Goal: Information Seeking & Learning: Learn about a topic

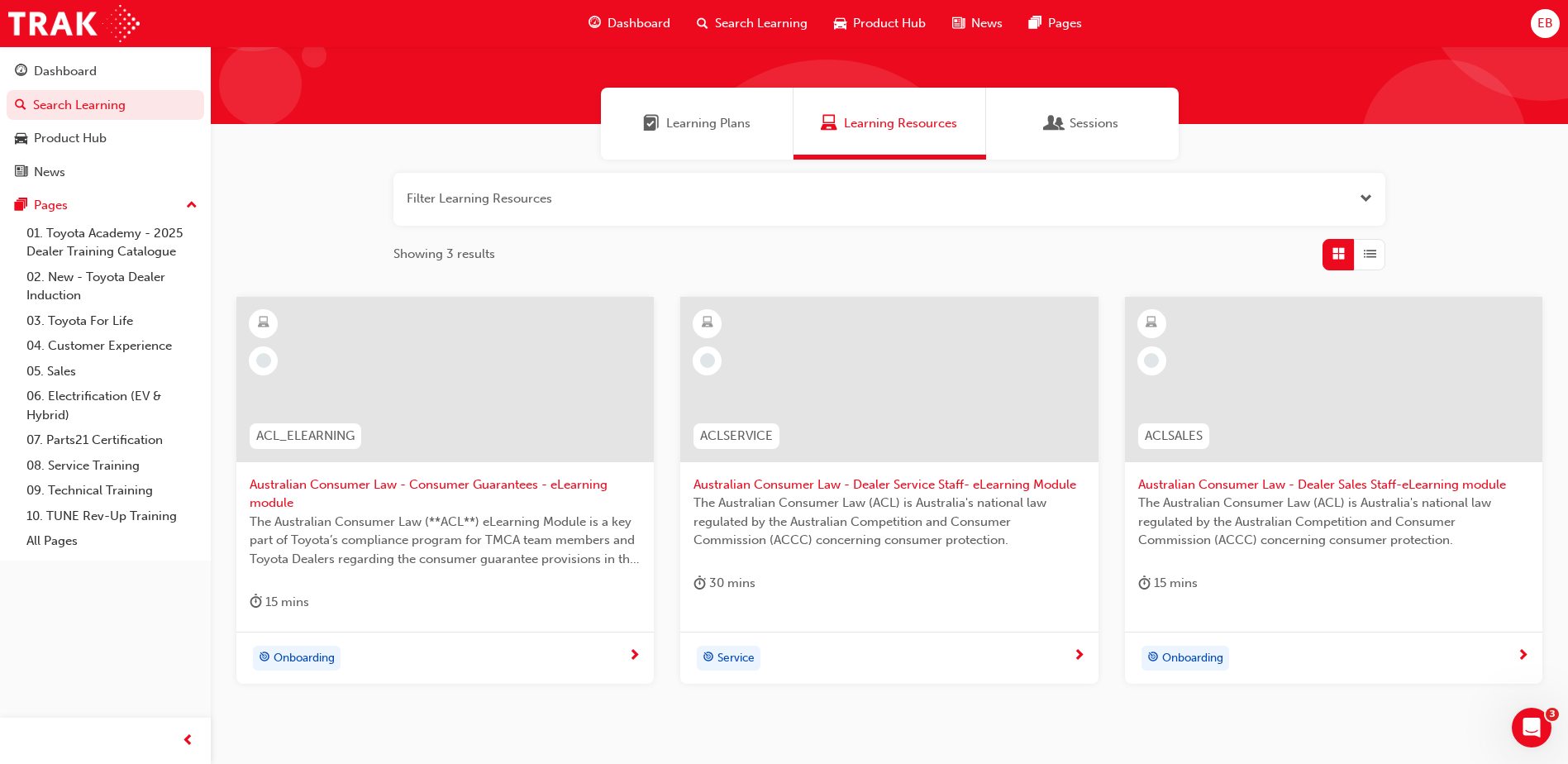
scroll to position [167, 0]
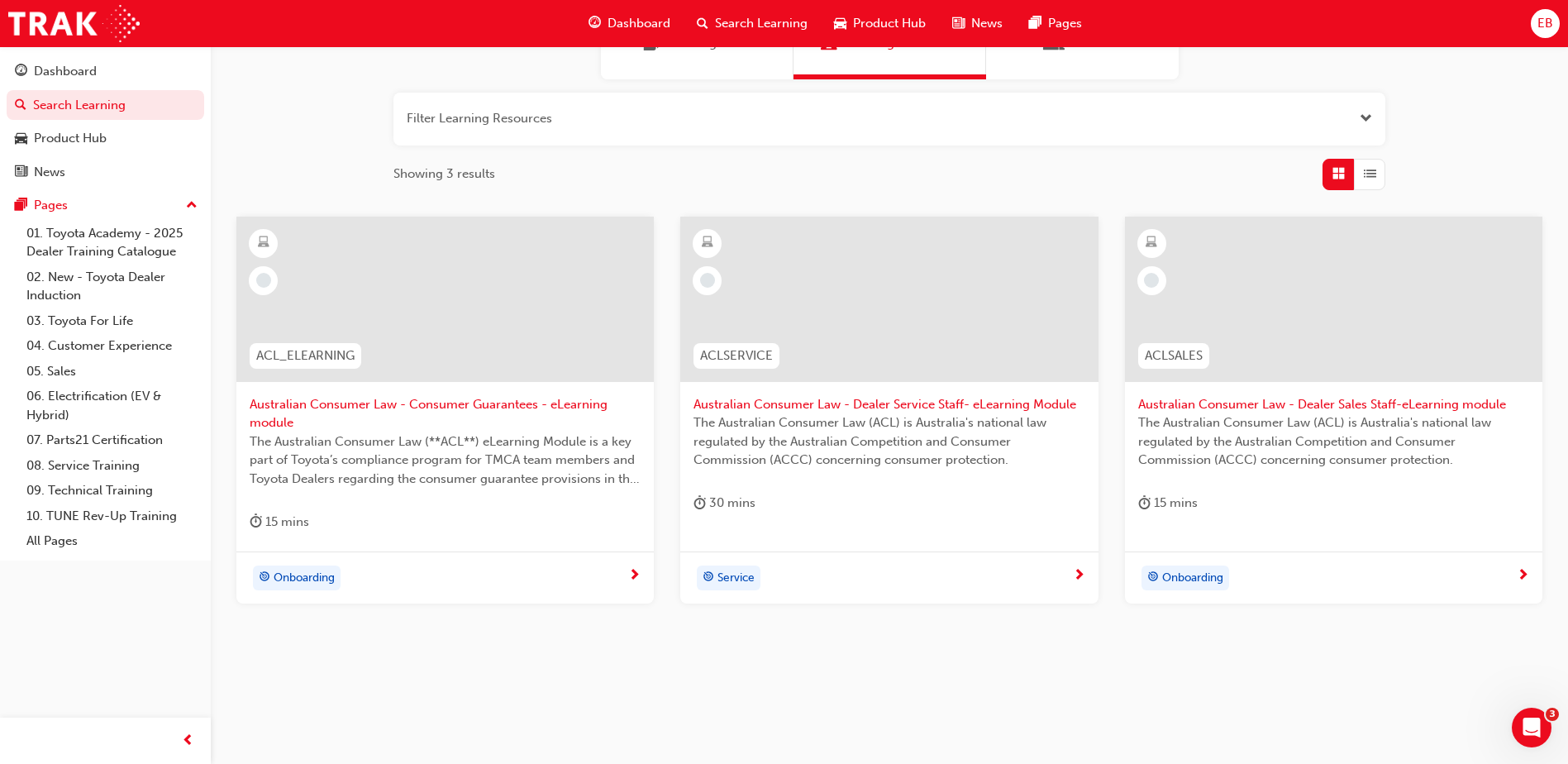
click at [723, 690] on div "consumer Learning Plans Learning Resources Sessions Filter Learning Resources S…" at bounding box center [889, 302] width 1357 height 843
click at [634, 574] on span "next-icon" at bounding box center [634, 576] width 12 height 15
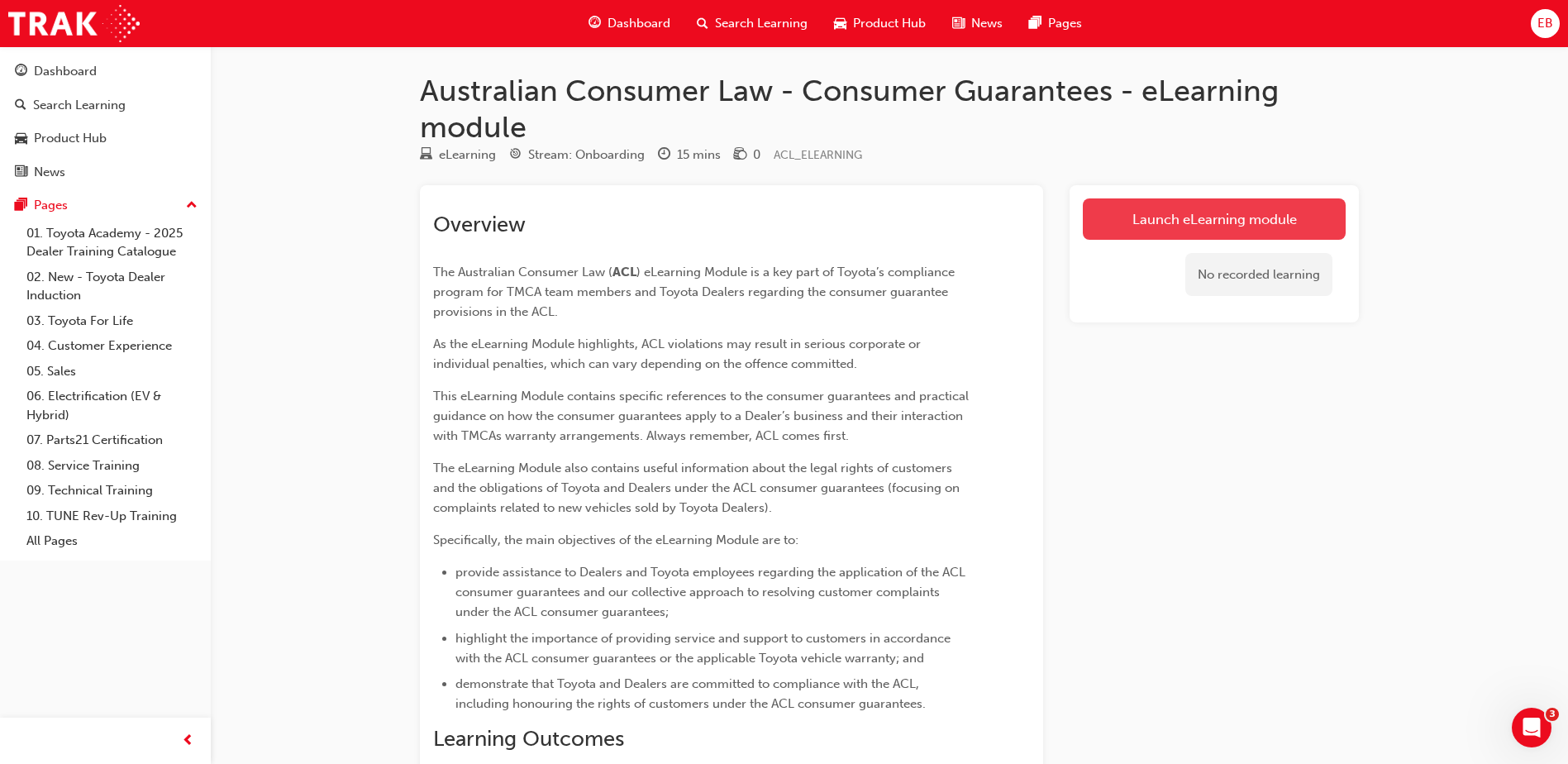
click at [1224, 217] on link "Launch eLearning module" at bounding box center [1213, 219] width 263 height 42
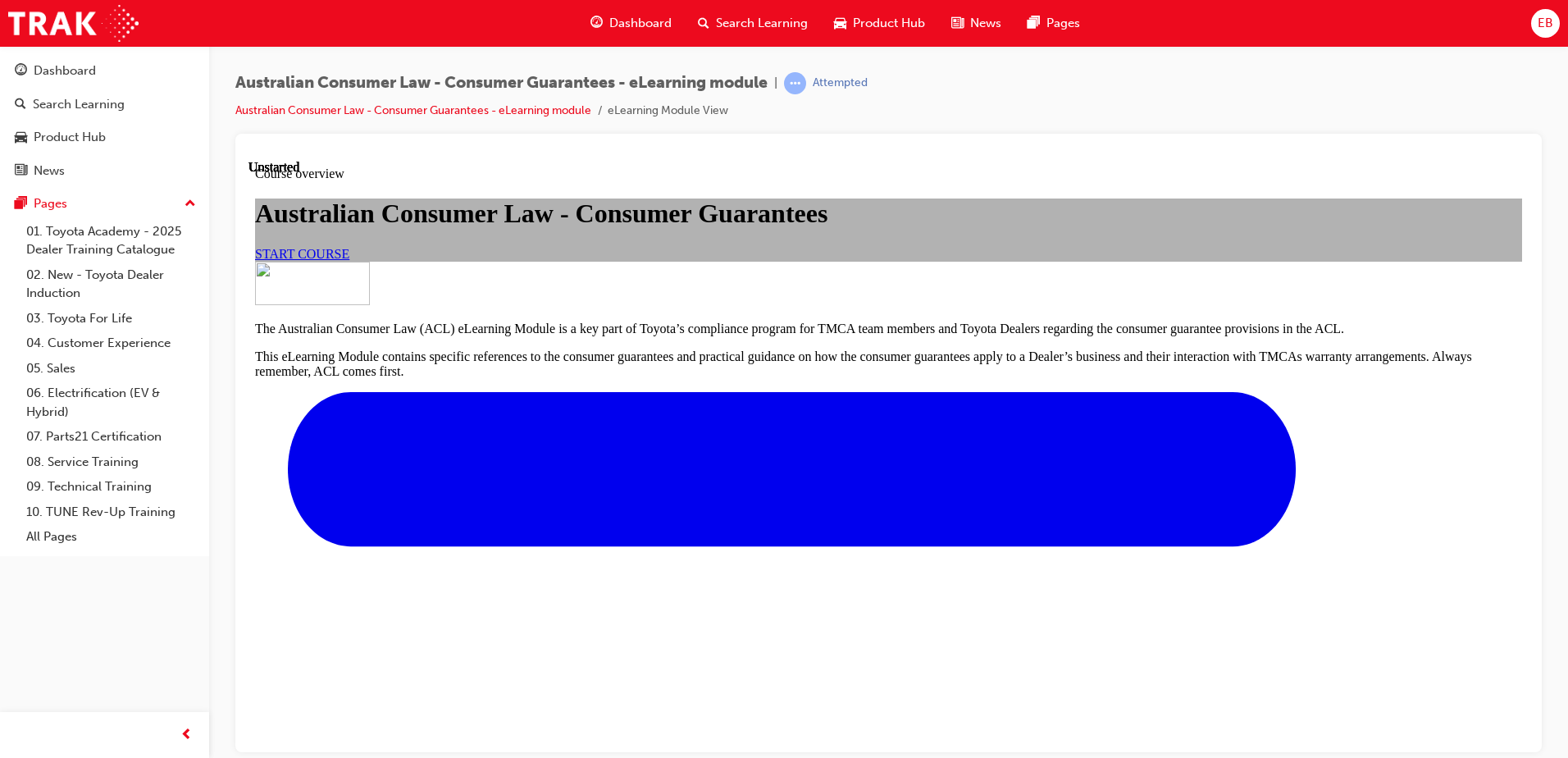
click at [349, 260] on span "START COURSE" at bounding box center [303, 253] width 95 height 14
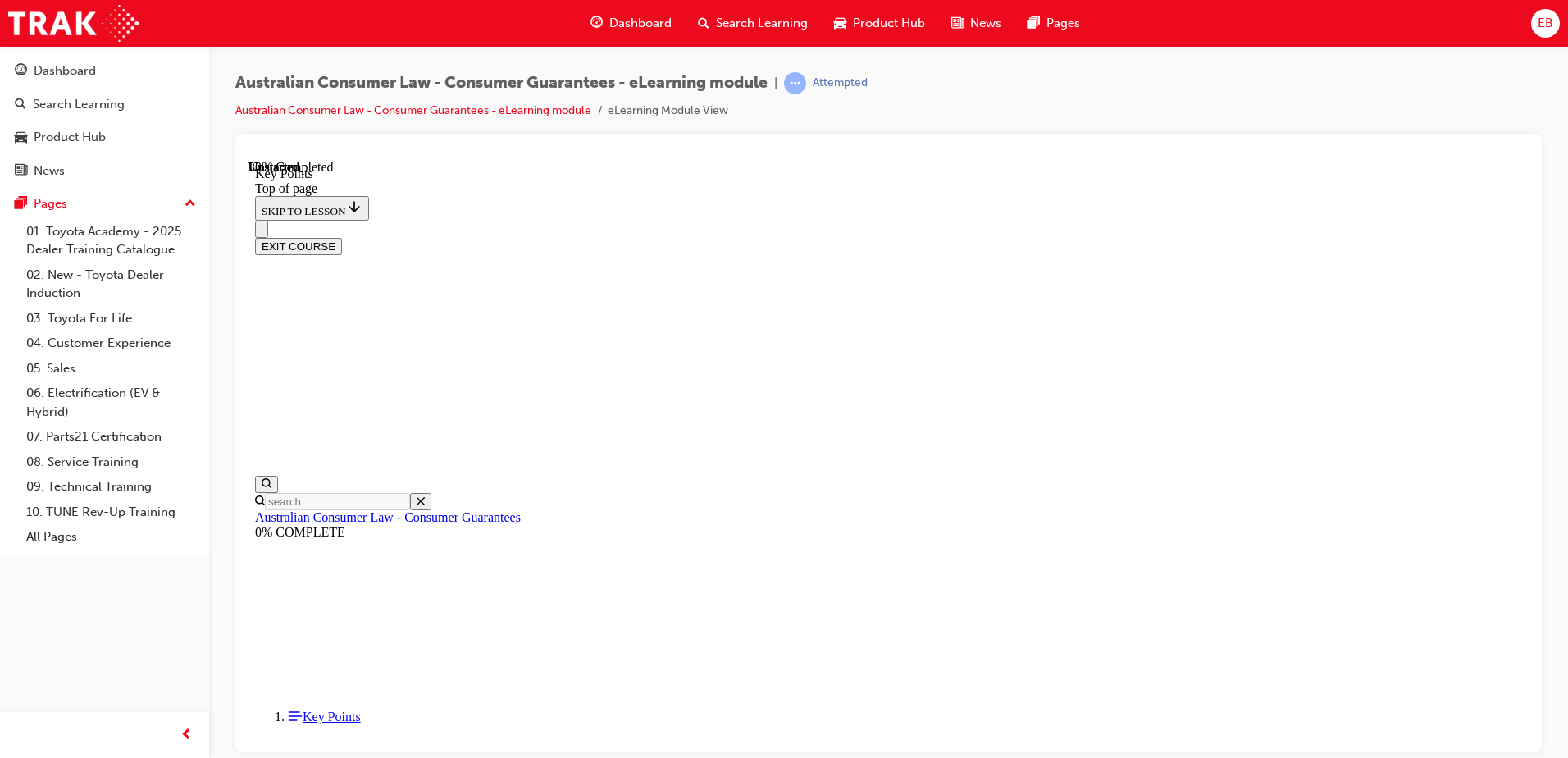
scroll to position [715, 0]
drag, startPoint x: 916, startPoint y: 404, endPoint x: 1085, endPoint y: 515, distance: 202.2
drag, startPoint x: 1085, startPoint y: 515, endPoint x: 984, endPoint y: 626, distance: 150.1
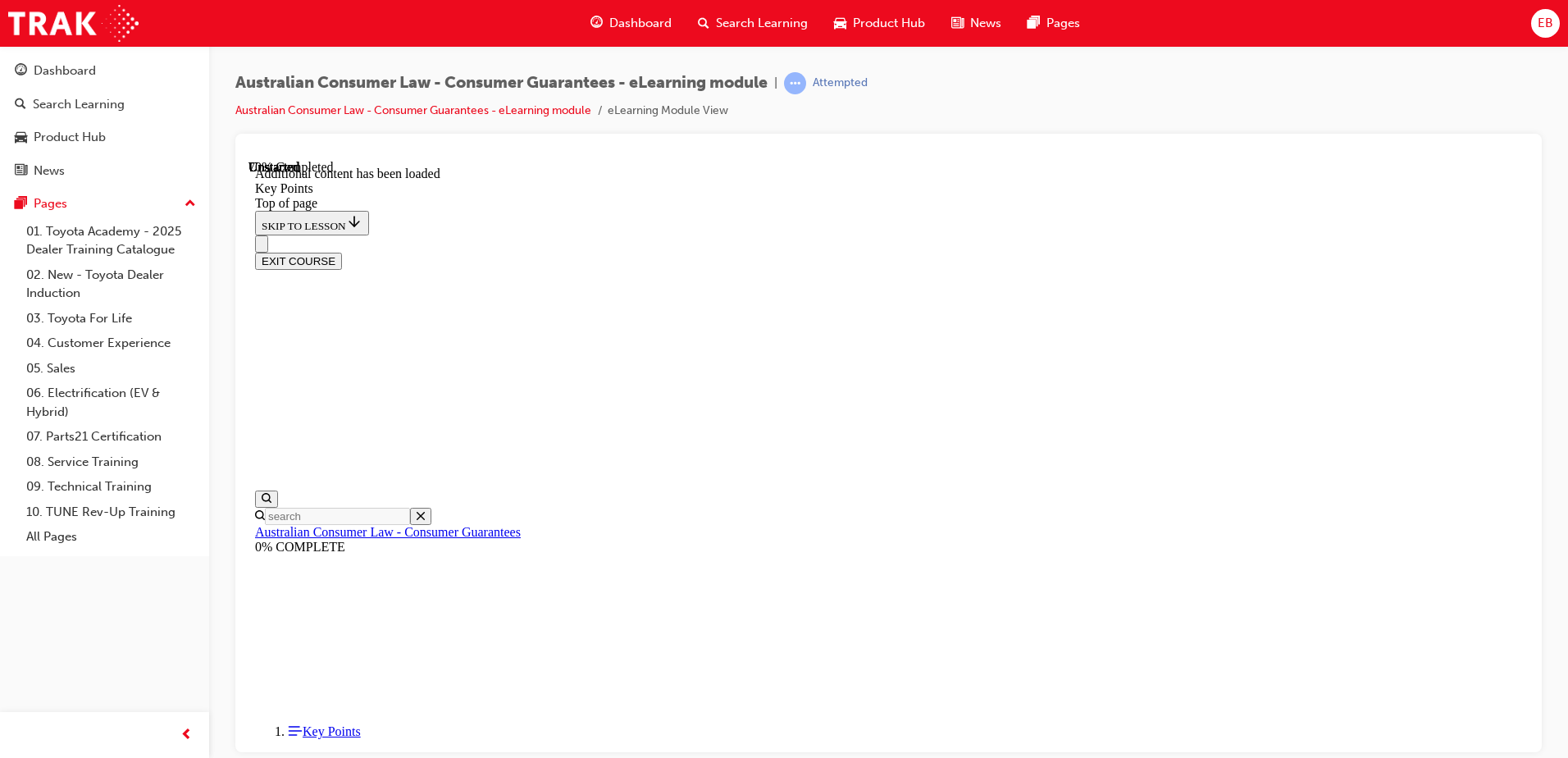
scroll to position [2135, 0]
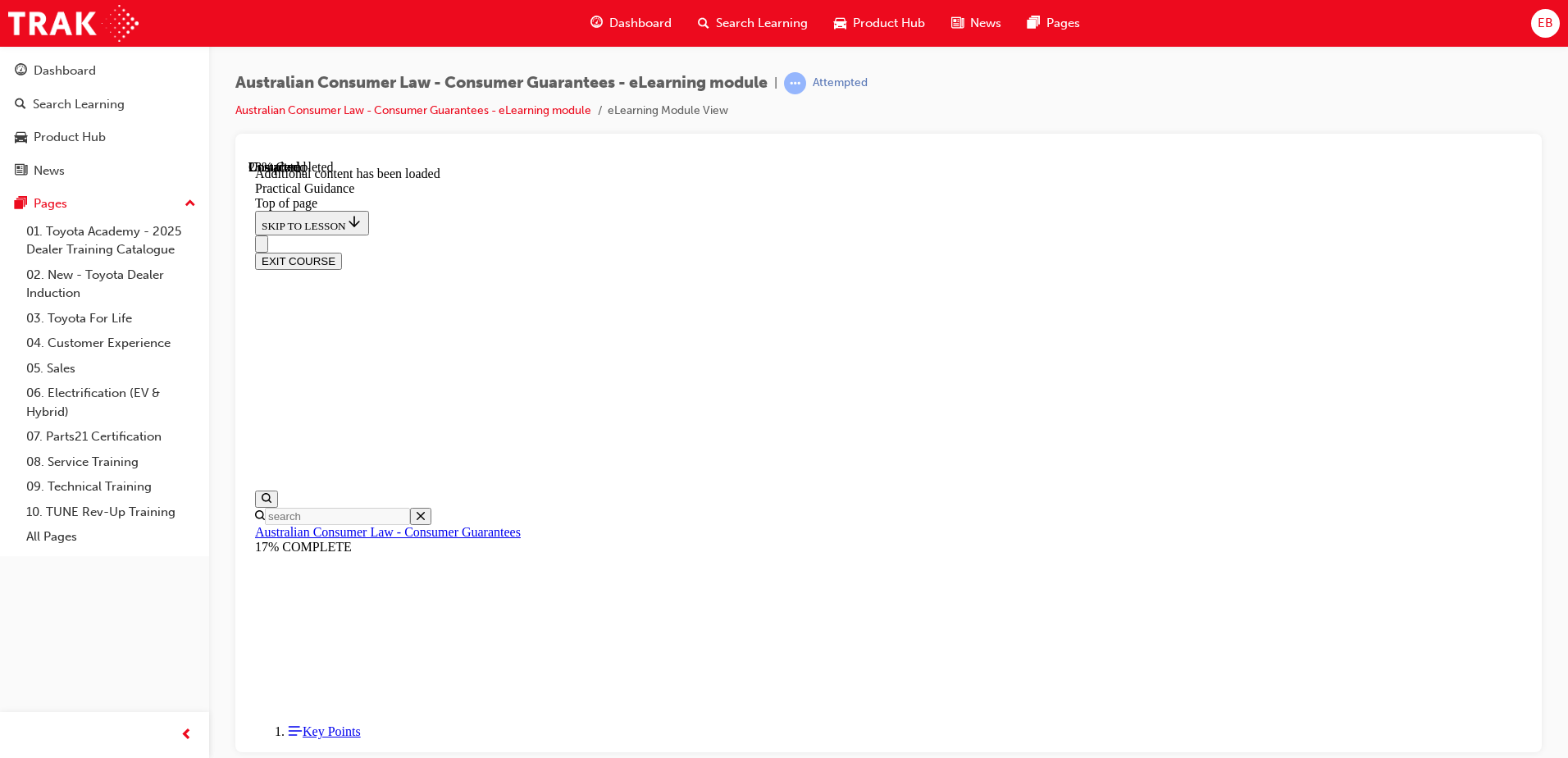
scroll to position [889, 0]
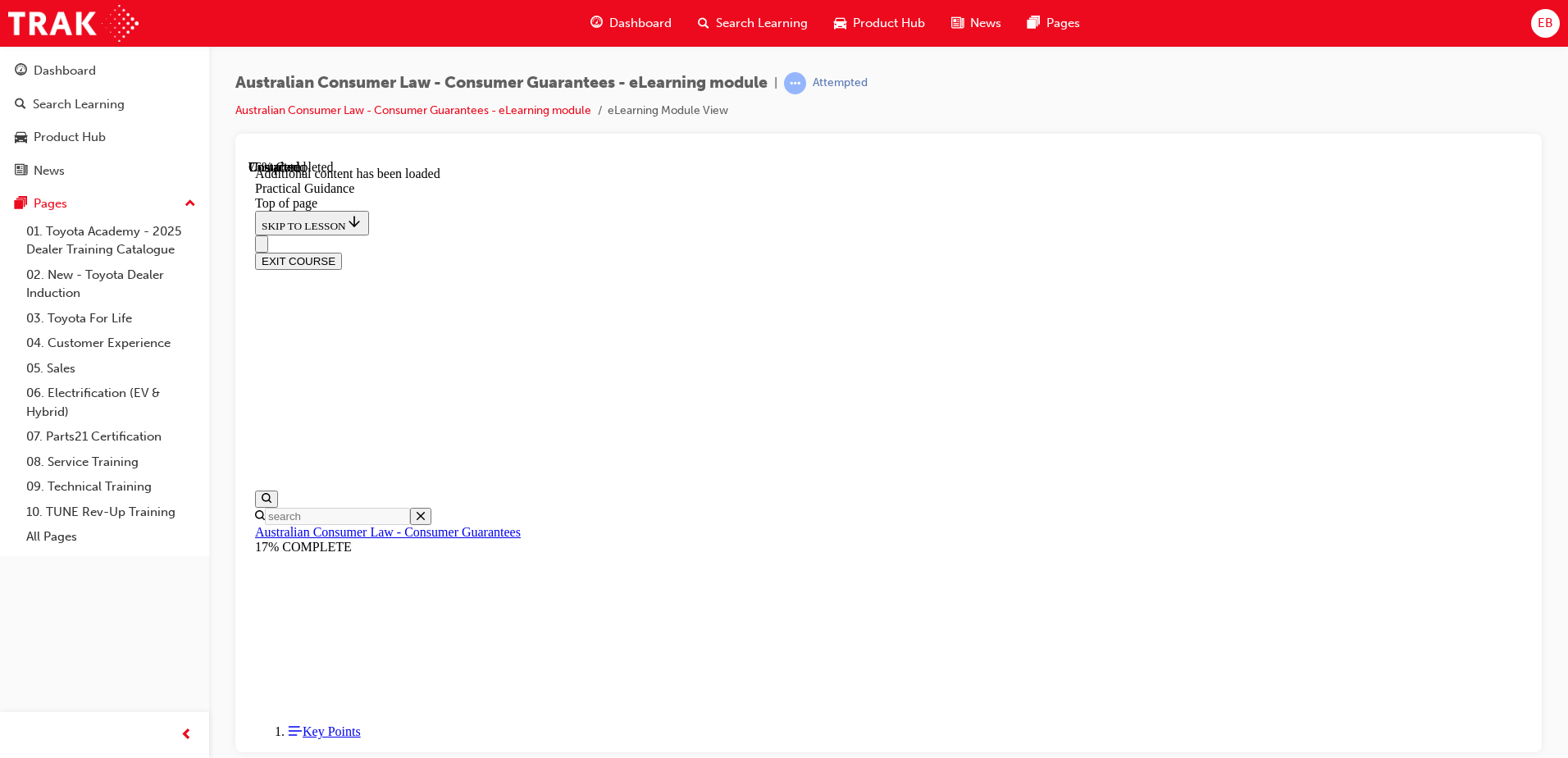
drag, startPoint x: 759, startPoint y: 502, endPoint x: 1159, endPoint y: 486, distance: 400.3
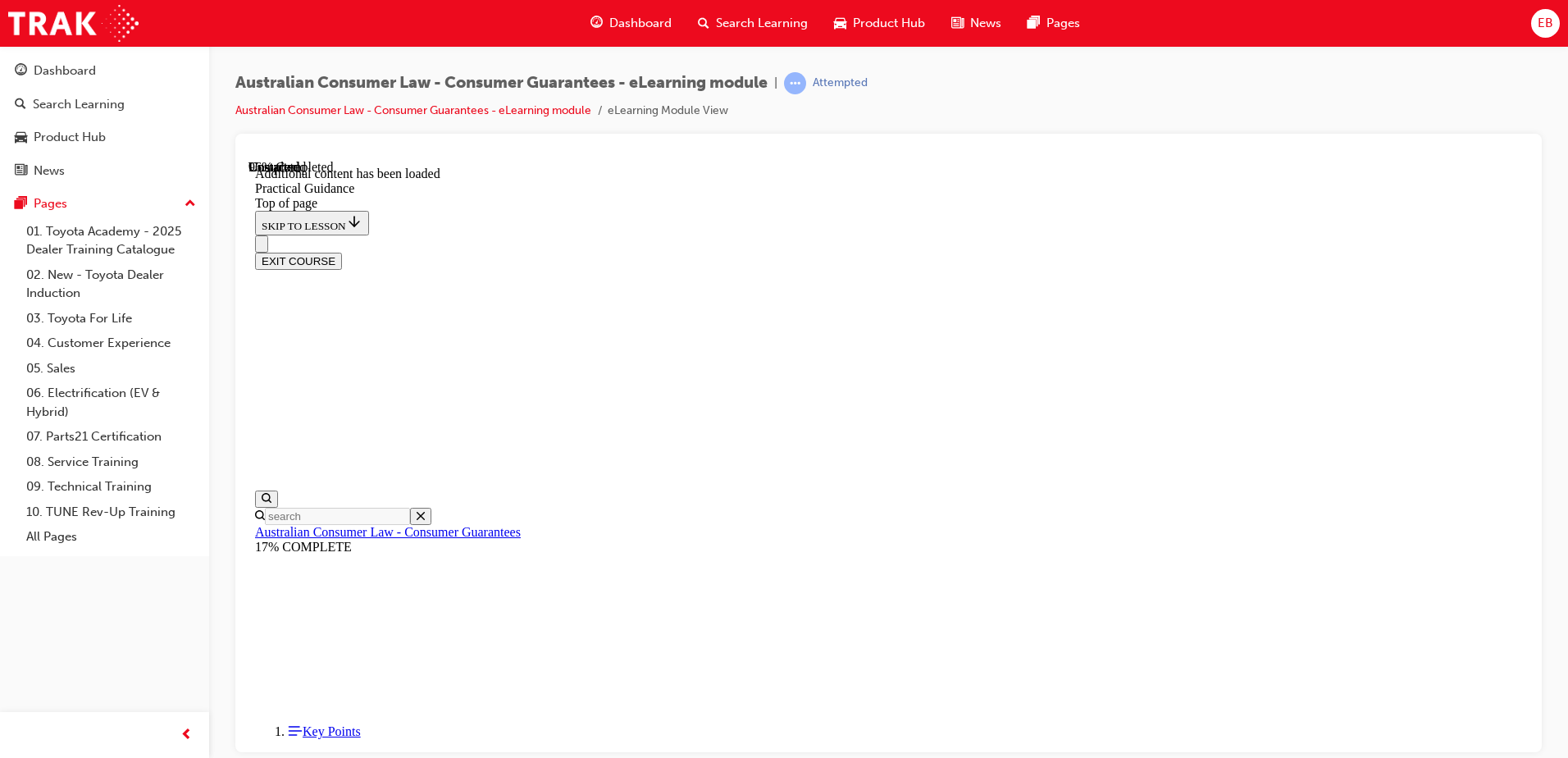
scroll to position [4403, 0]
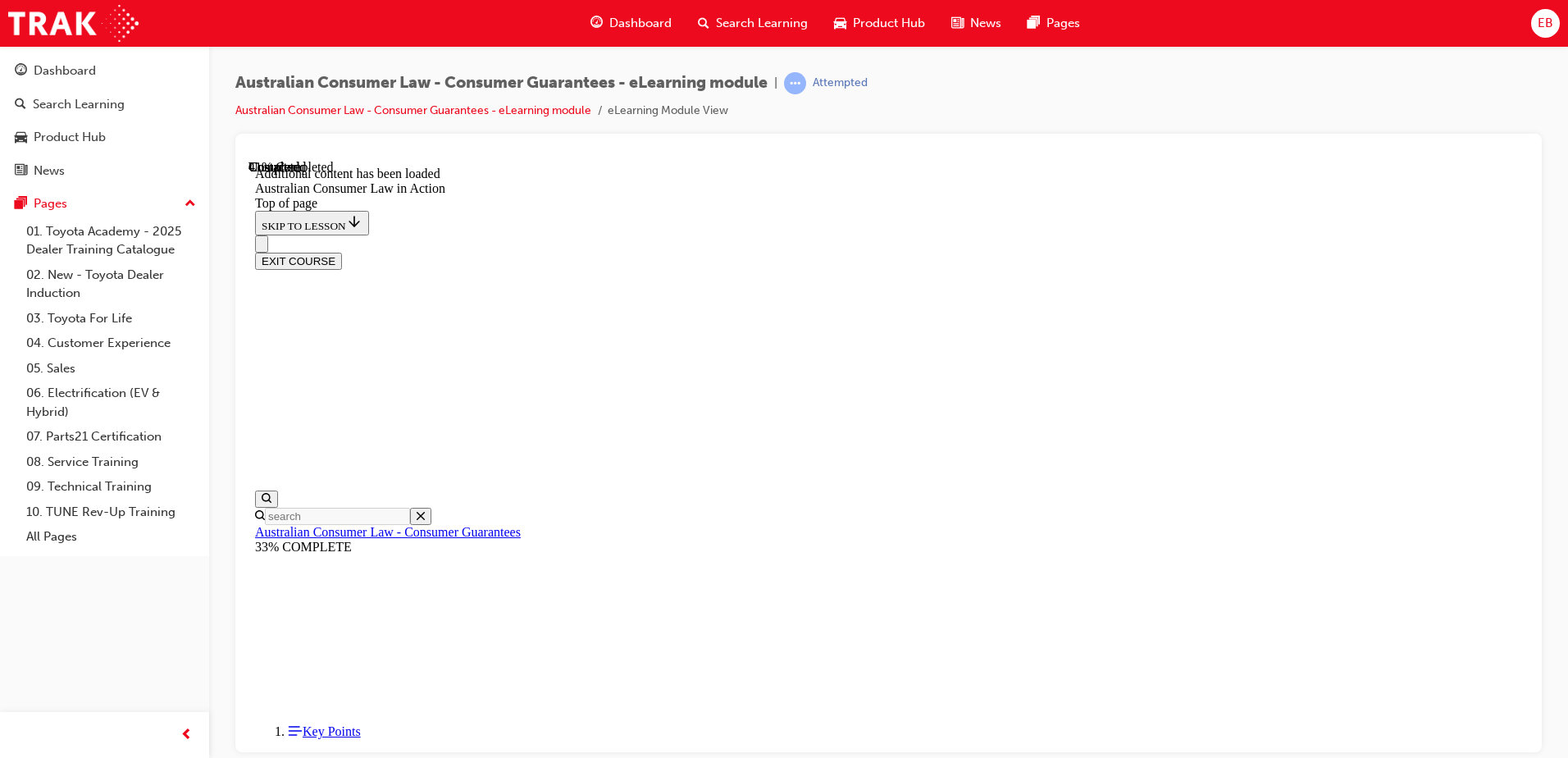
drag, startPoint x: 763, startPoint y: 252, endPoint x: 849, endPoint y: 294, distance: 95.7
drag, startPoint x: 849, startPoint y: 294, endPoint x: 759, endPoint y: 354, distance: 108.2
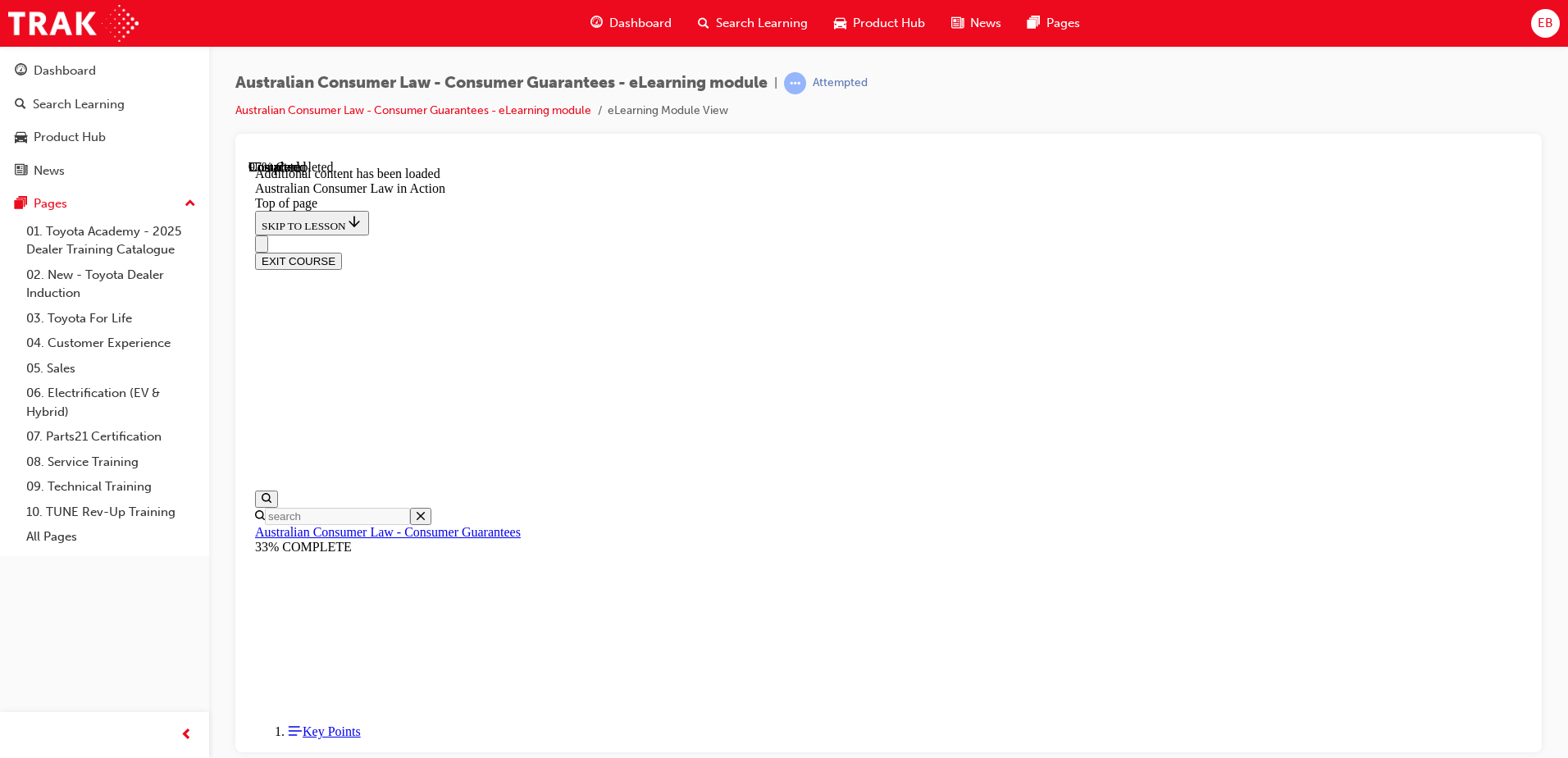
scroll to position [3453, 0]
drag, startPoint x: 701, startPoint y: 362, endPoint x: 1060, endPoint y: 546, distance: 403.4
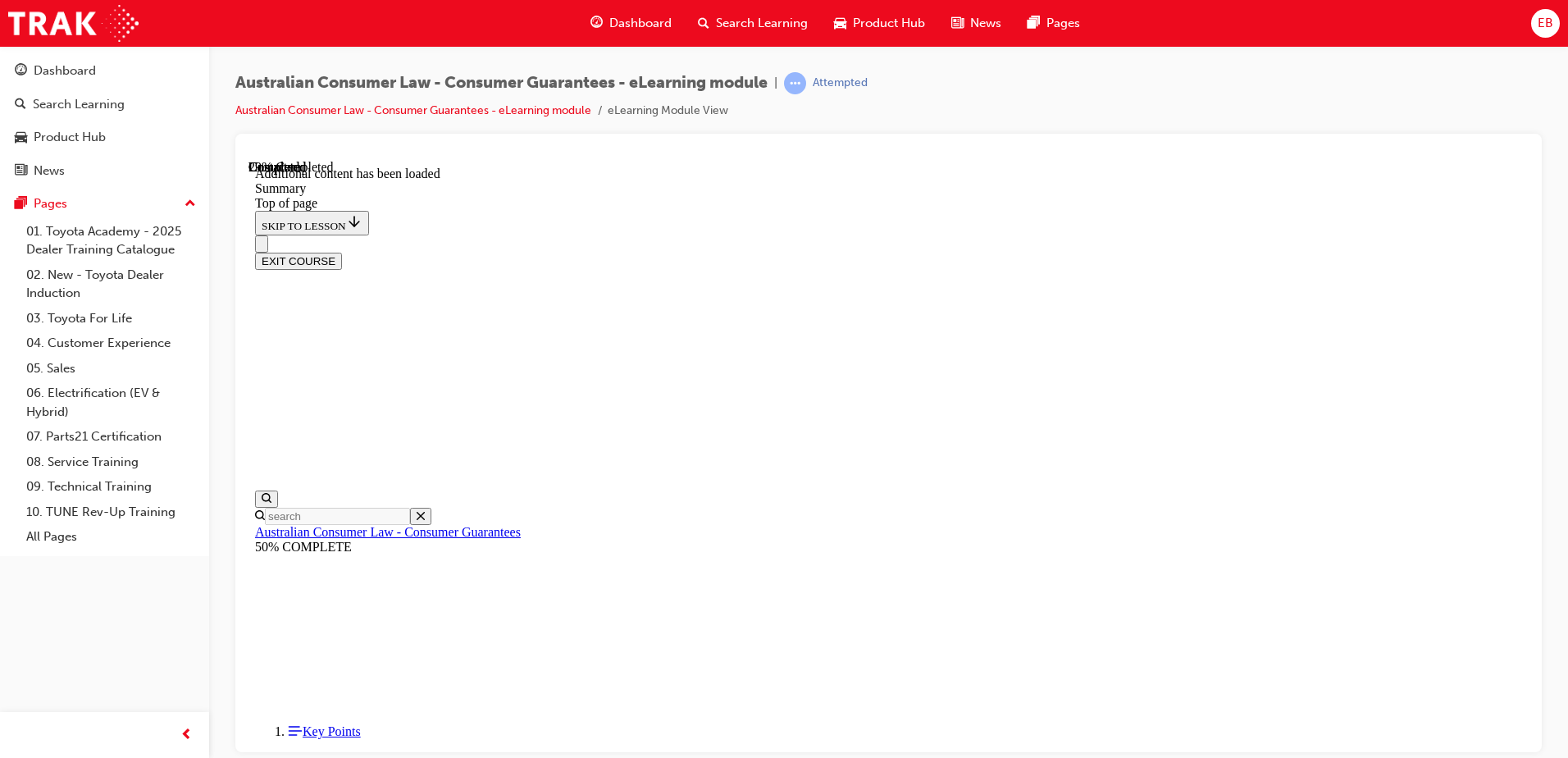
scroll to position [461, 0]
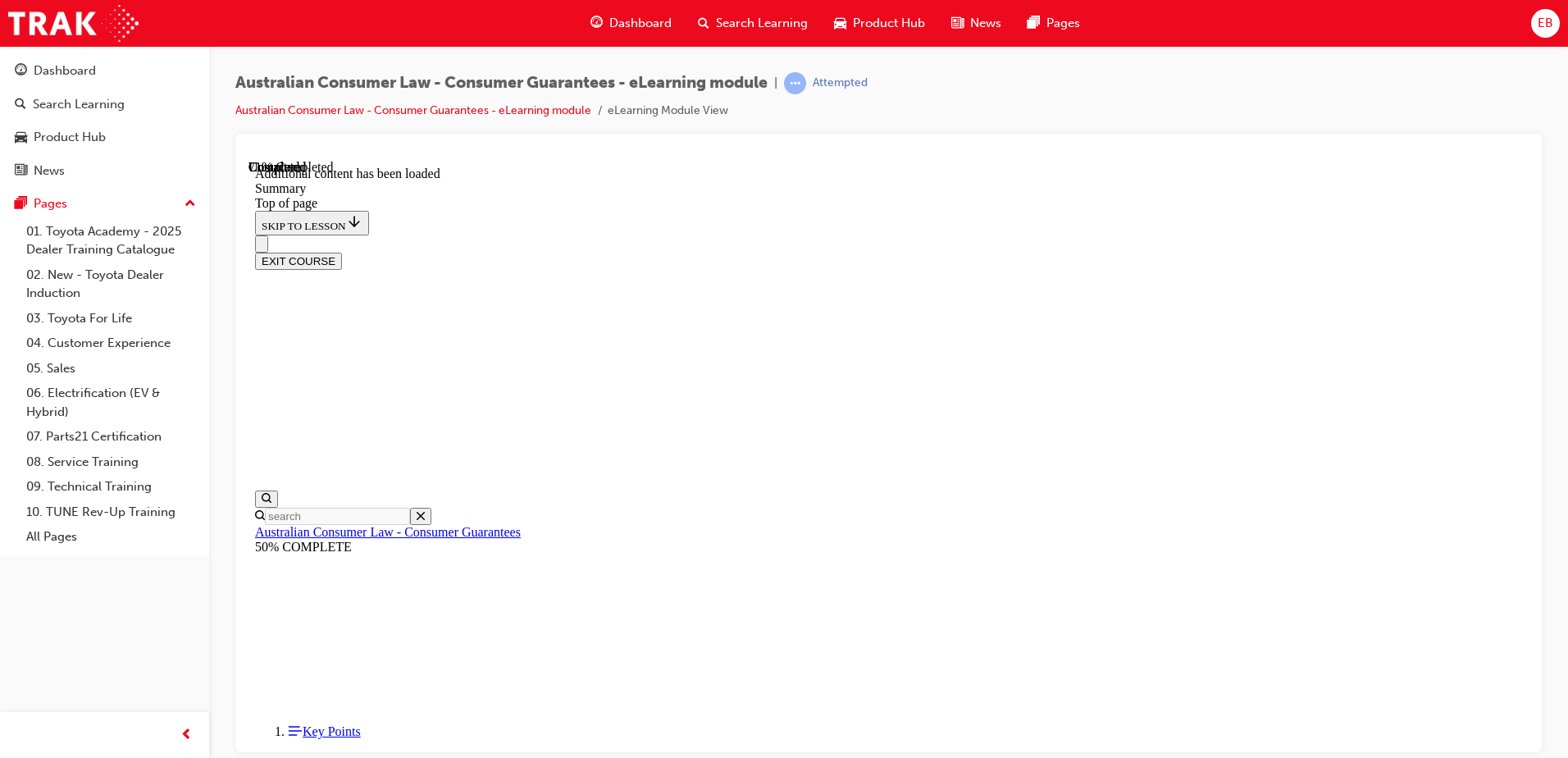
scroll to position [1267, 0]
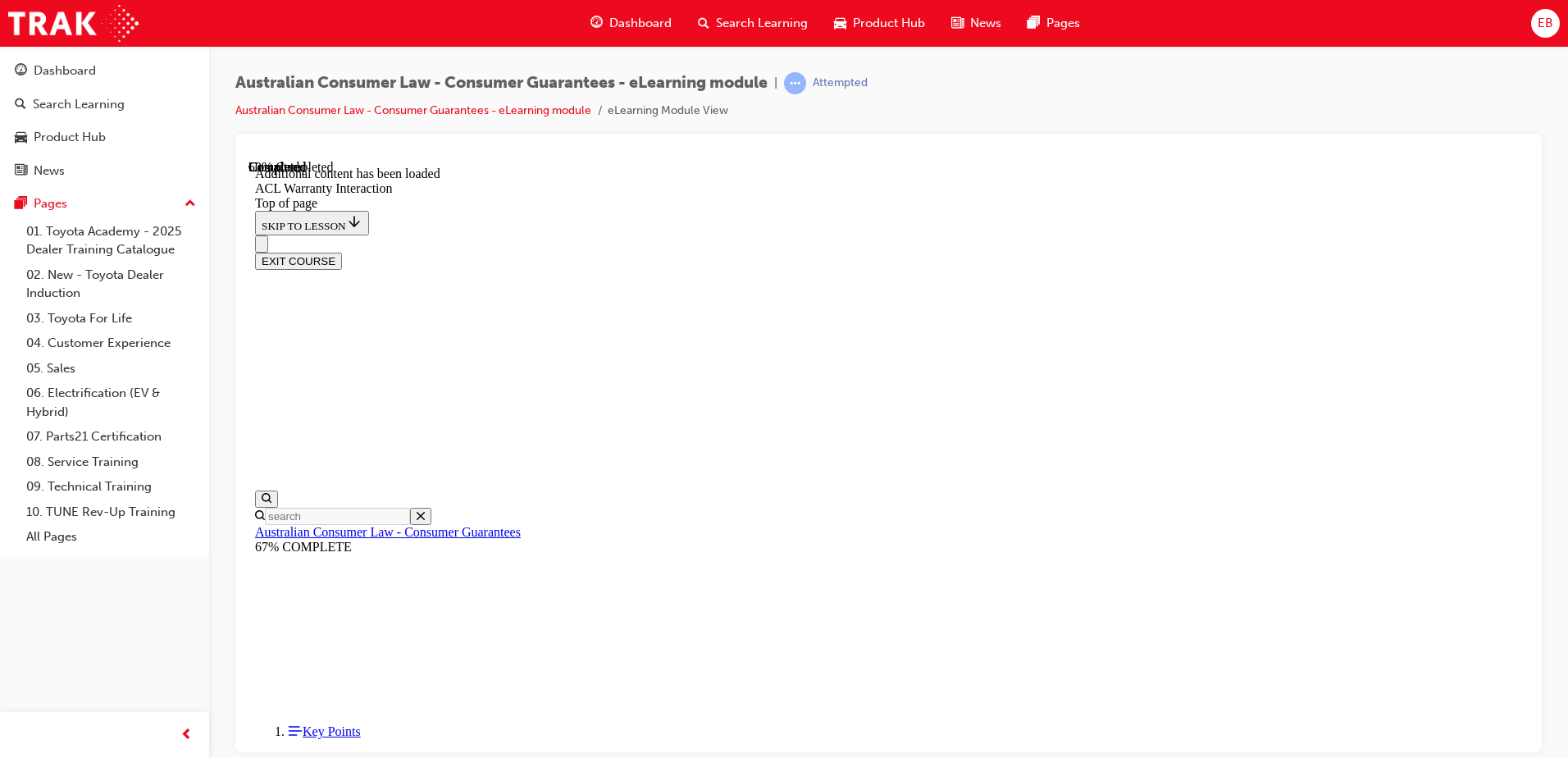
scroll to position [993, 0]
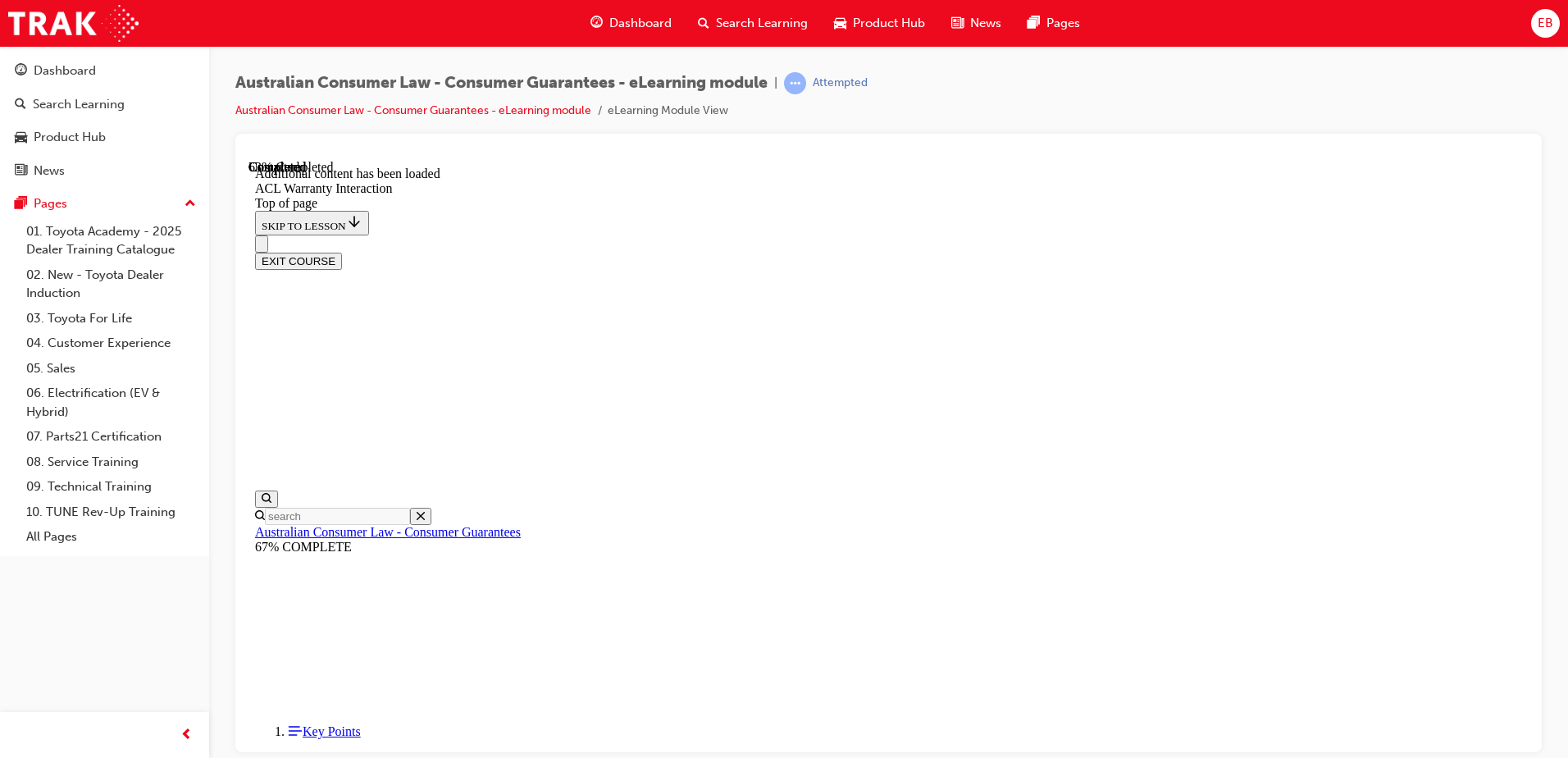
drag, startPoint x: 832, startPoint y: 261, endPoint x: 877, endPoint y: 280, distance: 48.8
drag, startPoint x: 877, startPoint y: 280, endPoint x: 610, endPoint y: 353, distance: 276.8
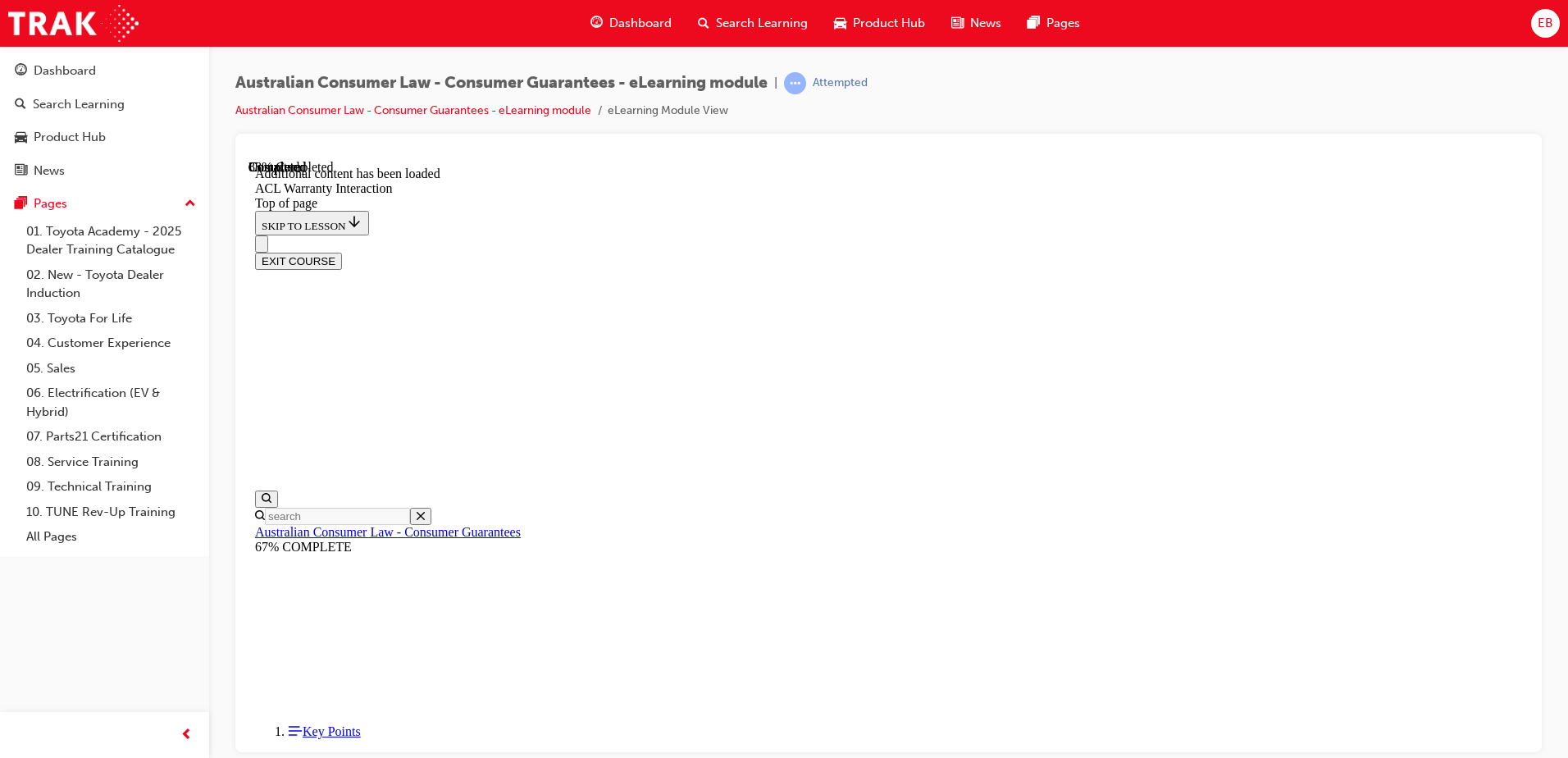
drag, startPoint x: 887, startPoint y: 632, endPoint x: 889, endPoint y: 624, distance: 8.2
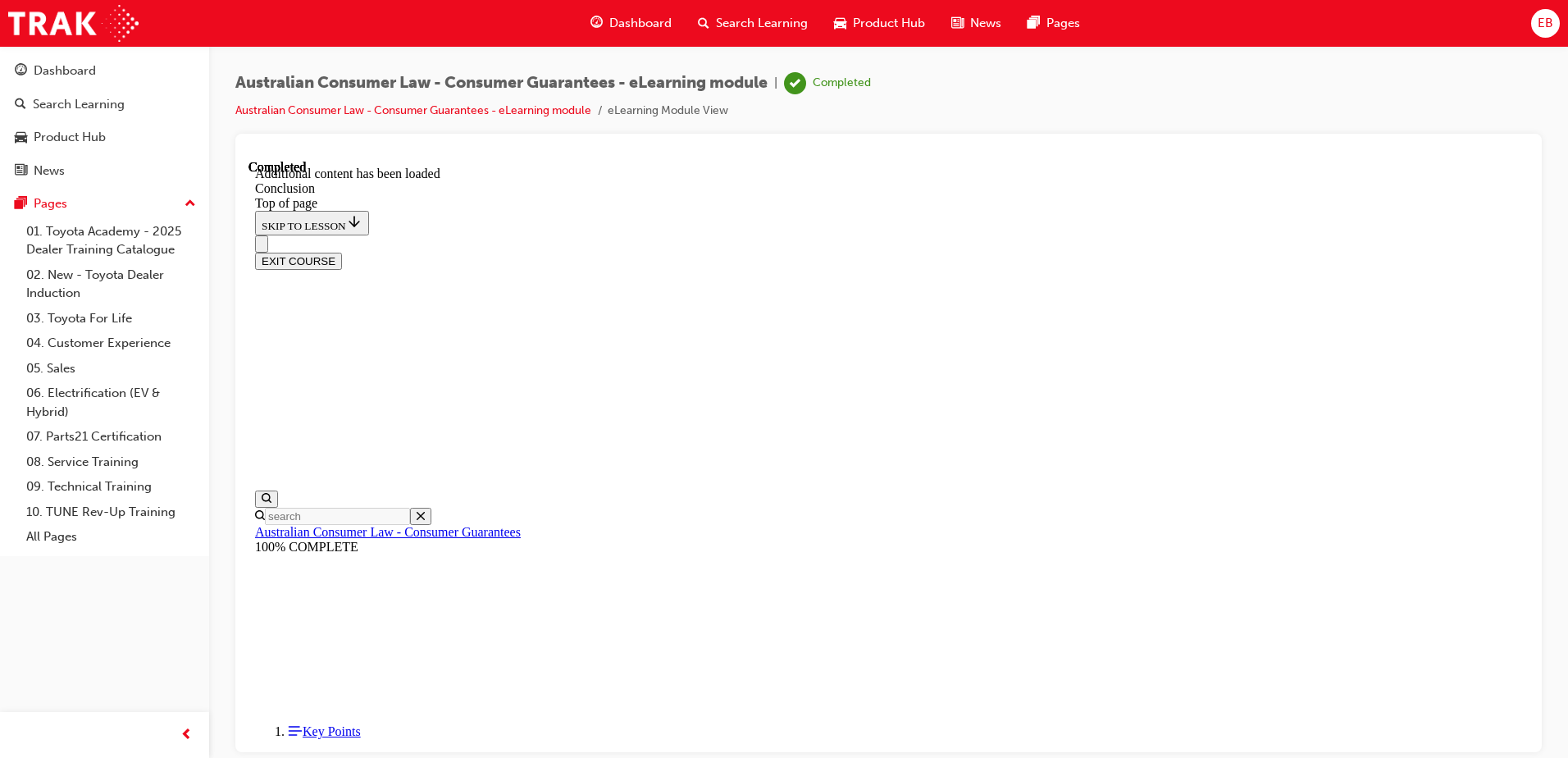
click at [342, 252] on button "EXIT COURSE" at bounding box center [298, 261] width 87 height 17
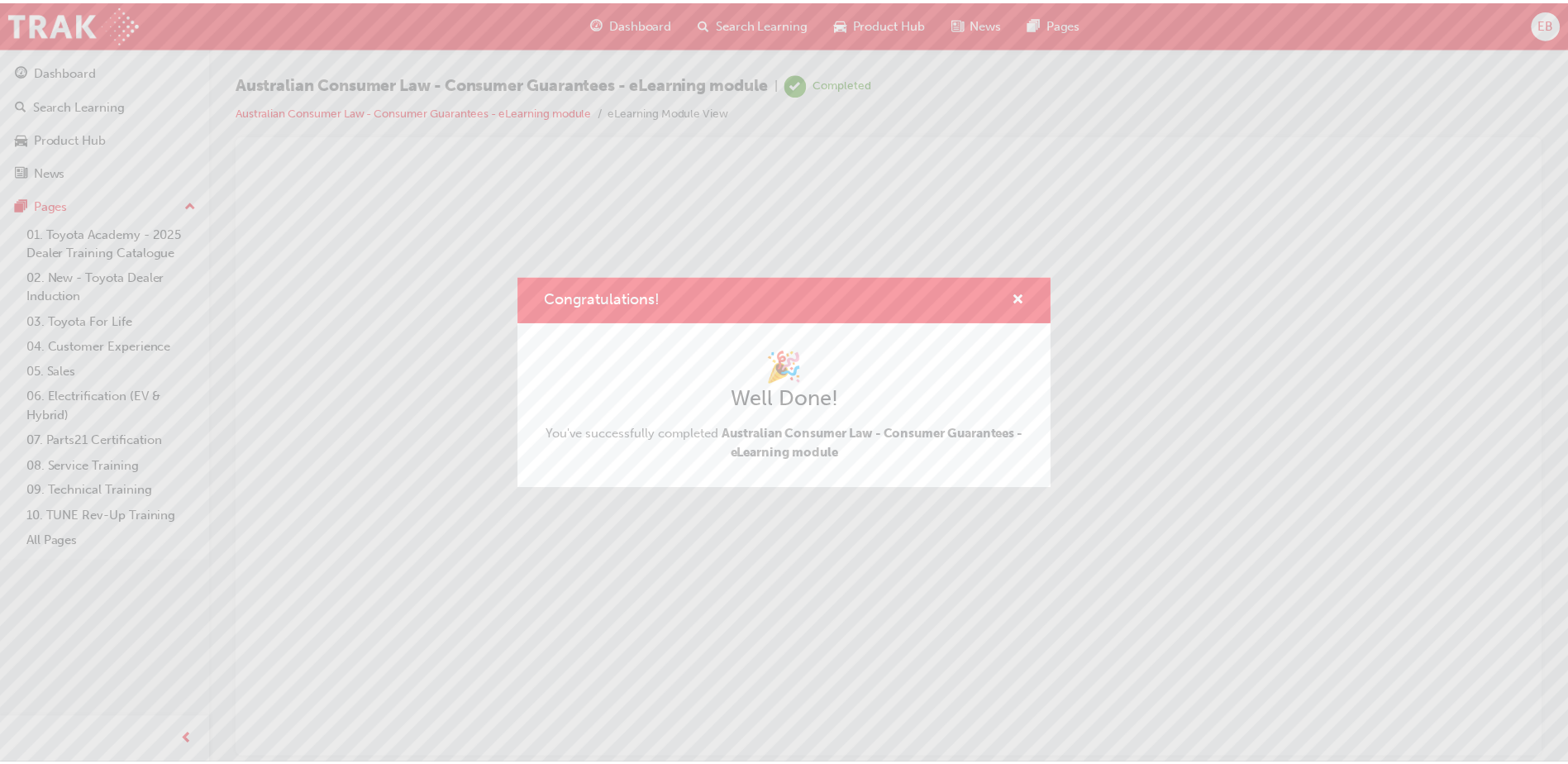
scroll to position [0, 0]
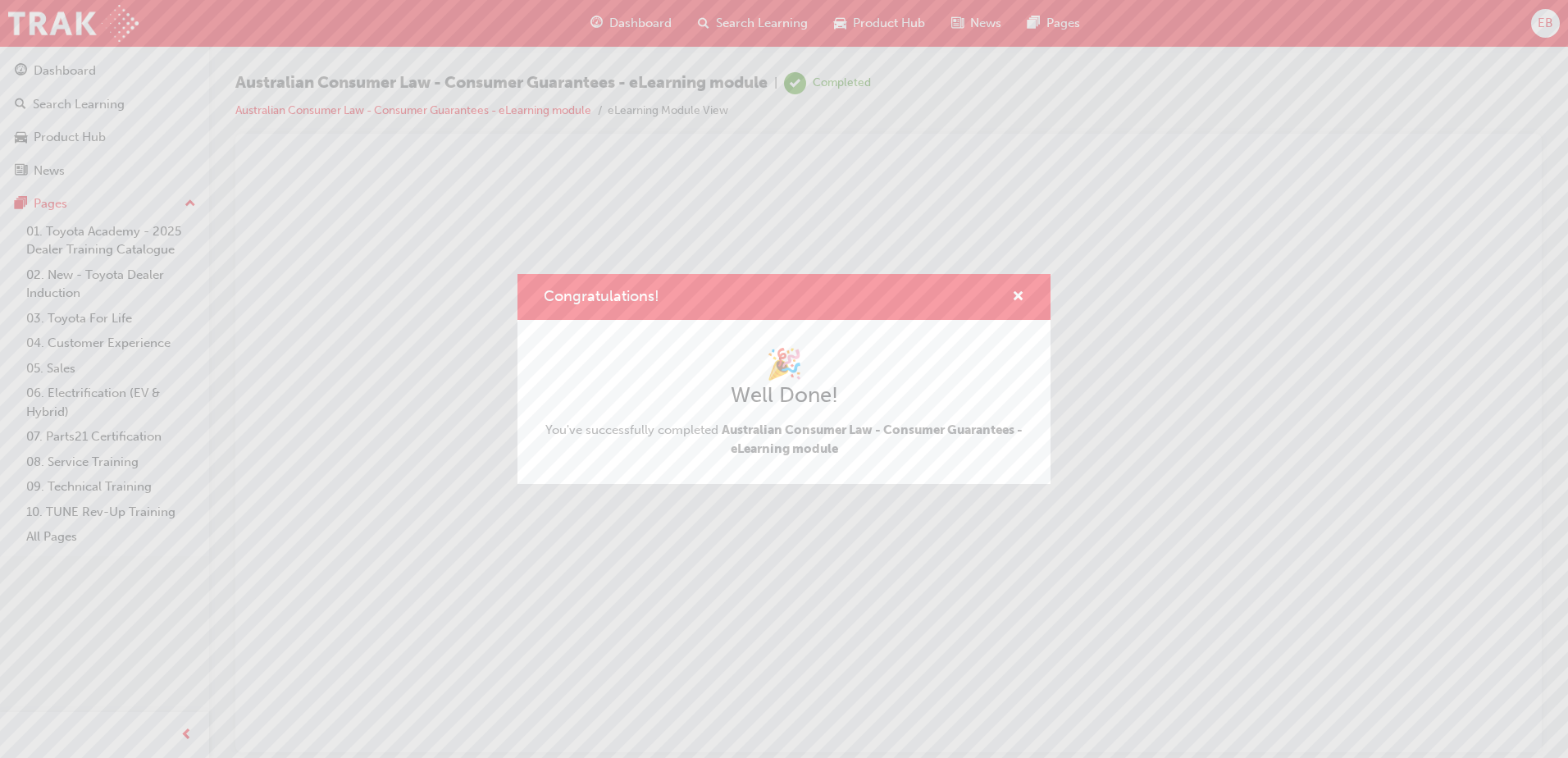
click at [1024, 292] on div "Congratulations!" at bounding box center [784, 297] width 533 height 46
click at [1016, 297] on span "cross-icon" at bounding box center [1018, 298] width 12 height 15
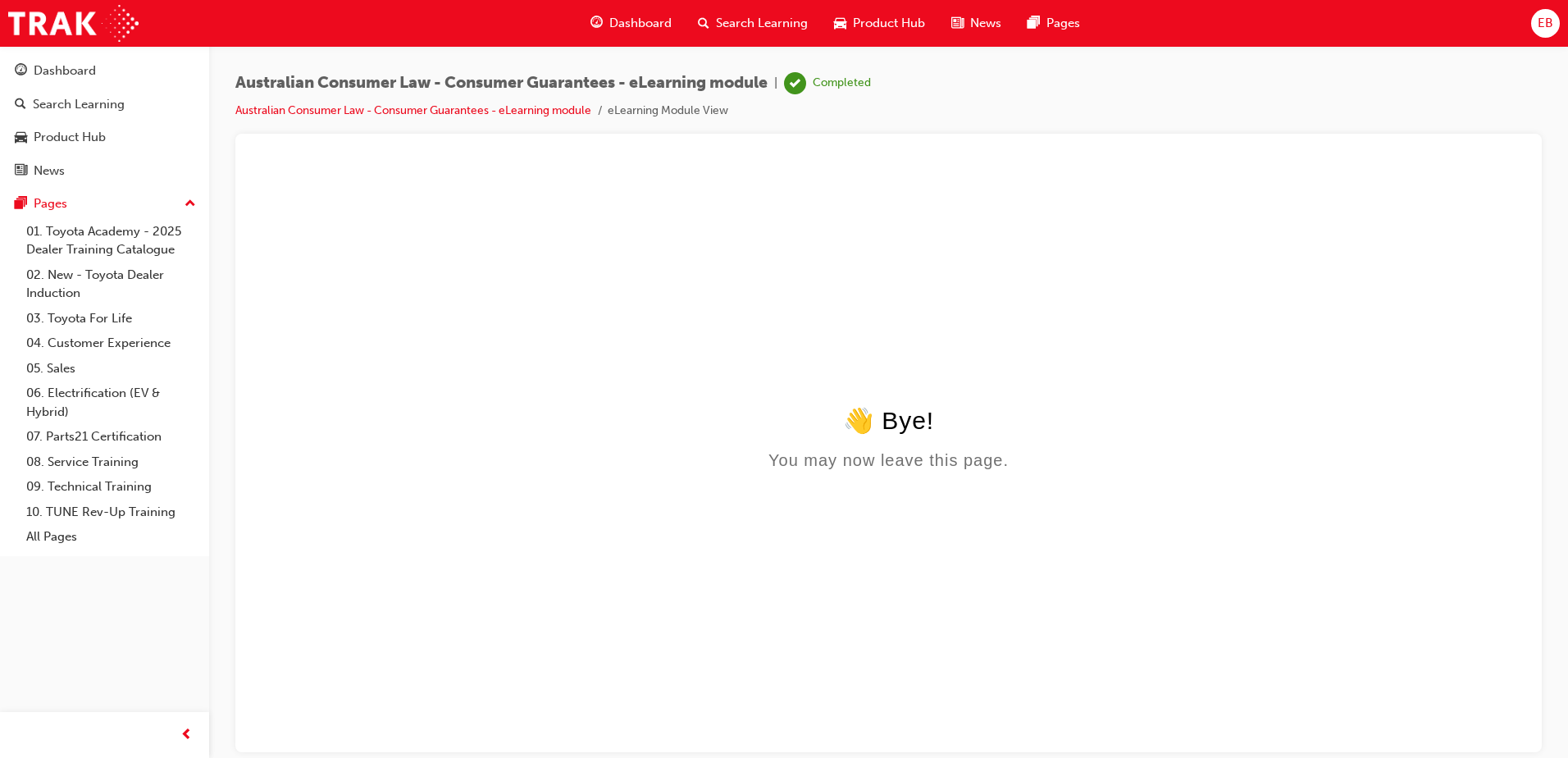
click at [834, 476] on html "👋 Bye! You may now leave this page." at bounding box center [889, 317] width 1281 height 317
click at [107, 108] on div "Search Learning" at bounding box center [78, 105] width 92 height 19
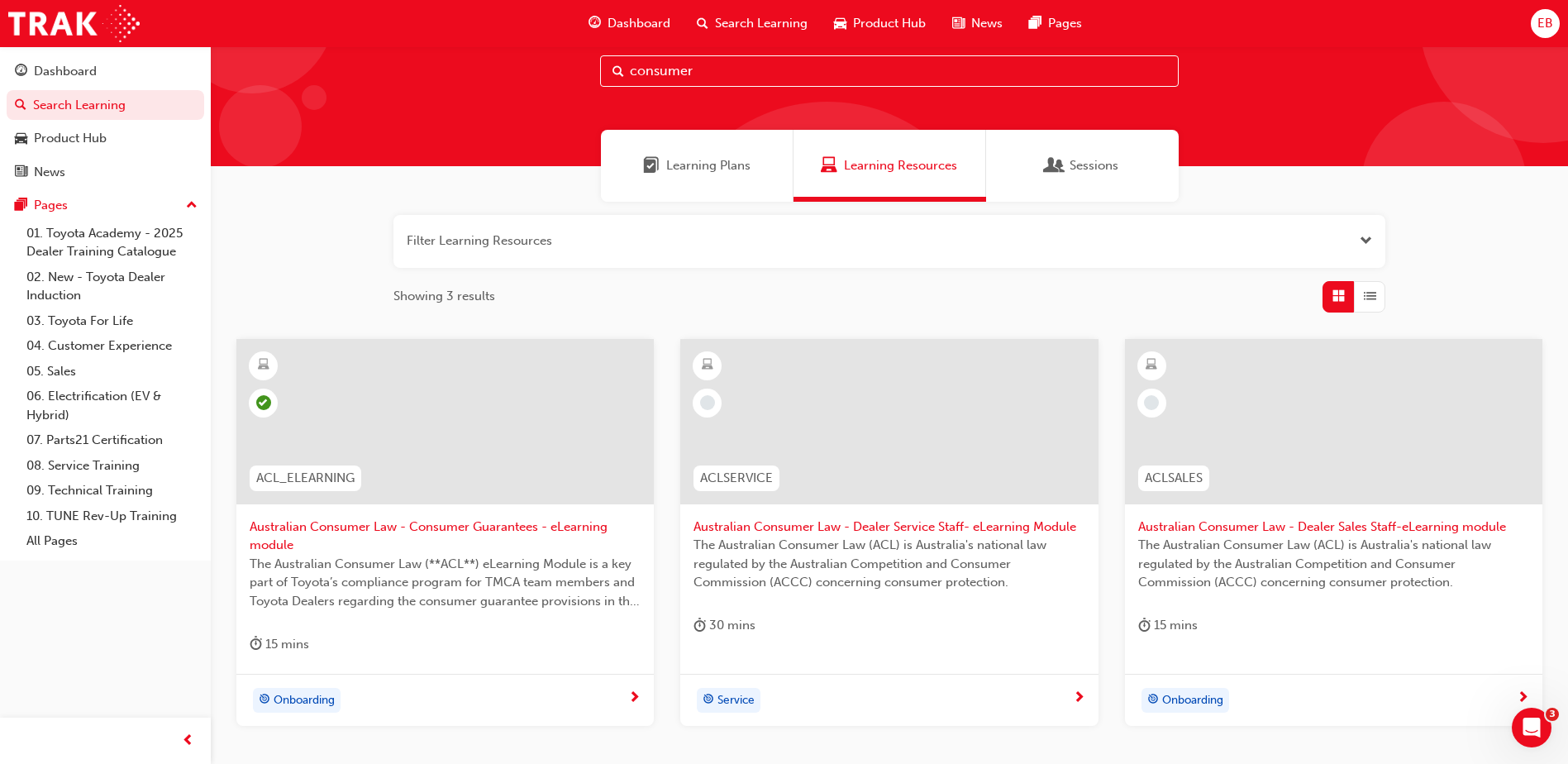
scroll to position [167, 0]
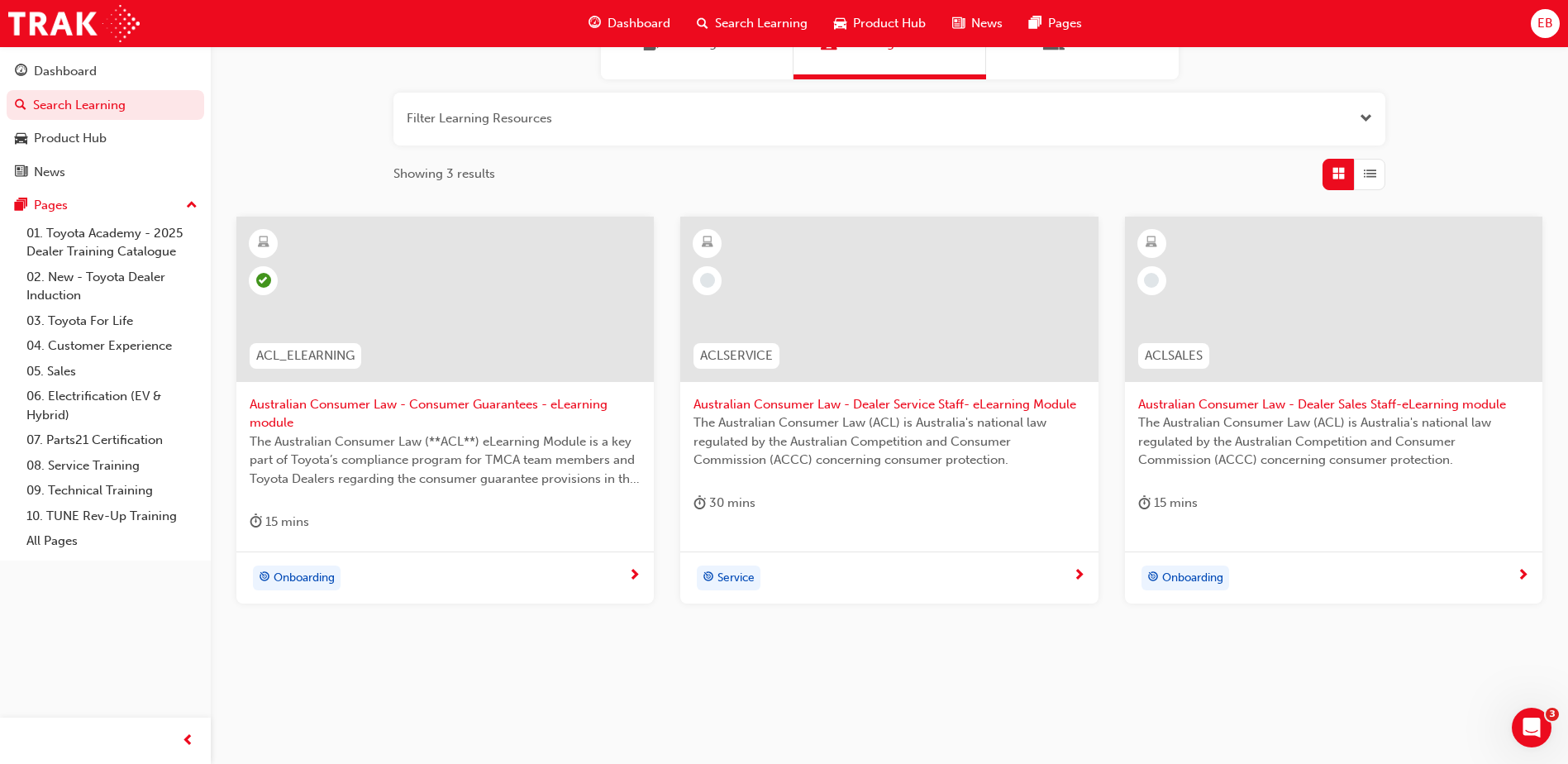
click at [1510, 571] on div "Onboarding" at bounding box center [1327, 578] width 379 height 25
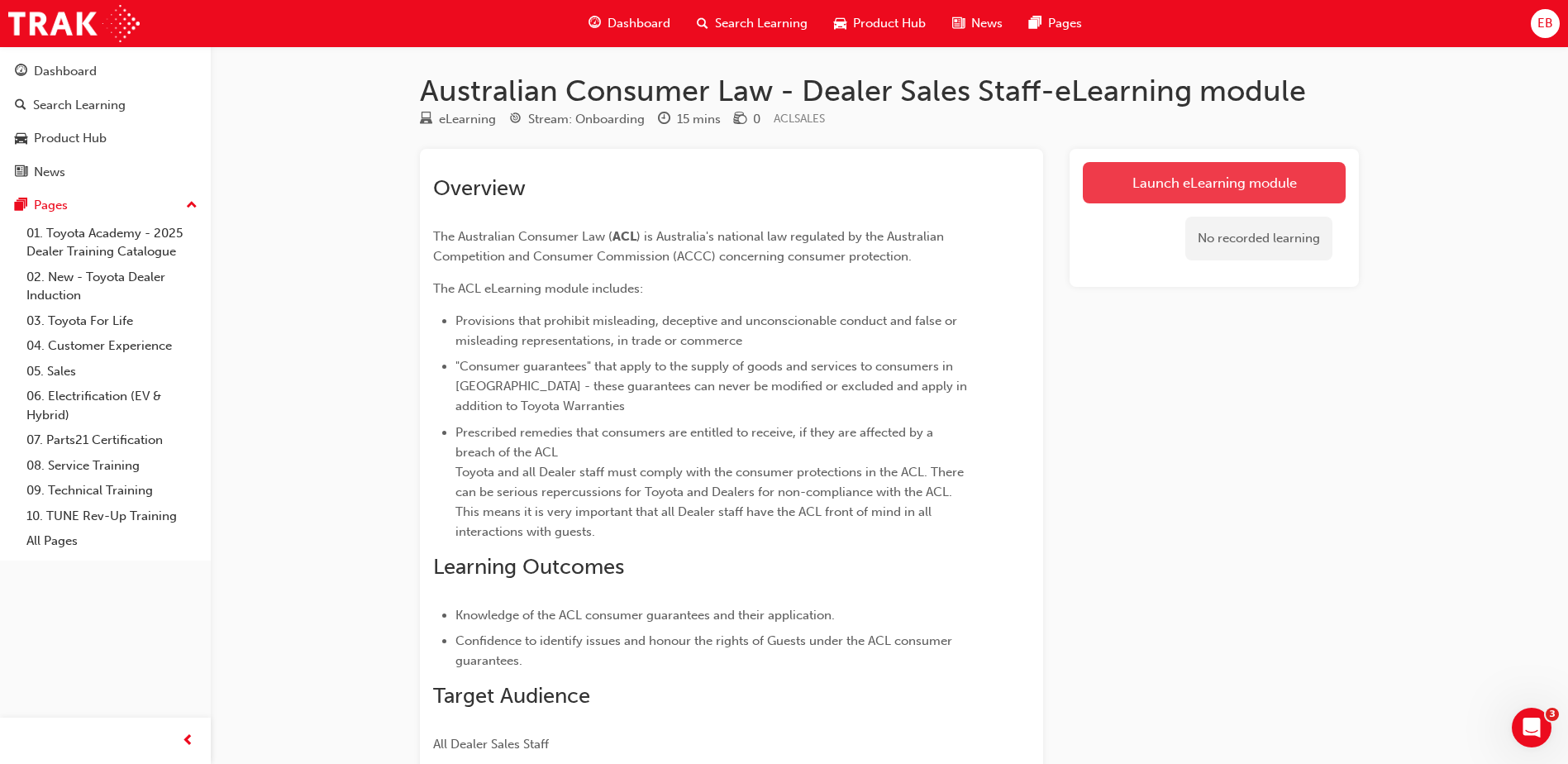
click at [1134, 185] on link "Launch eLearning module" at bounding box center [1213, 183] width 263 height 42
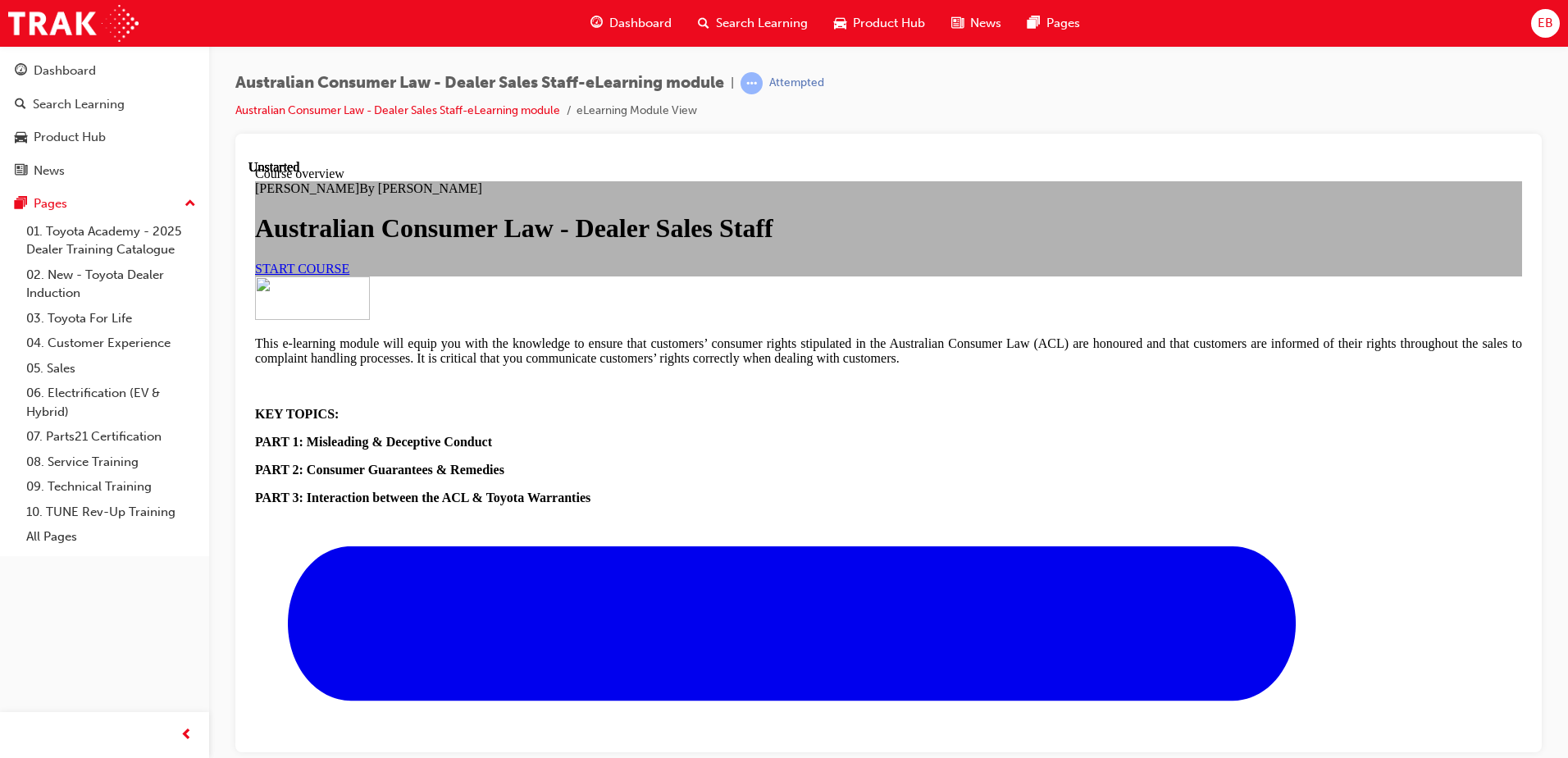
click at [349, 274] on span "START COURSE" at bounding box center [303, 268] width 95 height 14
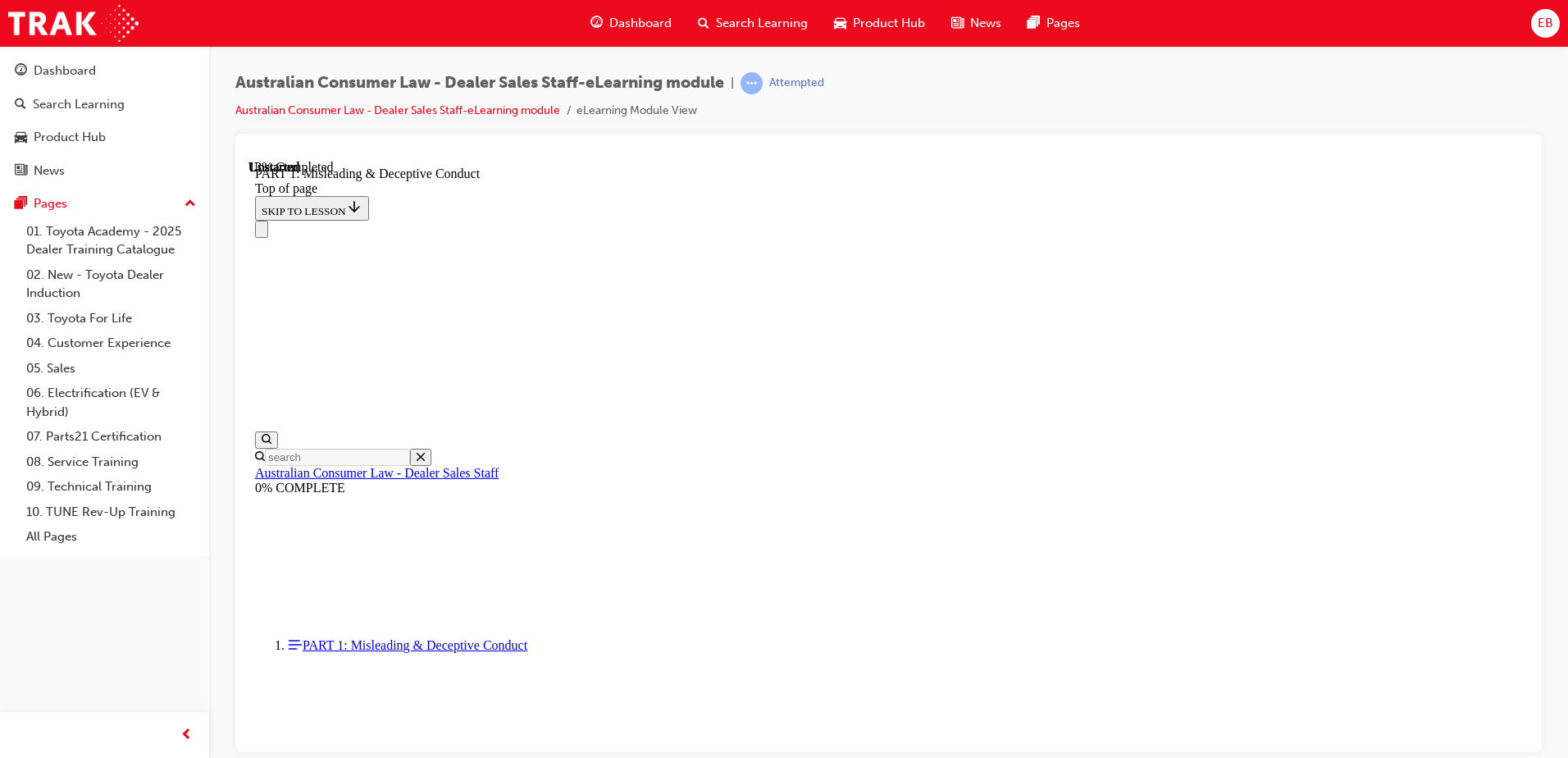
scroll to position [1035, 0]
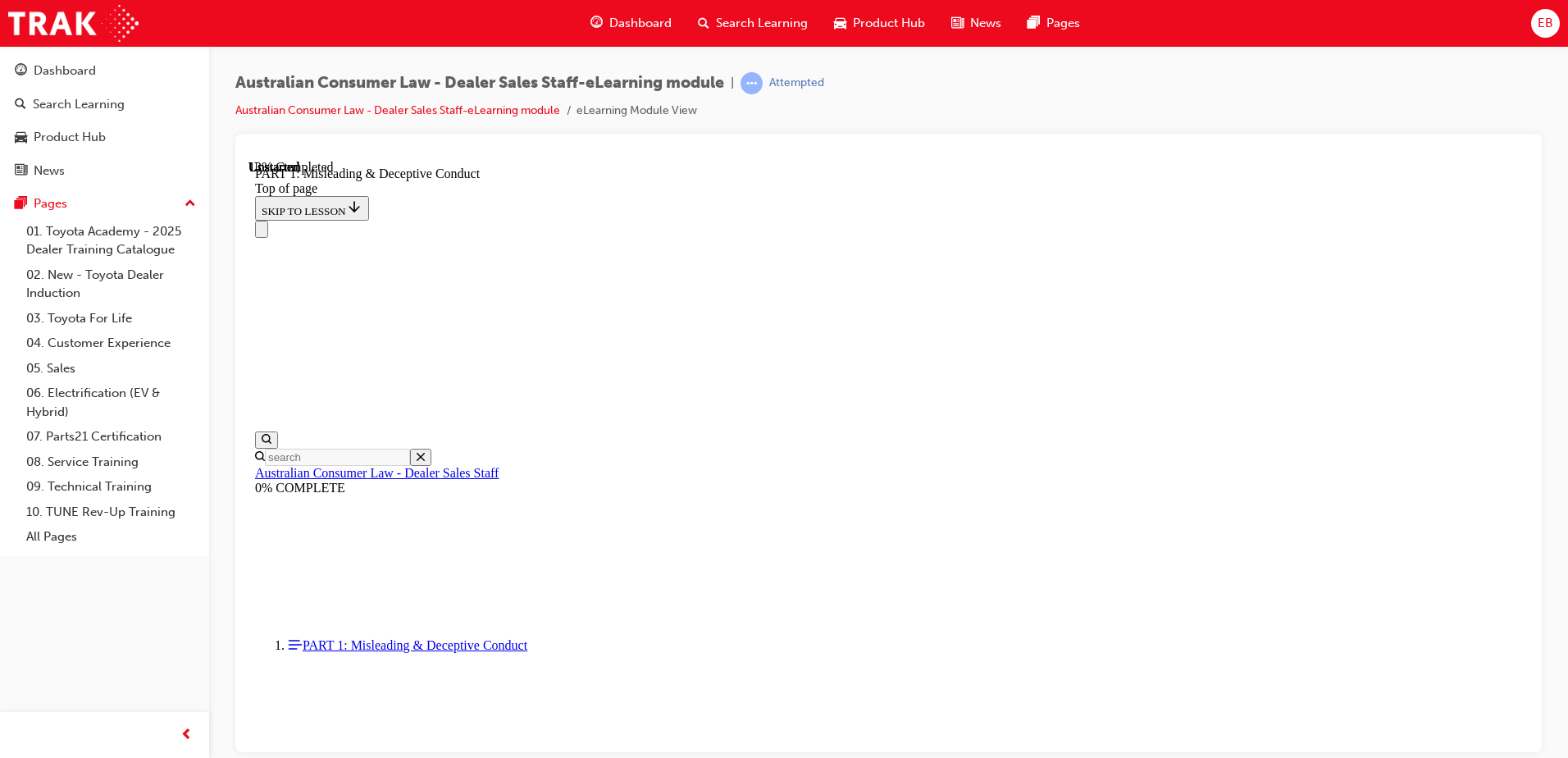
scroll to position [1118, 0]
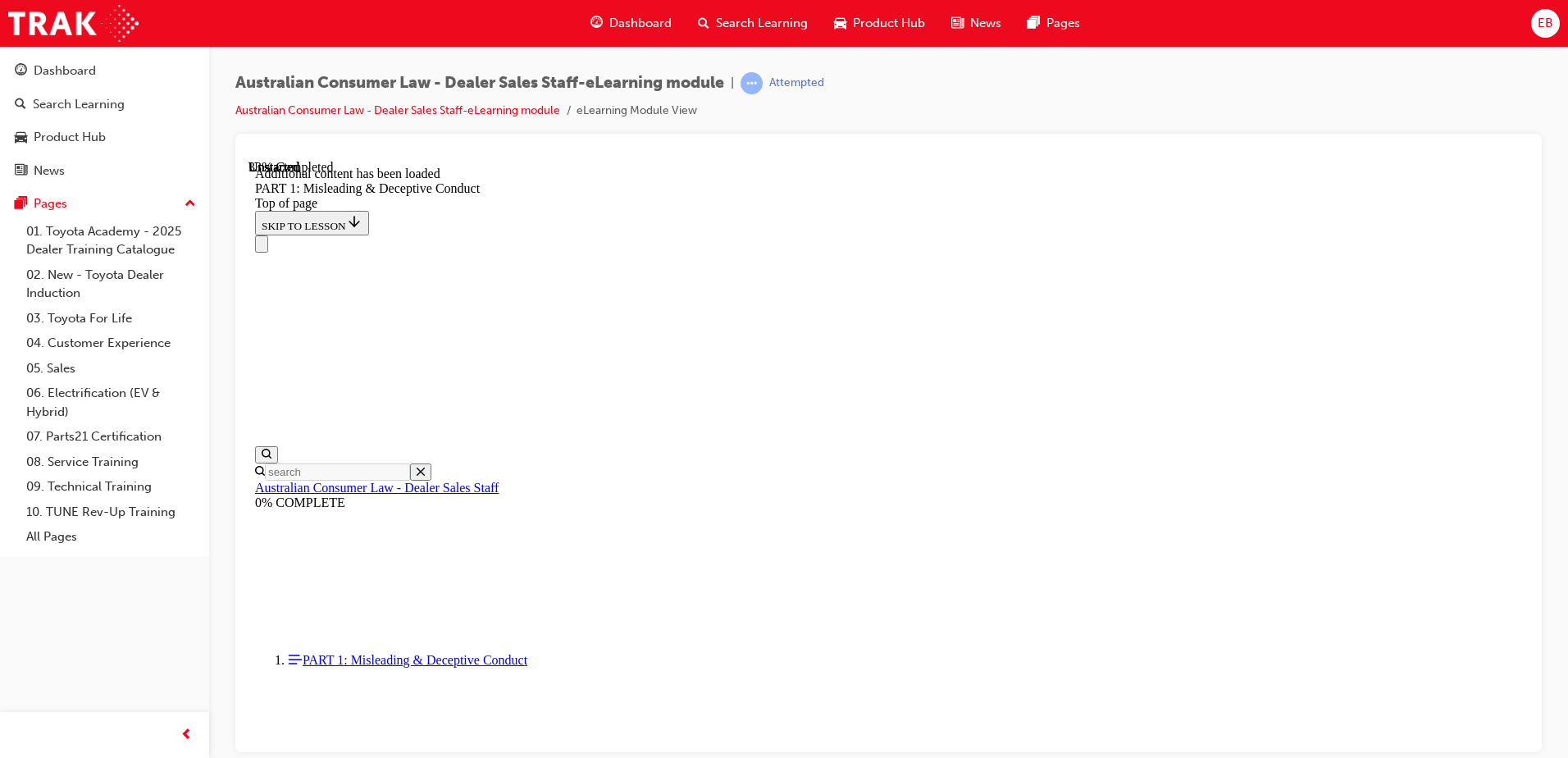
scroll to position [1877, 0]
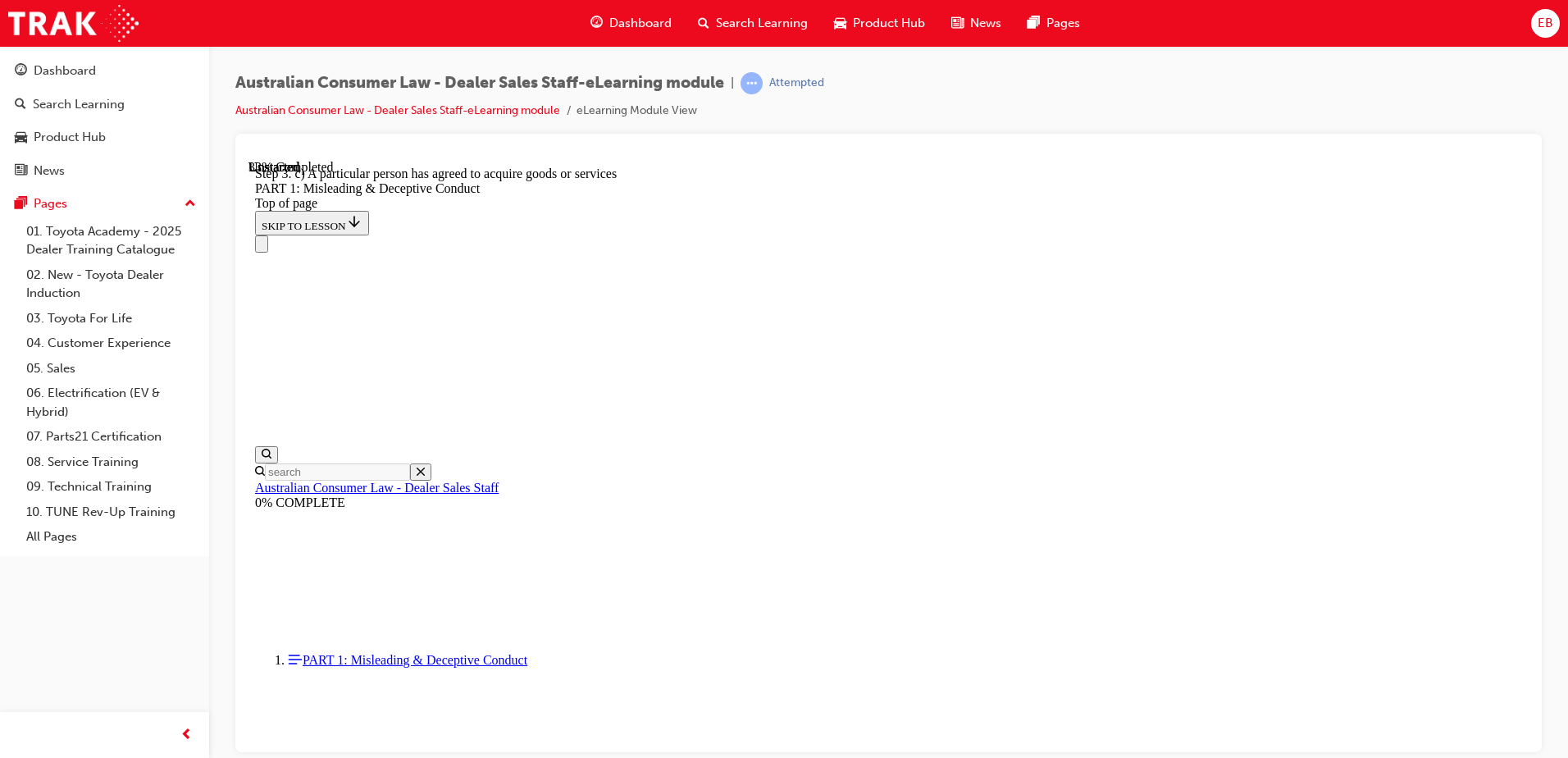
drag, startPoint x: 743, startPoint y: 299, endPoint x: 1214, endPoint y: 294, distance: 471.0
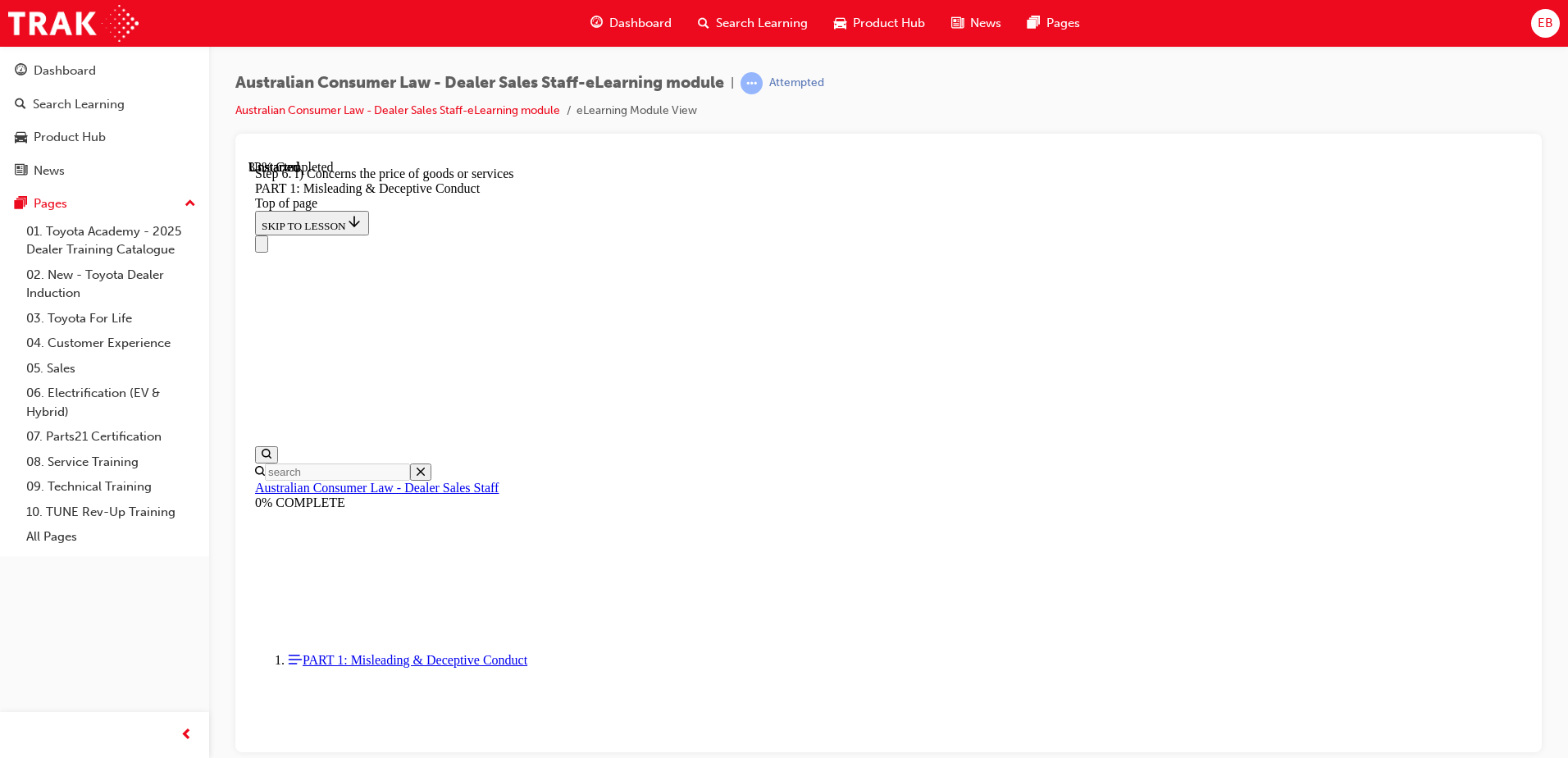
drag, startPoint x: 755, startPoint y: 293, endPoint x: 1254, endPoint y: 331, distance: 500.4
drag, startPoint x: 1254, startPoint y: 331, endPoint x: 1423, endPoint y: 397, distance: 181.4
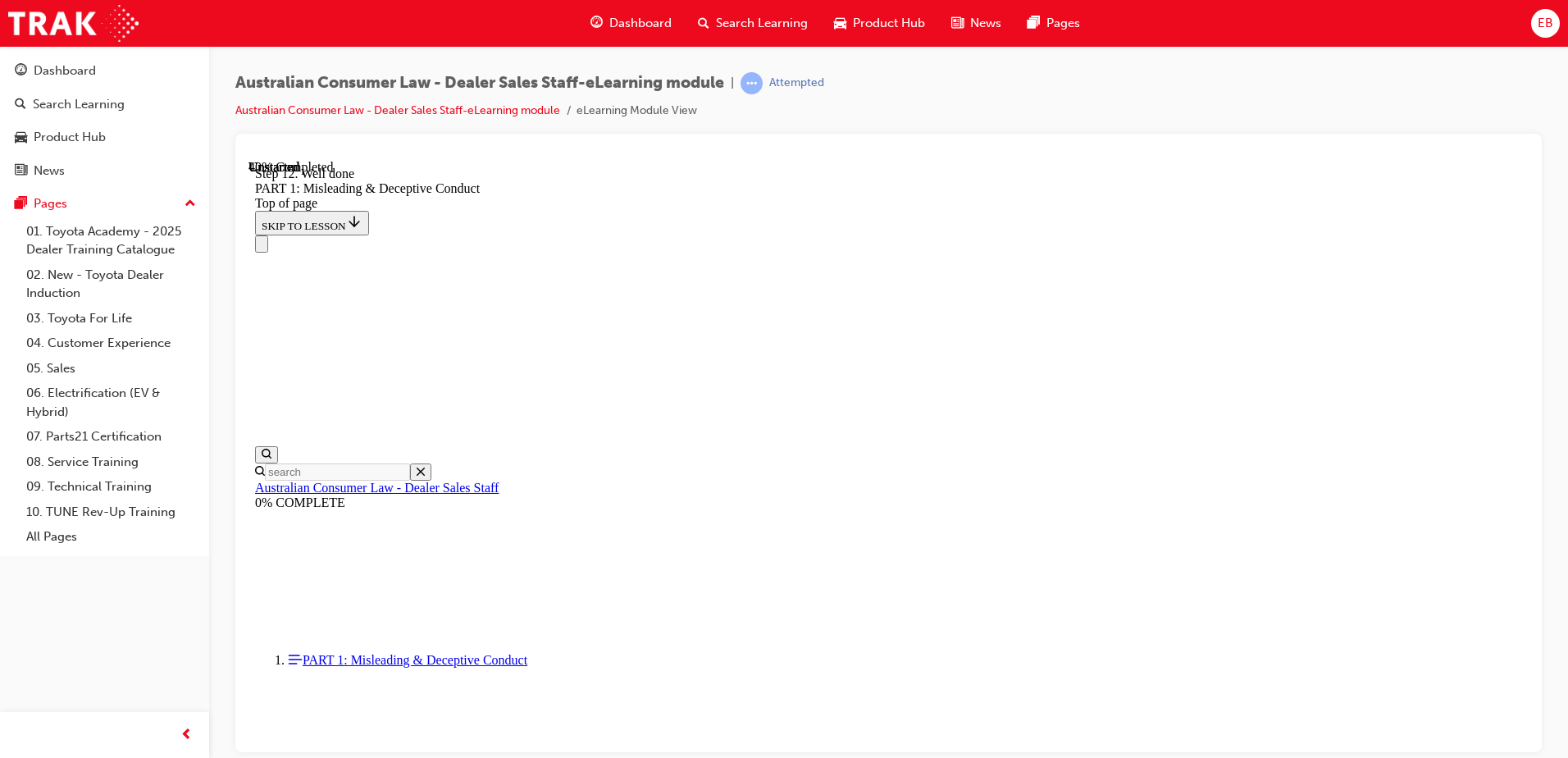
drag, startPoint x: 763, startPoint y: 441, endPoint x: 649, endPoint y: 522, distance: 139.8
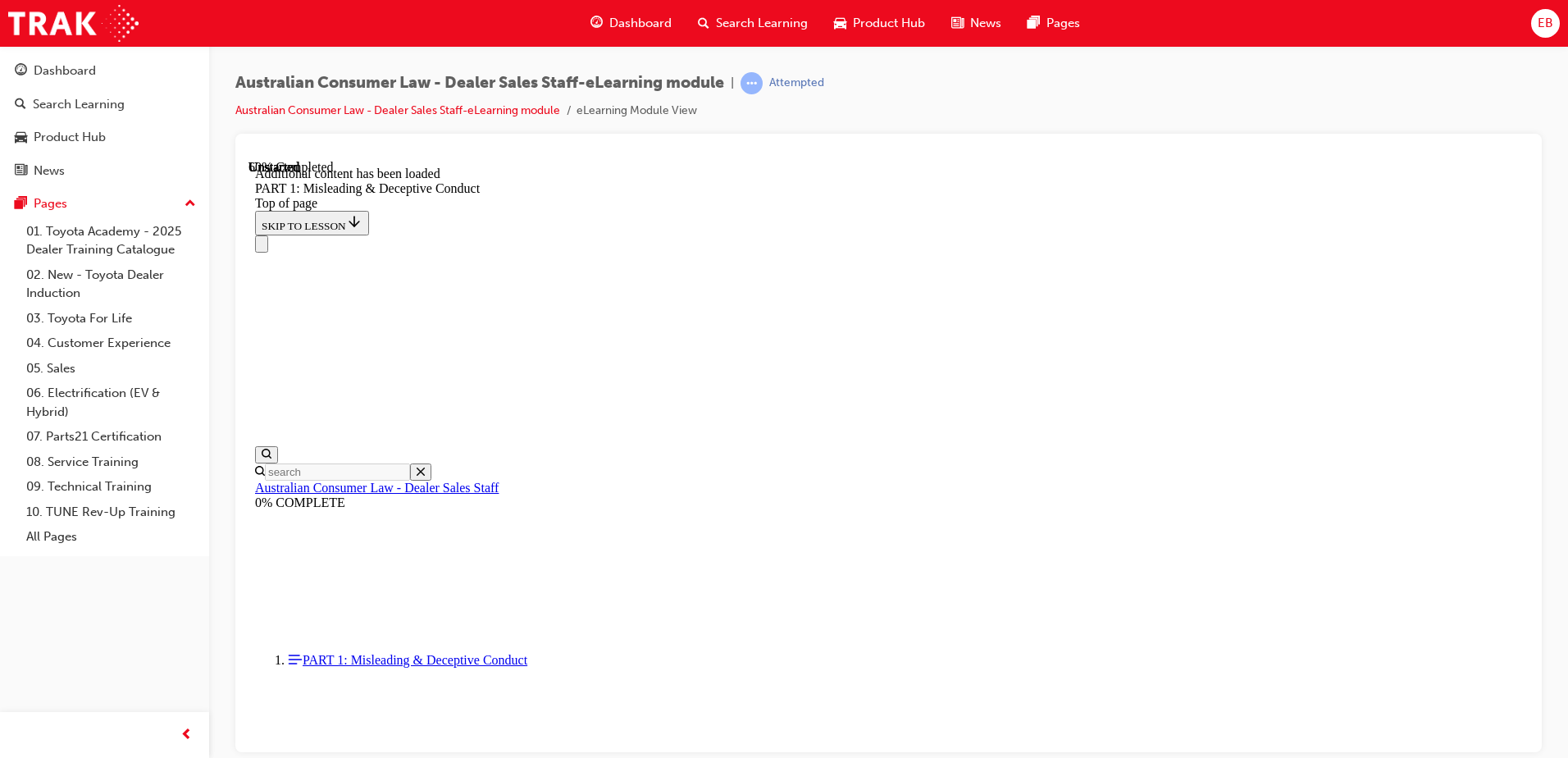
scroll to position [3238, 0]
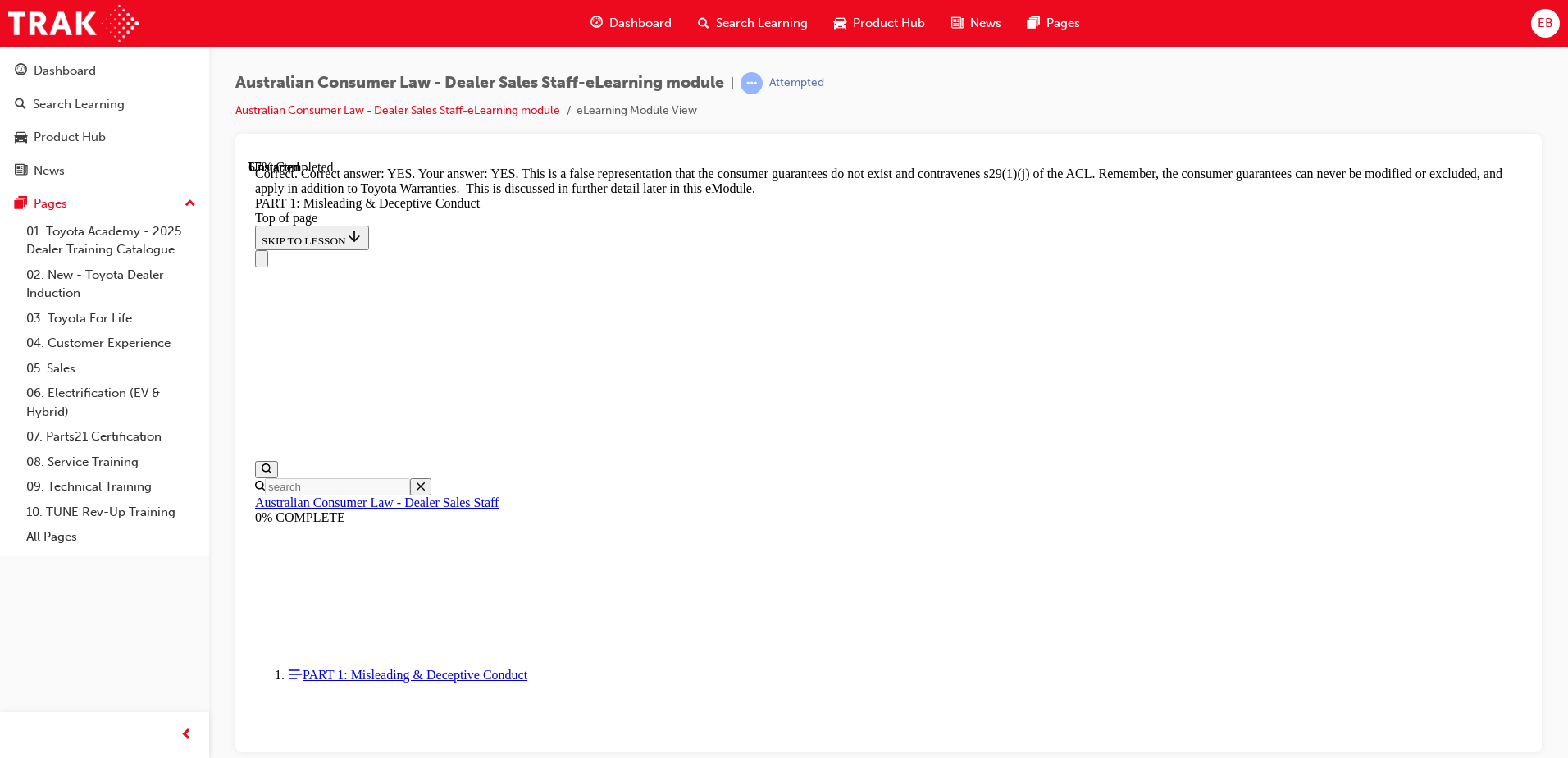
scroll to position [3484, 0]
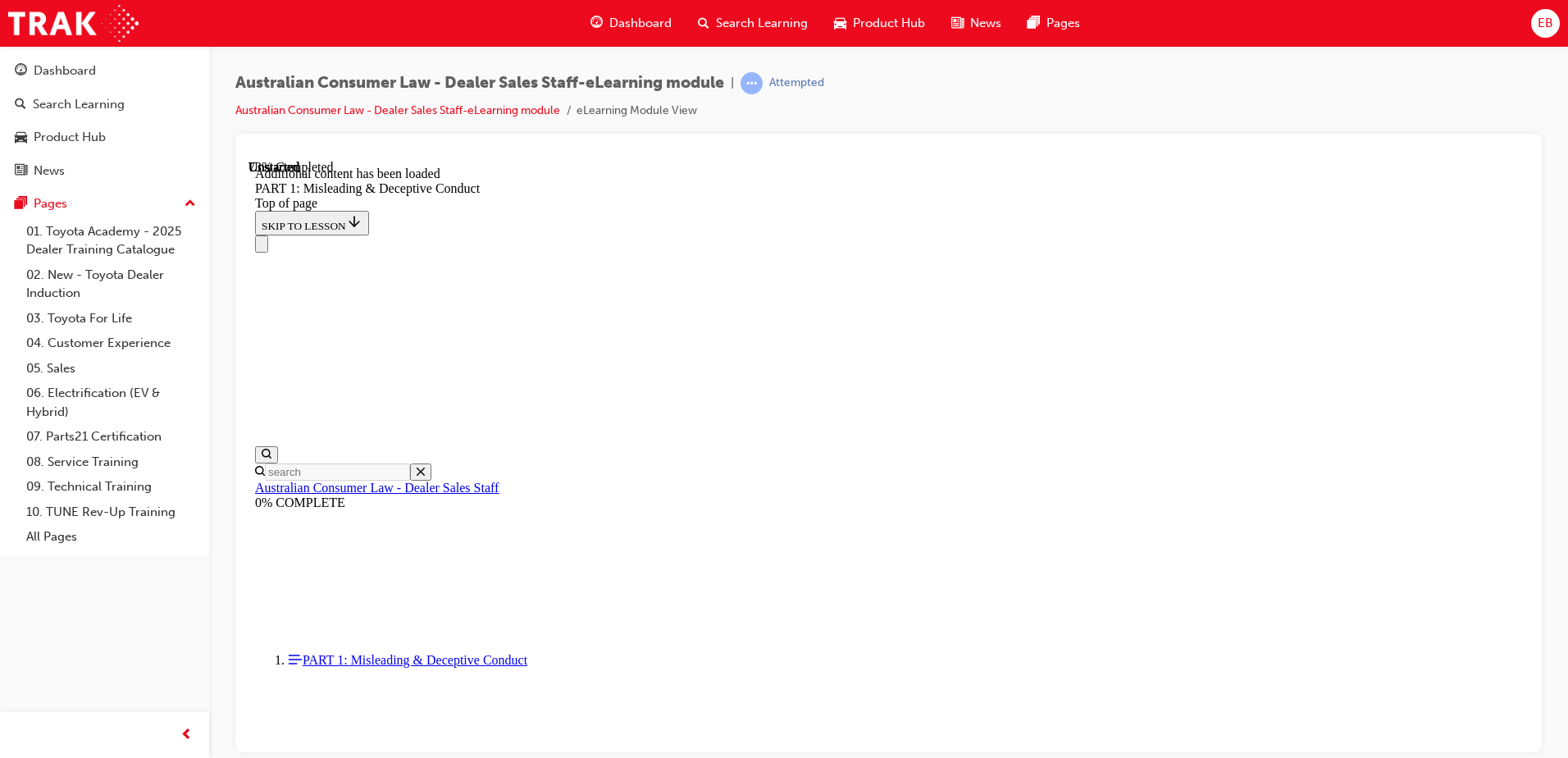
scroll to position [4009, 0]
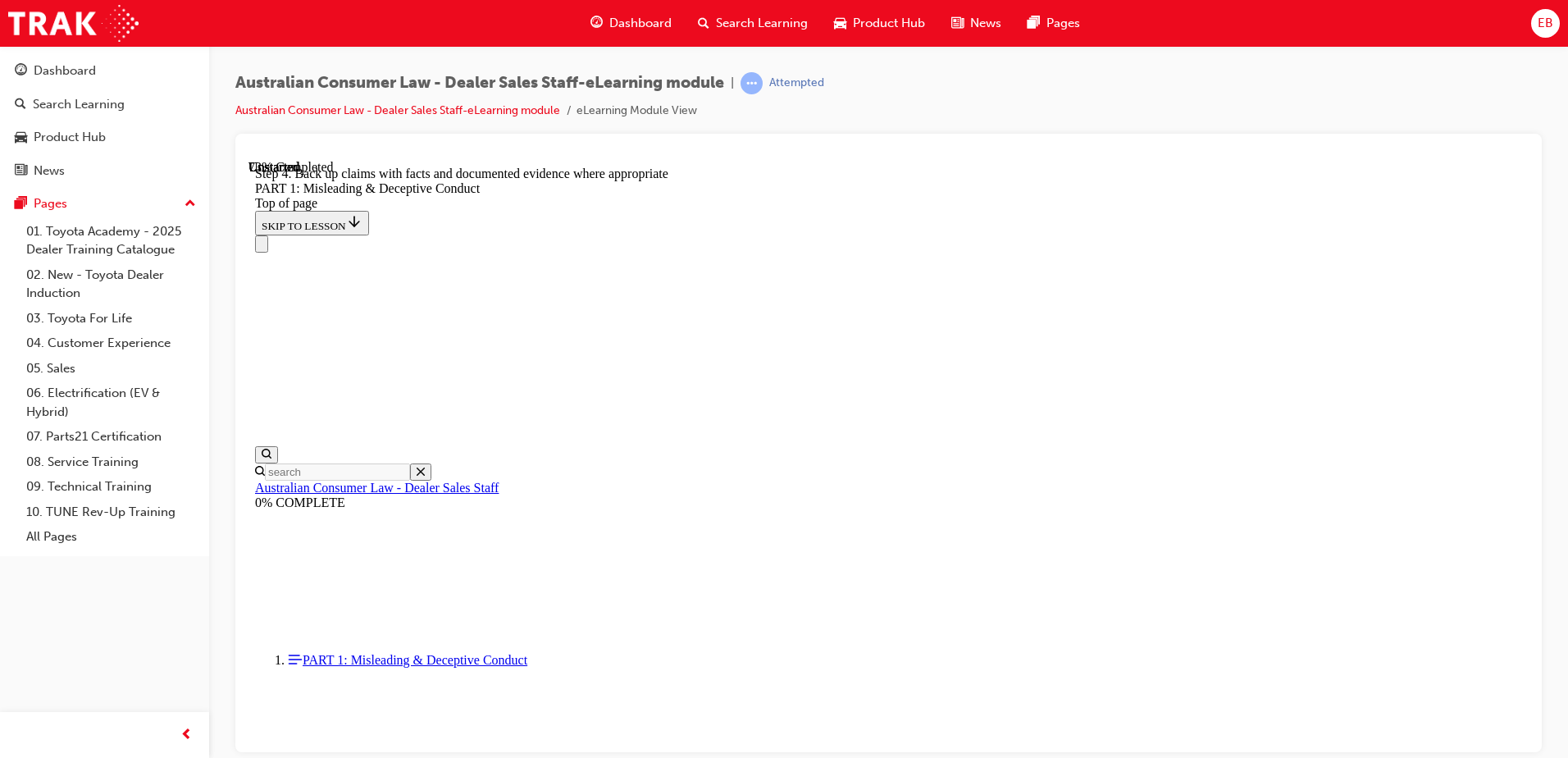
drag, startPoint x: 943, startPoint y: 374, endPoint x: 899, endPoint y: 389, distance: 46.5
copy span "ANCAP"
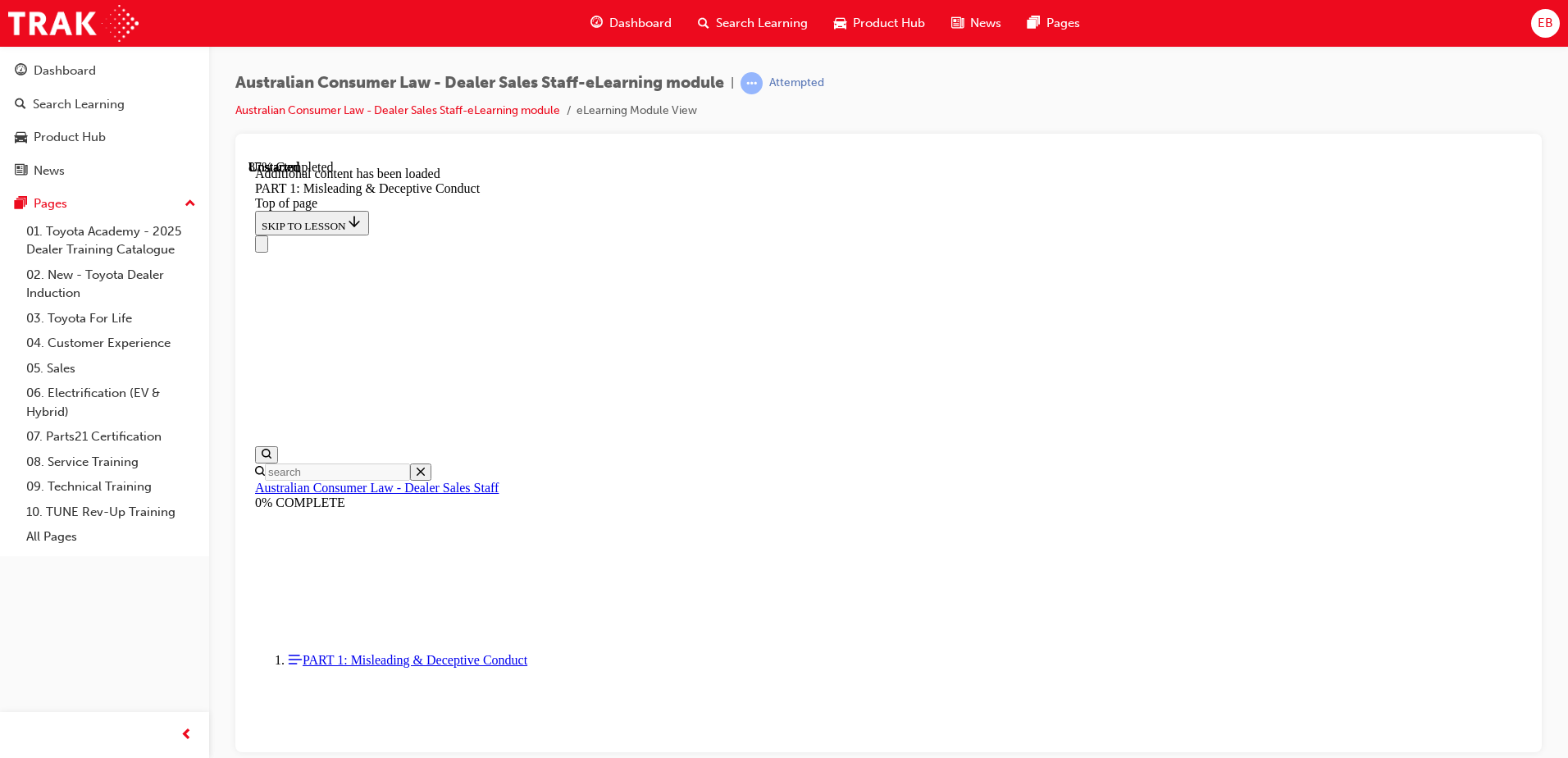
scroll to position [4452, 0]
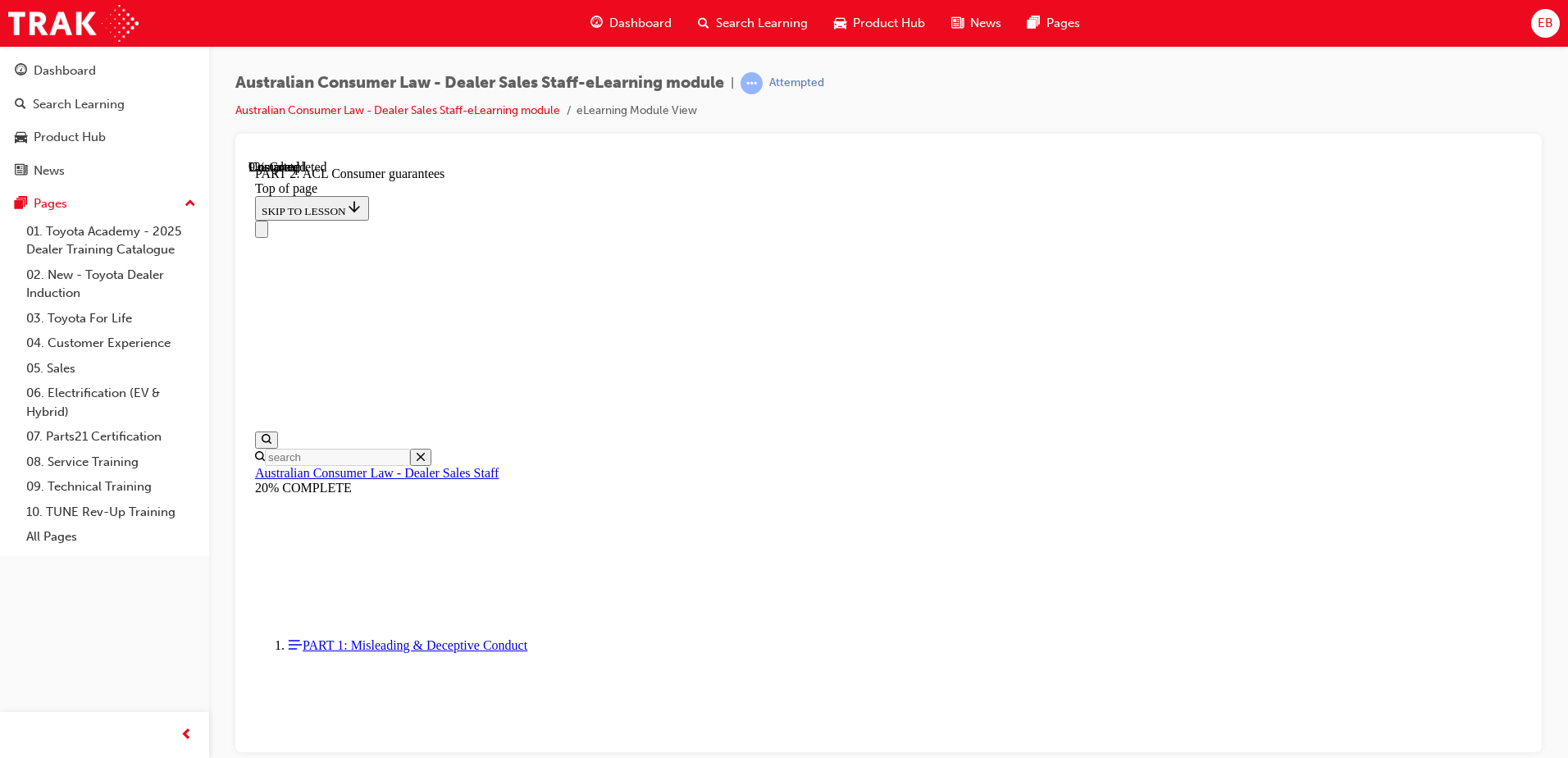
scroll to position [2594, 0]
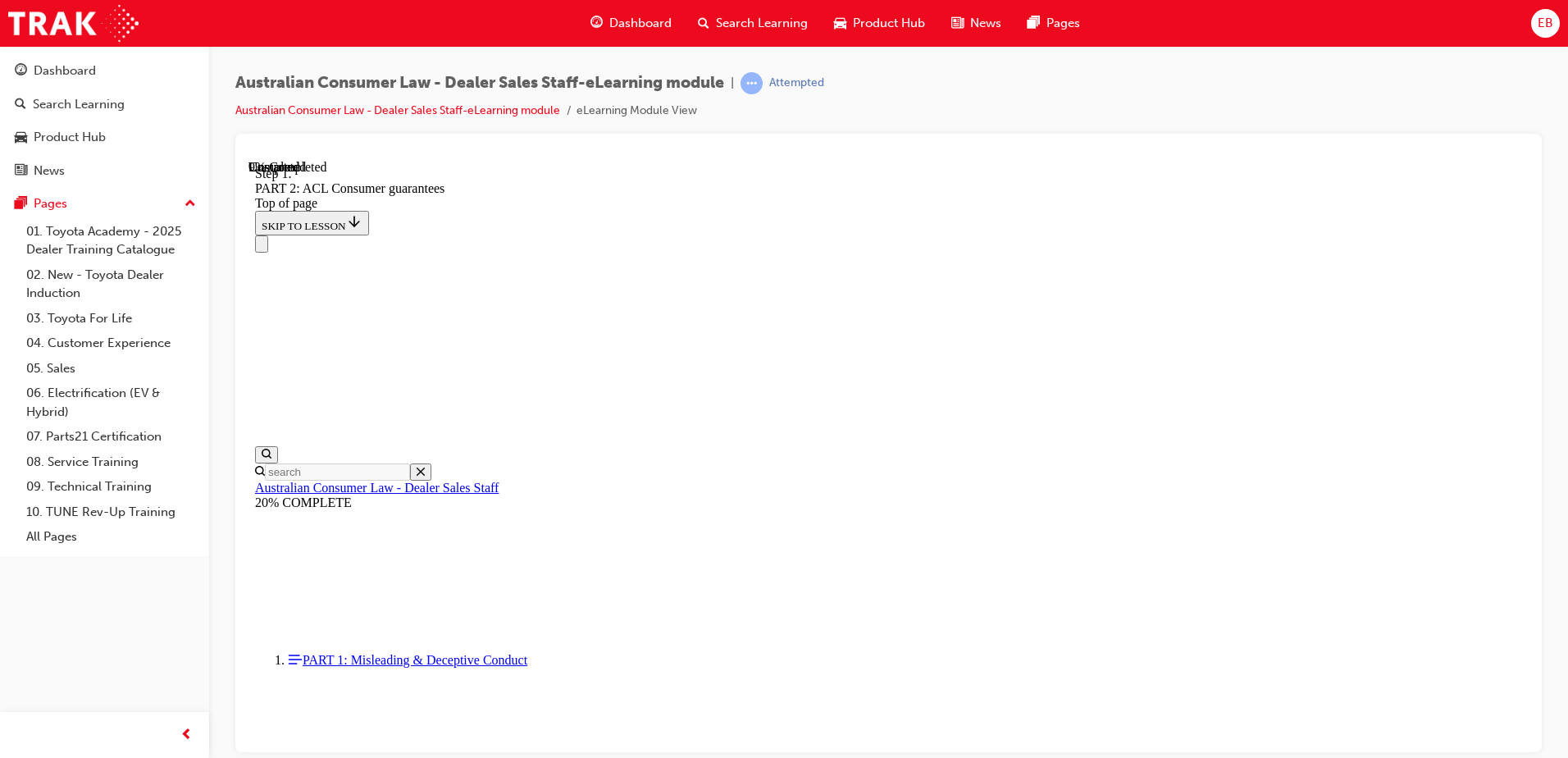
scroll to position [2660, 0]
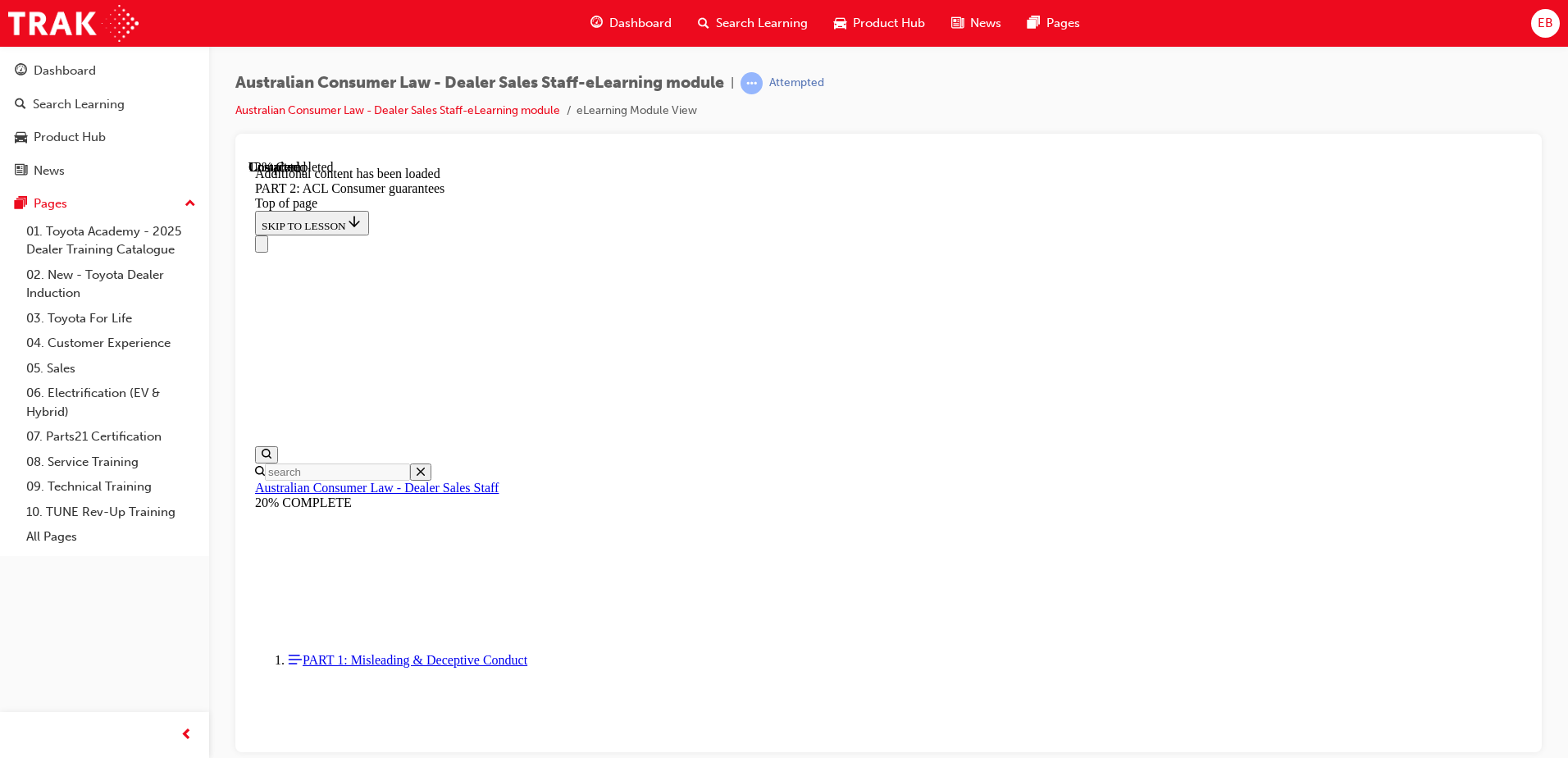
scroll to position [3103, 0]
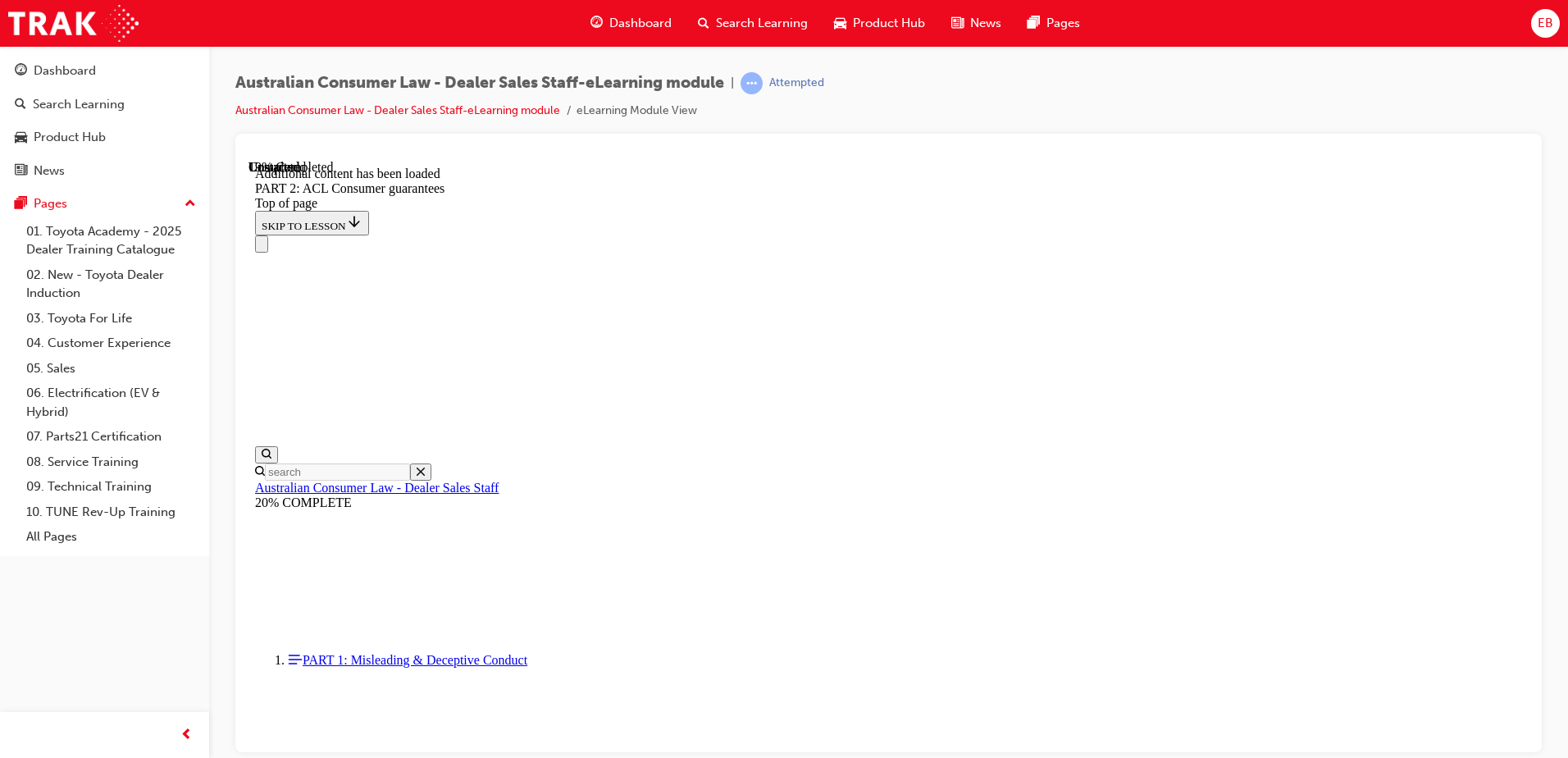
scroll to position [3956, 0]
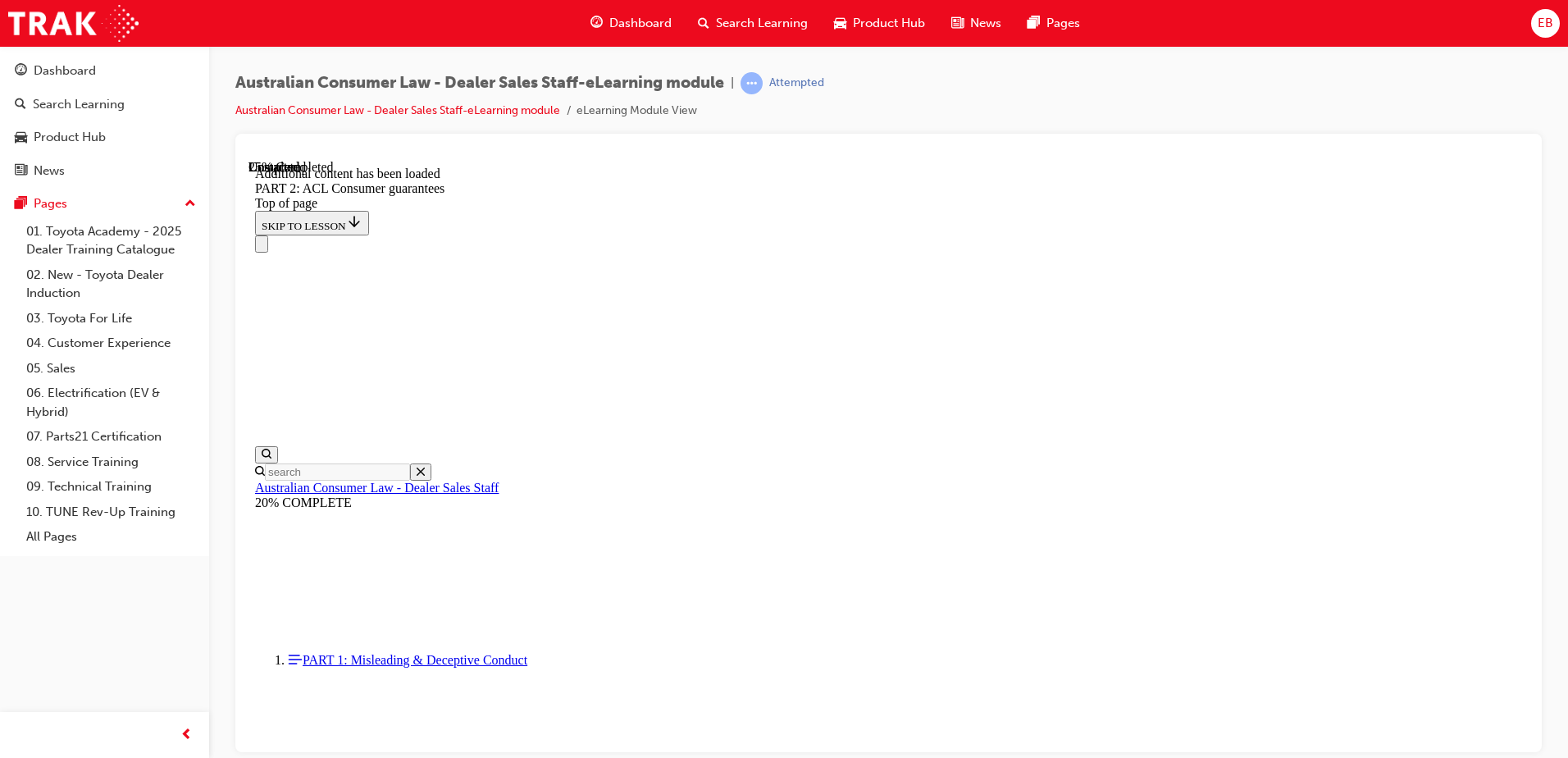
scroll to position [4819, 0]
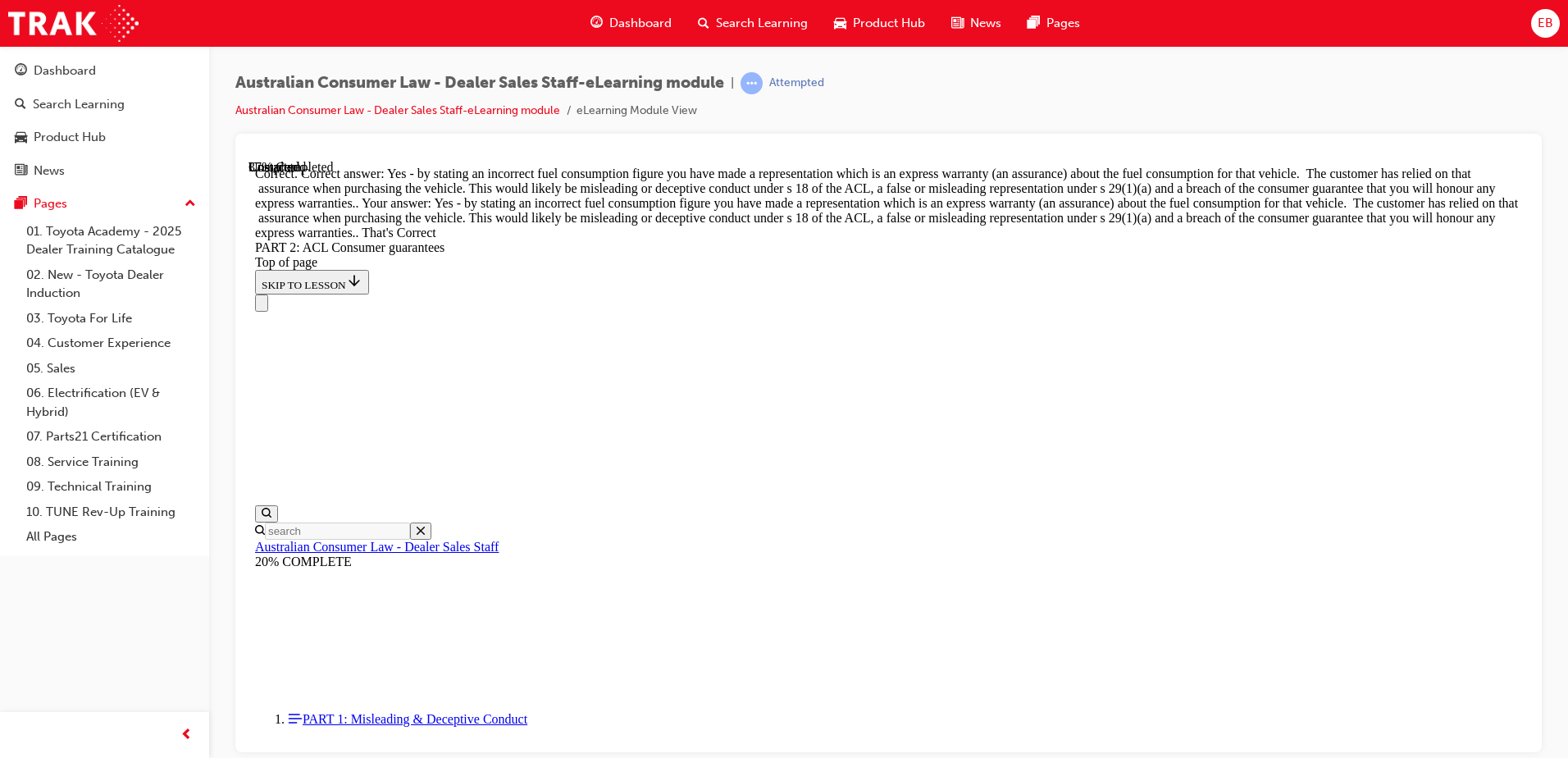
scroll to position [7085, 0]
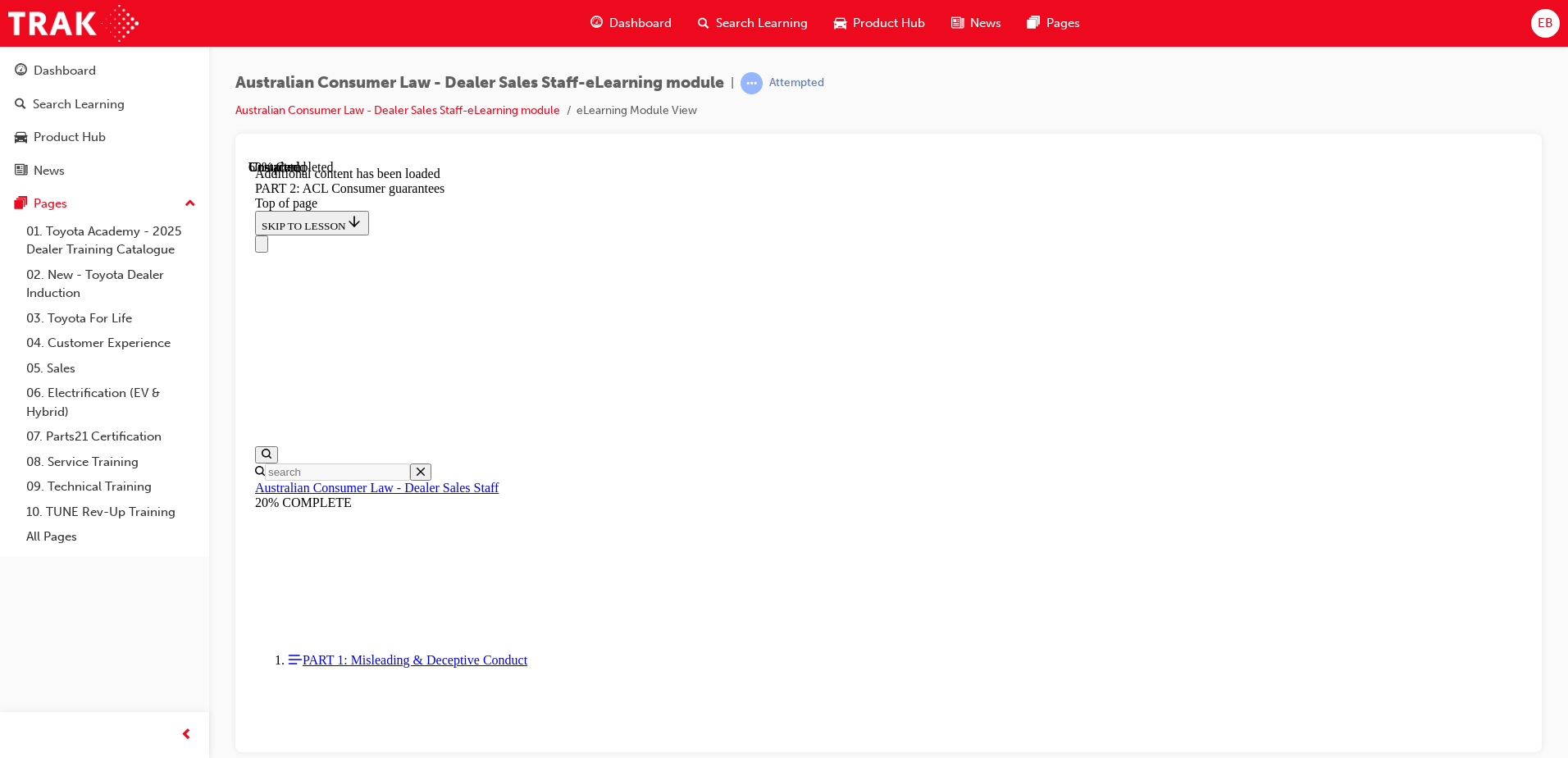
scroll to position [10256, 0]
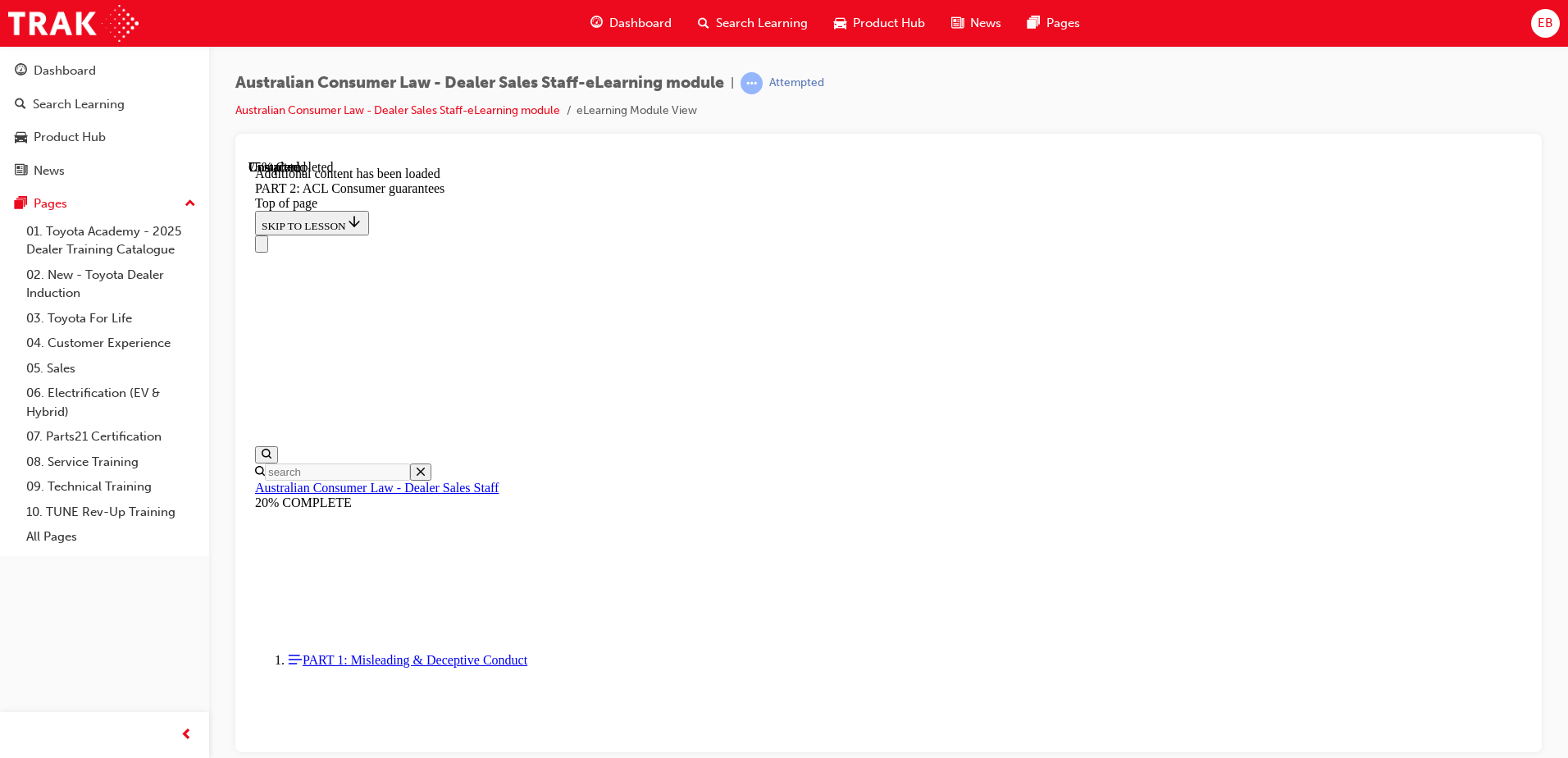
drag, startPoint x: 1362, startPoint y: 533, endPoint x: 1314, endPoint y: 537, distance: 48.2
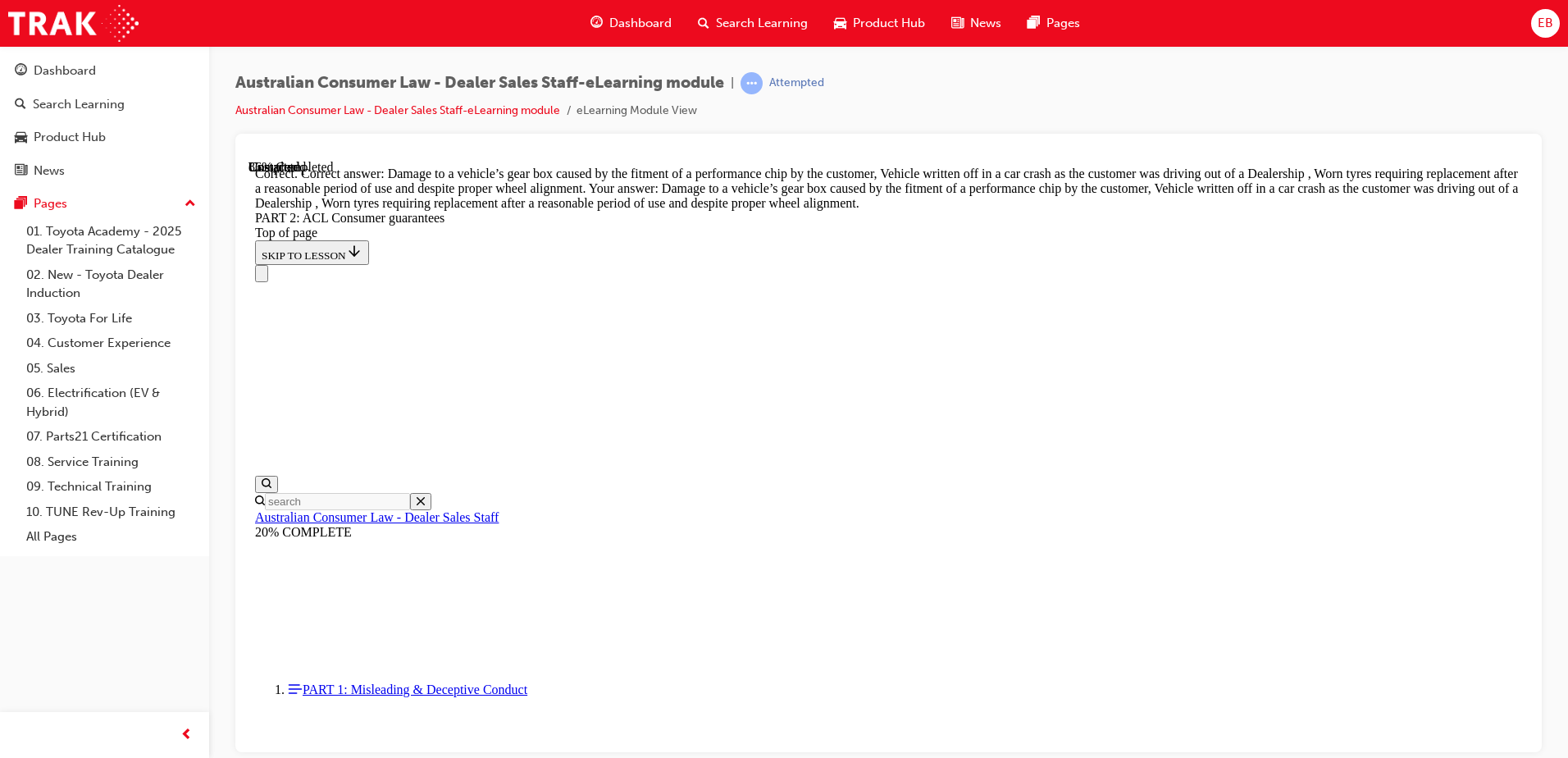
scroll to position [16306, 0]
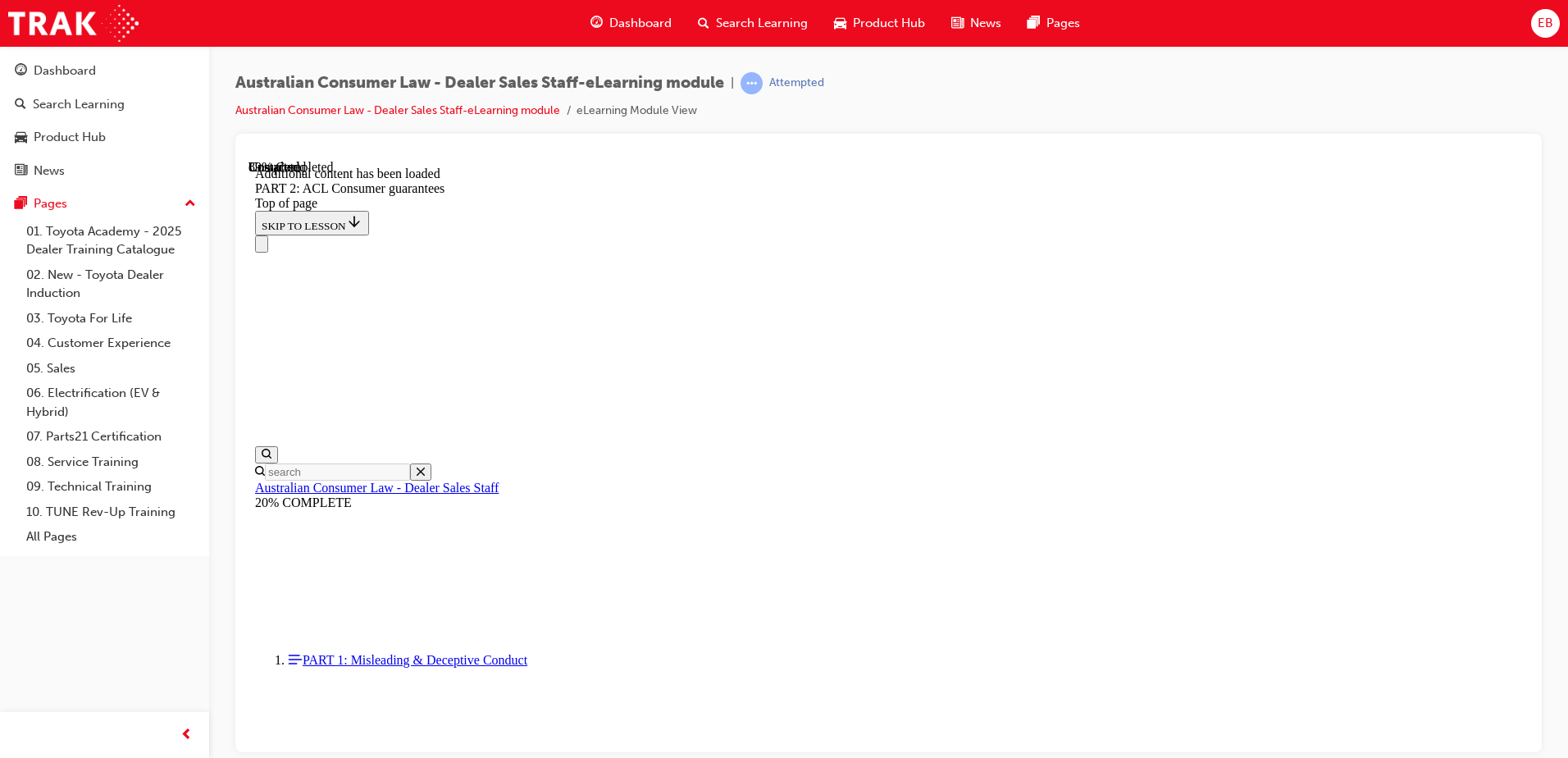
scroll to position [17906, 0]
drag, startPoint x: 884, startPoint y: 267, endPoint x: 990, endPoint y: 265, distance: 106.0
drag, startPoint x: 990, startPoint y: 265, endPoint x: 1116, endPoint y: 273, distance: 126.3
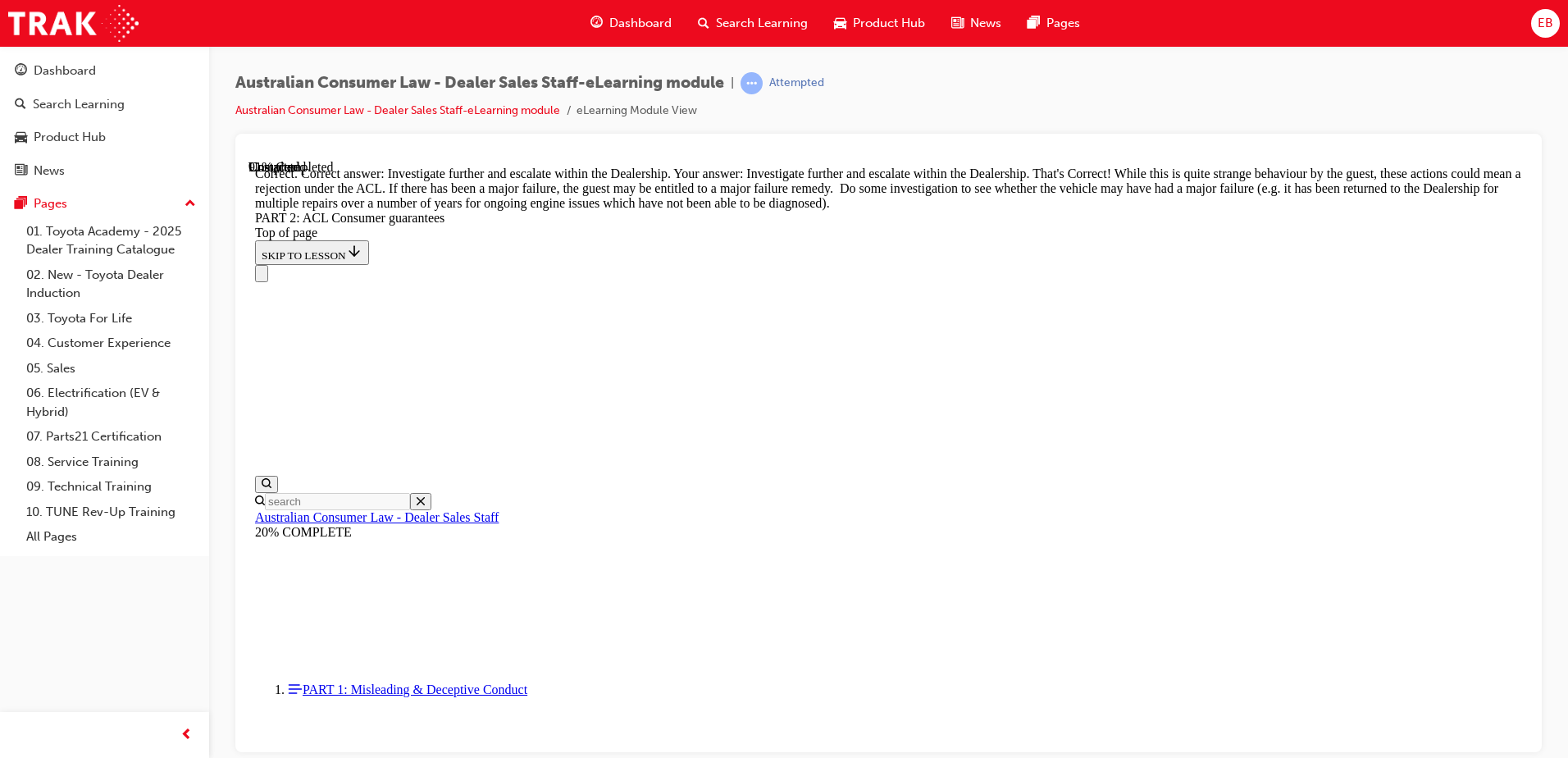
scroll to position [18071, 0]
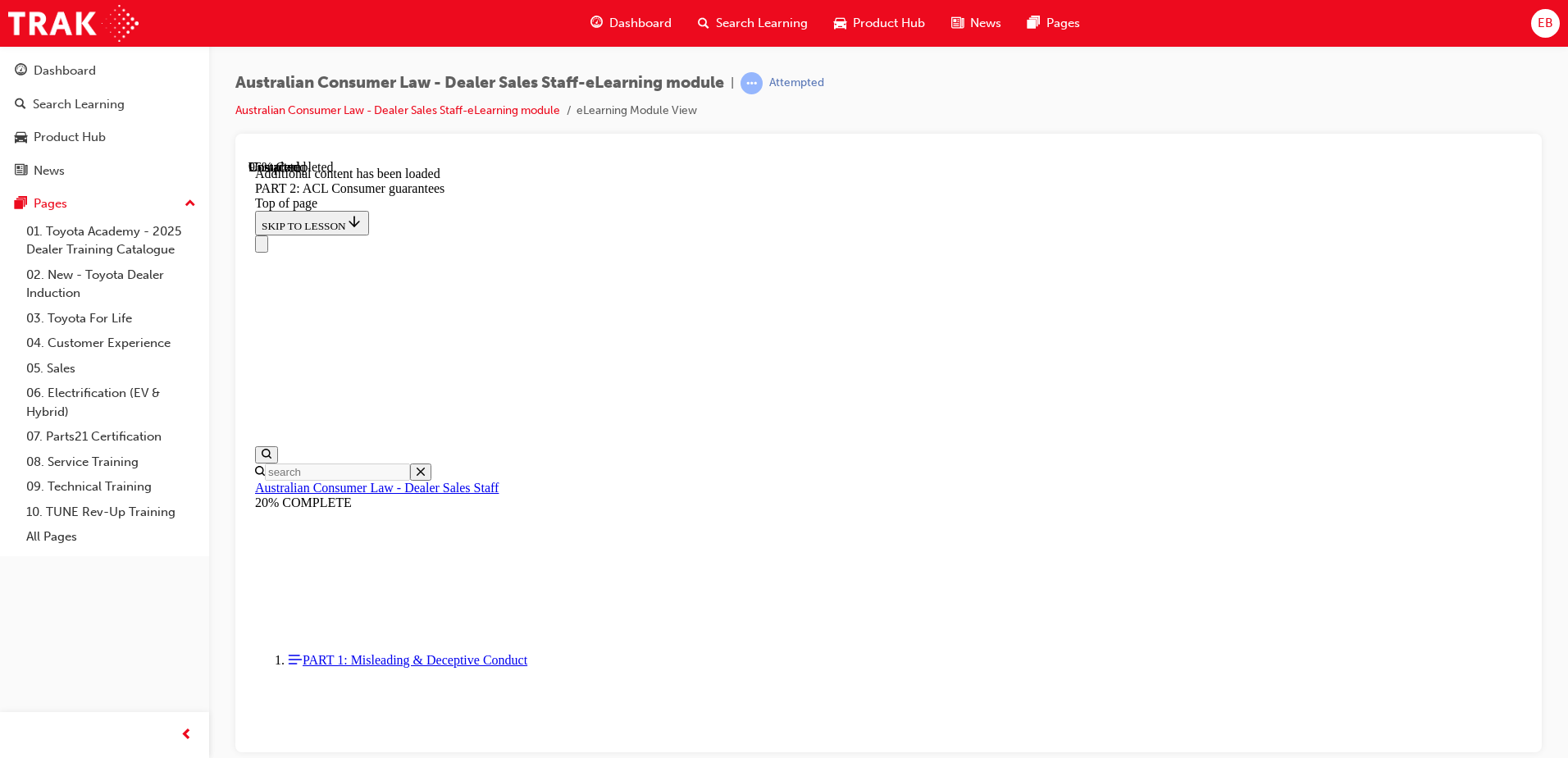
scroll to position [19697, 0]
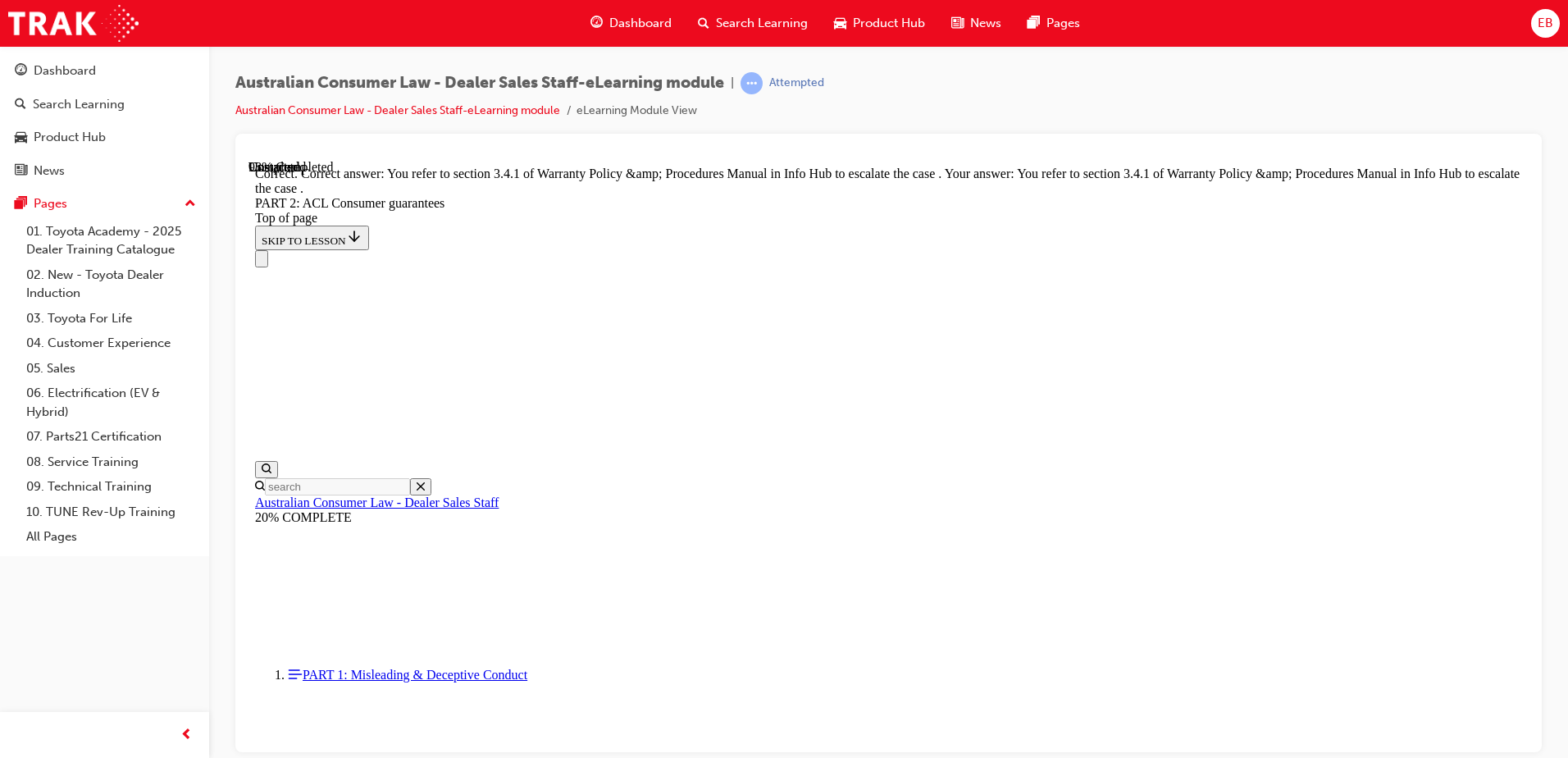
scroll to position [20606, 0]
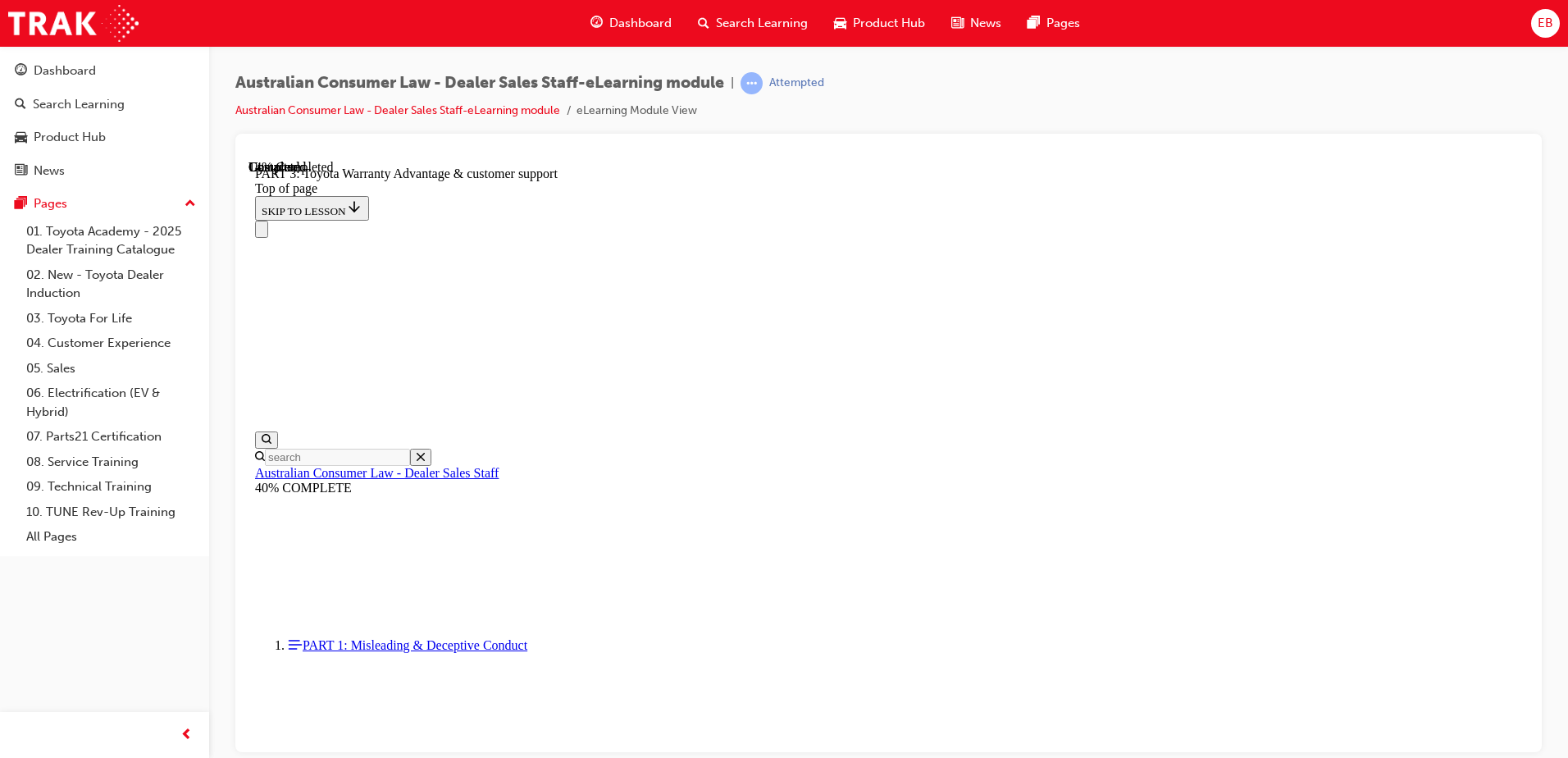
scroll to position [953, 0]
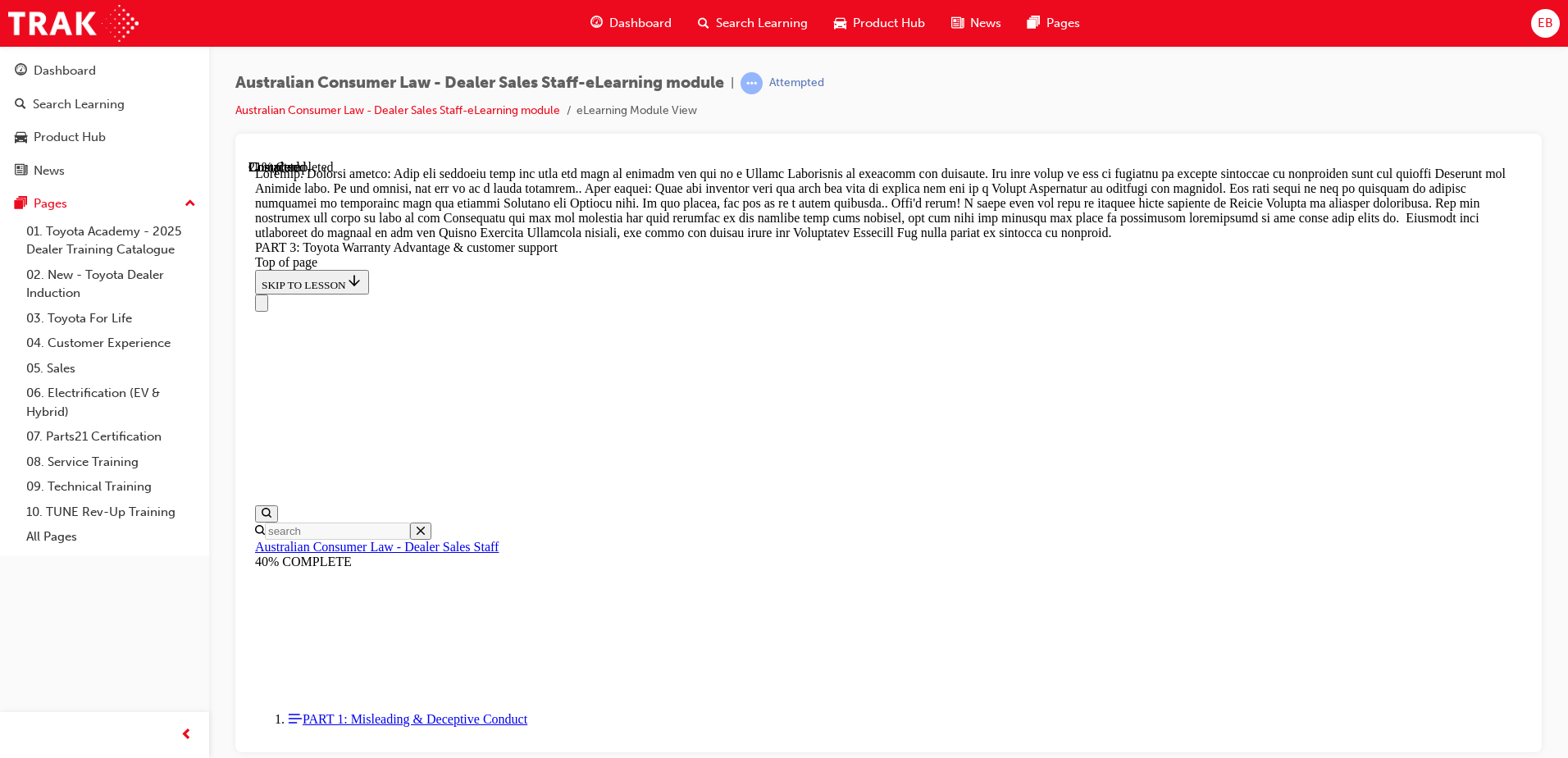
scroll to position [1390, 0]
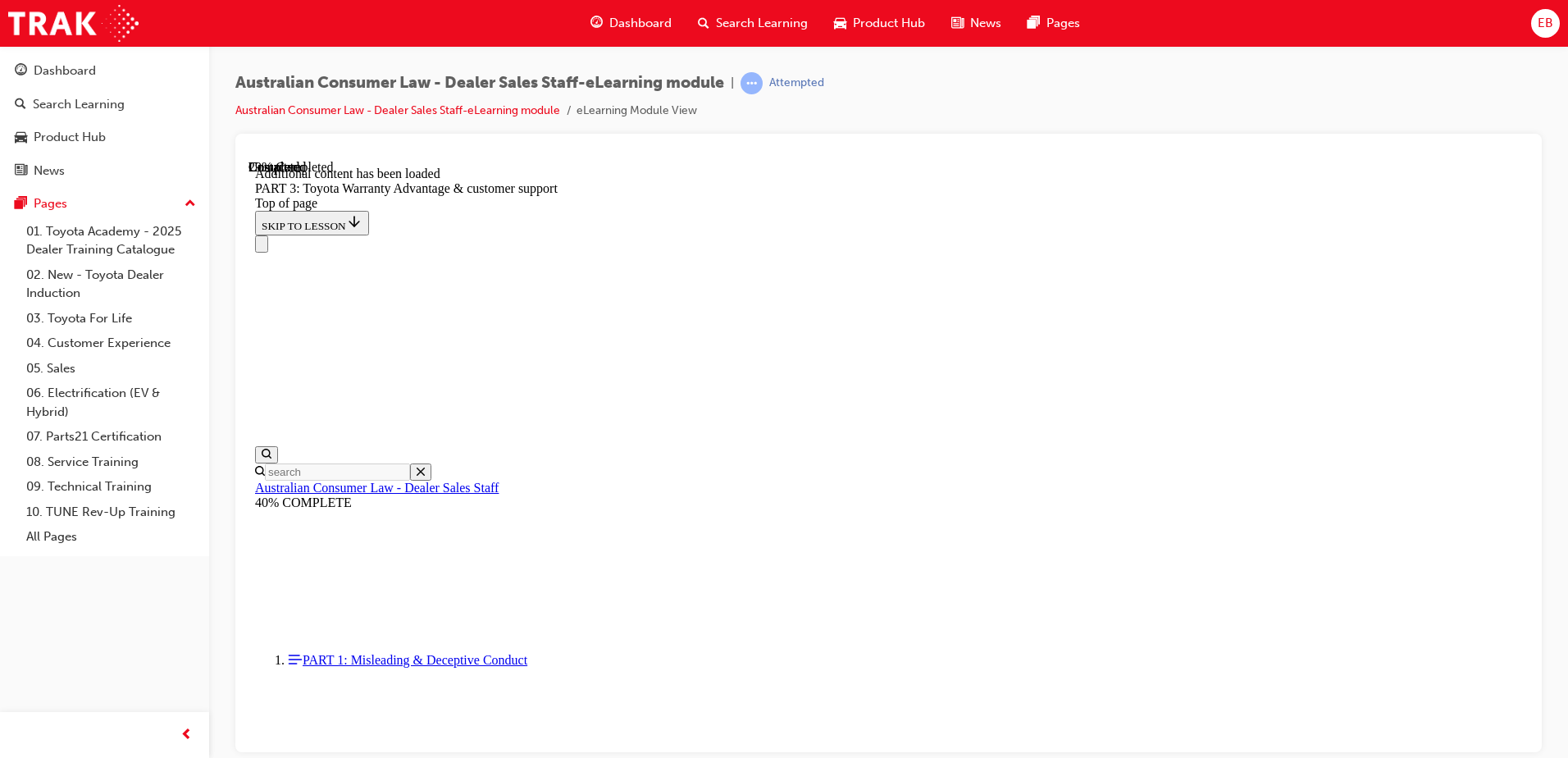
scroll to position [1915, 0]
drag, startPoint x: 1011, startPoint y: 286, endPoint x: 1165, endPoint y: 337, distance: 162.2
drag, startPoint x: 973, startPoint y: 599, endPoint x: 765, endPoint y: 471, distance: 244.2
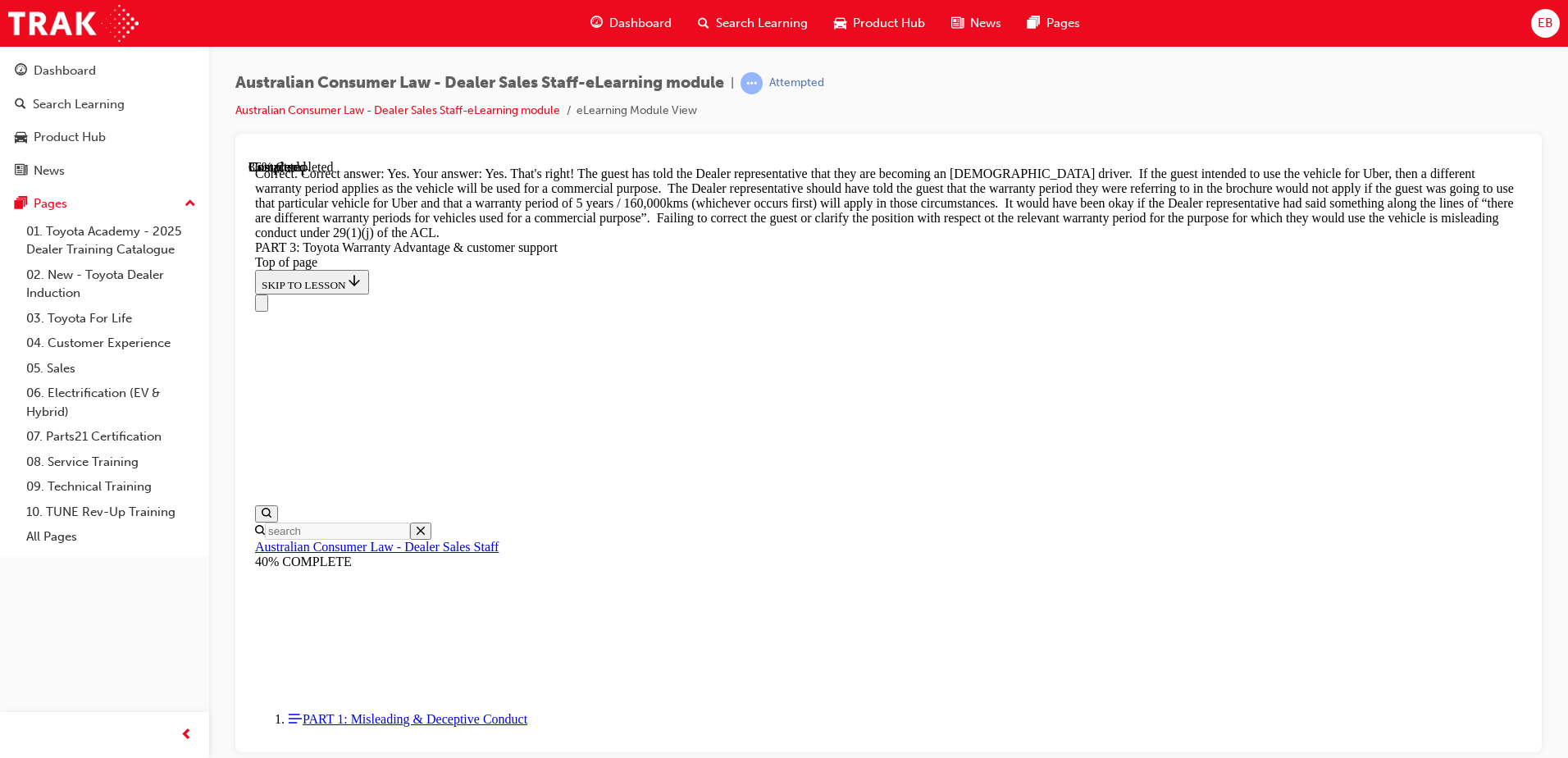
scroll to position [2079, 0]
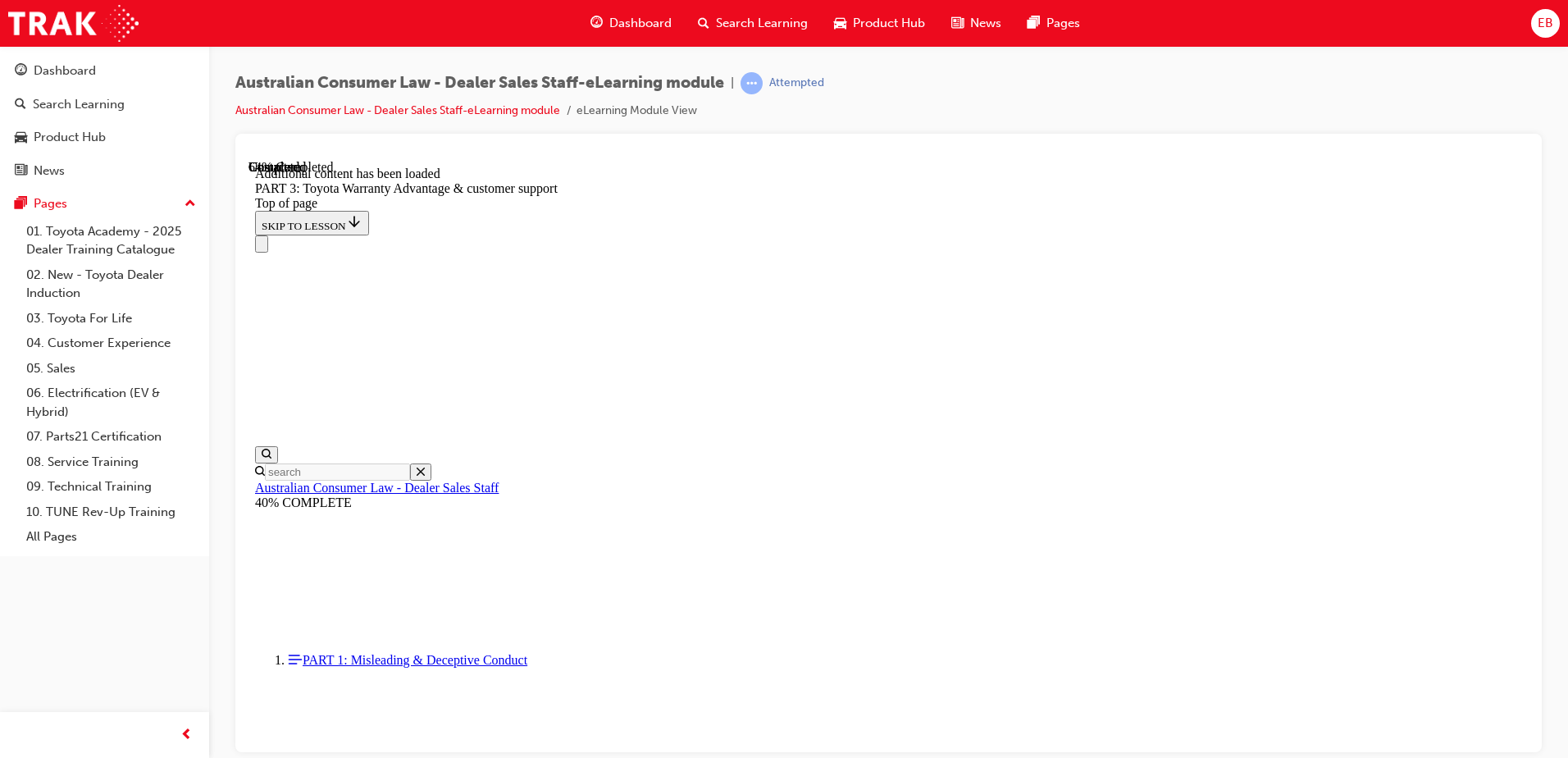
scroll to position [4202, 0]
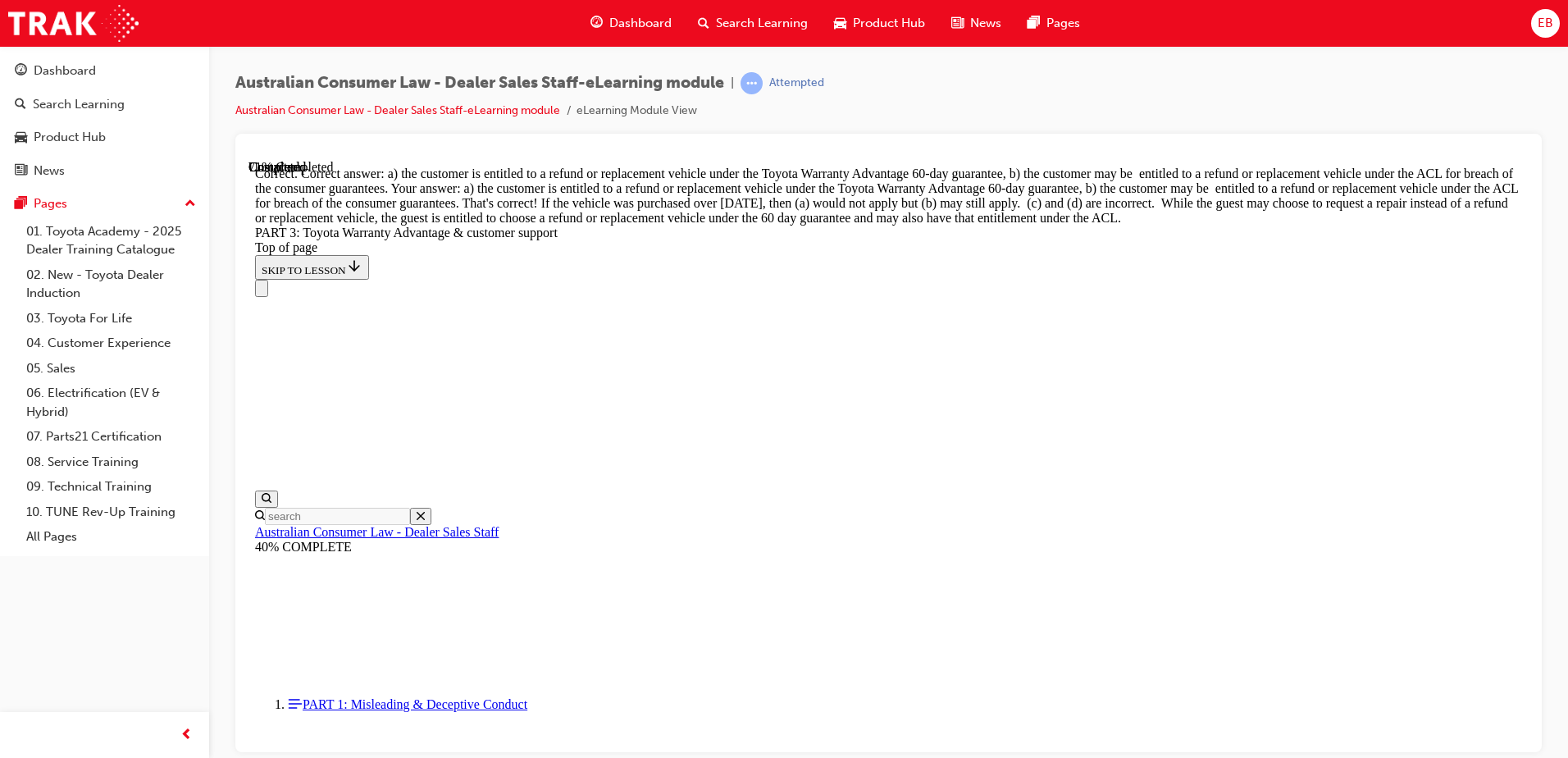
scroll to position [4809, 0]
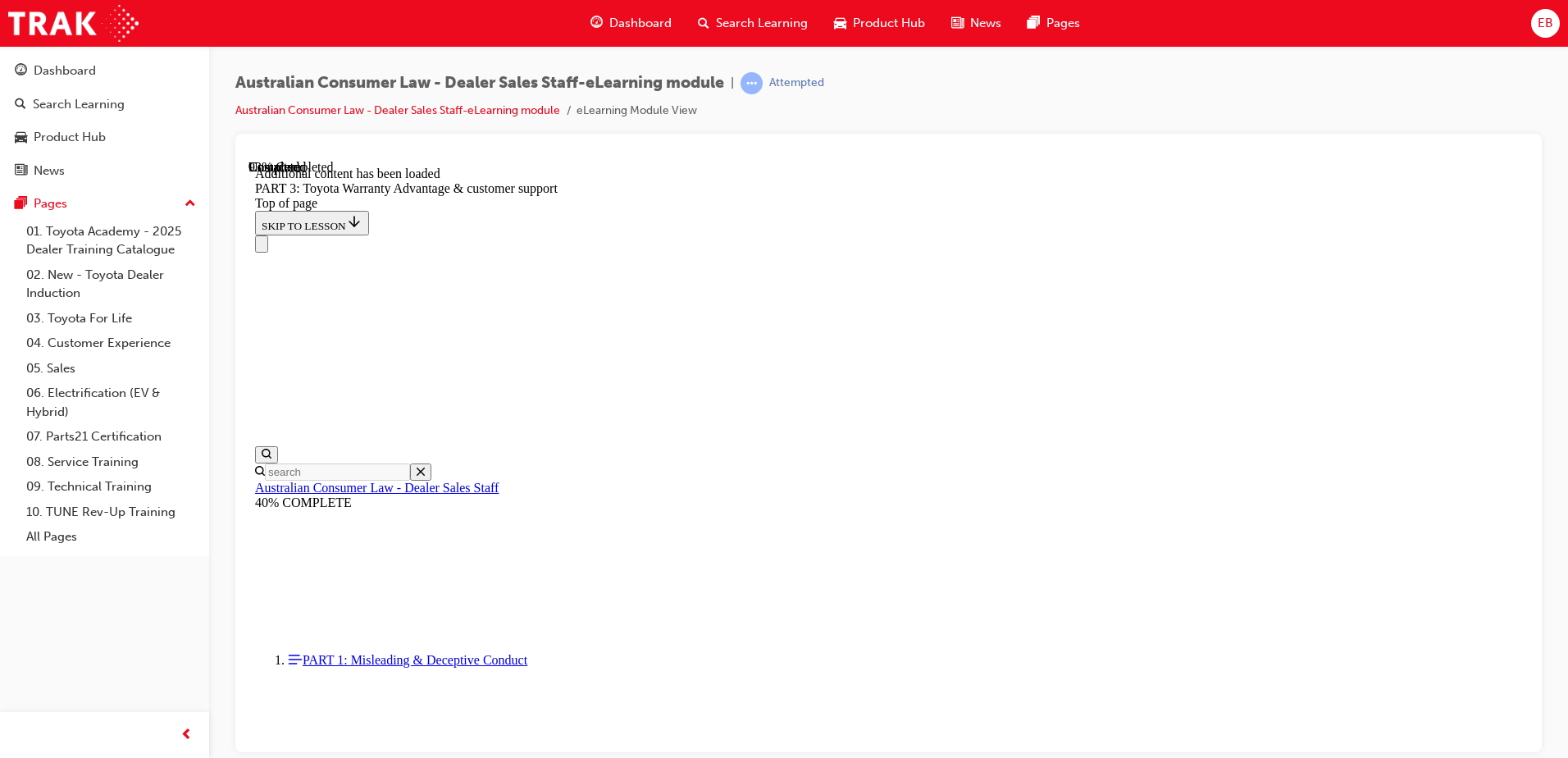
scroll to position [5210, 0]
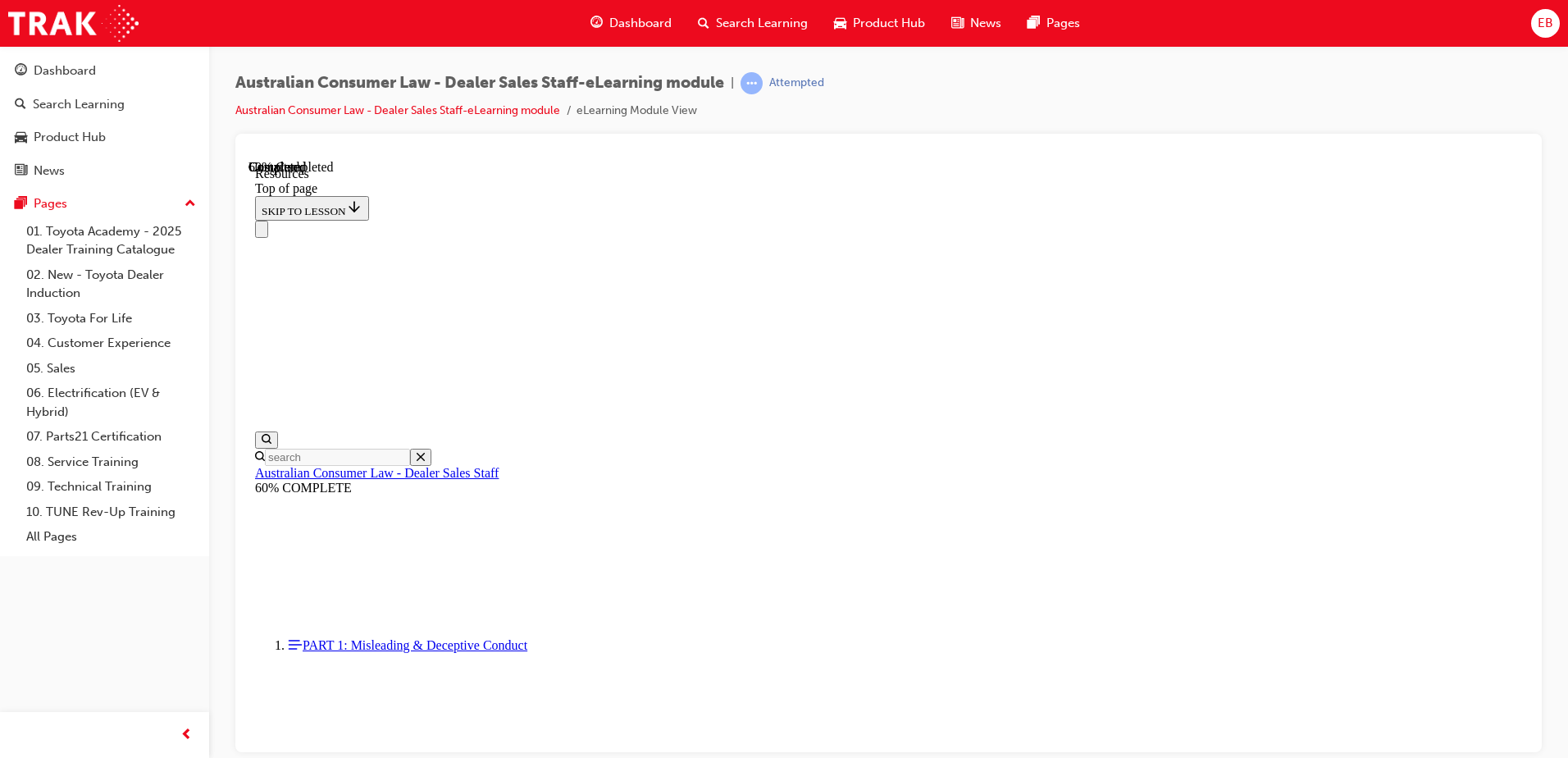
scroll to position [829, 0]
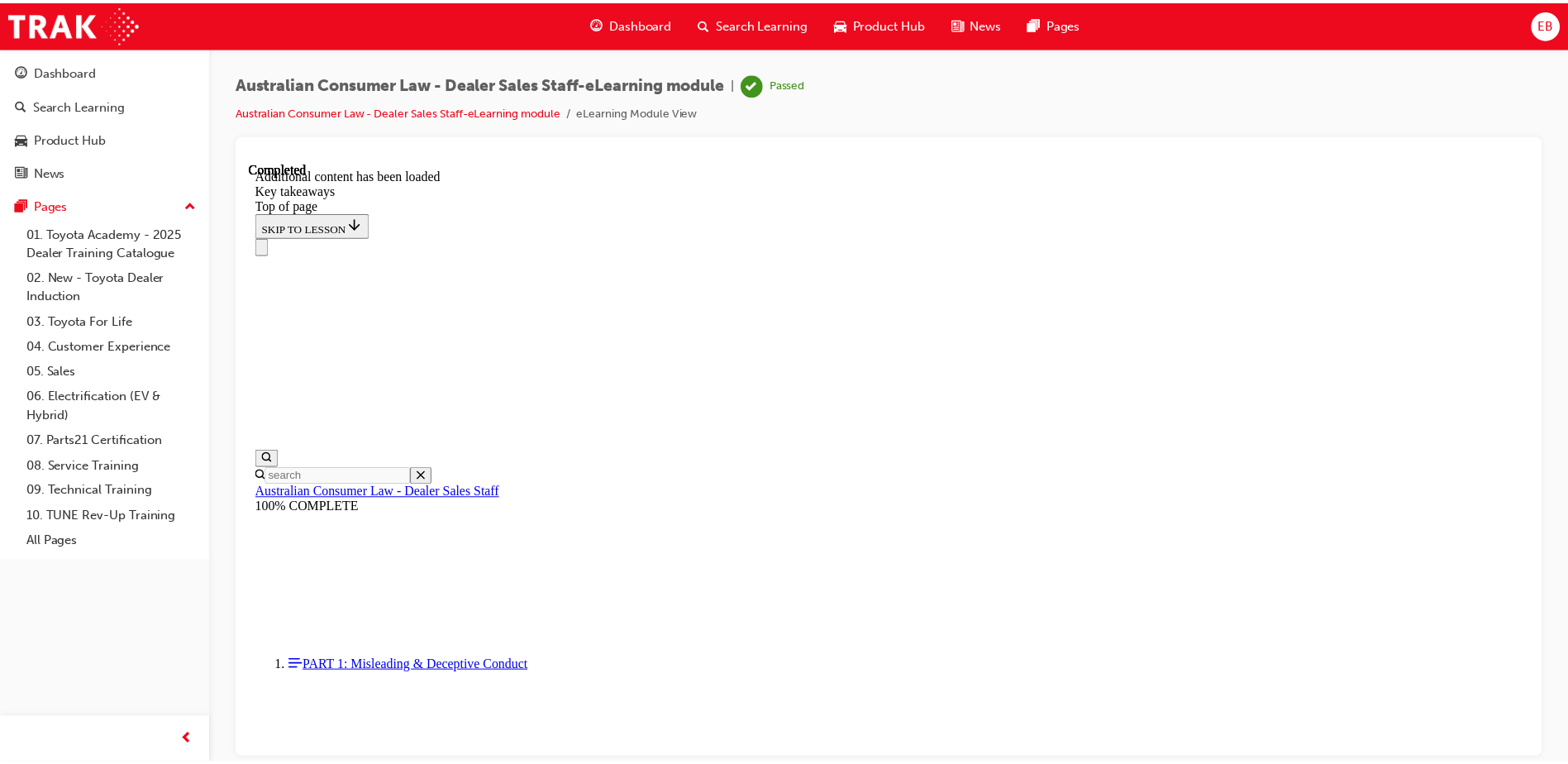
scroll to position [371, 0]
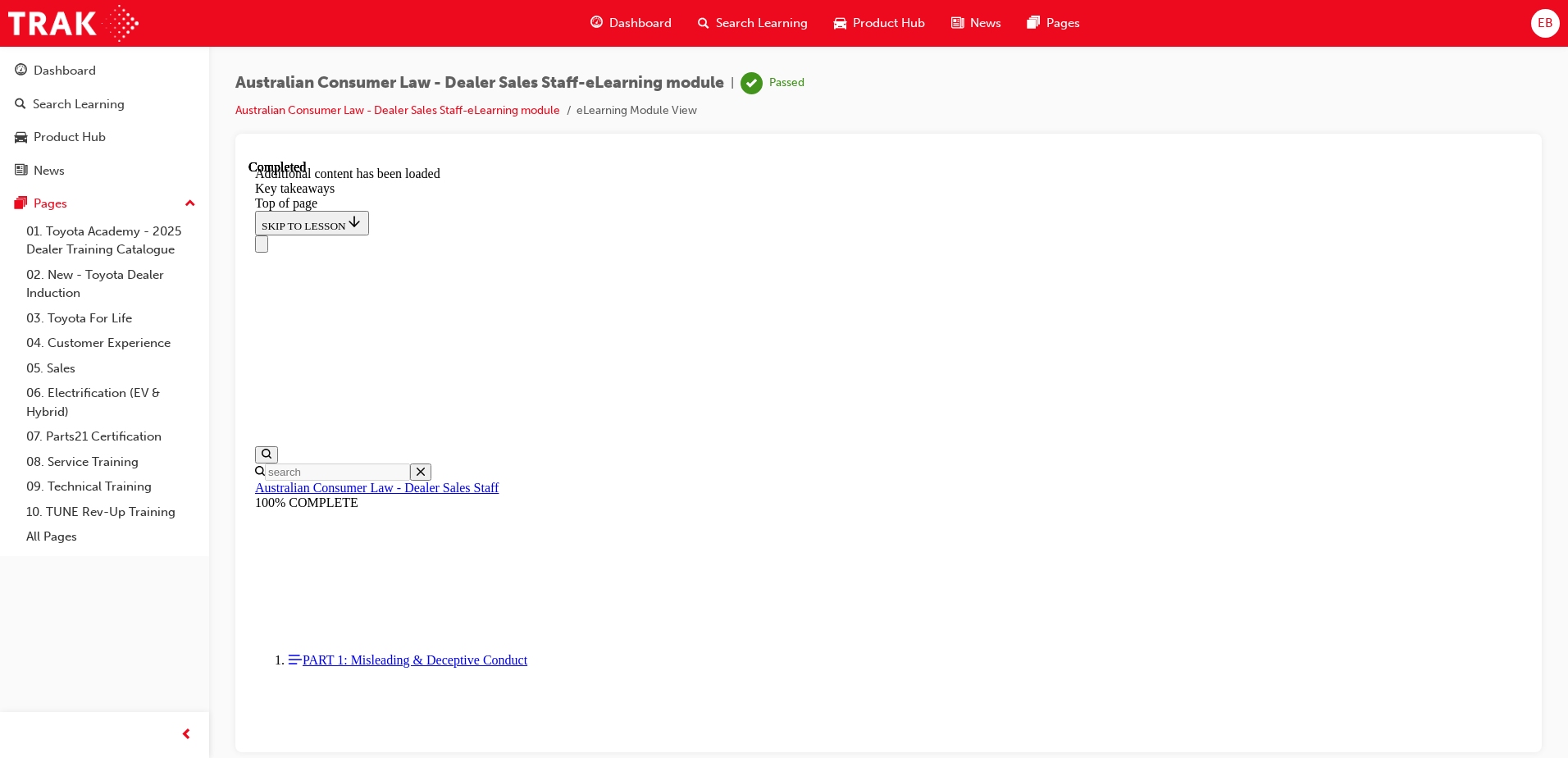
click at [745, 18] on span "Search Learning" at bounding box center [761, 23] width 92 height 19
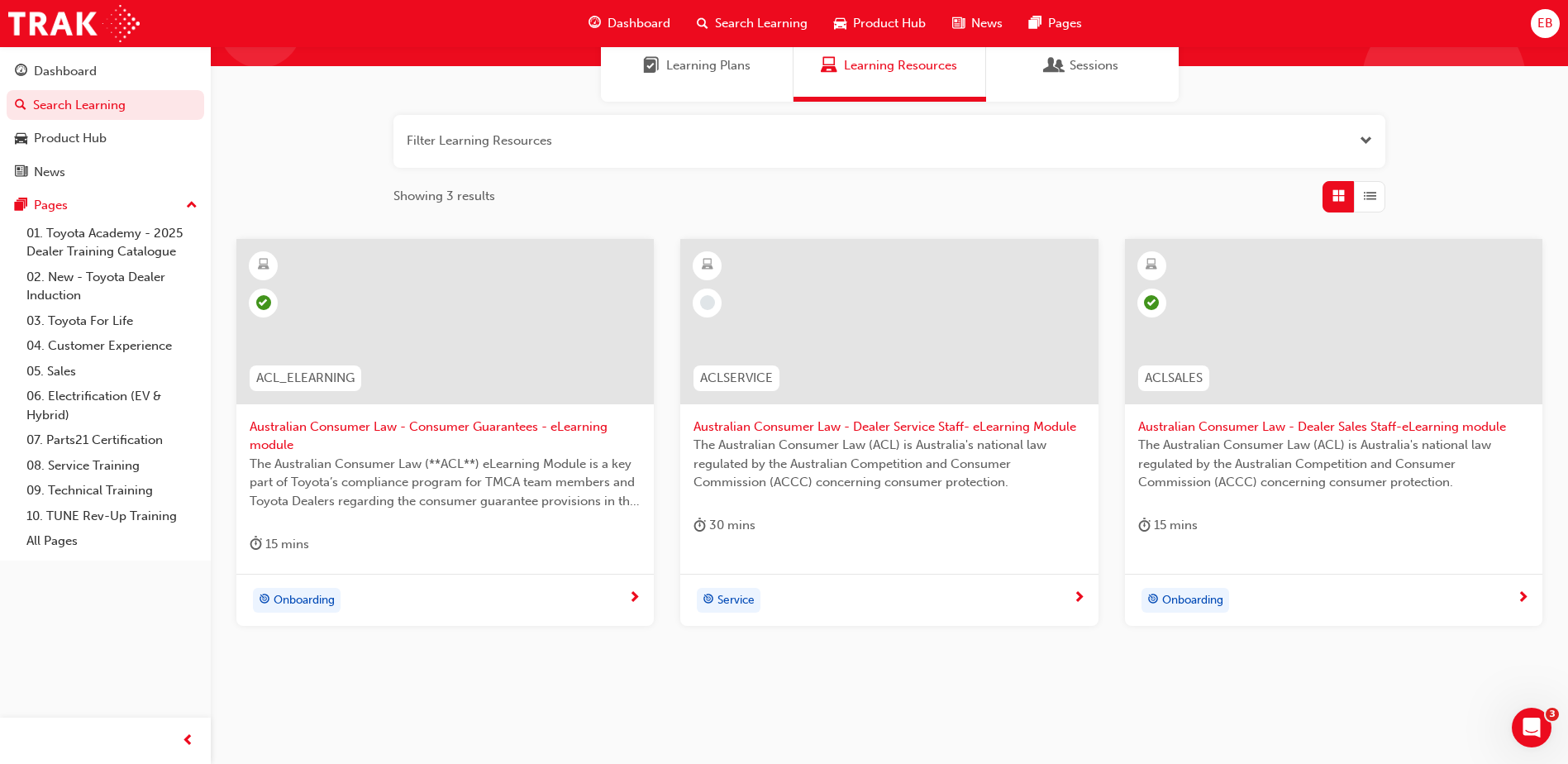
scroll to position [167, 0]
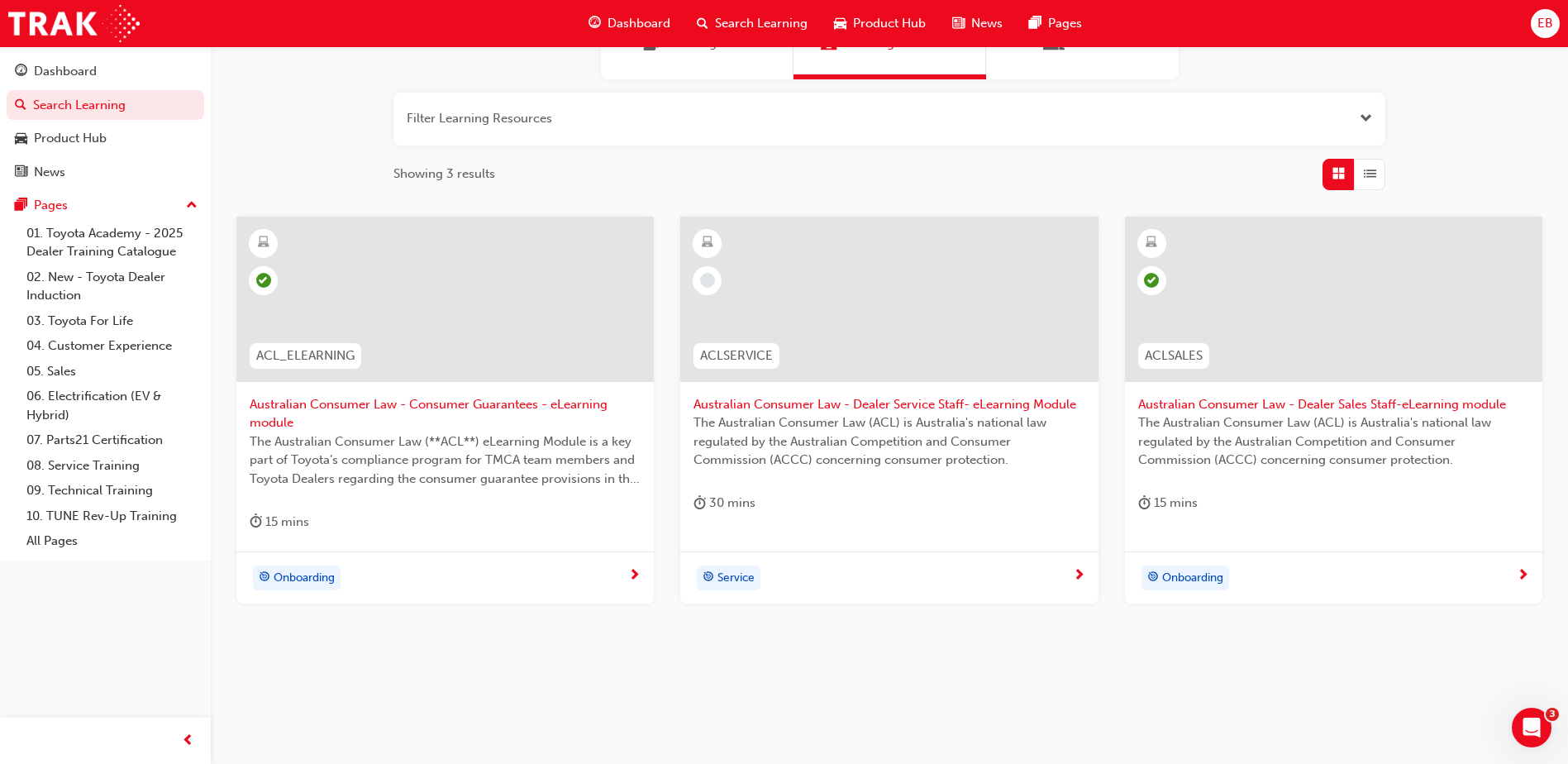
click at [1083, 571] on span "next-icon" at bounding box center [1079, 576] width 12 height 15
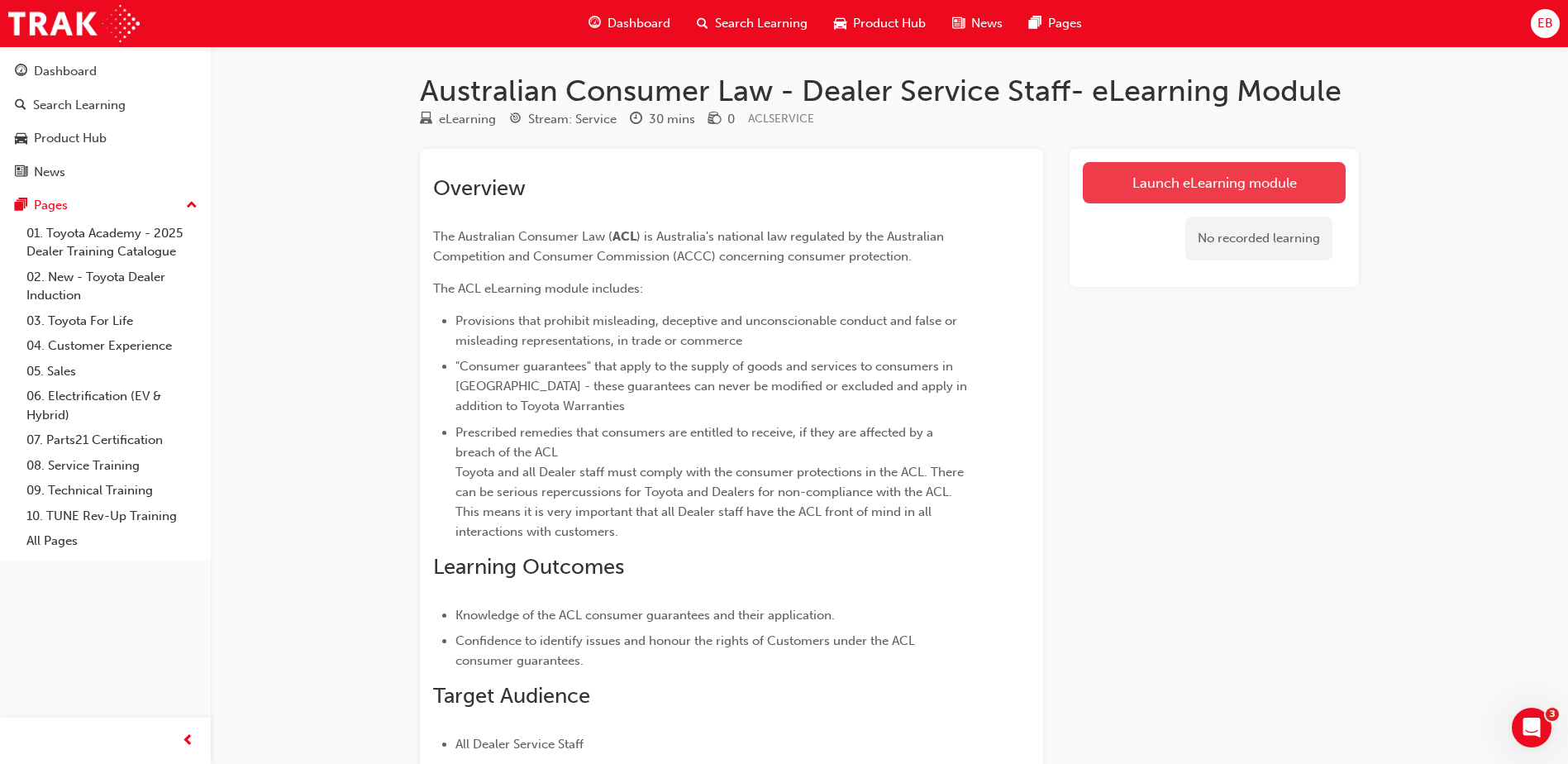
click at [1252, 190] on link "Launch eLearning module" at bounding box center [1213, 183] width 263 height 42
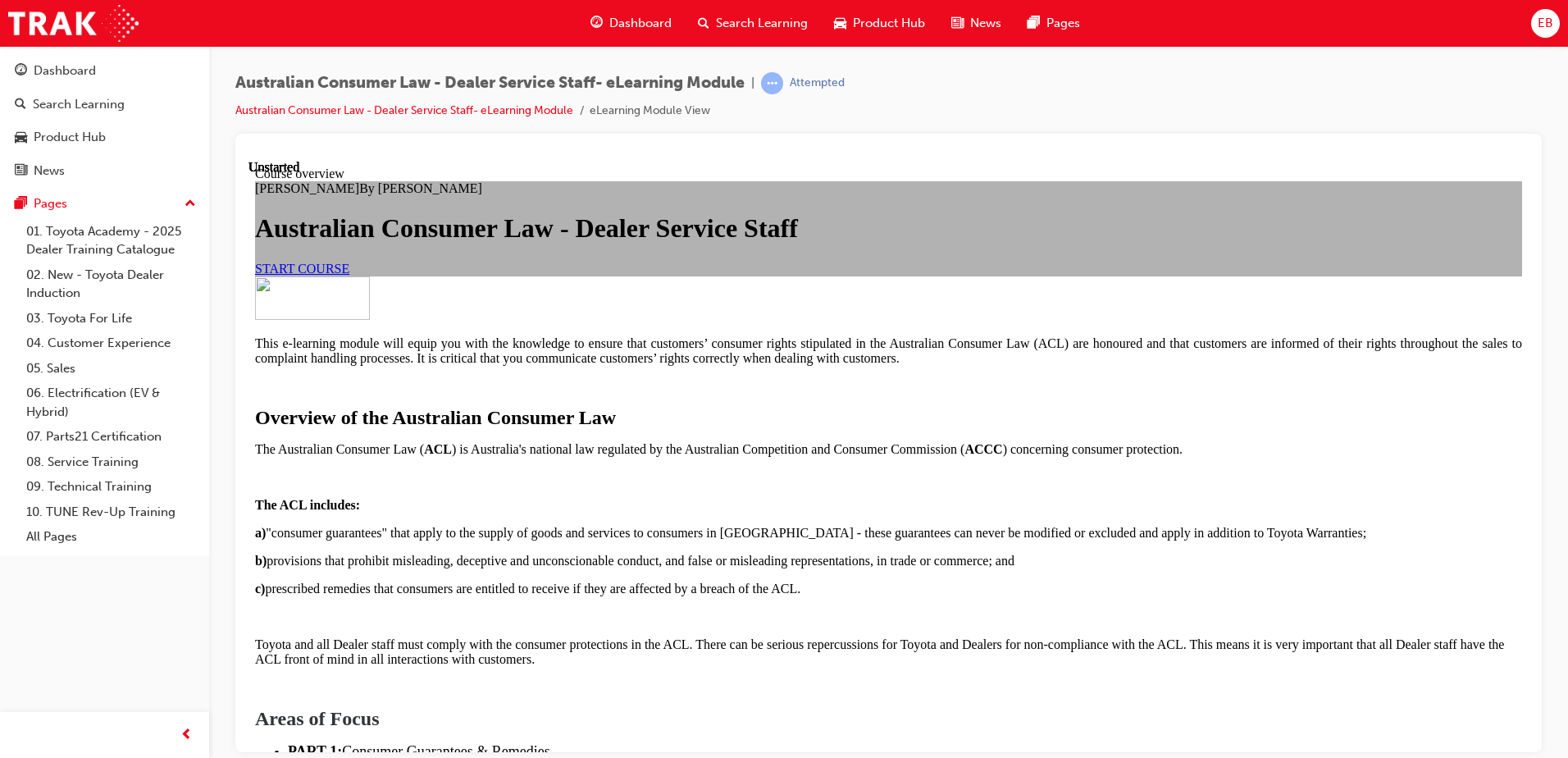
scroll to position [246, 0]
click at [349, 274] on span "START COURSE" at bounding box center [303, 268] width 95 height 14
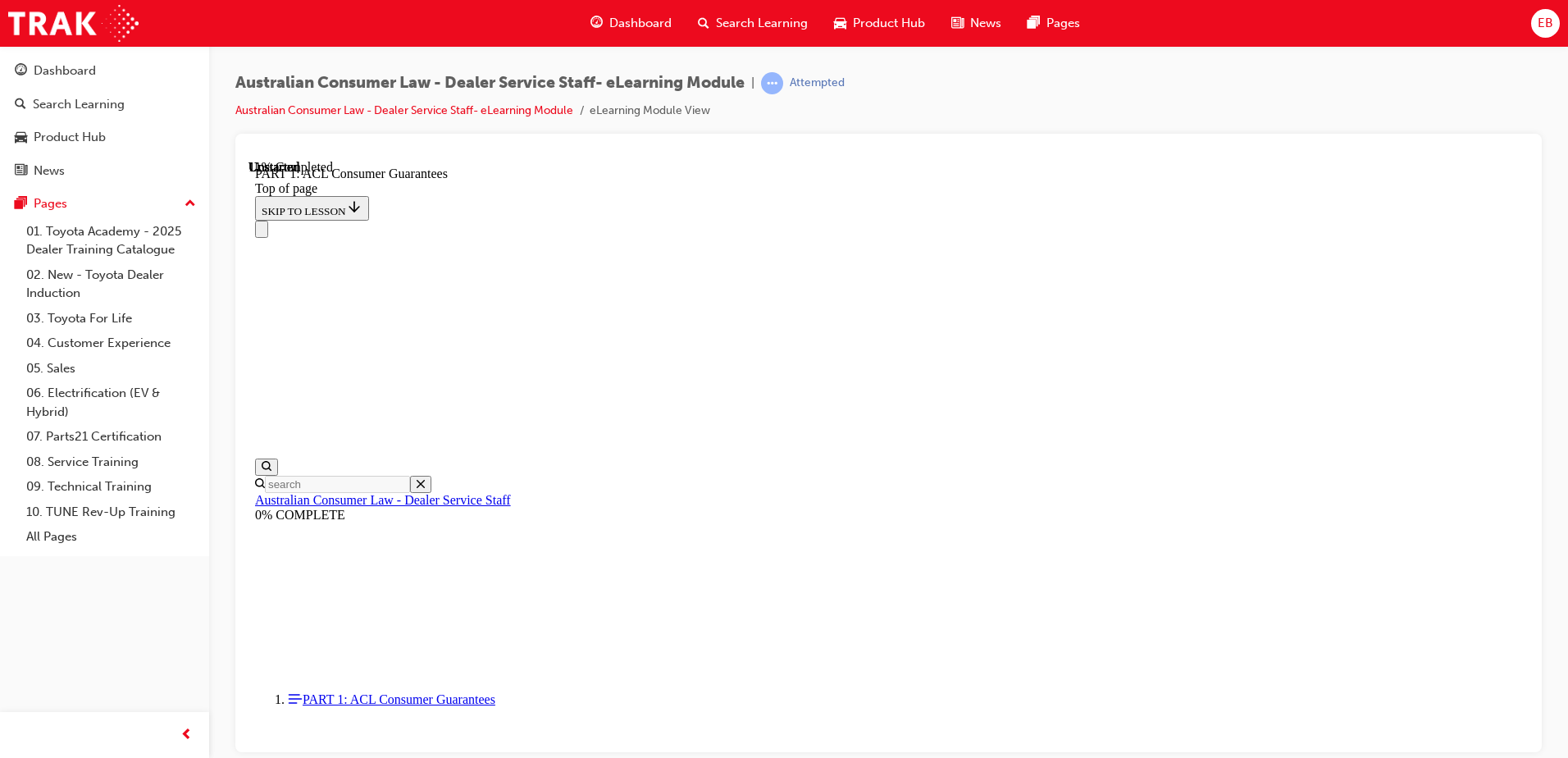
scroll to position [2472, 0]
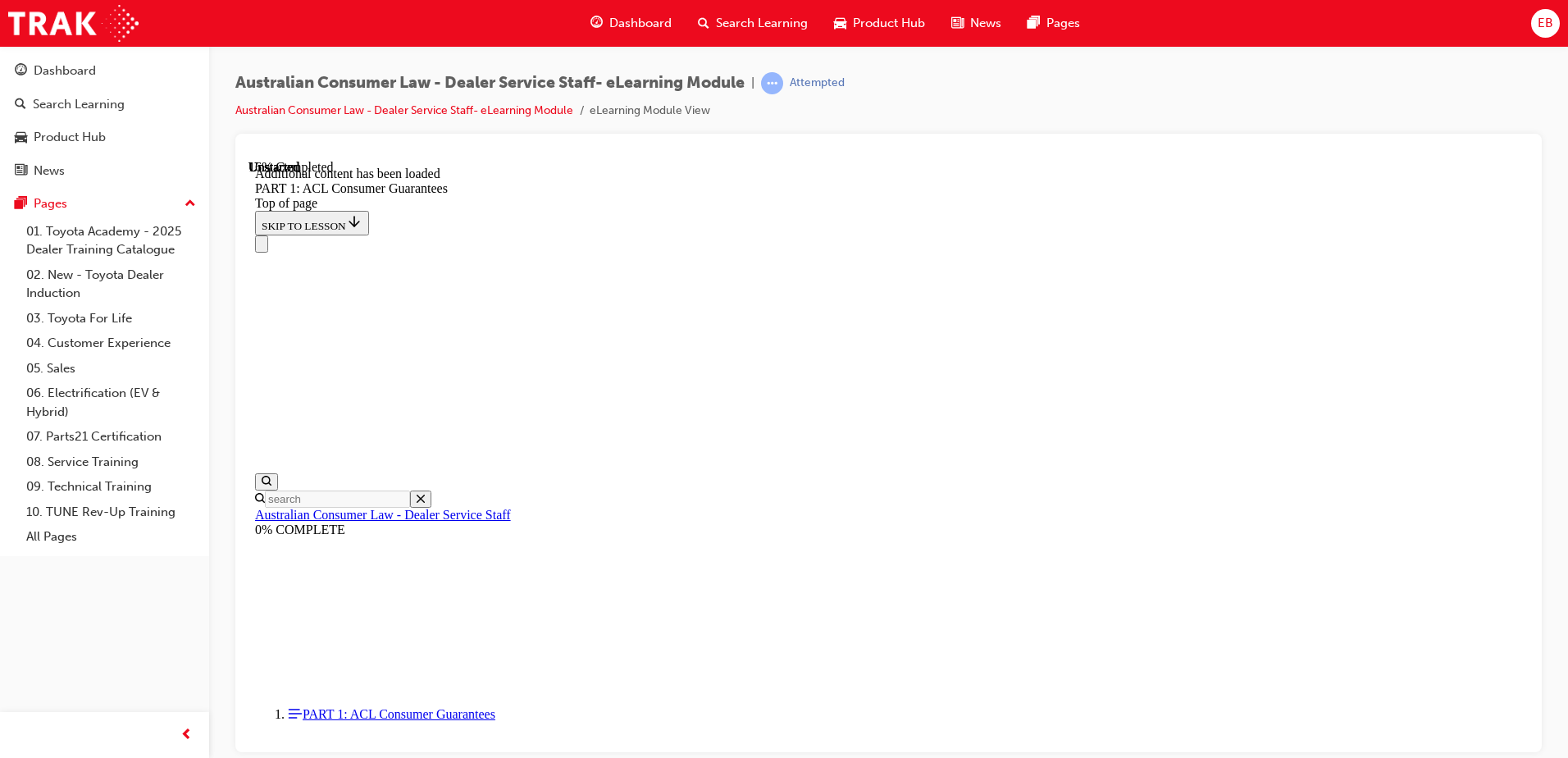
scroll to position [3134, 0]
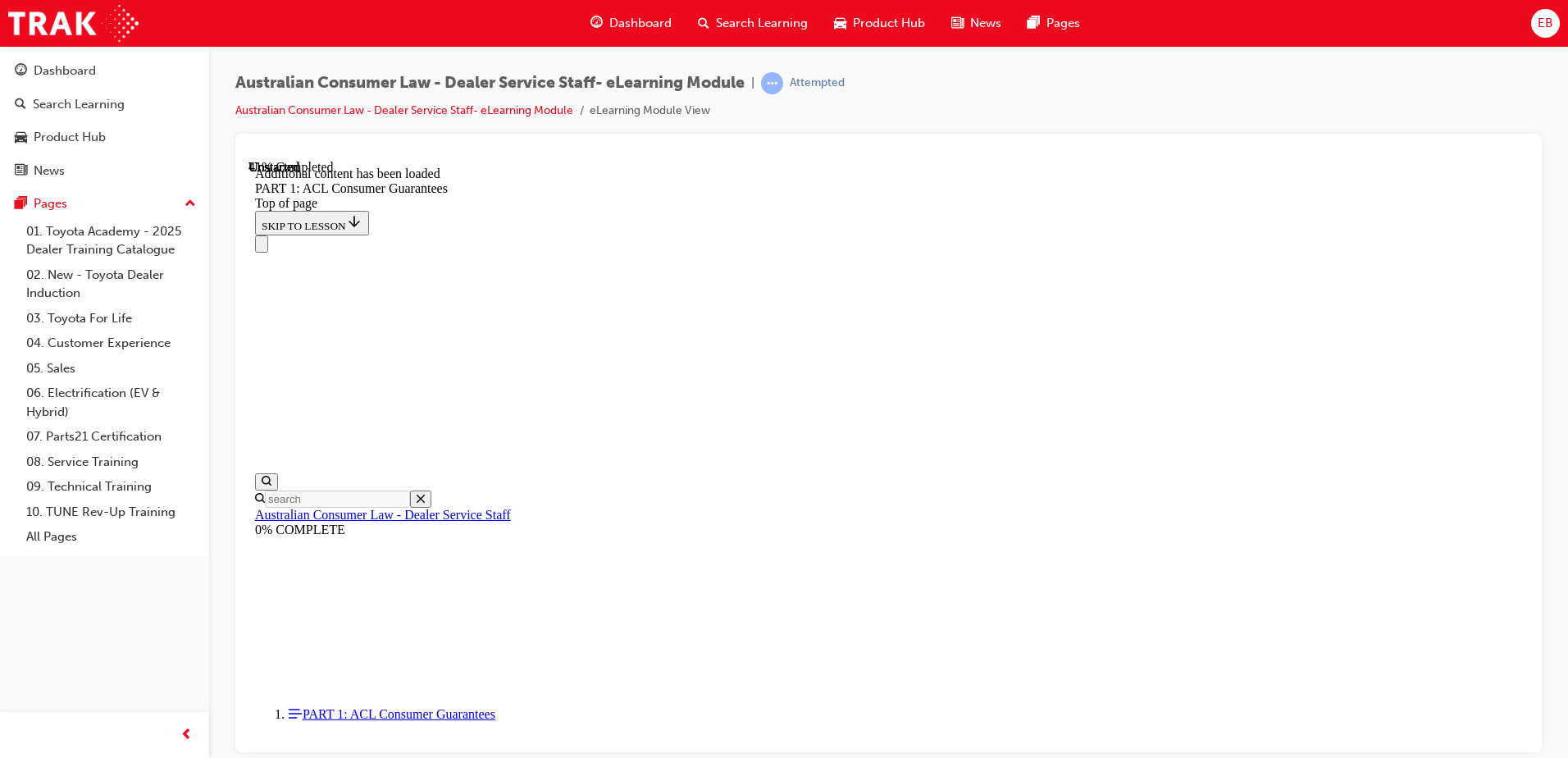
scroll to position [6377, 0]
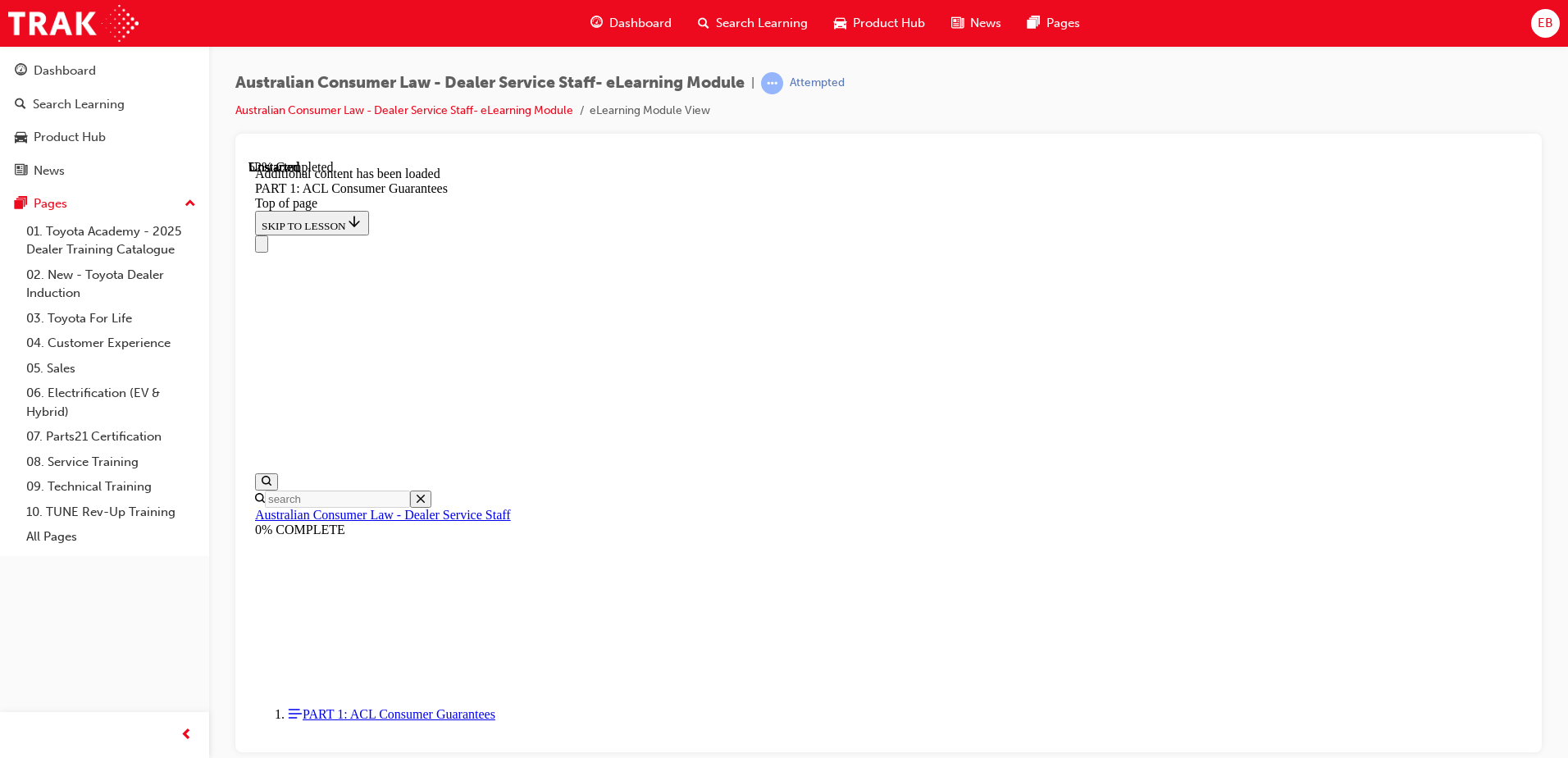
scroll to position [7203, 0]
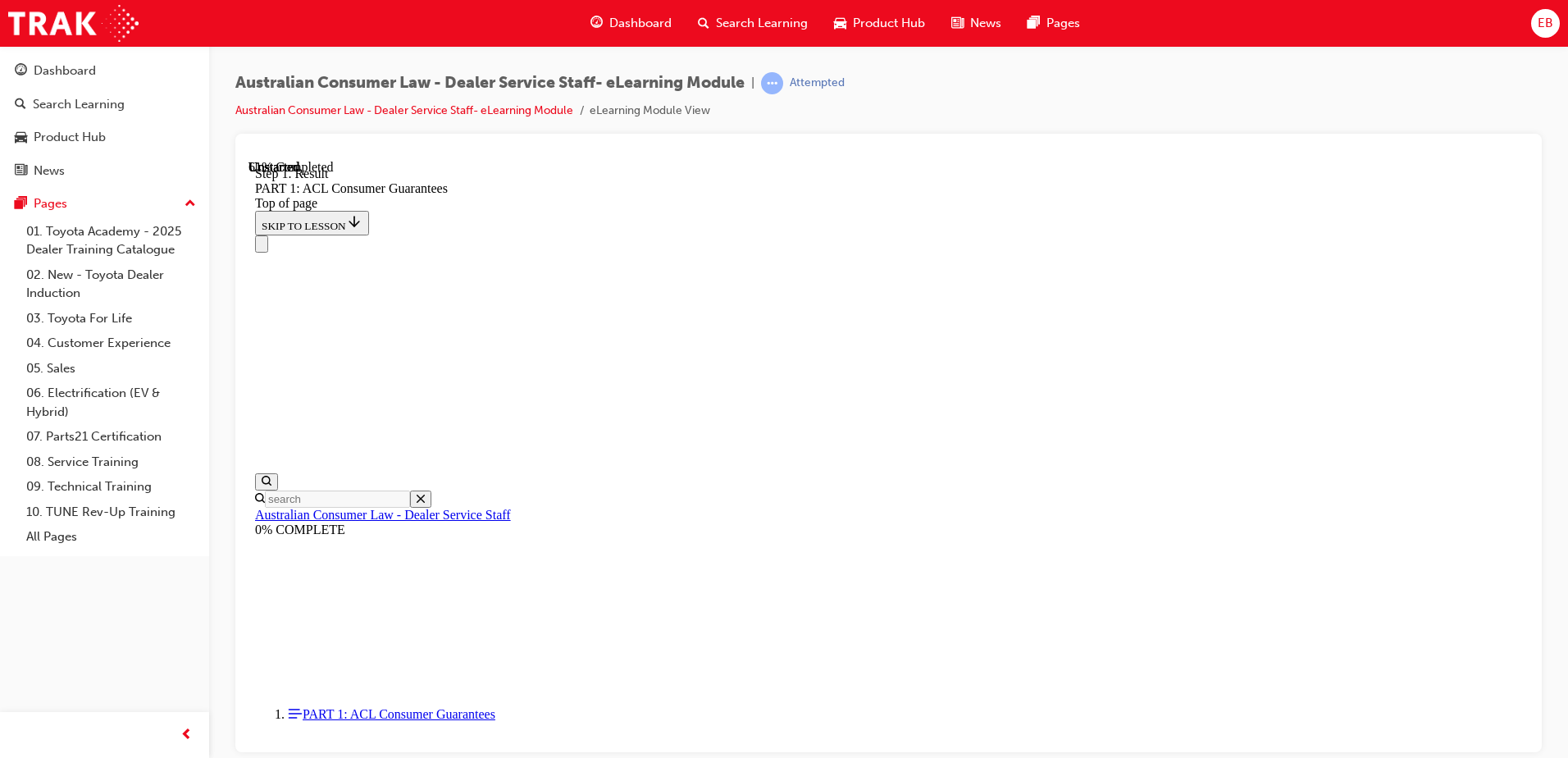
scroll to position [9290, 0]
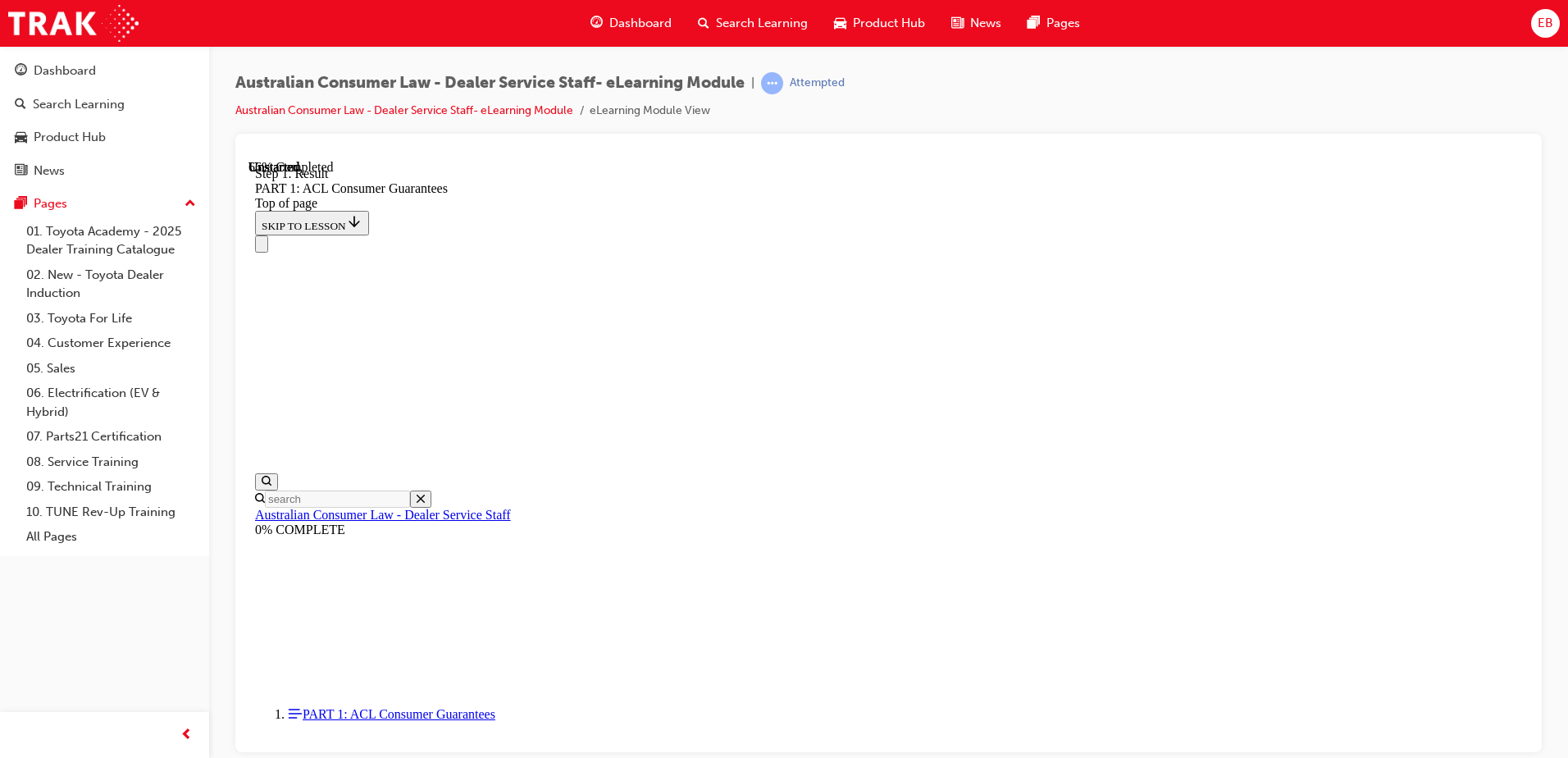
scroll to position [9937, 0]
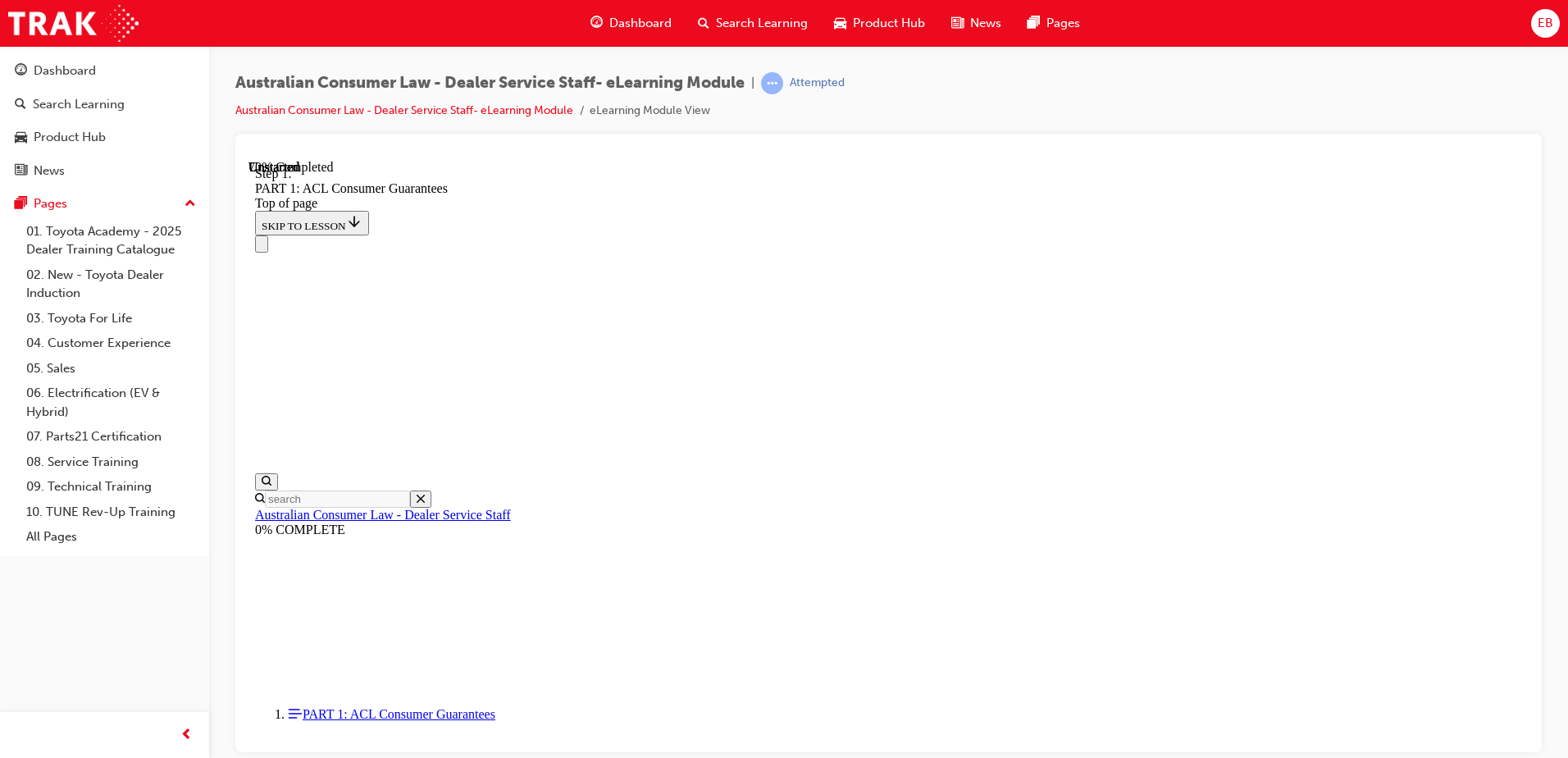
scroll to position [11123, 0]
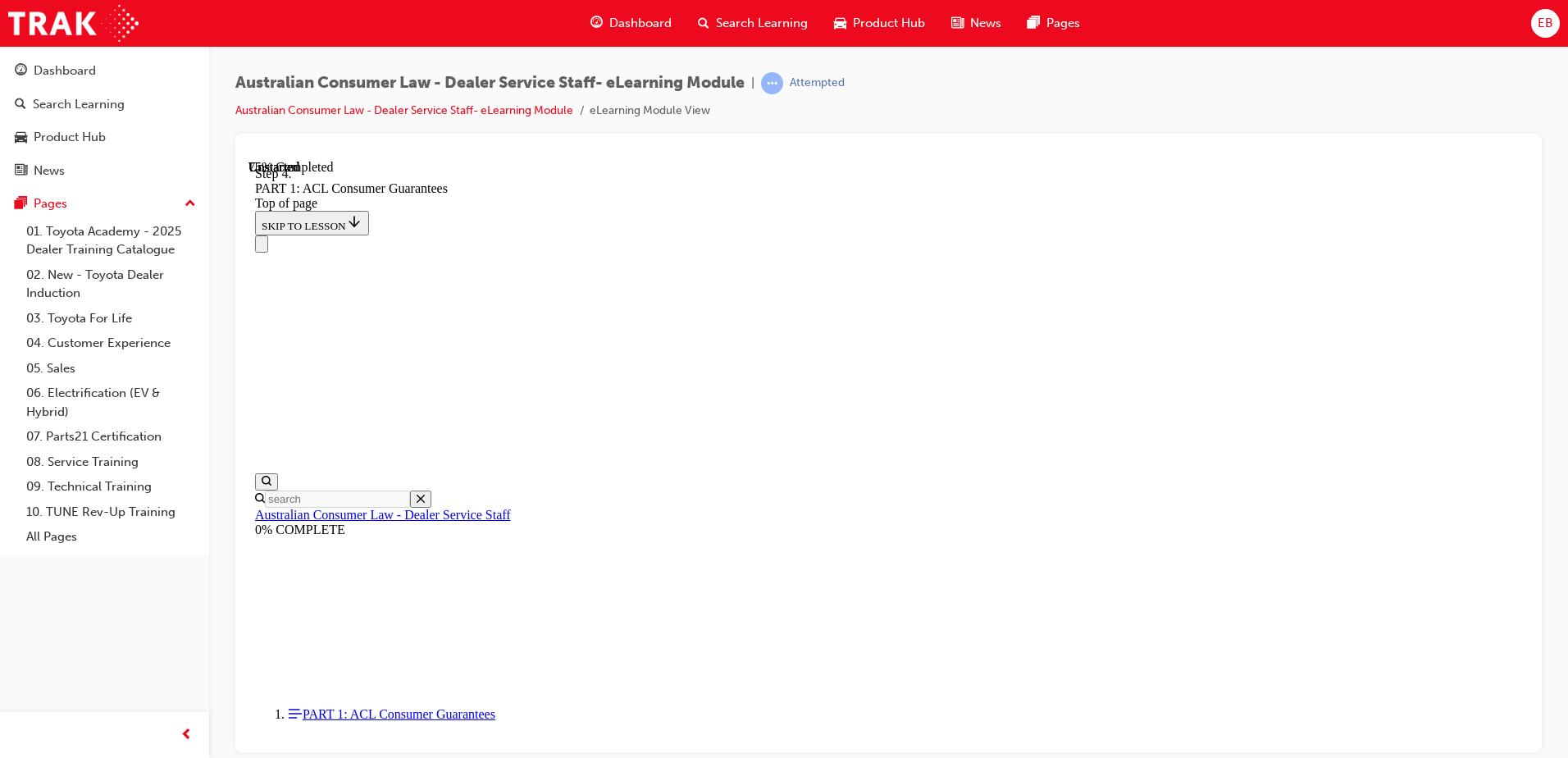
scroll to position [12481, 0]
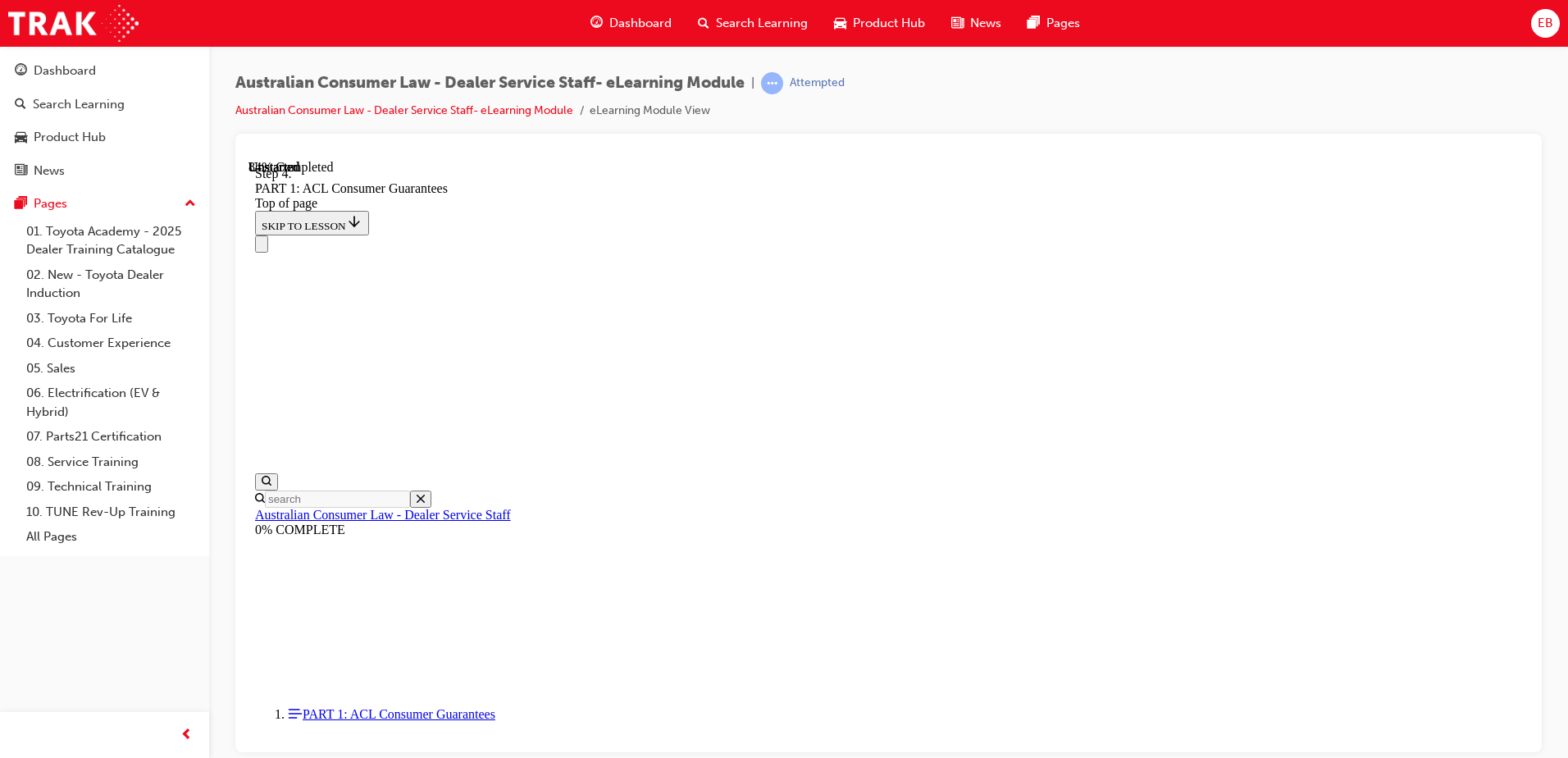
scroll to position [14304, 0]
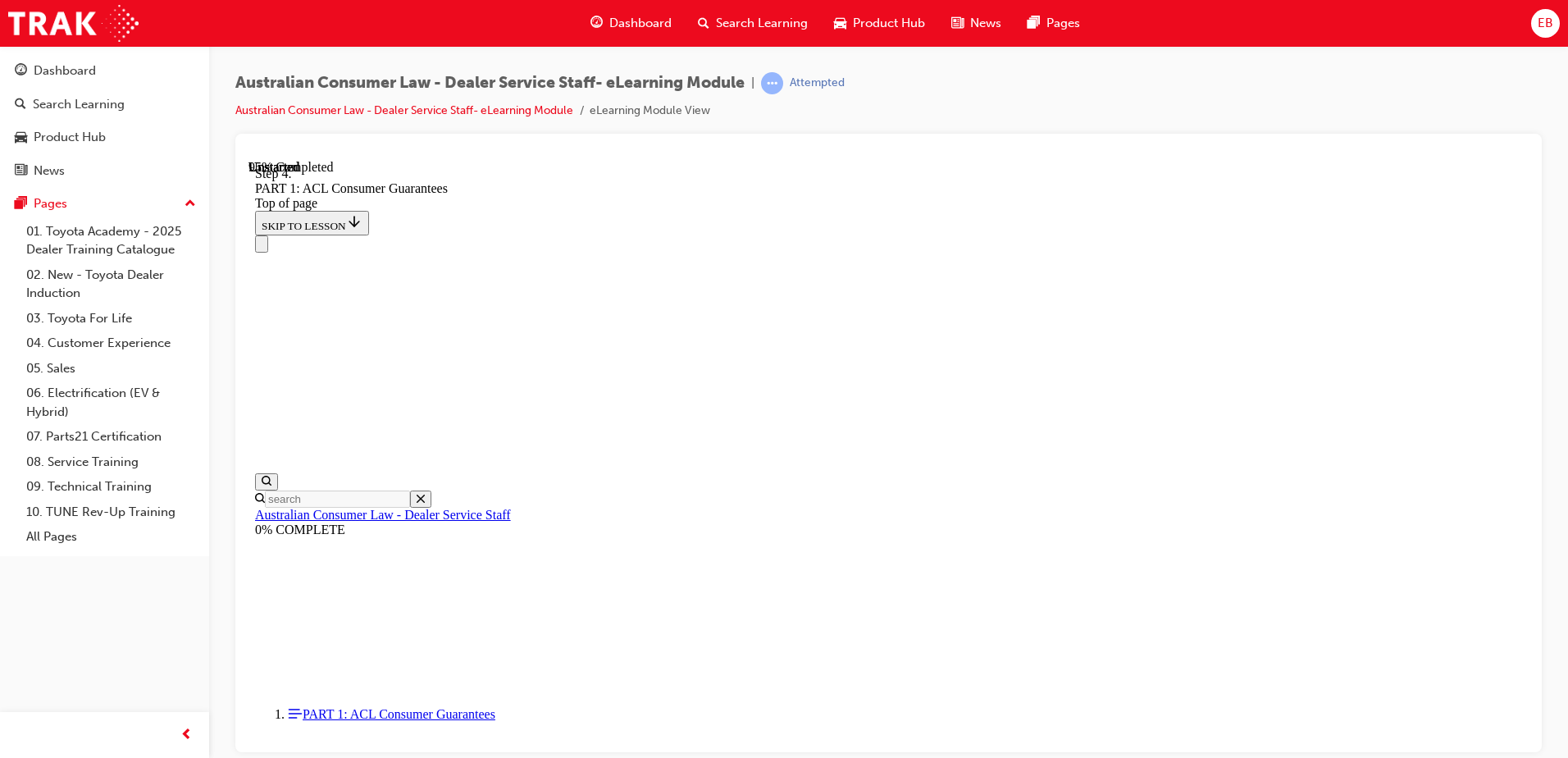
scroll to position [17417, 0]
drag, startPoint x: 856, startPoint y: 544, endPoint x: 1147, endPoint y: 260, distance: 406.6
drag, startPoint x: 876, startPoint y: 361, endPoint x: 923, endPoint y: 360, distance: 47.0
drag, startPoint x: 923, startPoint y: 463, endPoint x: 987, endPoint y: 465, distance: 64.0
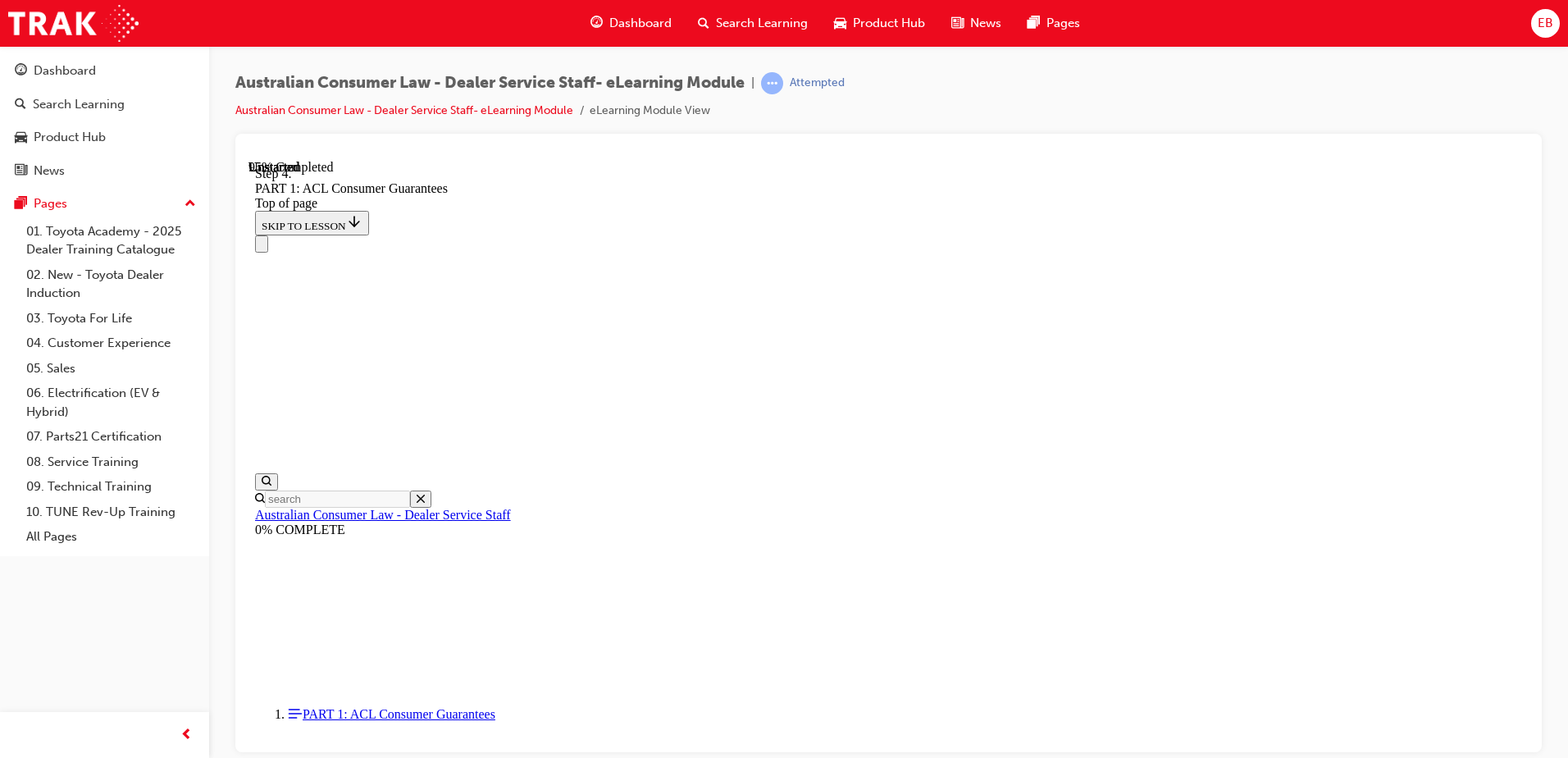
drag, startPoint x: 838, startPoint y: 555, endPoint x: 879, endPoint y: 554, distance: 41.0
drag, startPoint x: 910, startPoint y: 653, endPoint x: 963, endPoint y: 655, distance: 53.0
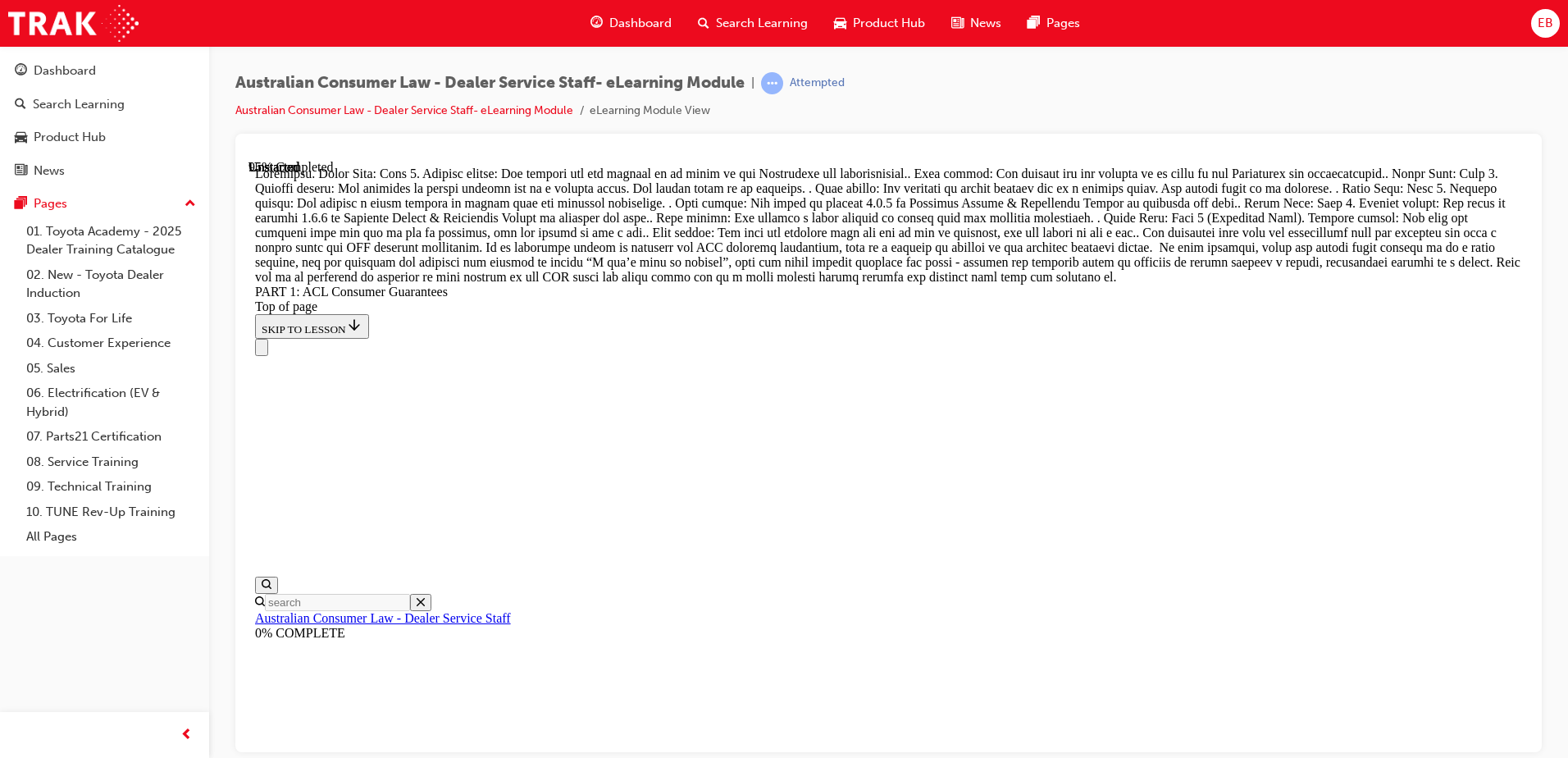
scroll to position [18072, 0]
drag, startPoint x: 928, startPoint y: 471, endPoint x: 993, endPoint y: 479, distance: 65.5
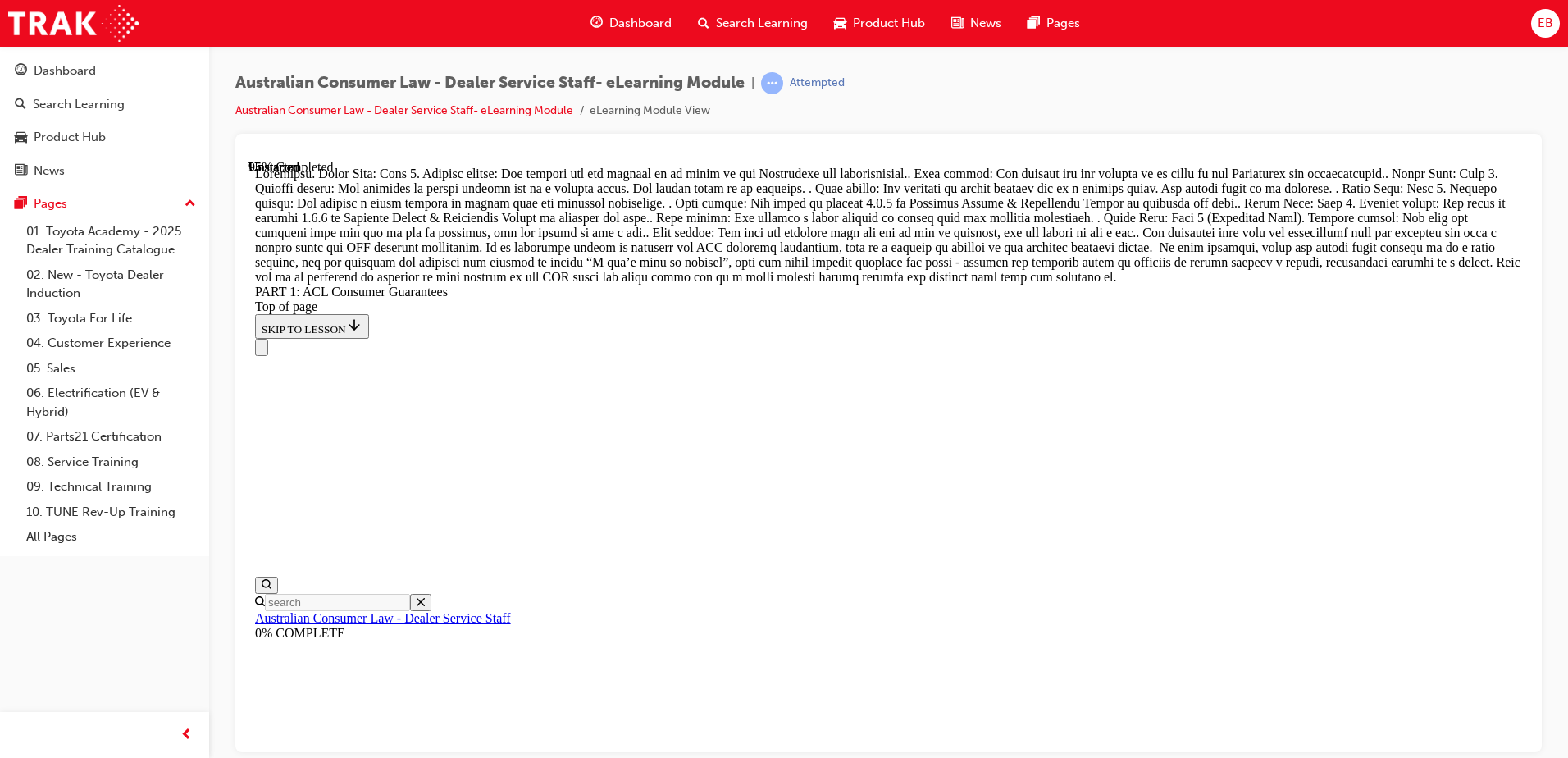
drag, startPoint x: 914, startPoint y: 559, endPoint x: 962, endPoint y: 560, distance: 48.0
drag, startPoint x: 935, startPoint y: 490, endPoint x: 966, endPoint y: 595, distance: 109.5
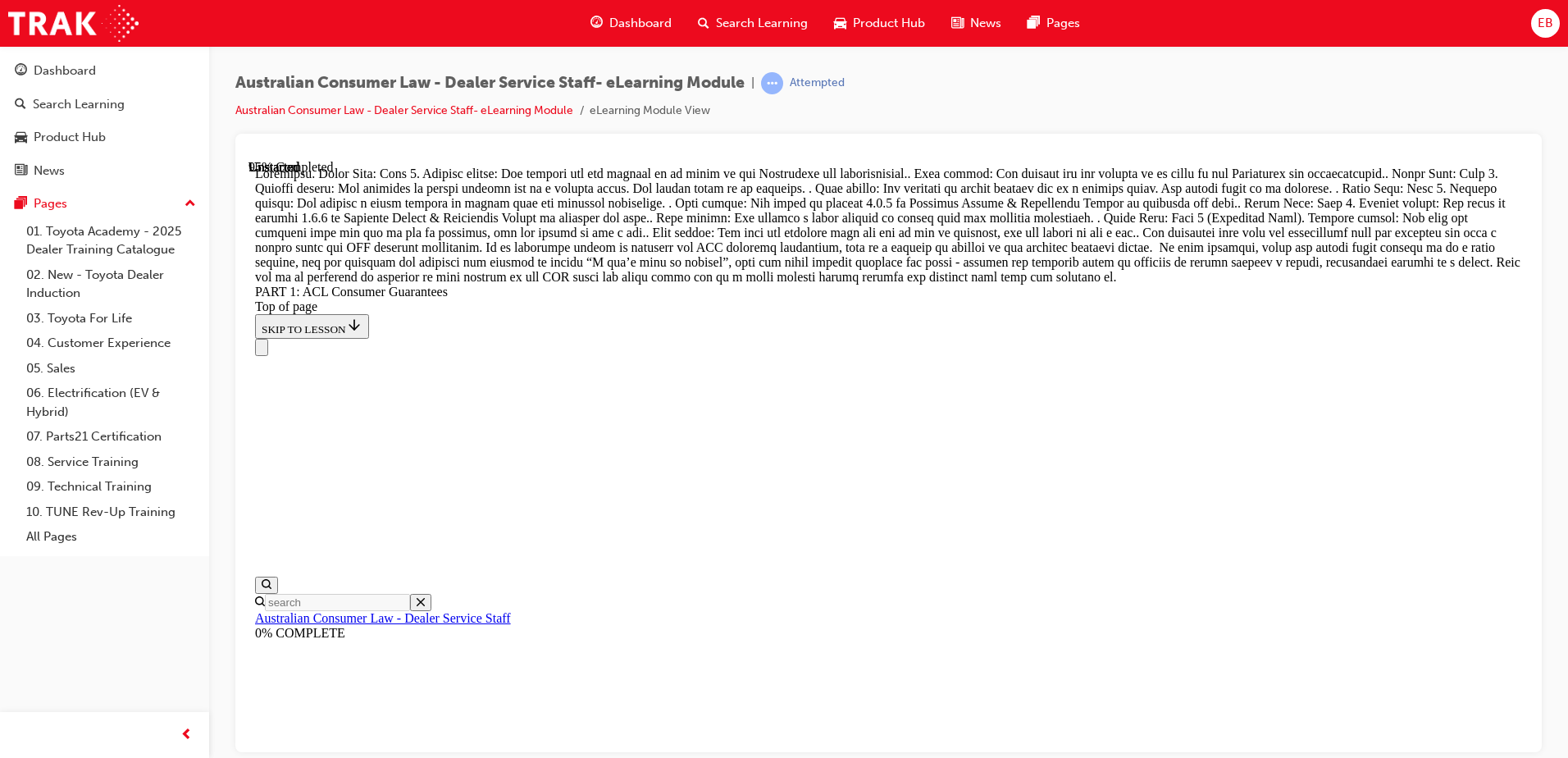
drag, startPoint x: 913, startPoint y: 491, endPoint x: 963, endPoint y: 392, distance: 110.9
drag, startPoint x: 924, startPoint y: 416, endPoint x: 916, endPoint y: 487, distance: 71.4
drag, startPoint x: 927, startPoint y: 618, endPoint x: 963, endPoint y: 412, distance: 209.1
drag, startPoint x: 910, startPoint y: 447, endPoint x: 917, endPoint y: 474, distance: 27.9
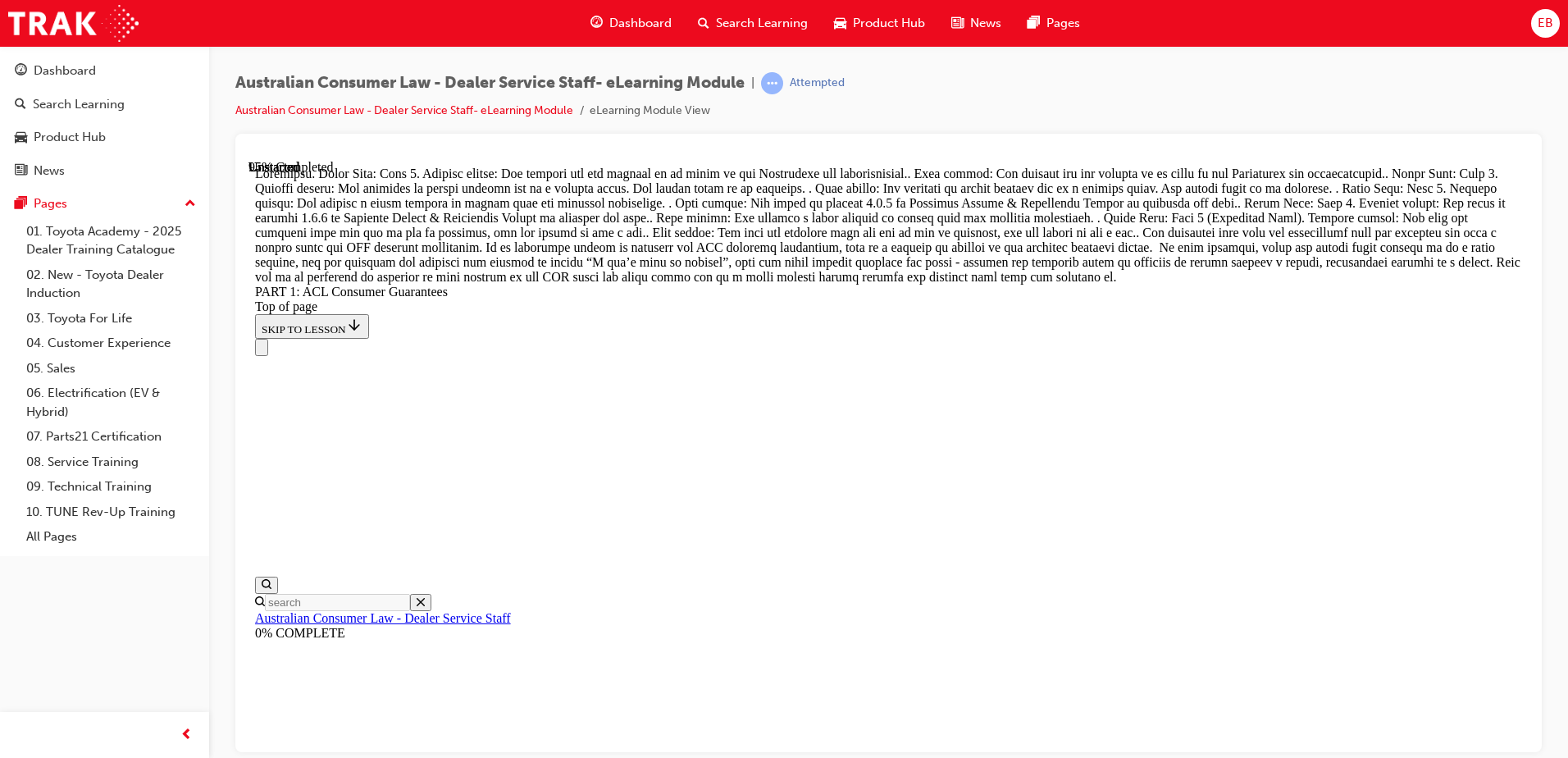
drag, startPoint x: 890, startPoint y: 453, endPoint x: 919, endPoint y: 397, distance: 63.1
drag, startPoint x: 901, startPoint y: 486, endPoint x: 944, endPoint y: 484, distance: 43.0
drag, startPoint x: 980, startPoint y: 608, endPoint x: 999, endPoint y: 640, distance: 37.2
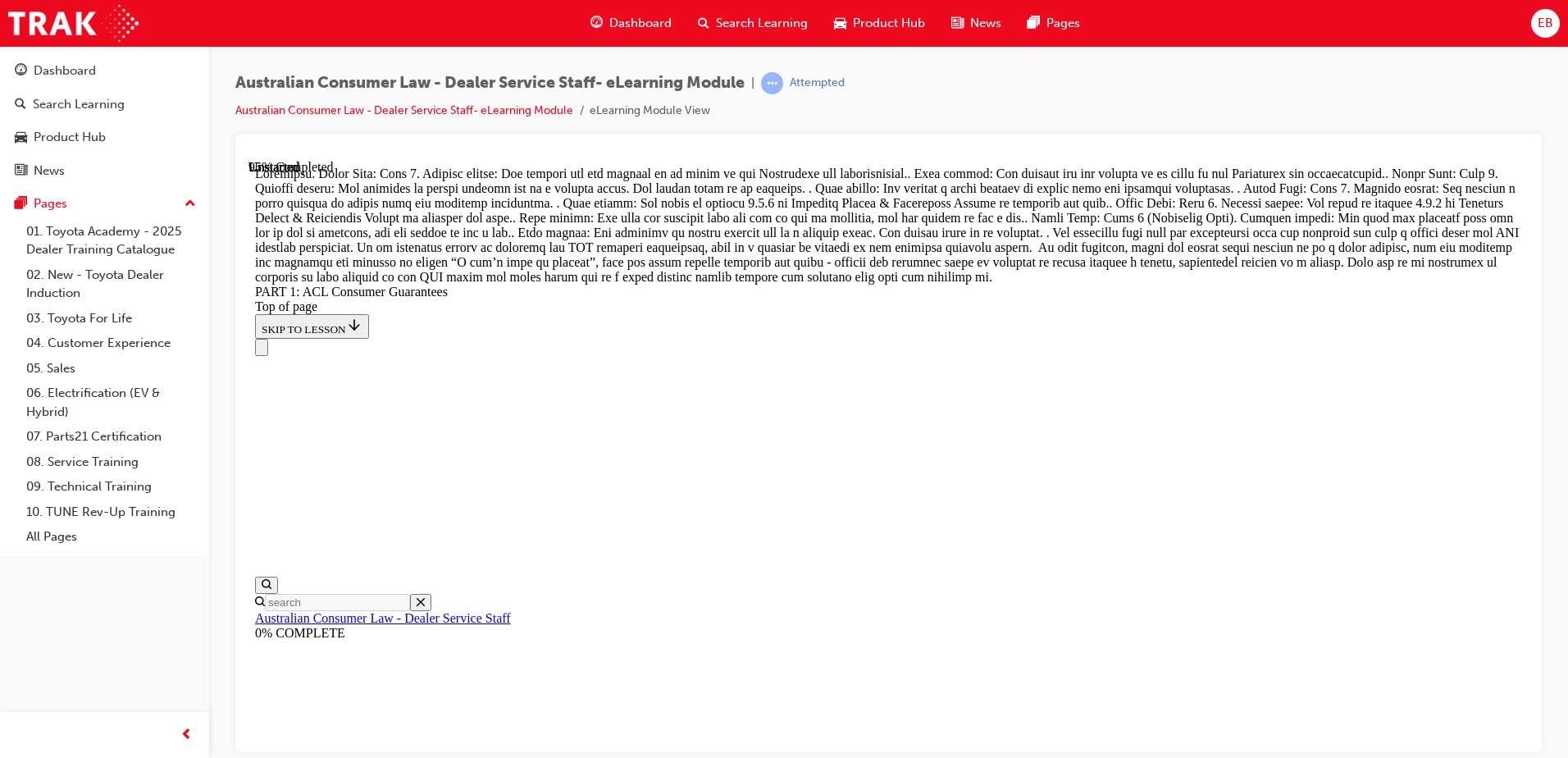
scroll to position [18205, 0]
drag, startPoint x: 893, startPoint y: 316, endPoint x: 937, endPoint y: 598, distance: 285.4
drag, startPoint x: 898, startPoint y: 413, endPoint x: 927, endPoint y: 213, distance: 202.1
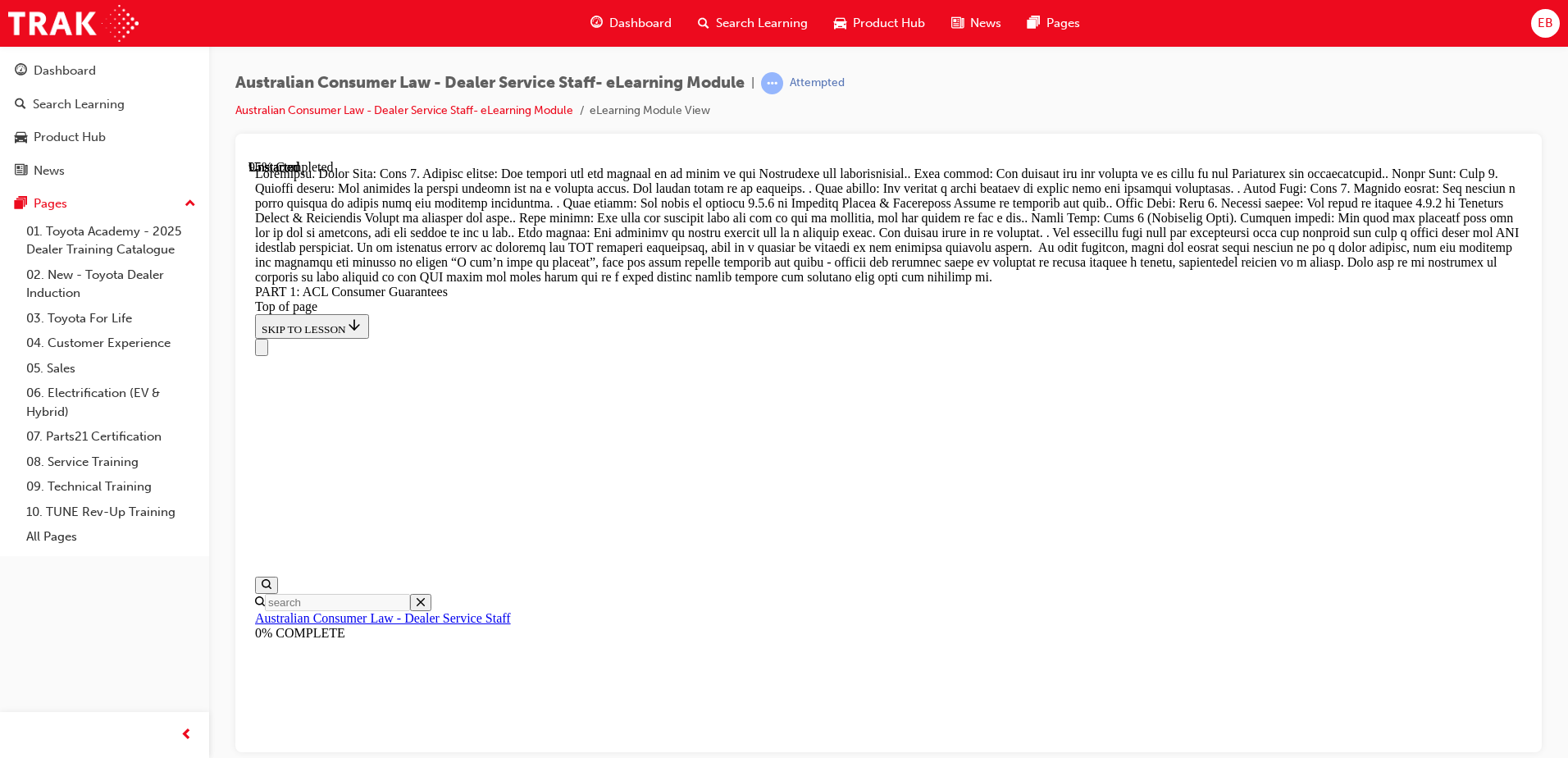
drag, startPoint x: 925, startPoint y: 427, endPoint x: 975, endPoint y: 231, distance: 202.3
drag, startPoint x: 870, startPoint y: 513, endPoint x: 932, endPoint y: 321, distance: 201.8
drag, startPoint x: 893, startPoint y: 416, endPoint x: 936, endPoint y: 415, distance: 43.0
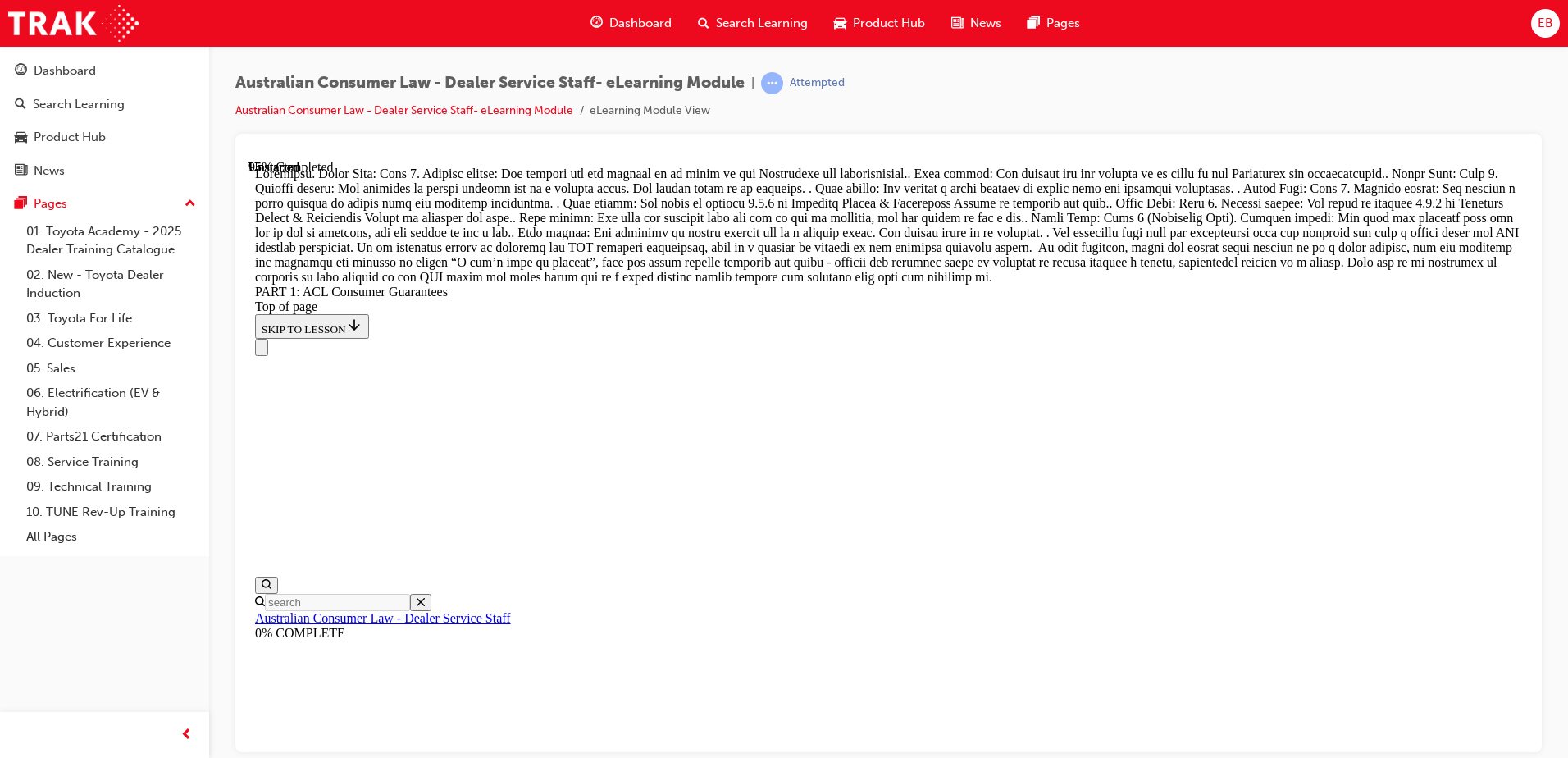
drag, startPoint x: 898, startPoint y: 491, endPoint x: 945, endPoint y: 489, distance: 47.0
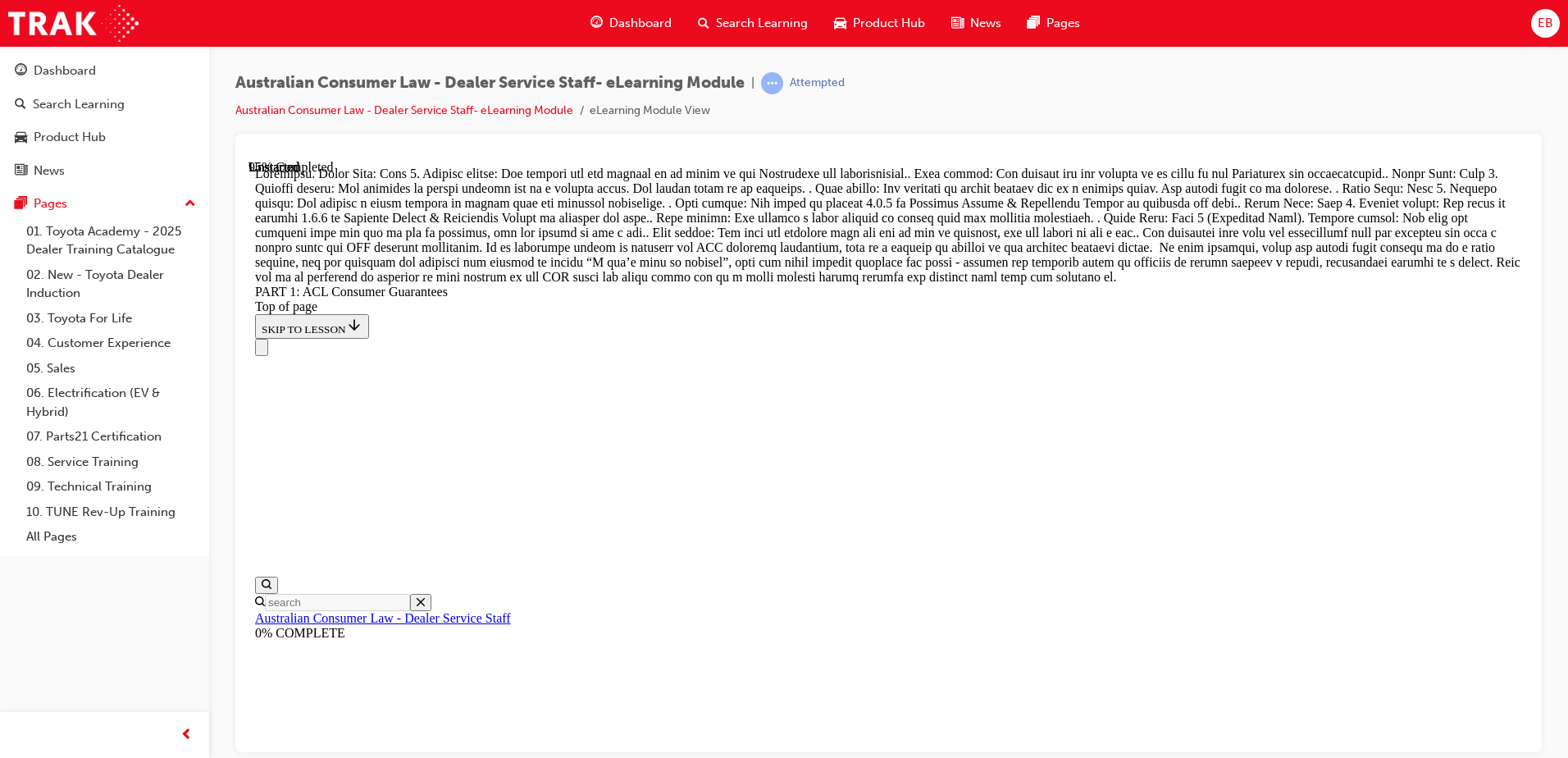
scroll to position [17872, 0]
drag, startPoint x: 924, startPoint y: 452, endPoint x: 960, endPoint y: 454, distance: 36.1
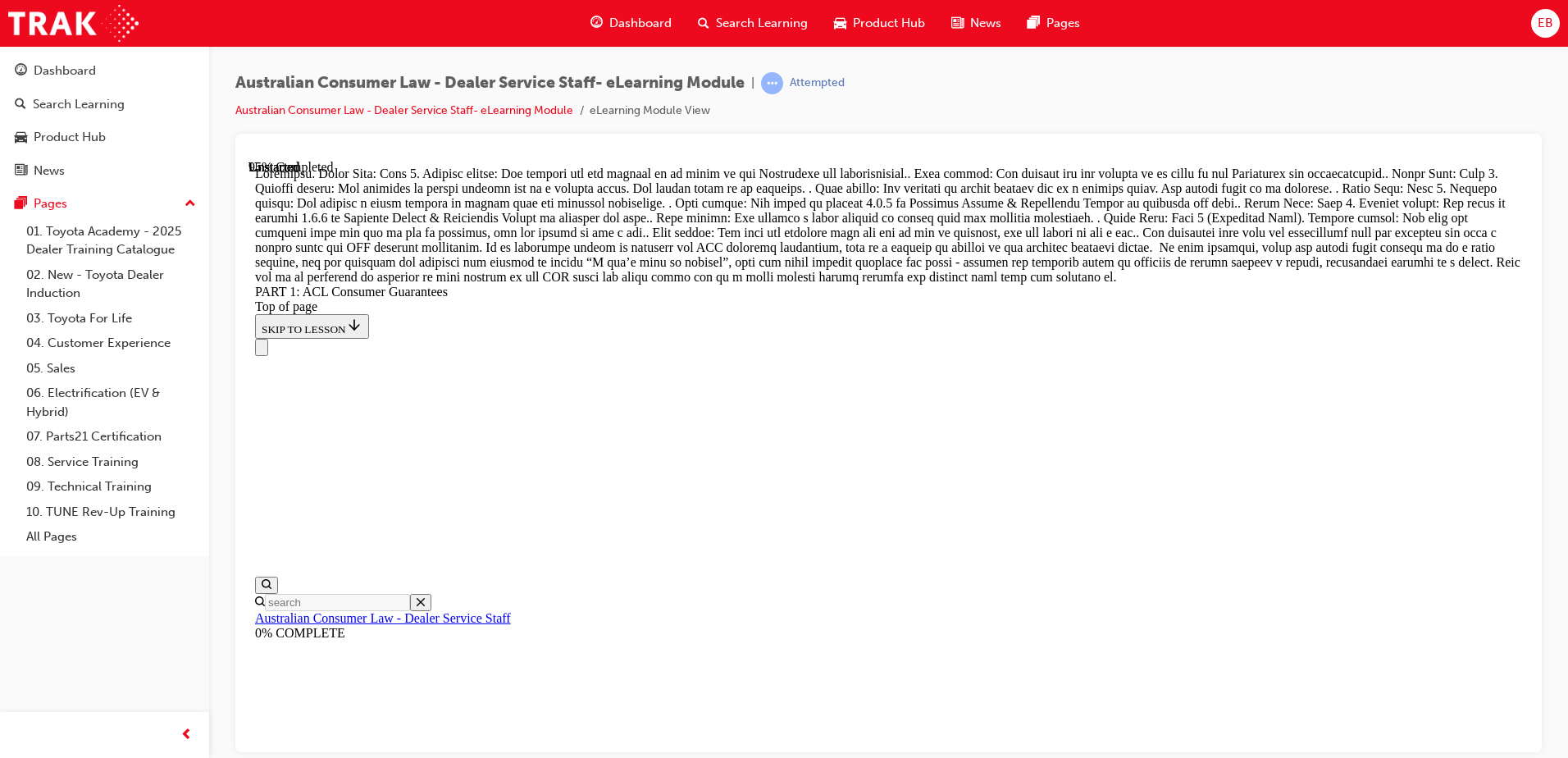
scroll to position [17289, 0]
drag, startPoint x: 900, startPoint y: 362, endPoint x: 968, endPoint y: 361, distance: 68.0
drag, startPoint x: 874, startPoint y: 565, endPoint x: 925, endPoint y: 660, distance: 107.8
drag, startPoint x: 855, startPoint y: 580, endPoint x: 931, endPoint y: 485, distance: 121.7
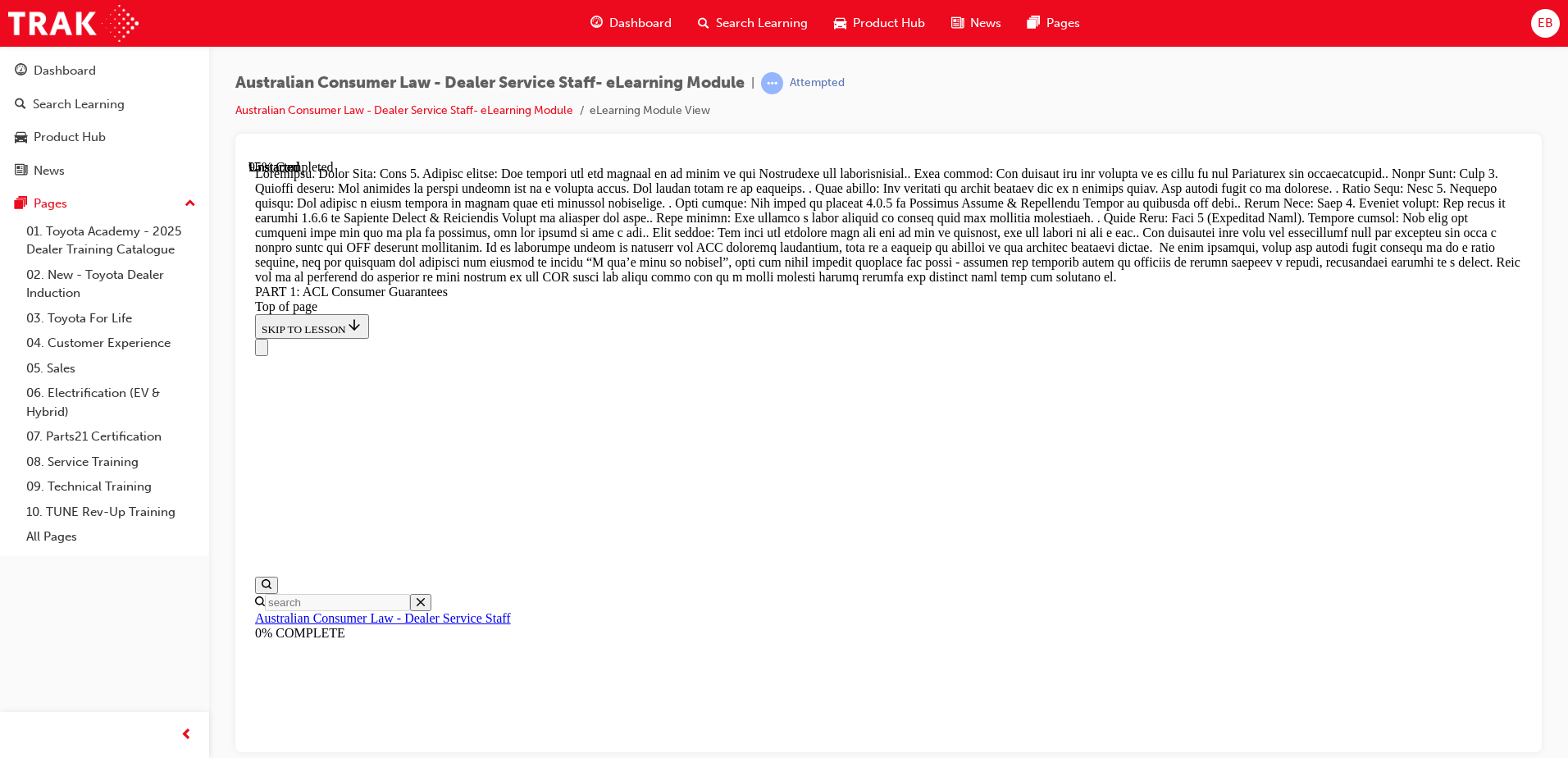
drag, startPoint x: 800, startPoint y: 572, endPoint x: 856, endPoint y: 573, distance: 56.0
drag, startPoint x: 820, startPoint y: 420, endPoint x: 885, endPoint y: 424, distance: 65.1
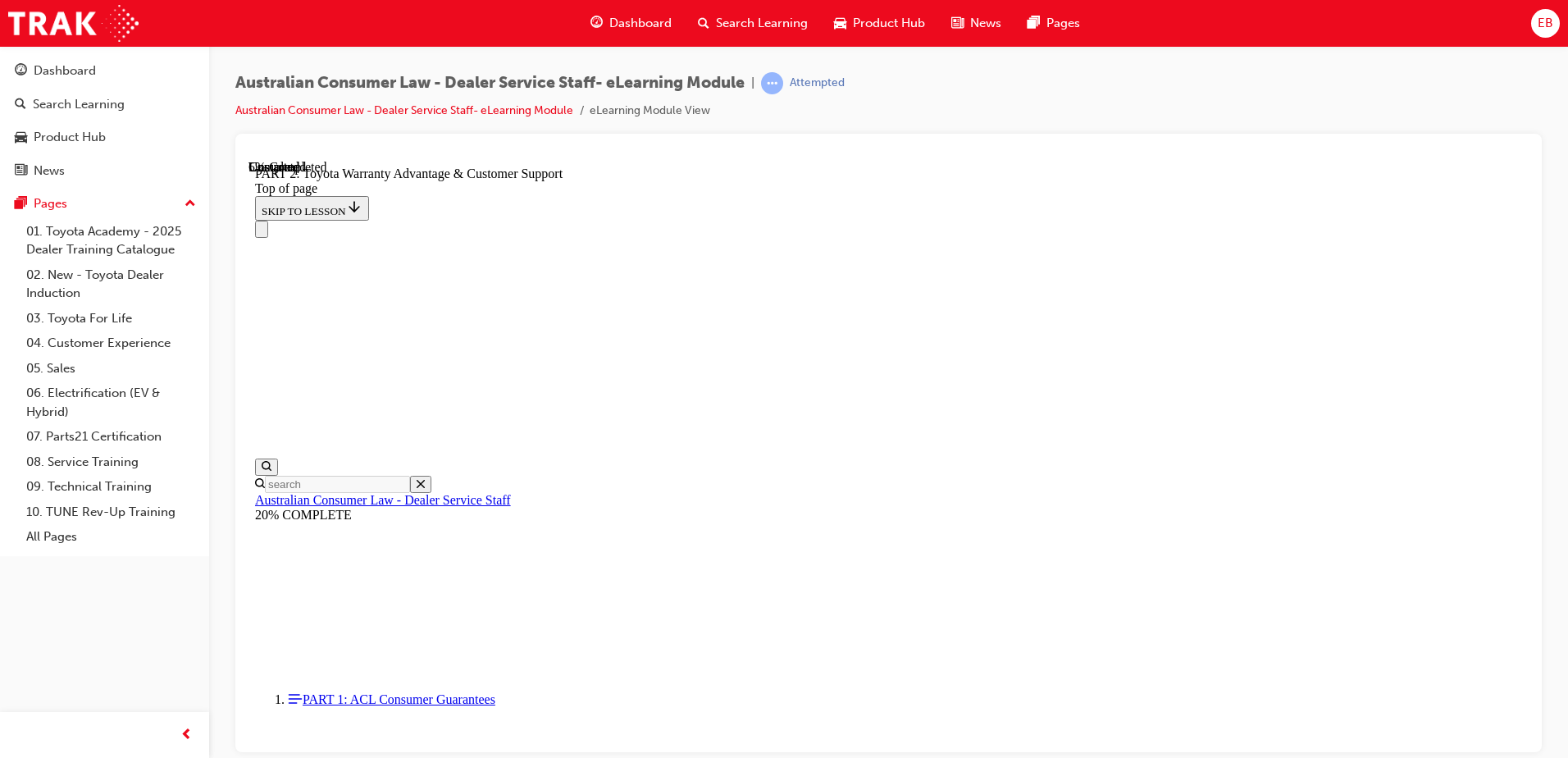
scroll to position [1118, 0]
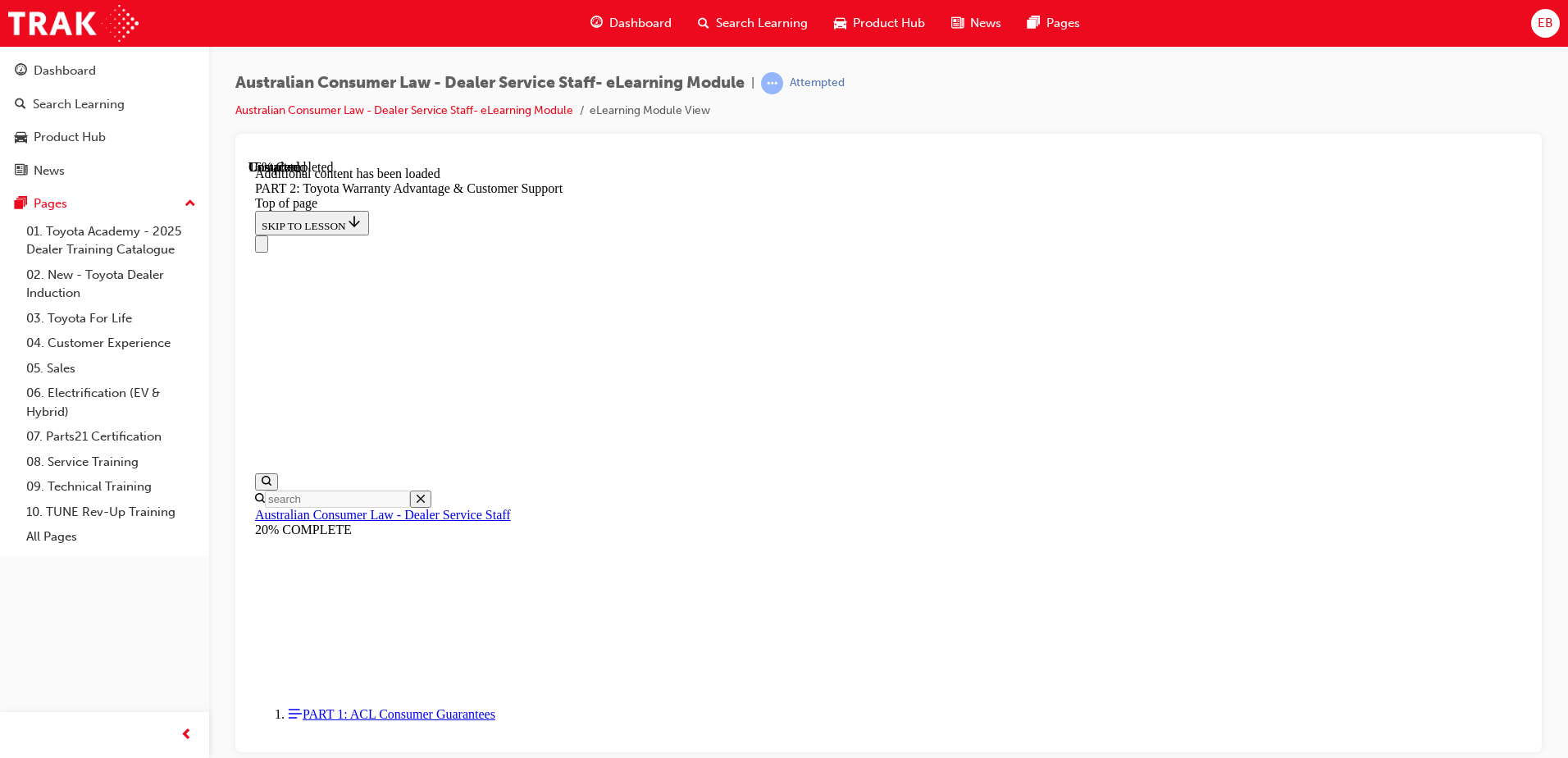
scroll to position [1649, 0]
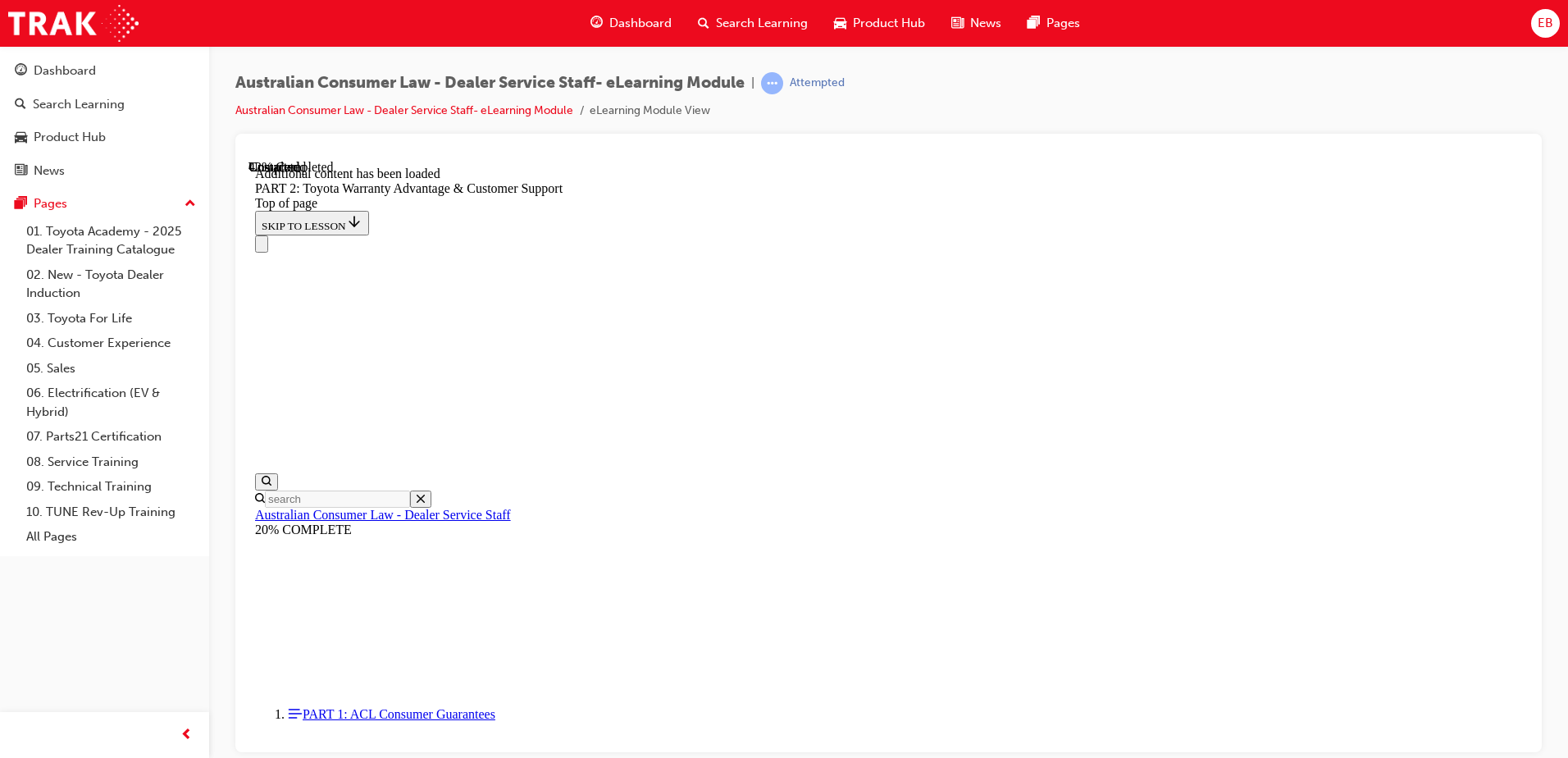
scroll to position [2894, 0]
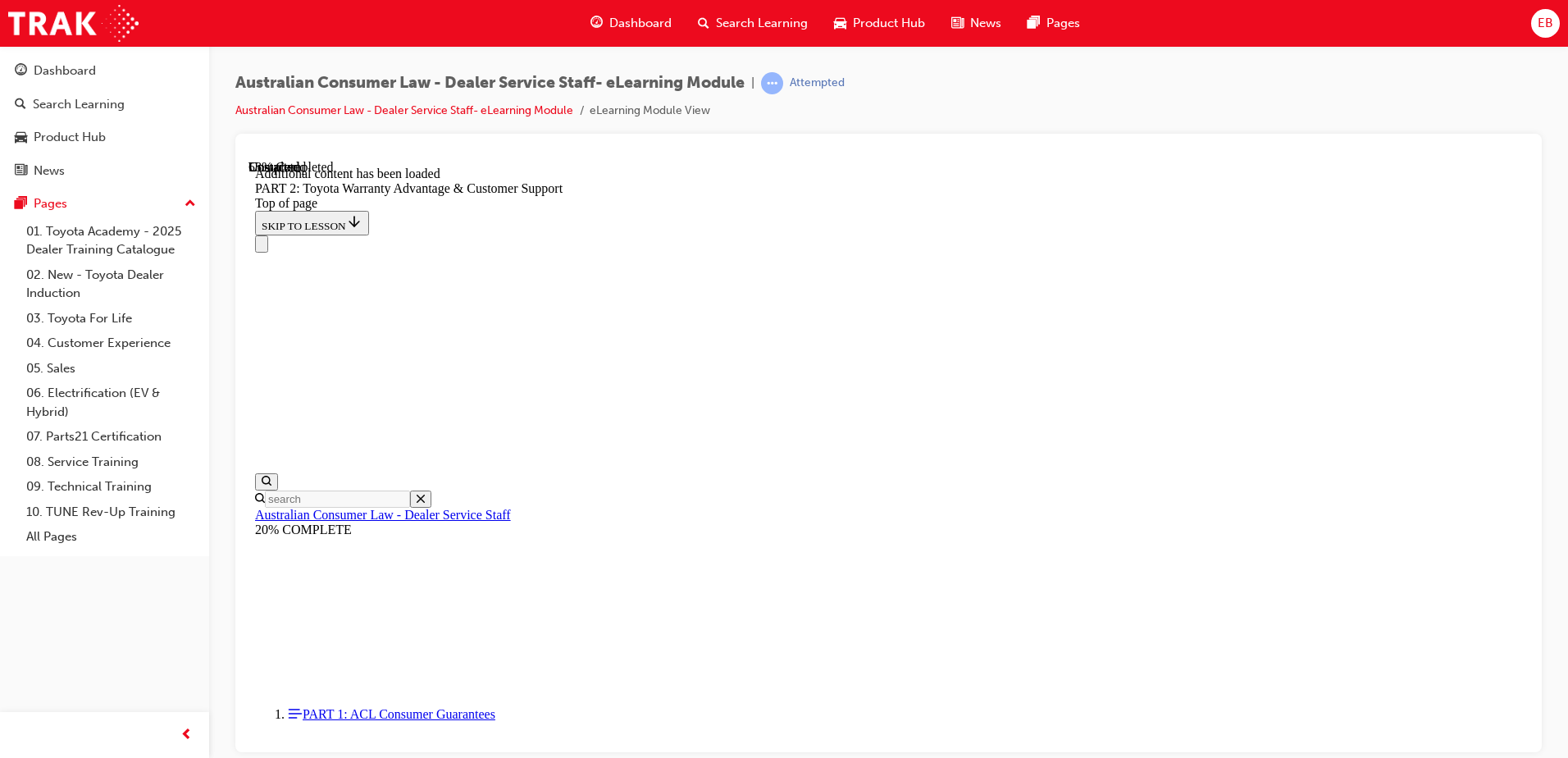
scroll to position [3709, 0]
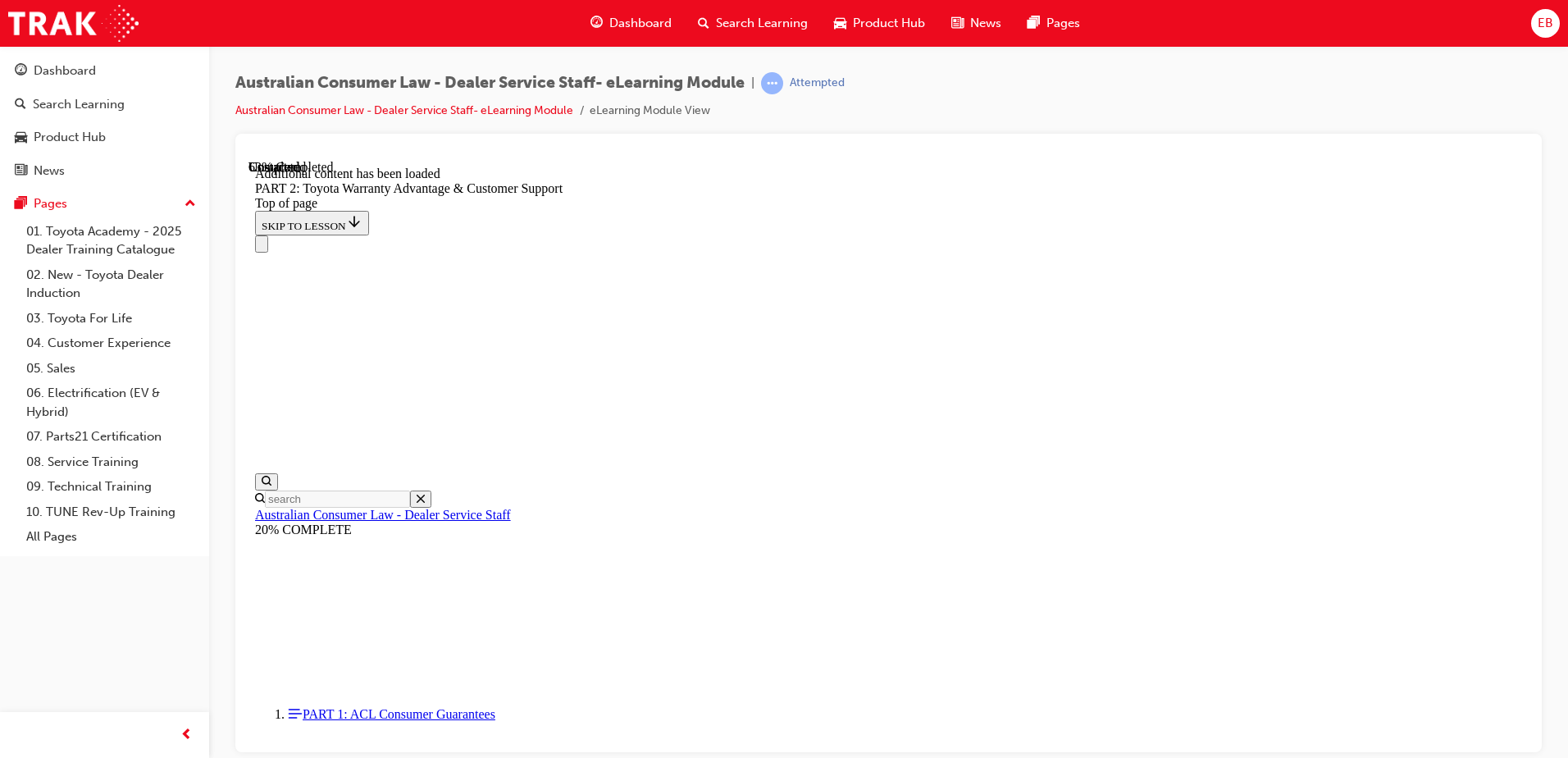
scroll to position [3830, 0]
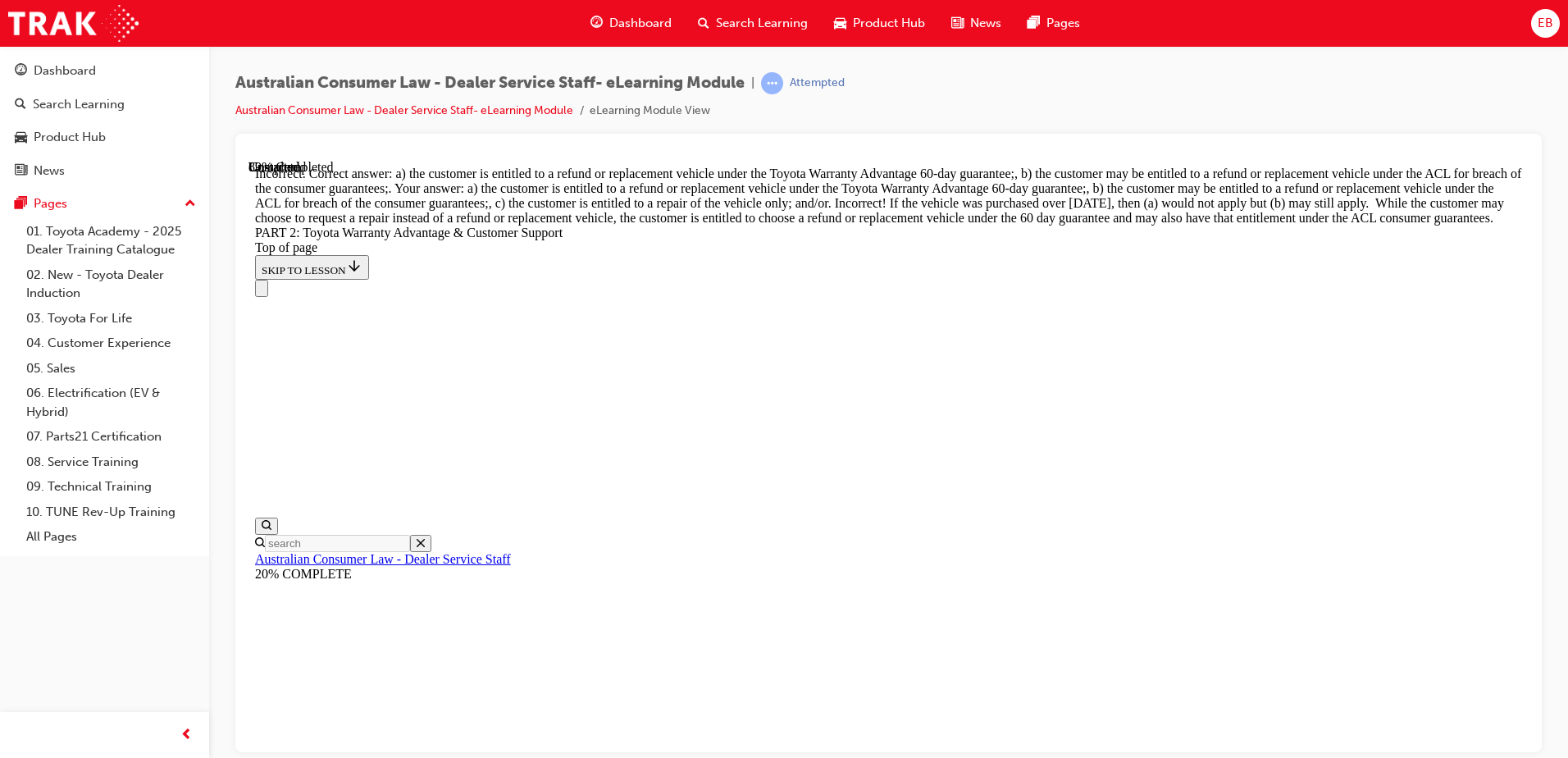
scroll to position [6283, 0]
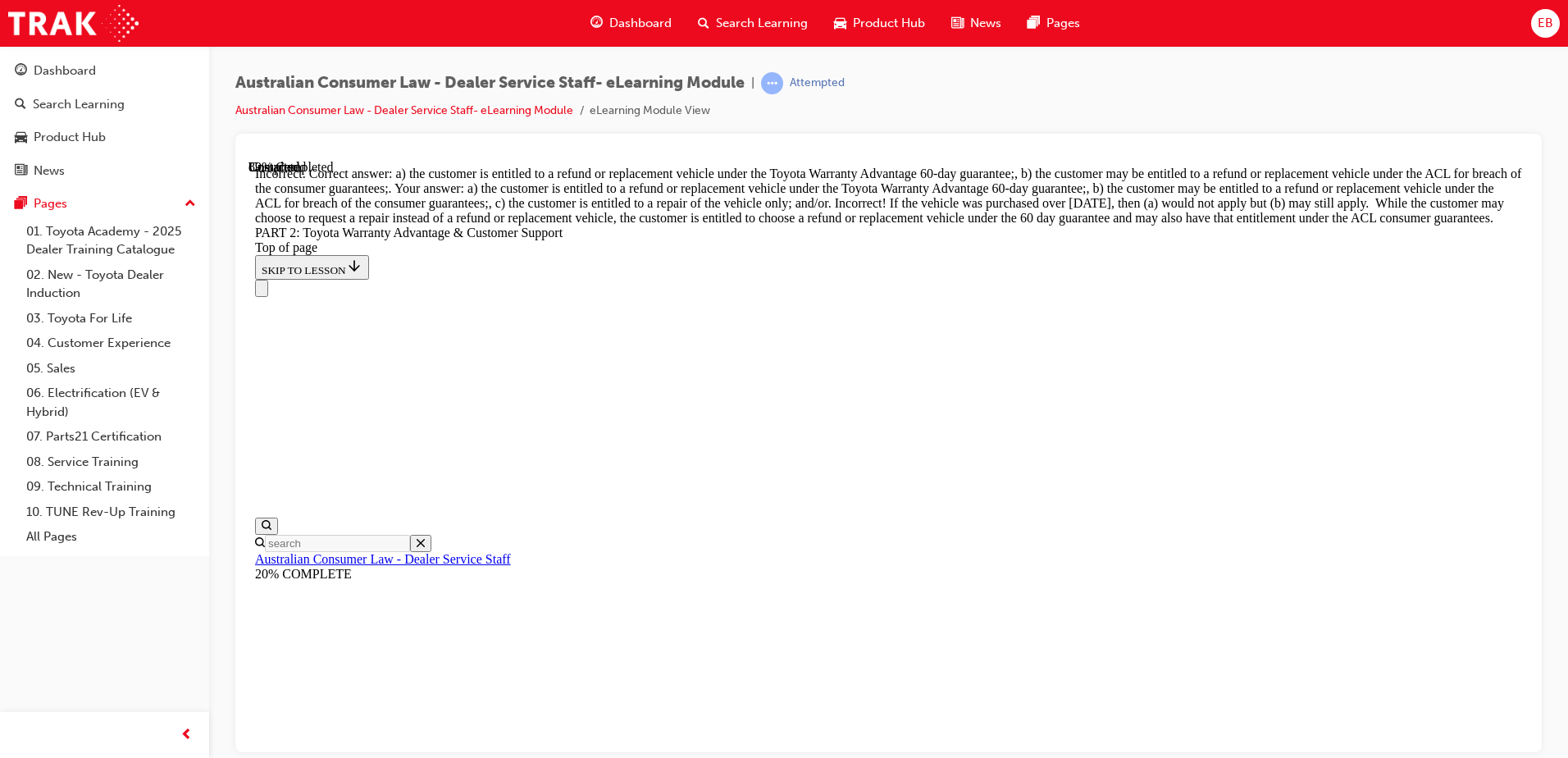
scroll to position [6042, 0]
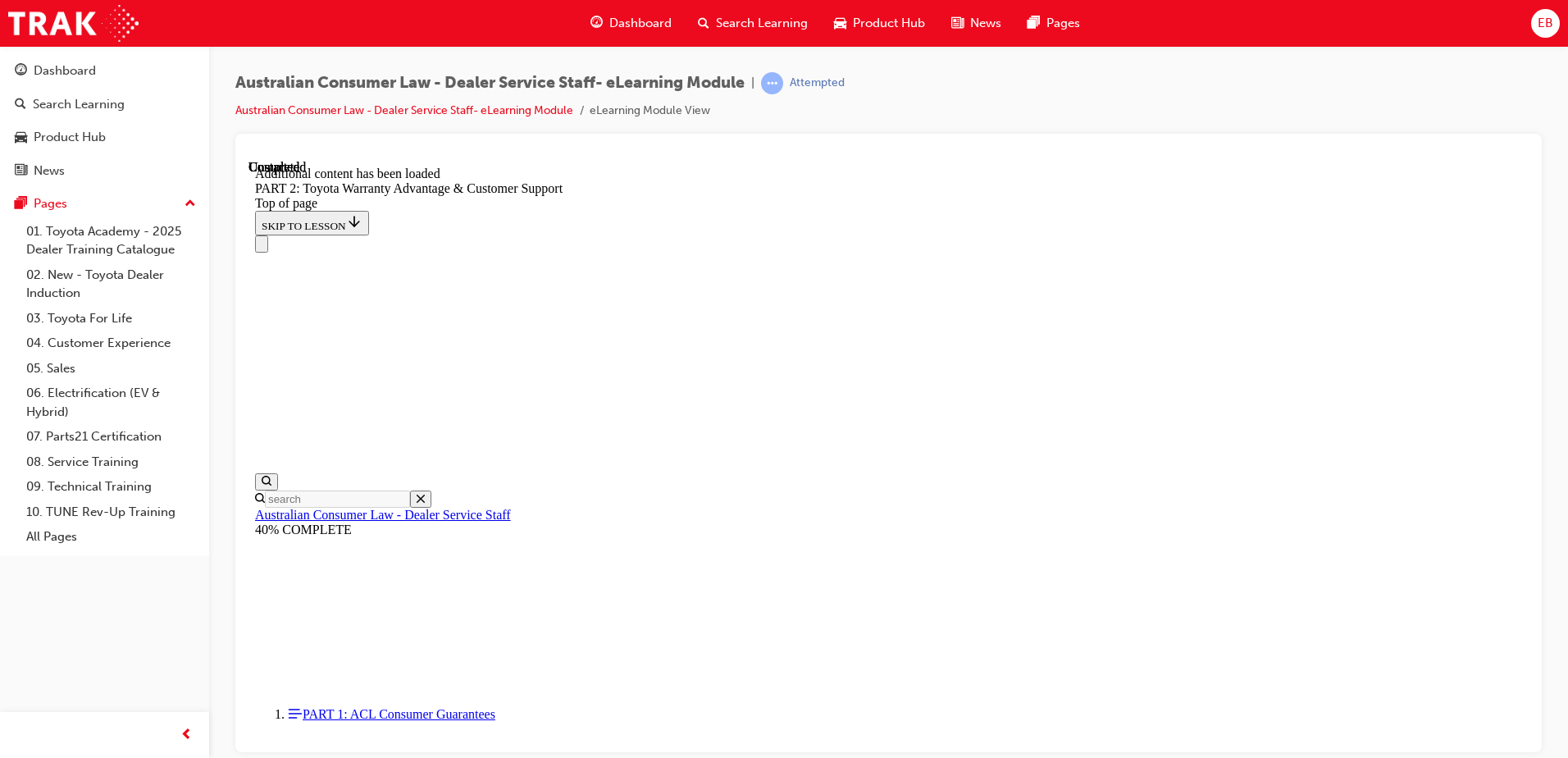
scroll to position [6830, 0]
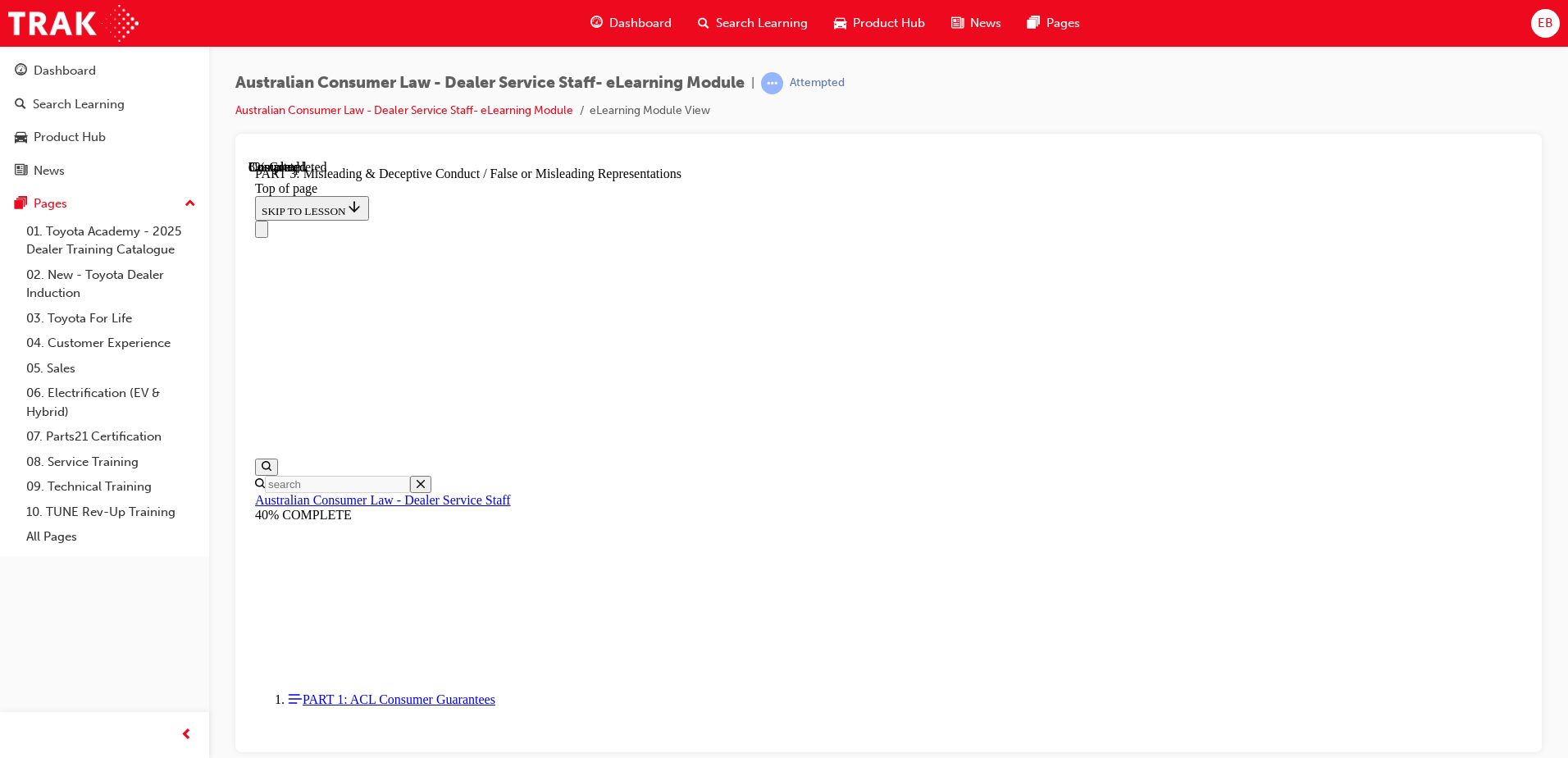
scroll to position [1035, 0]
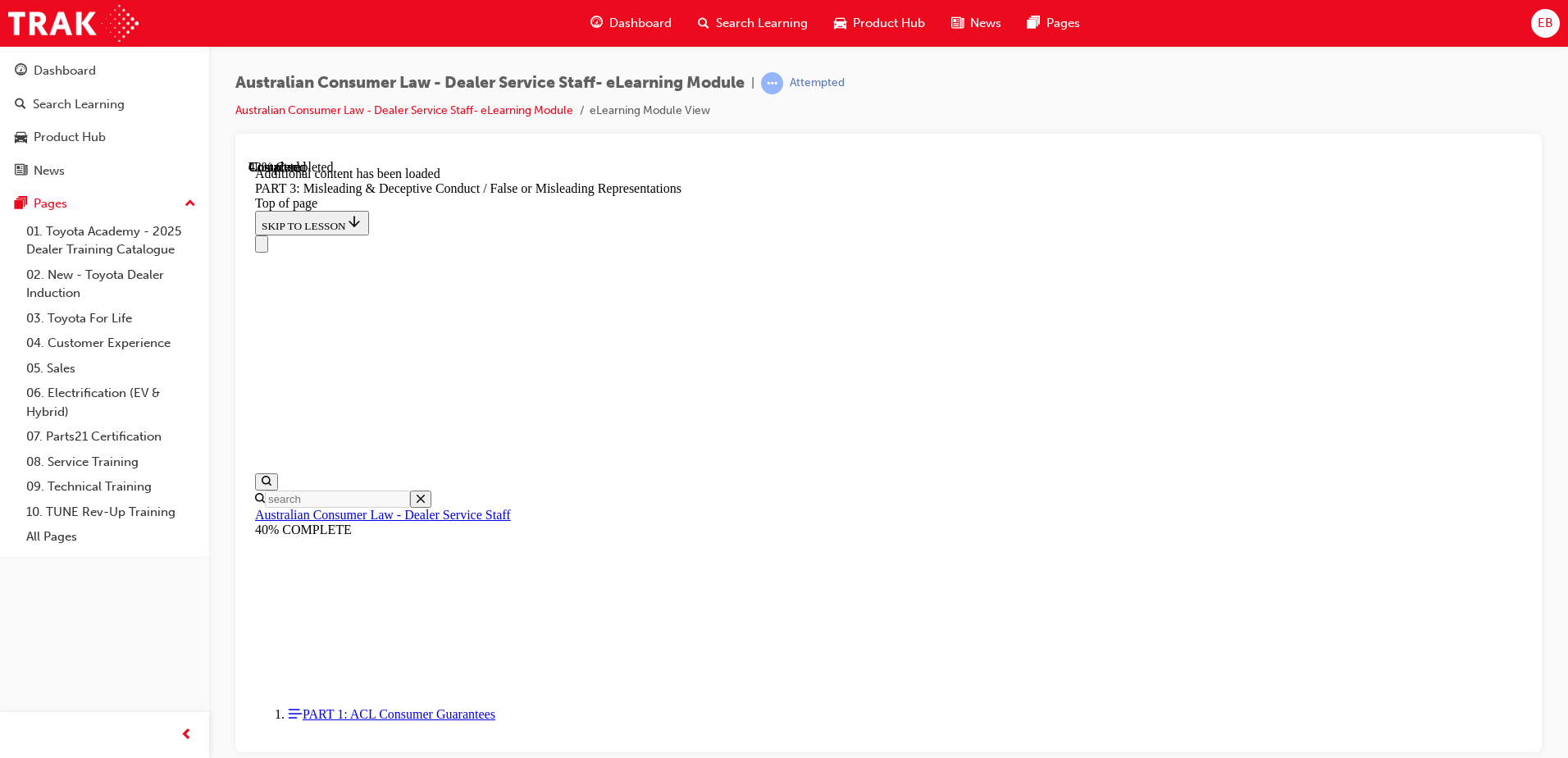
scroll to position [3823, 0]
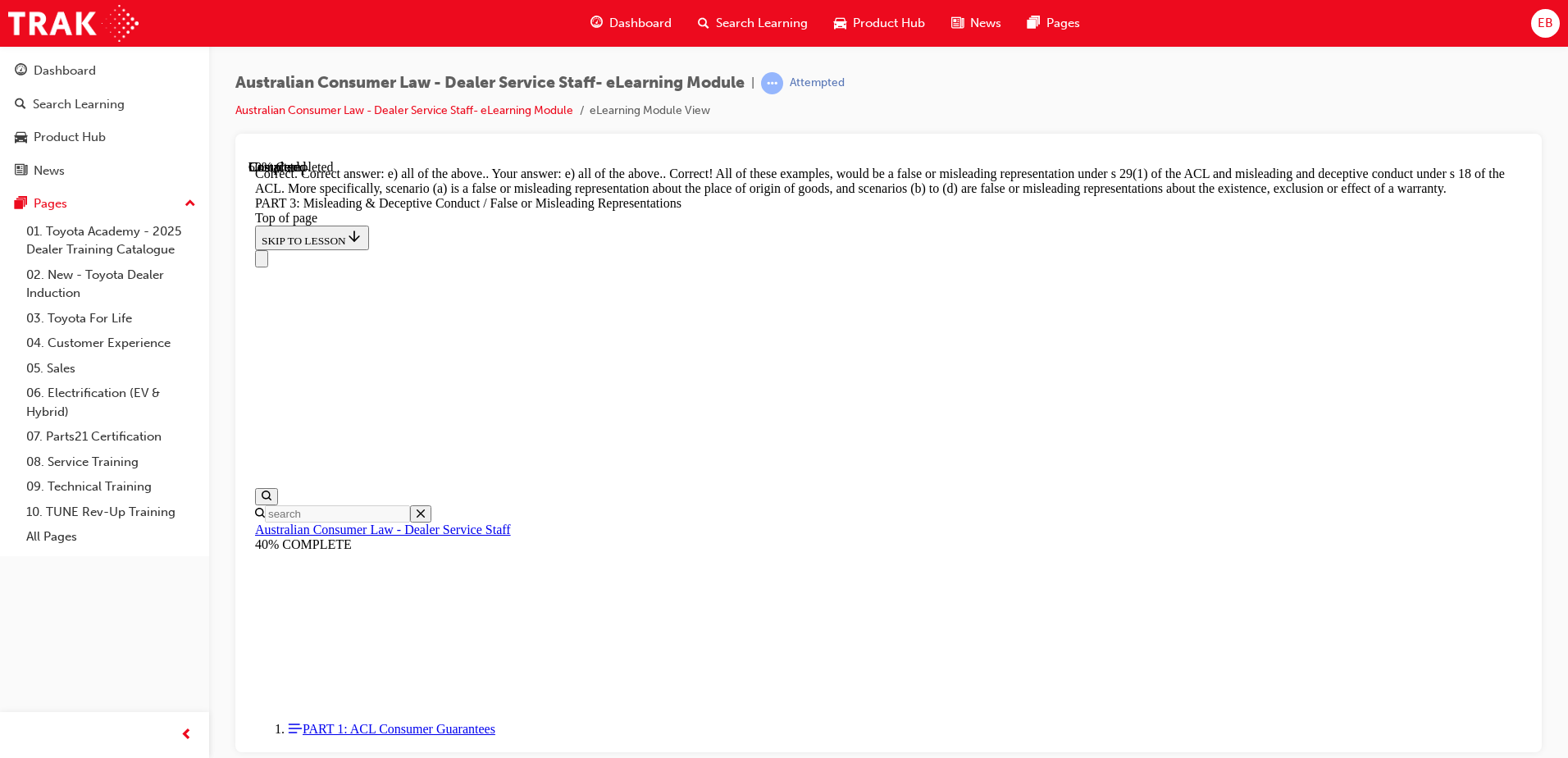
scroll to position [4333, 0]
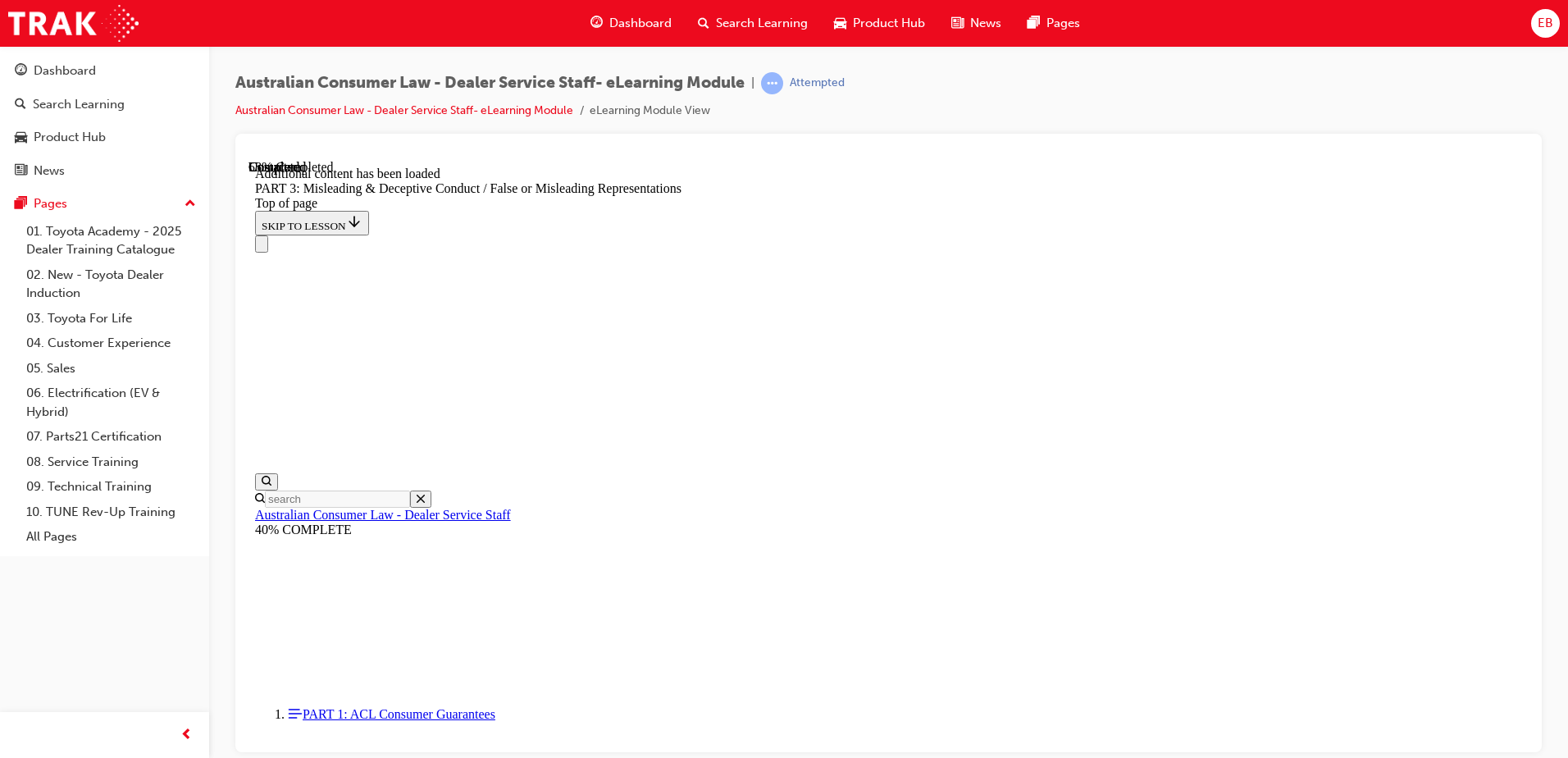
scroll to position [4756, 0]
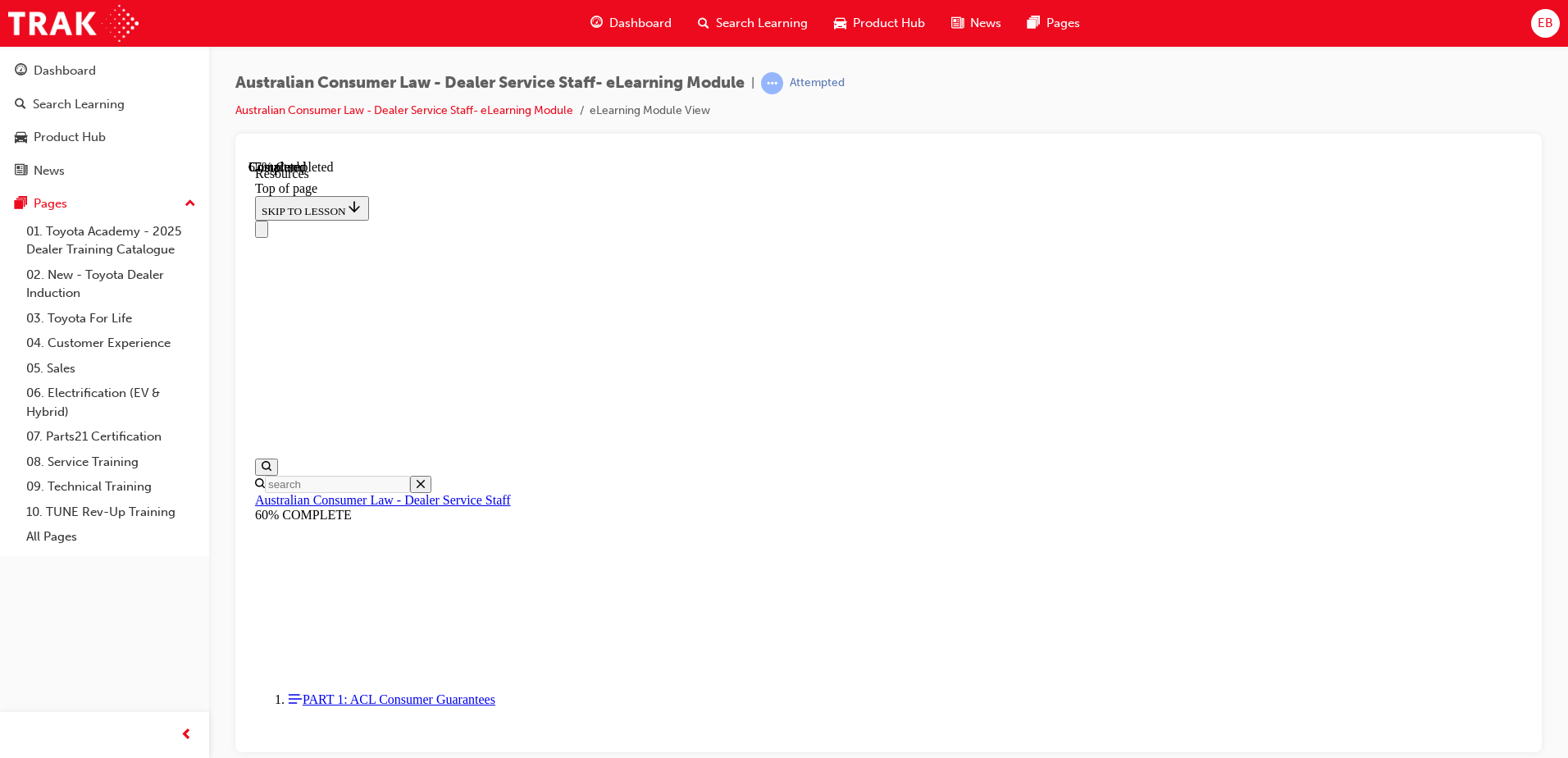
scroll to position [782, 0]
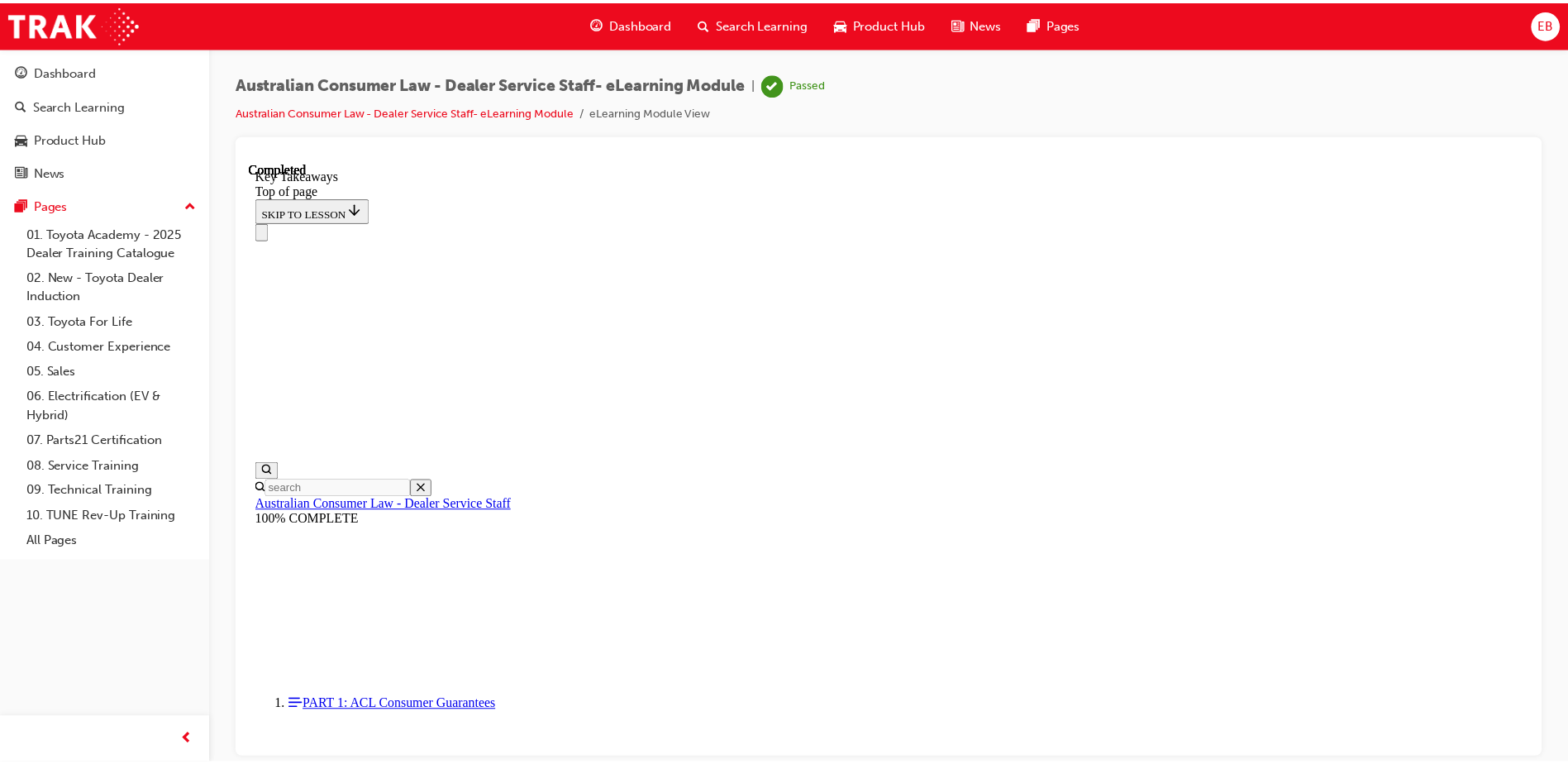
scroll to position [371, 0]
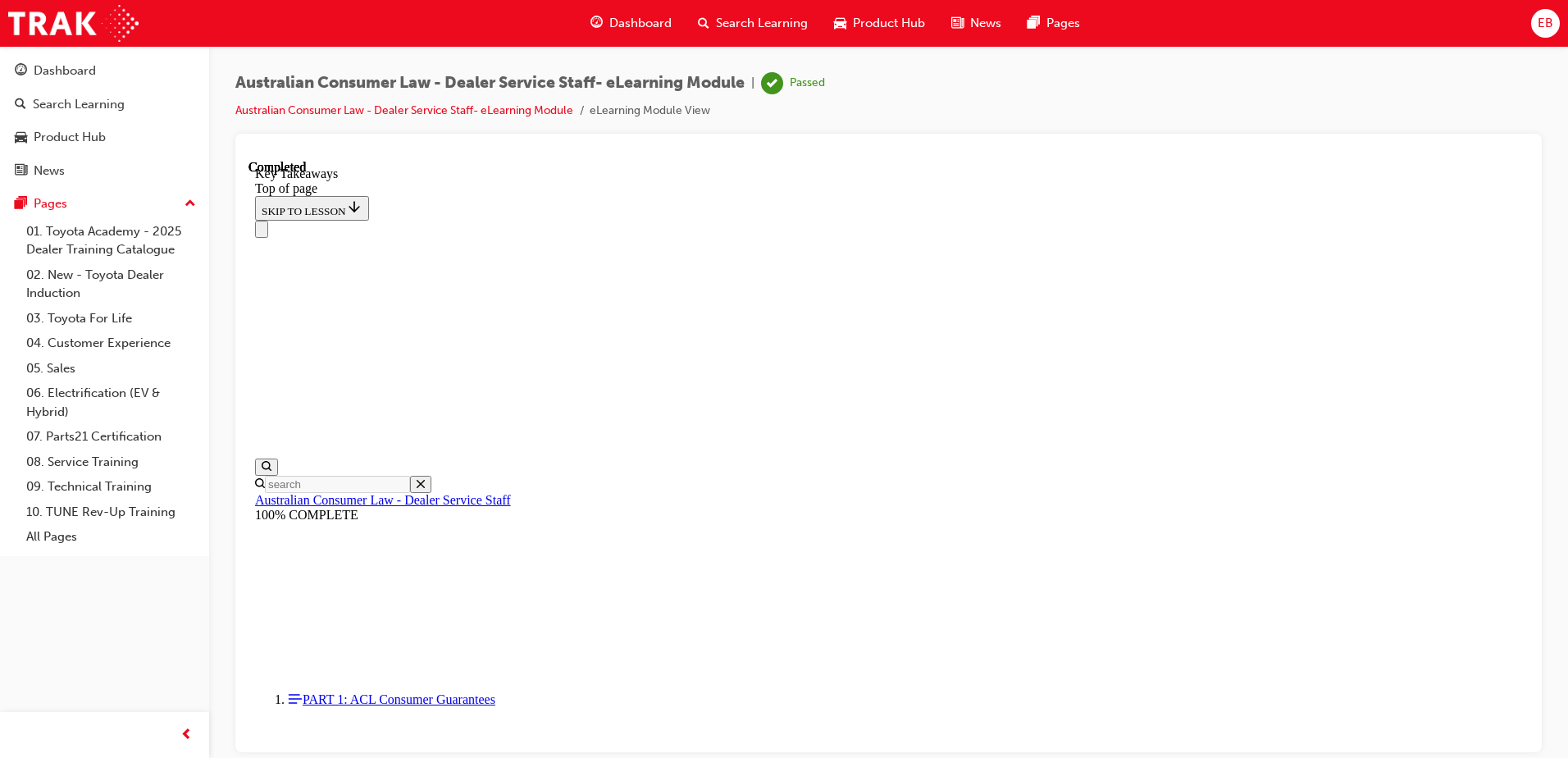
click at [766, 28] on span "Search Learning" at bounding box center [761, 23] width 92 height 19
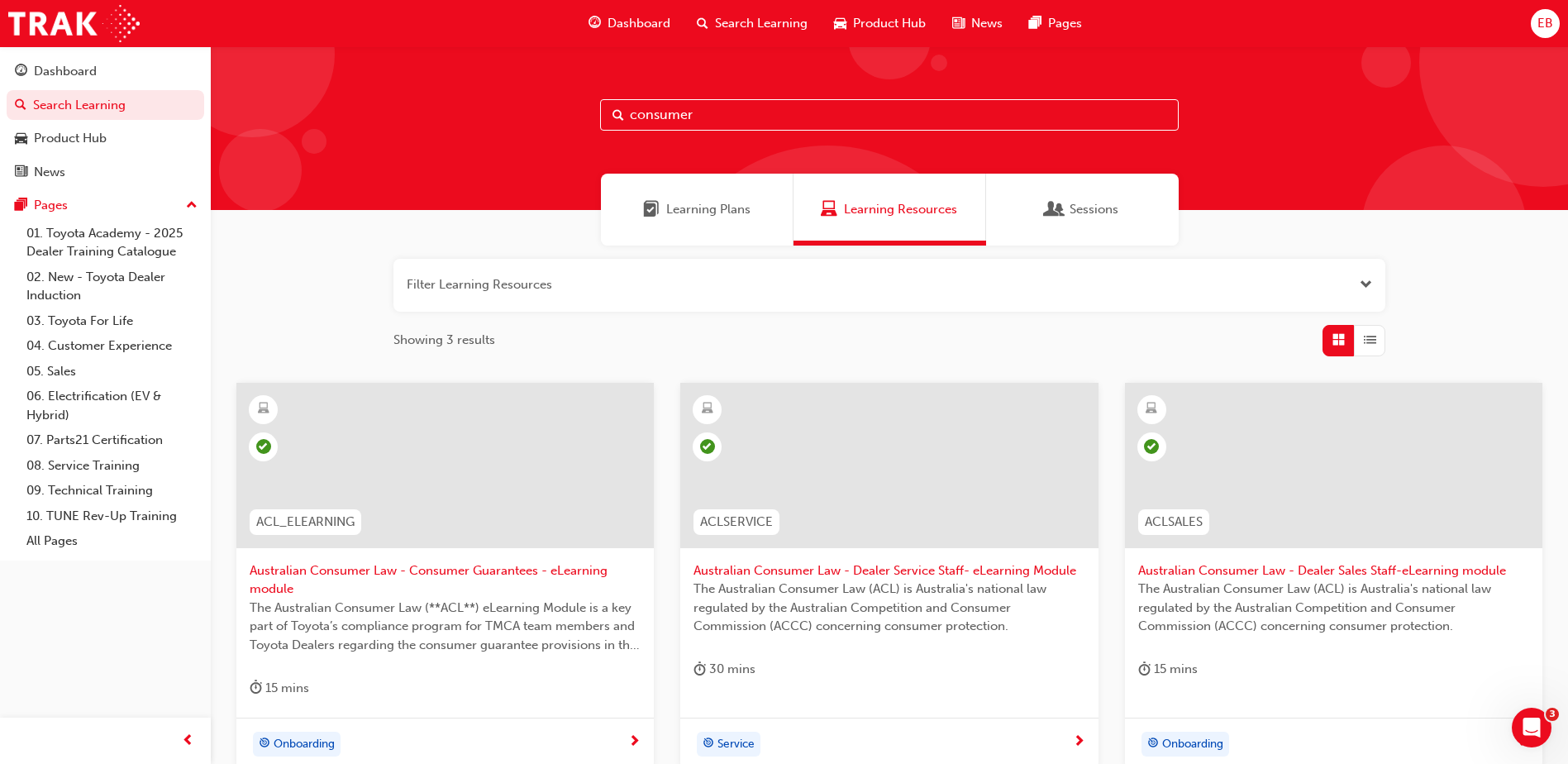
drag, startPoint x: 689, startPoint y: 119, endPoint x: 561, endPoint y: 96, distance: 130.0
click at [561, 96] on div "consumer" at bounding box center [889, 127] width 1357 height 164
click at [656, 276] on button "button" at bounding box center [889, 284] width 992 height 53
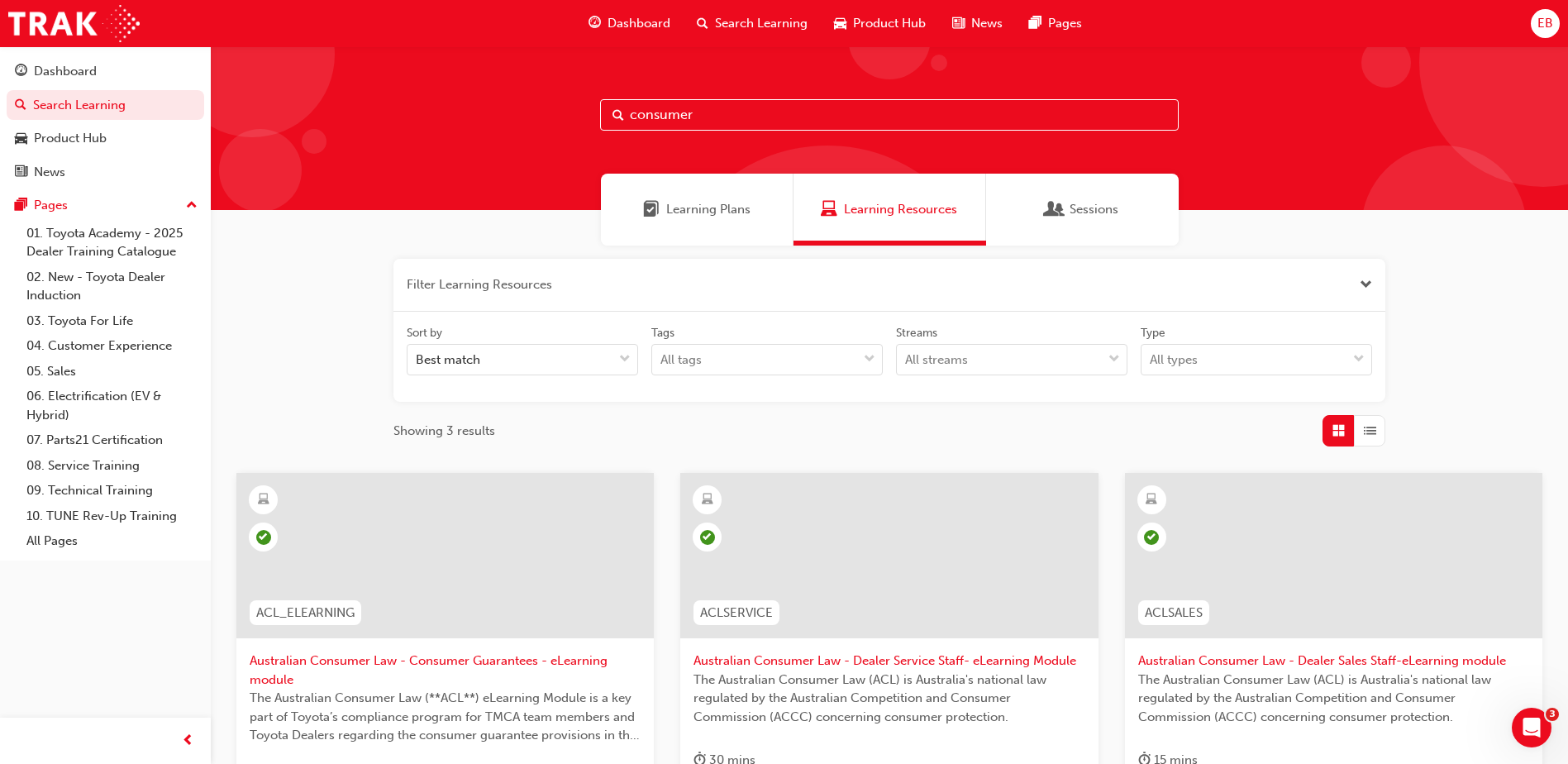
click at [588, 292] on button "button" at bounding box center [889, 284] width 992 height 53
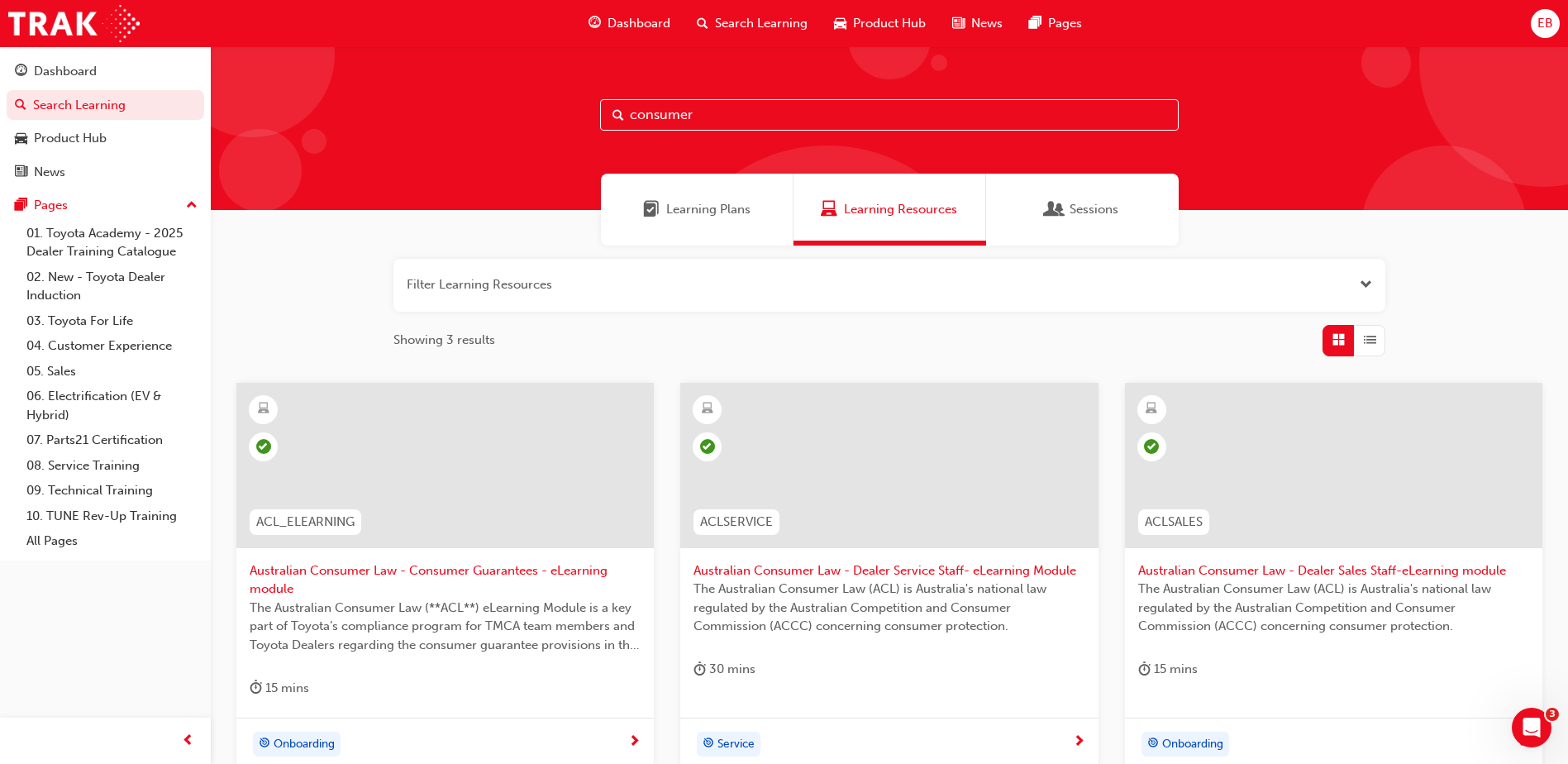
click at [582, 283] on button "button" at bounding box center [889, 284] width 992 height 53
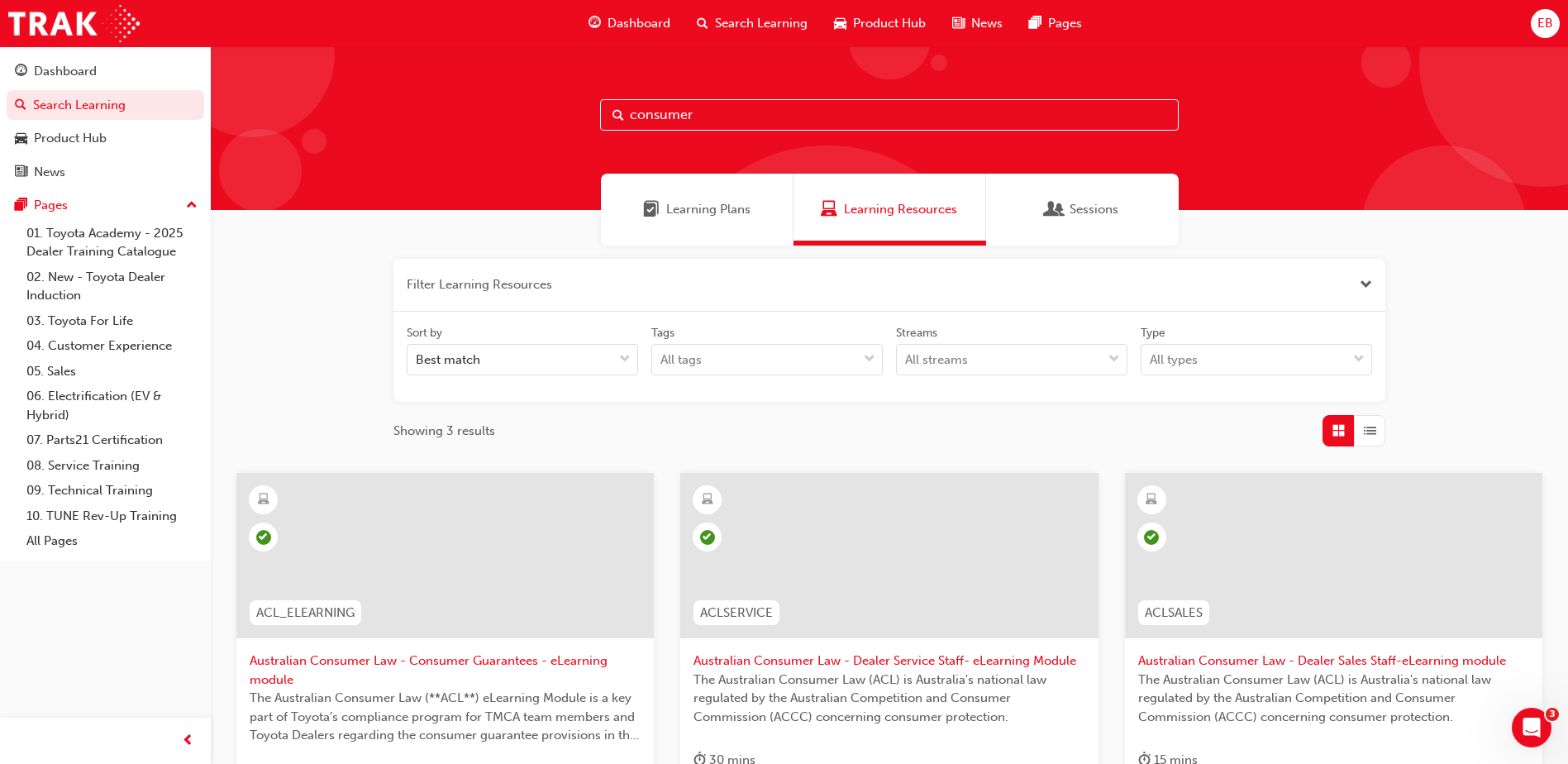
paste input "SPK9103"
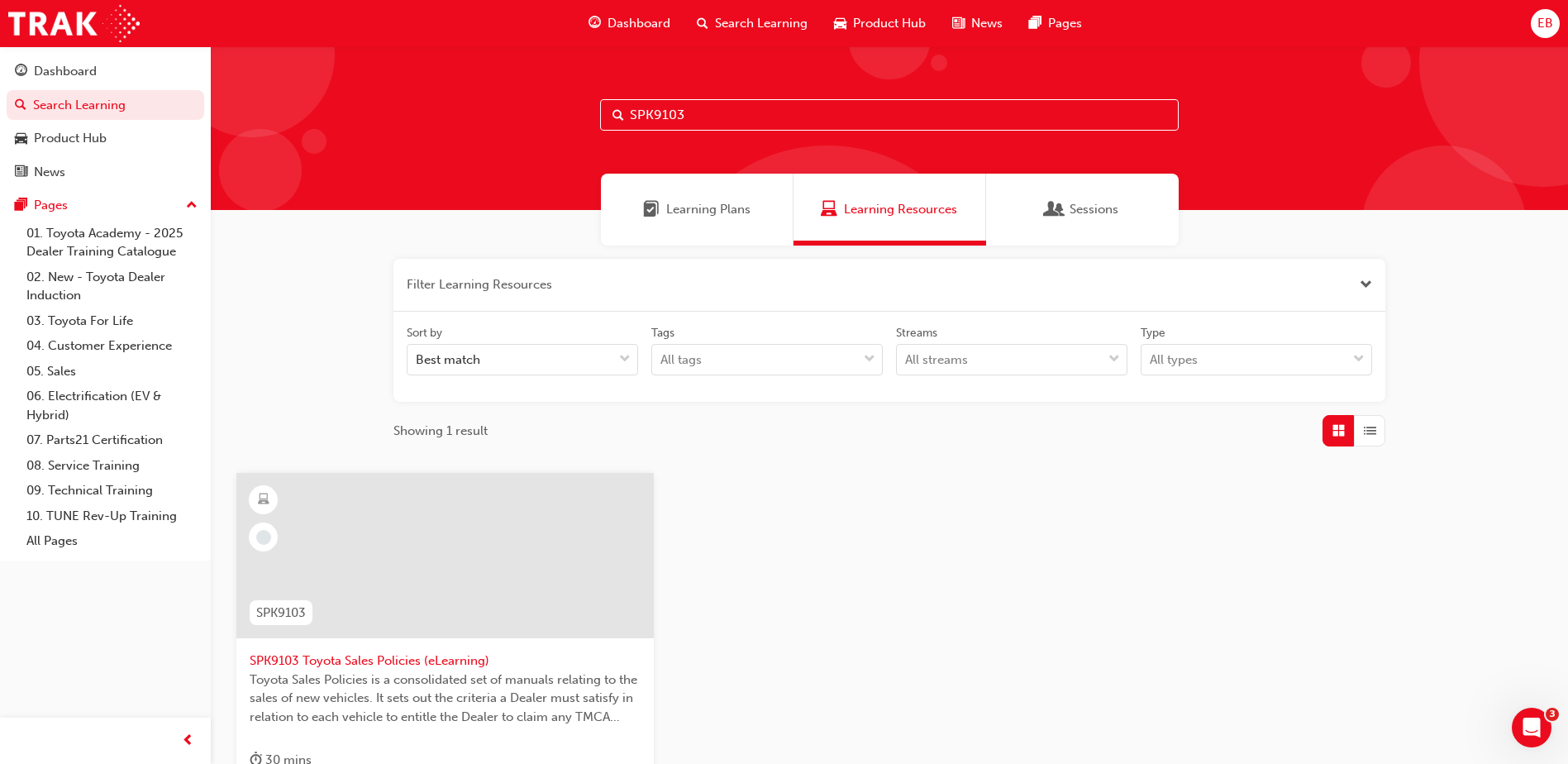
type input "SPK9103"
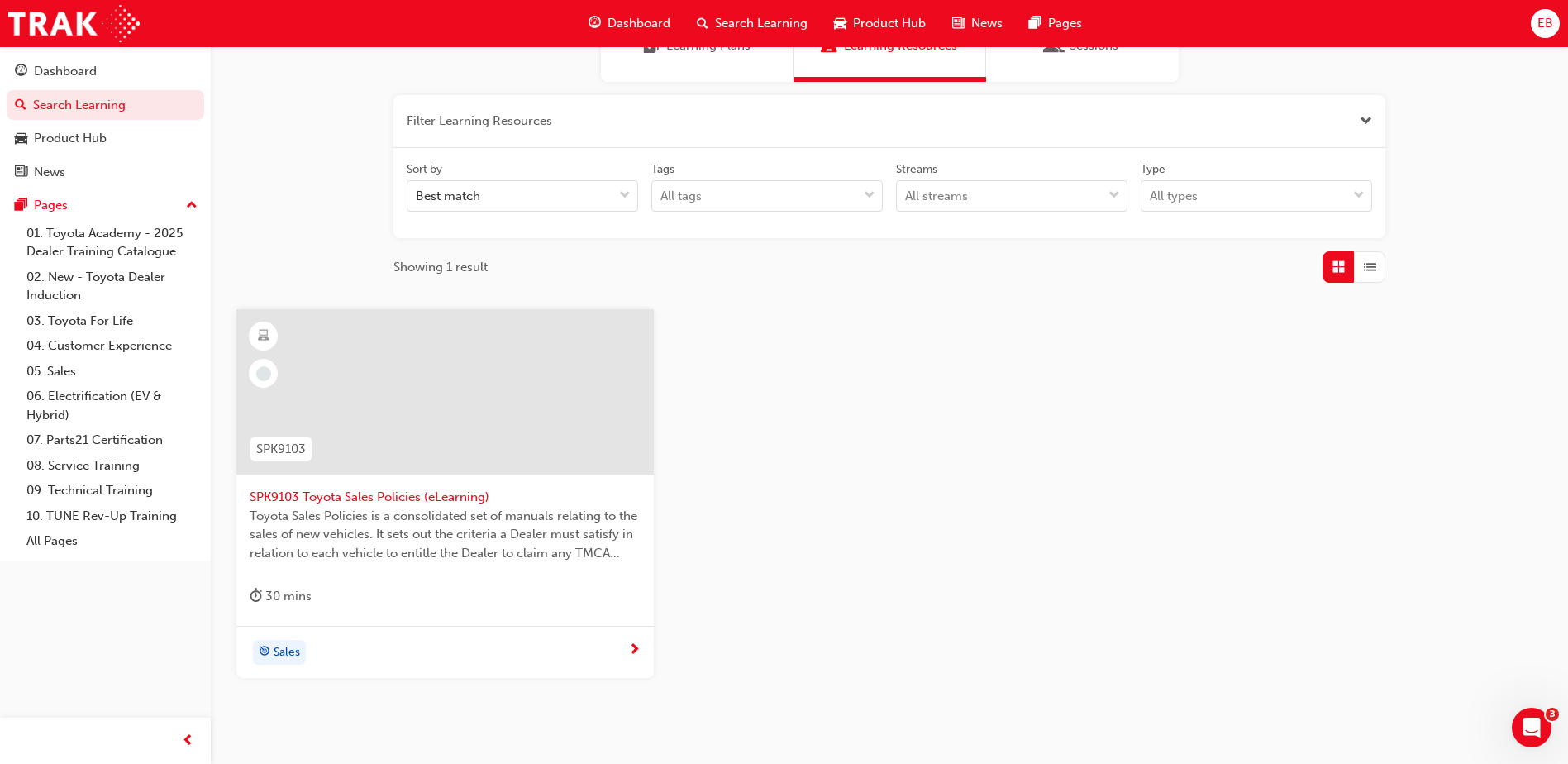
scroll to position [166, 0]
click at [632, 650] on span "next-icon" at bounding box center [634, 649] width 12 height 15
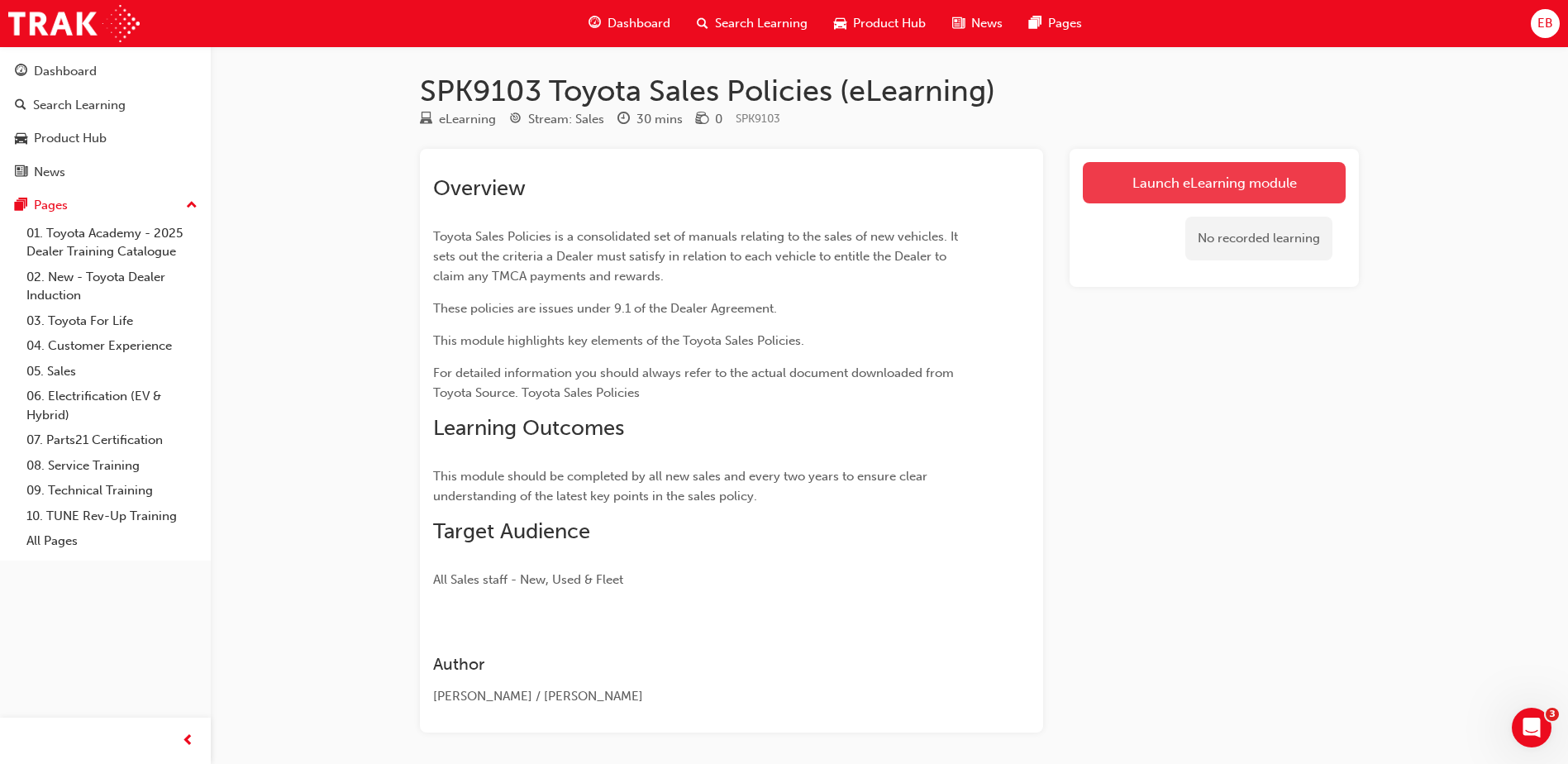
click at [1261, 188] on link "Launch eLearning module" at bounding box center [1213, 183] width 263 height 42
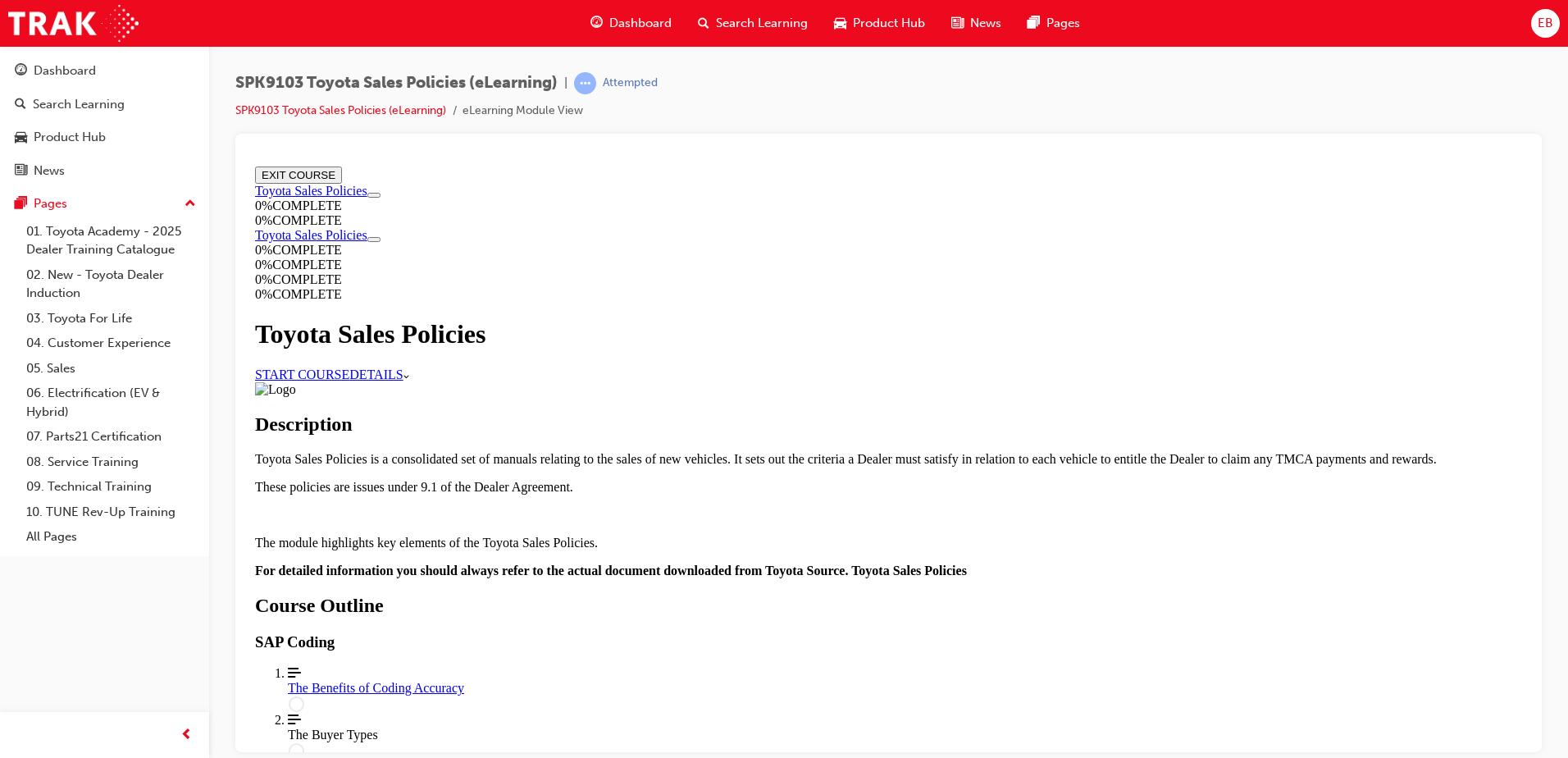
click at [349, 378] on link "START COURSE" at bounding box center [303, 373] width 95 height 14
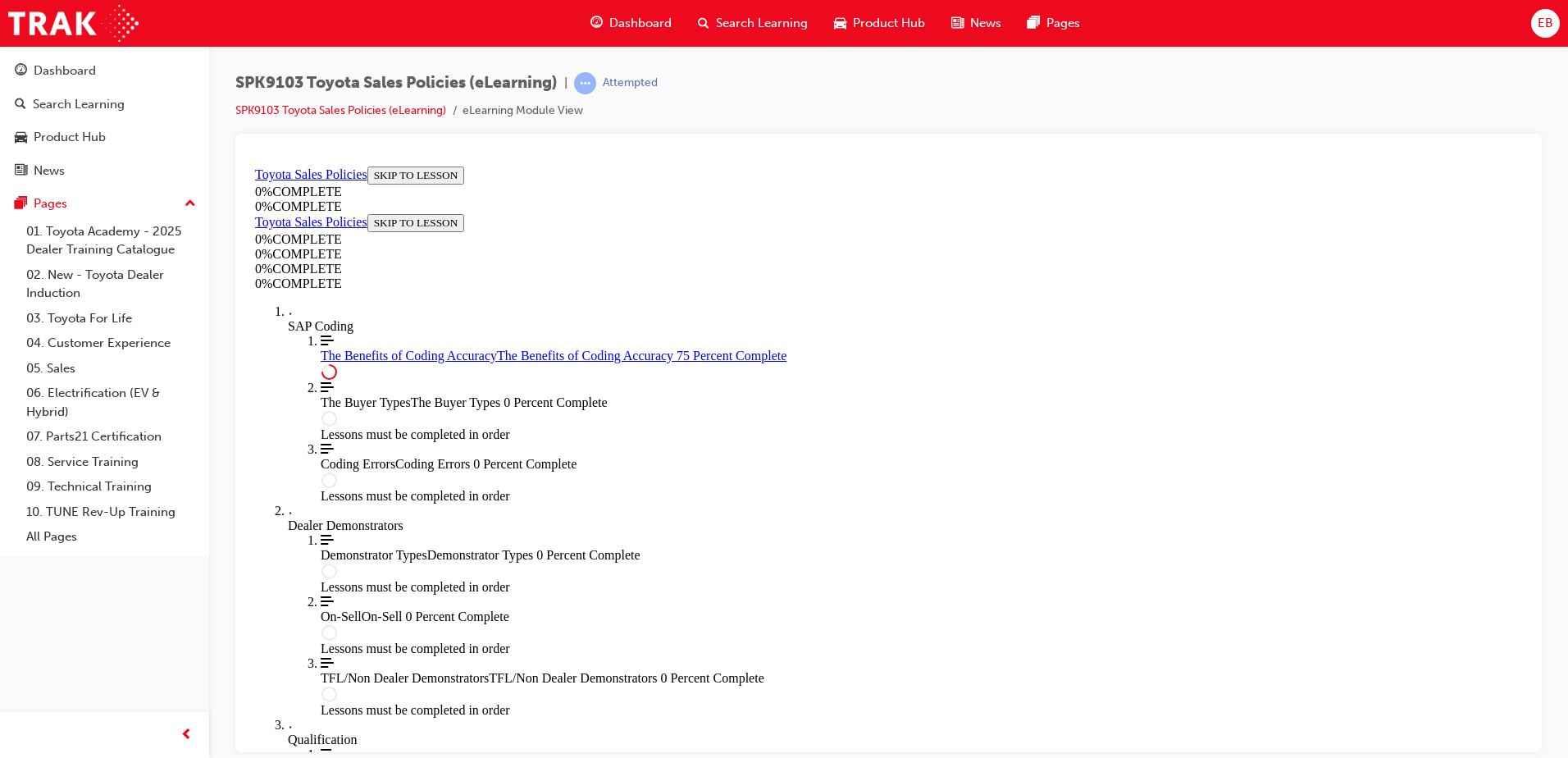
scroll to position [810, 0]
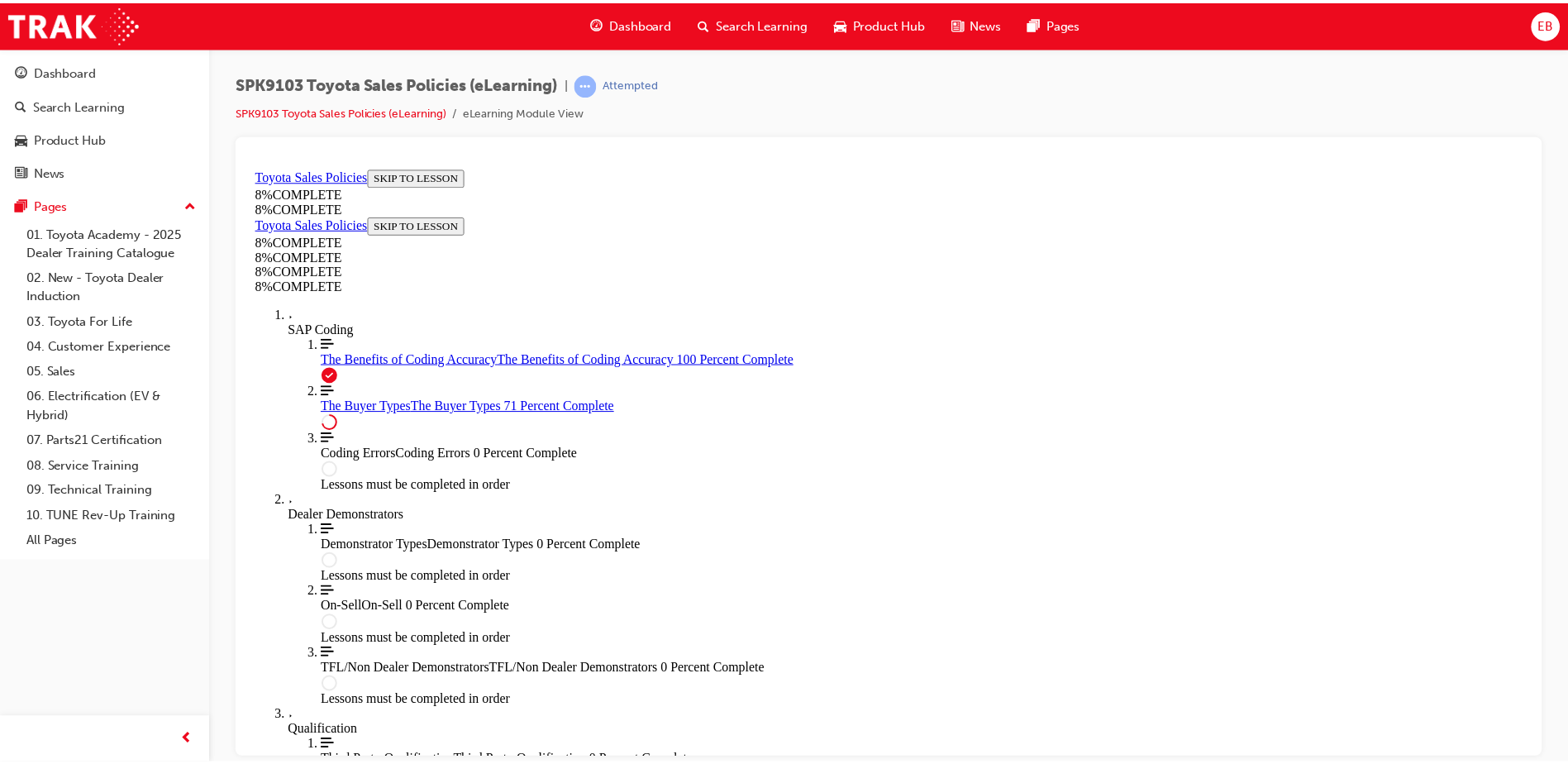
scroll to position [0, 0]
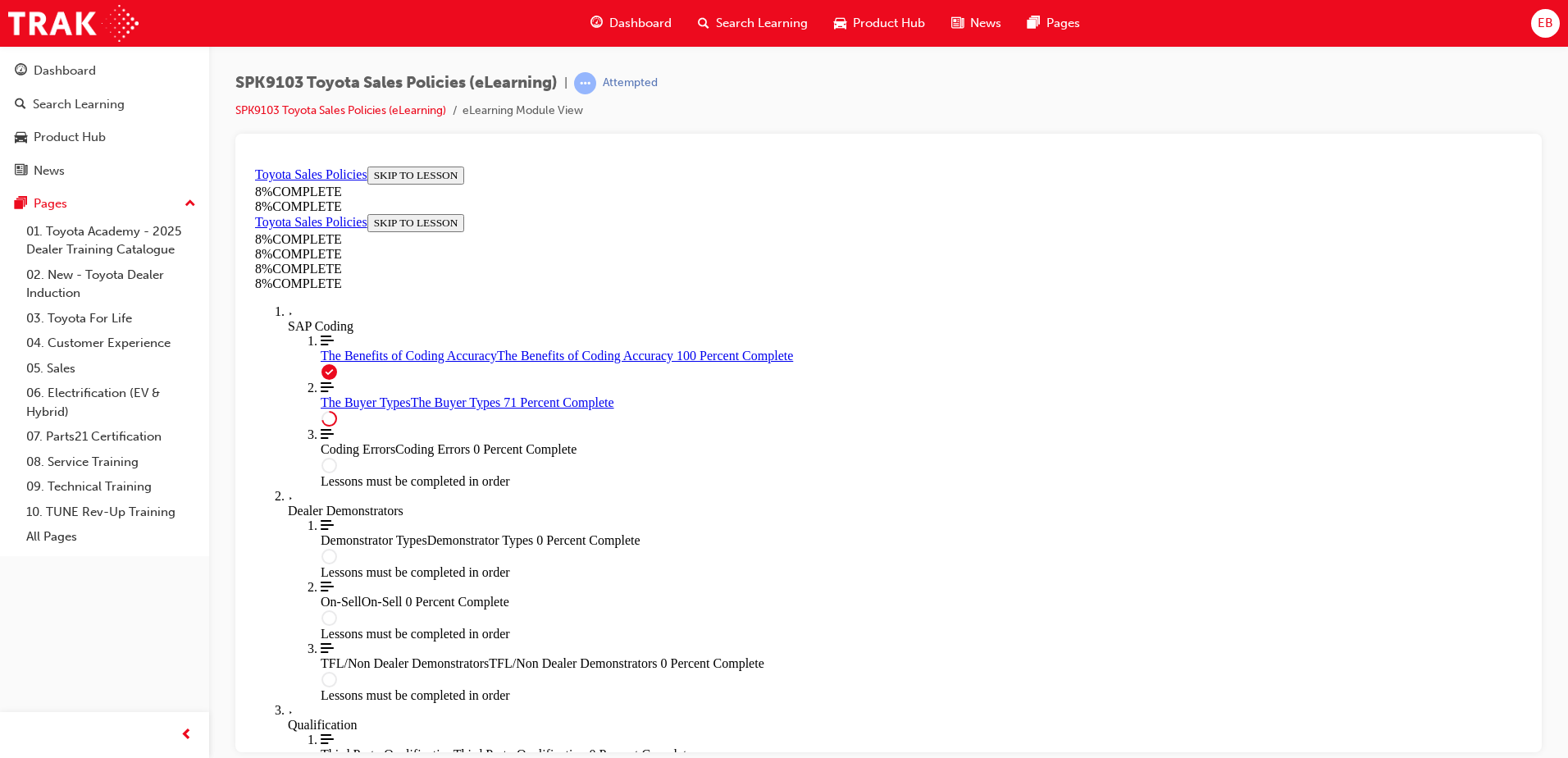
click at [187, 208] on span "up-icon" at bounding box center [190, 204] width 11 height 22
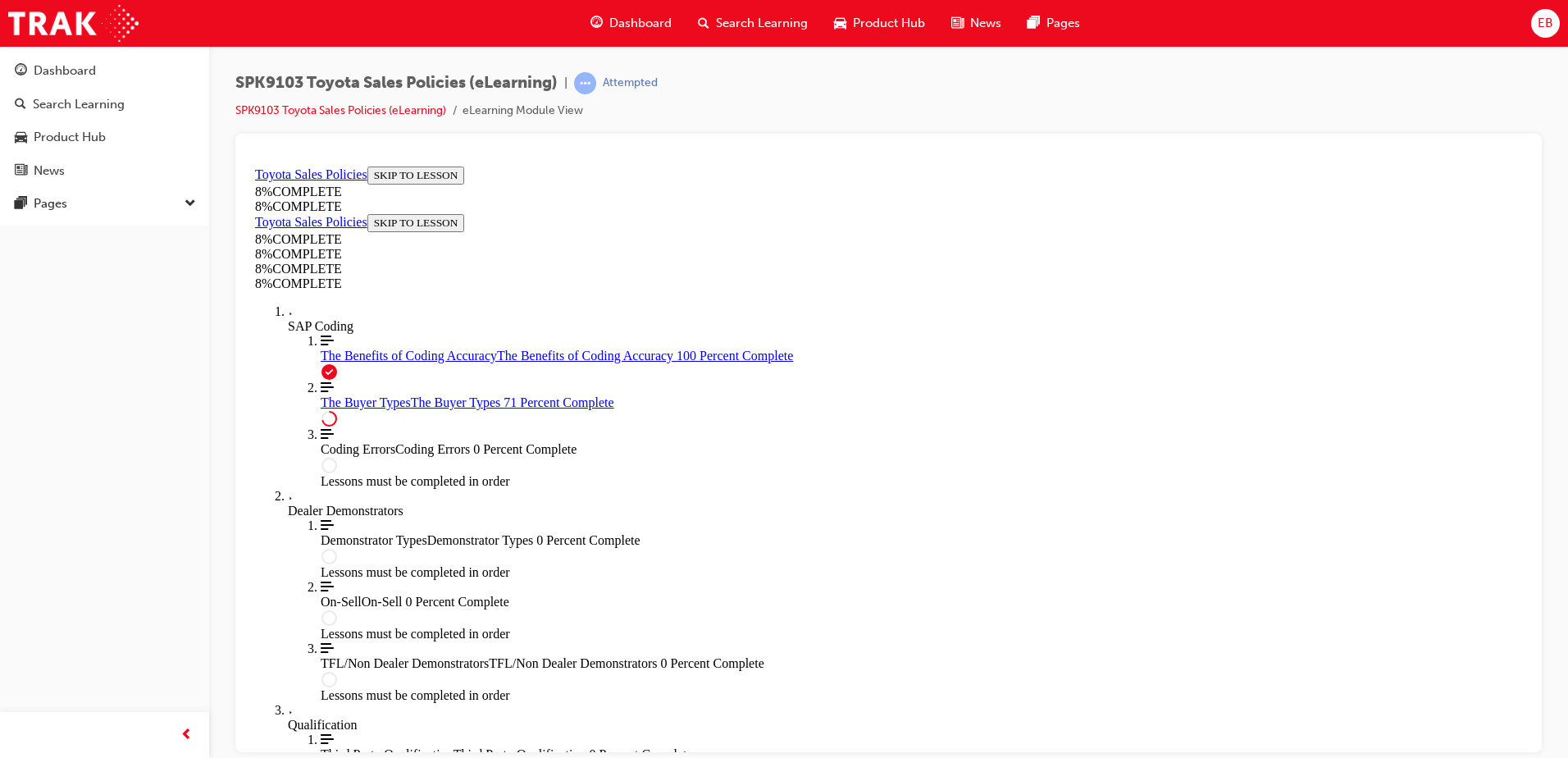
click at [716, 25] on span "Search Learning" at bounding box center [761, 23] width 92 height 19
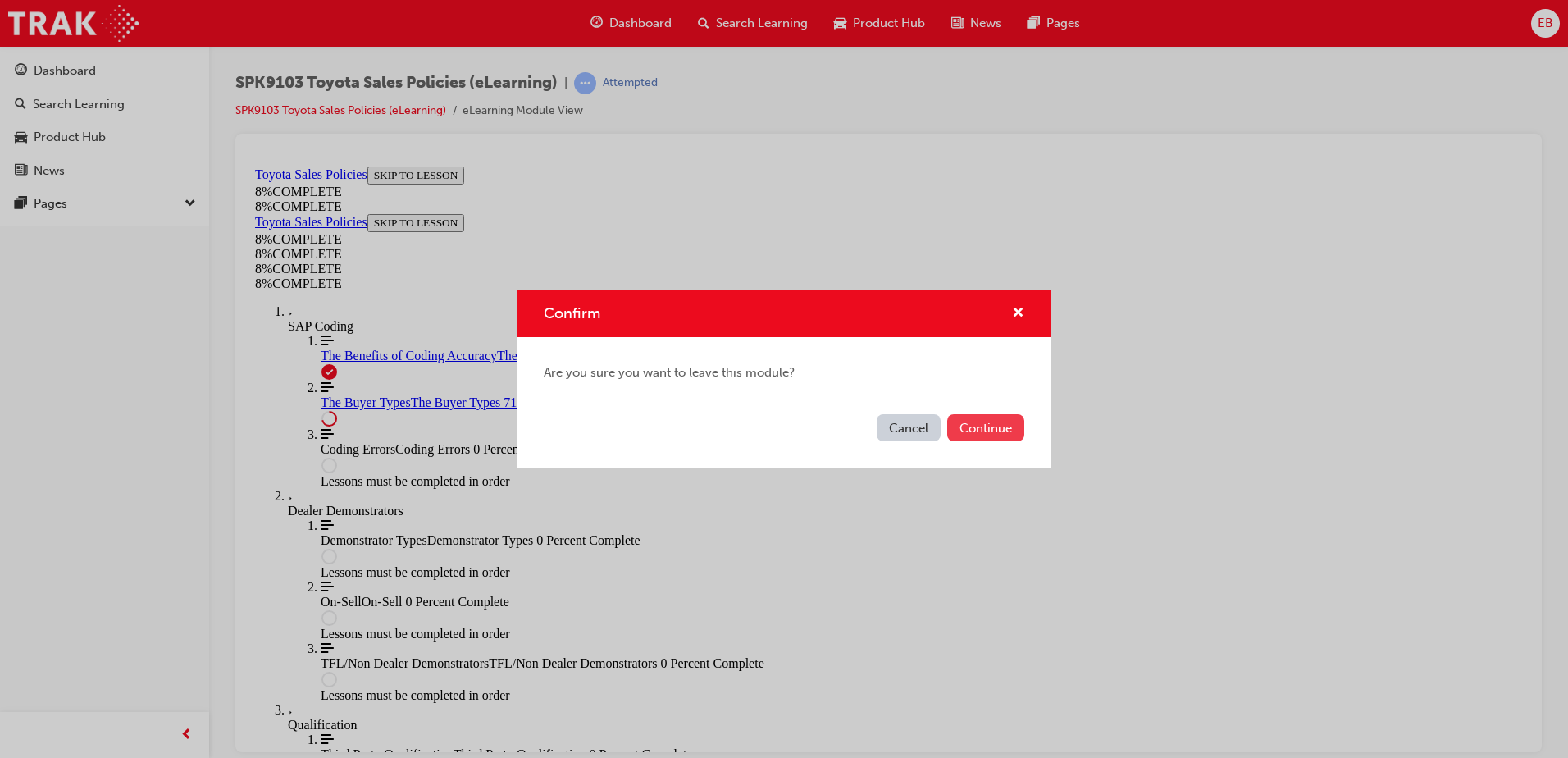
click at [988, 415] on button "Continue" at bounding box center [986, 428] width 77 height 27
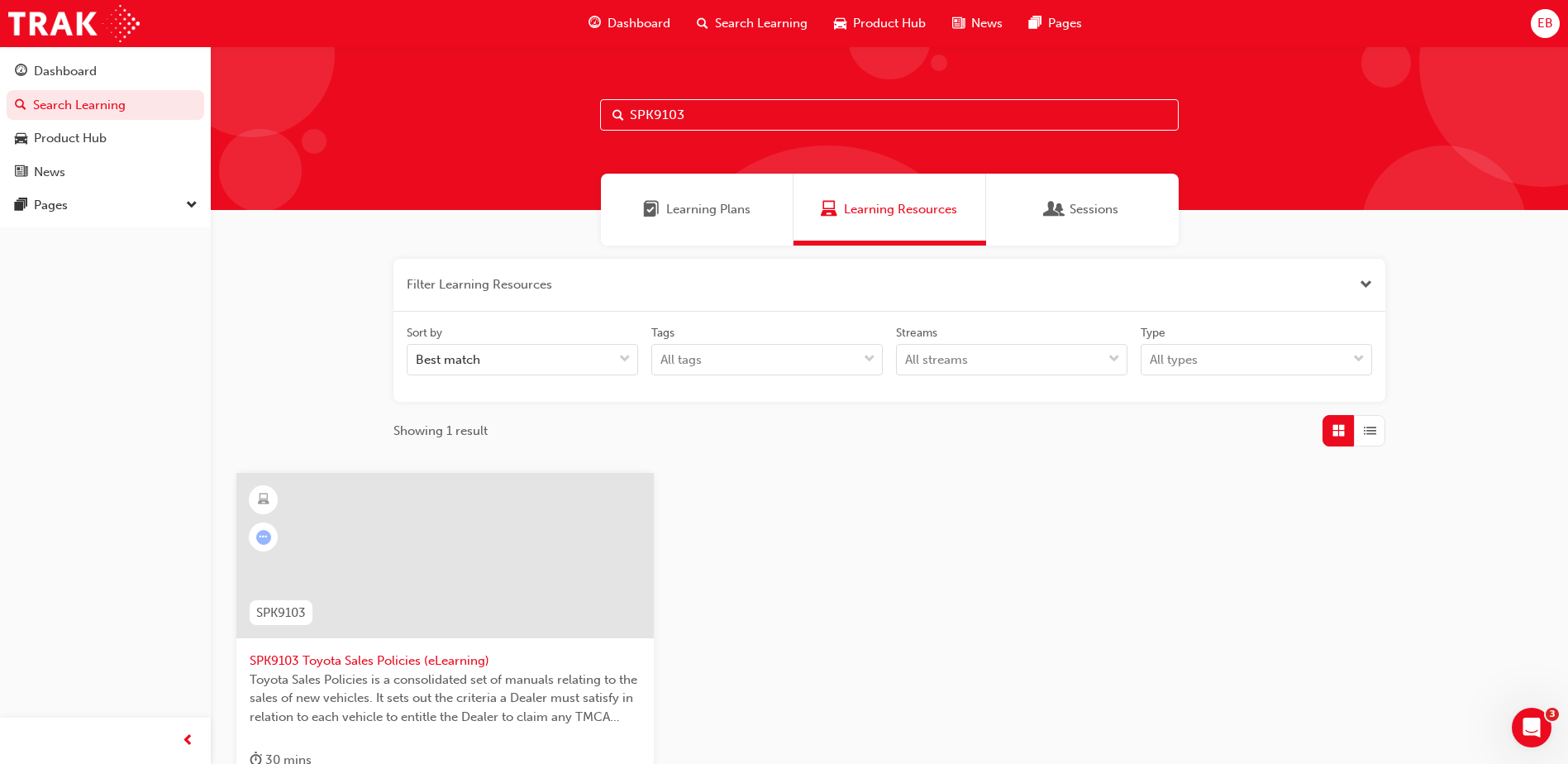
drag, startPoint x: 695, startPoint y: 109, endPoint x: 518, endPoint y: 108, distance: 177.0
click at [518, 108] on div "SPK9103" at bounding box center [889, 127] width 1357 height 164
paste input "2"
type input "SPK9102"
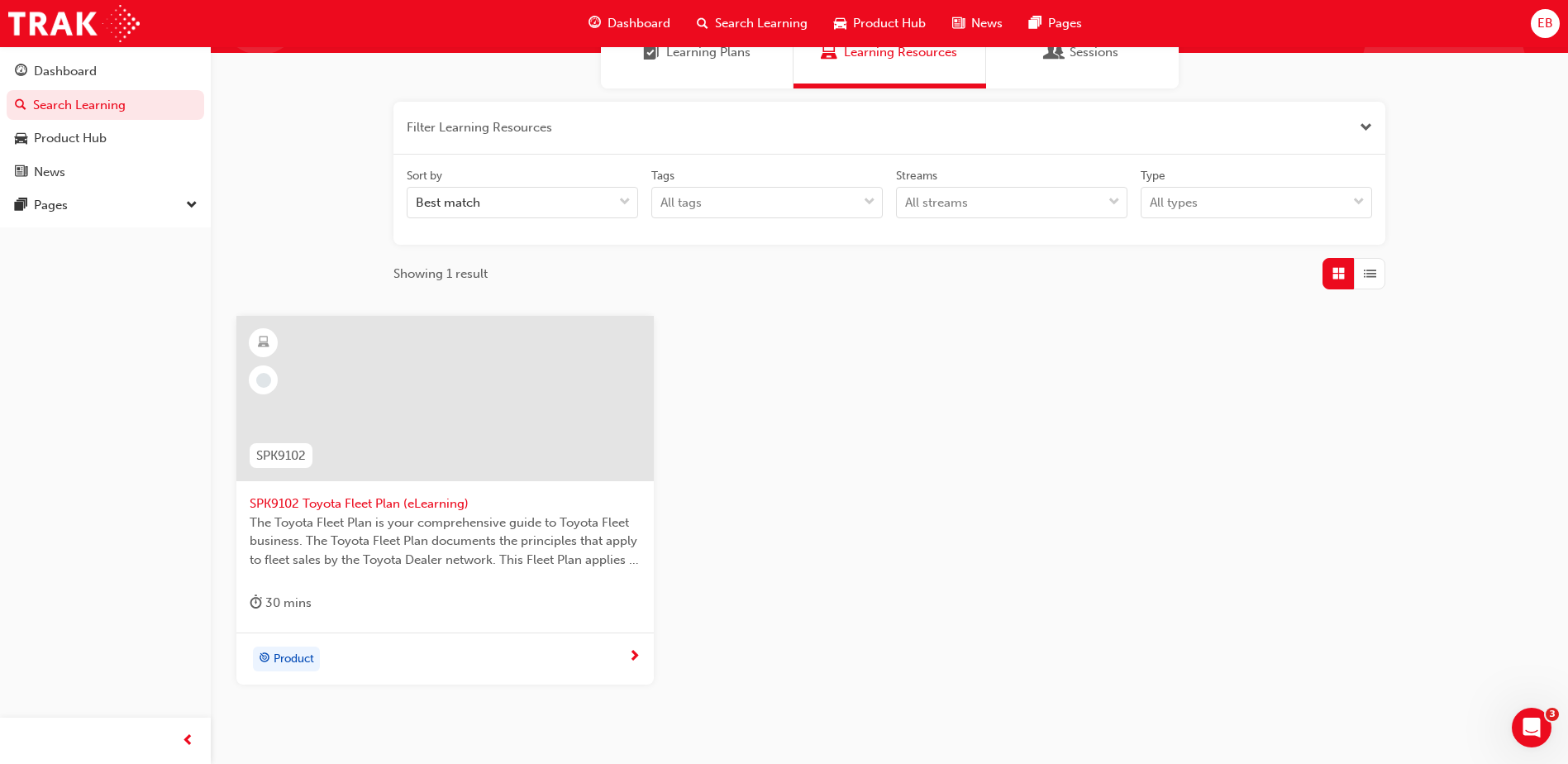
scroll to position [166, 0]
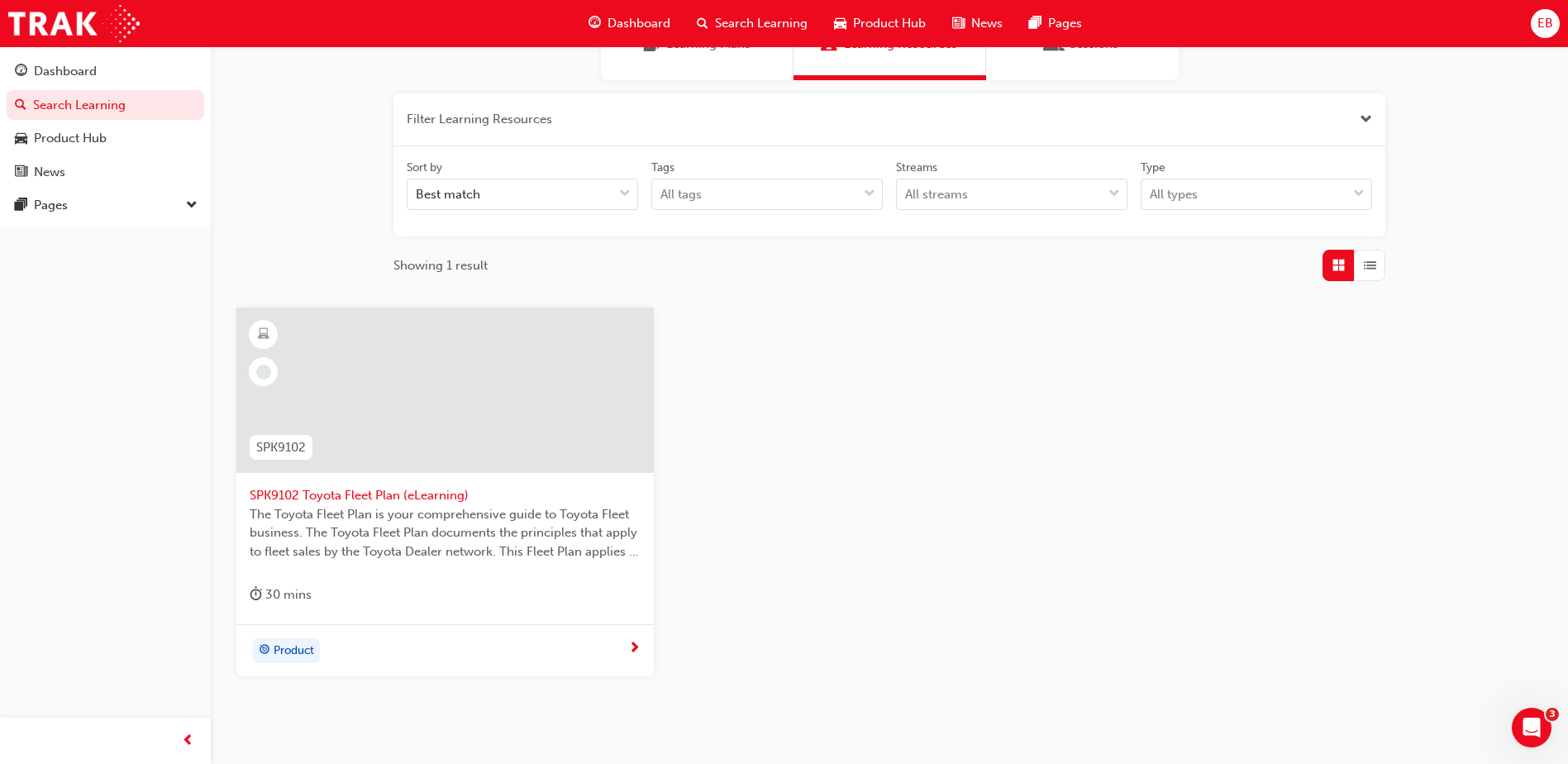
click at [524, 655] on div "Product" at bounding box center [439, 650] width 379 height 25
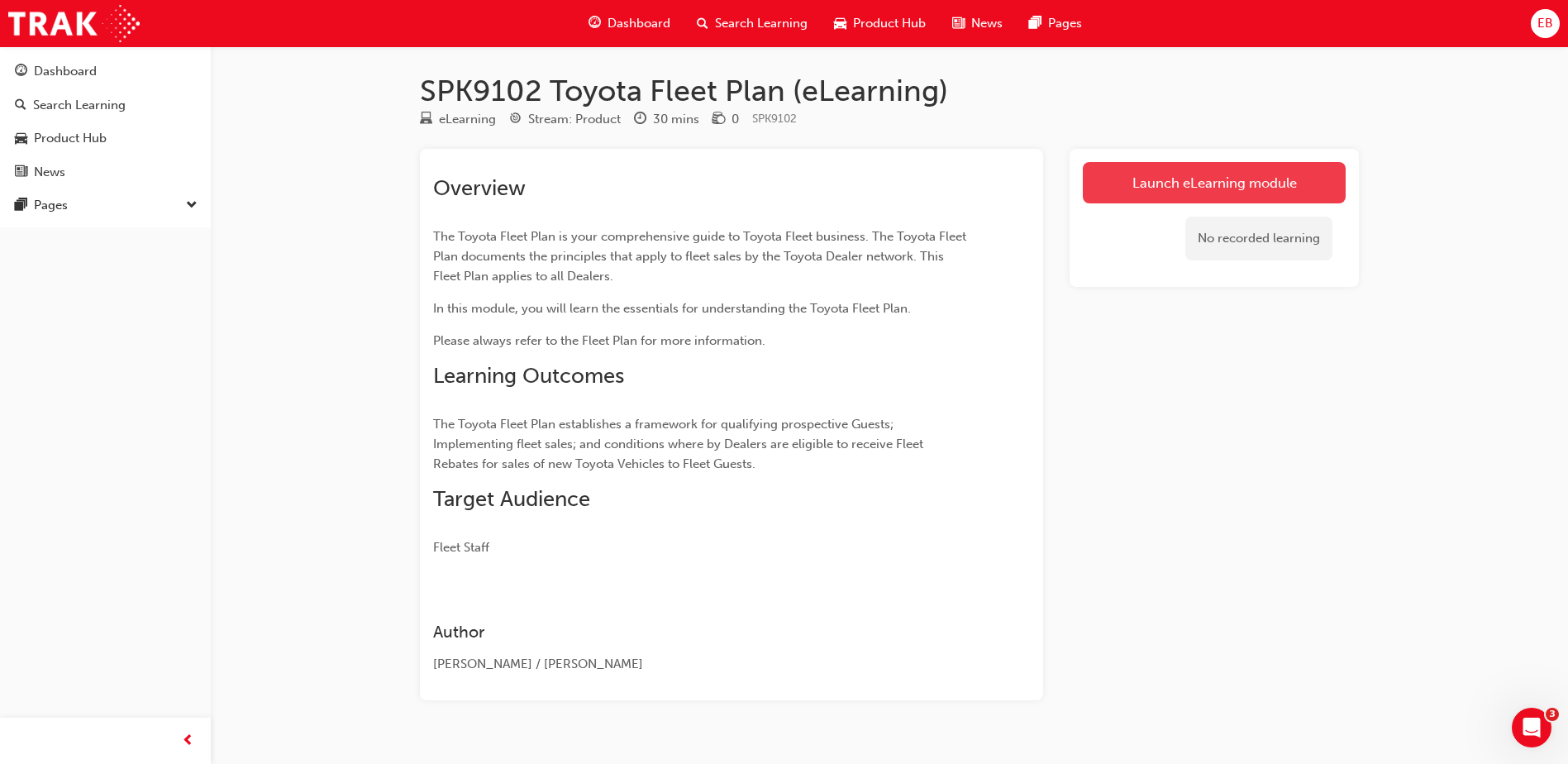
click at [1191, 175] on link "Launch eLearning module" at bounding box center [1213, 183] width 263 height 42
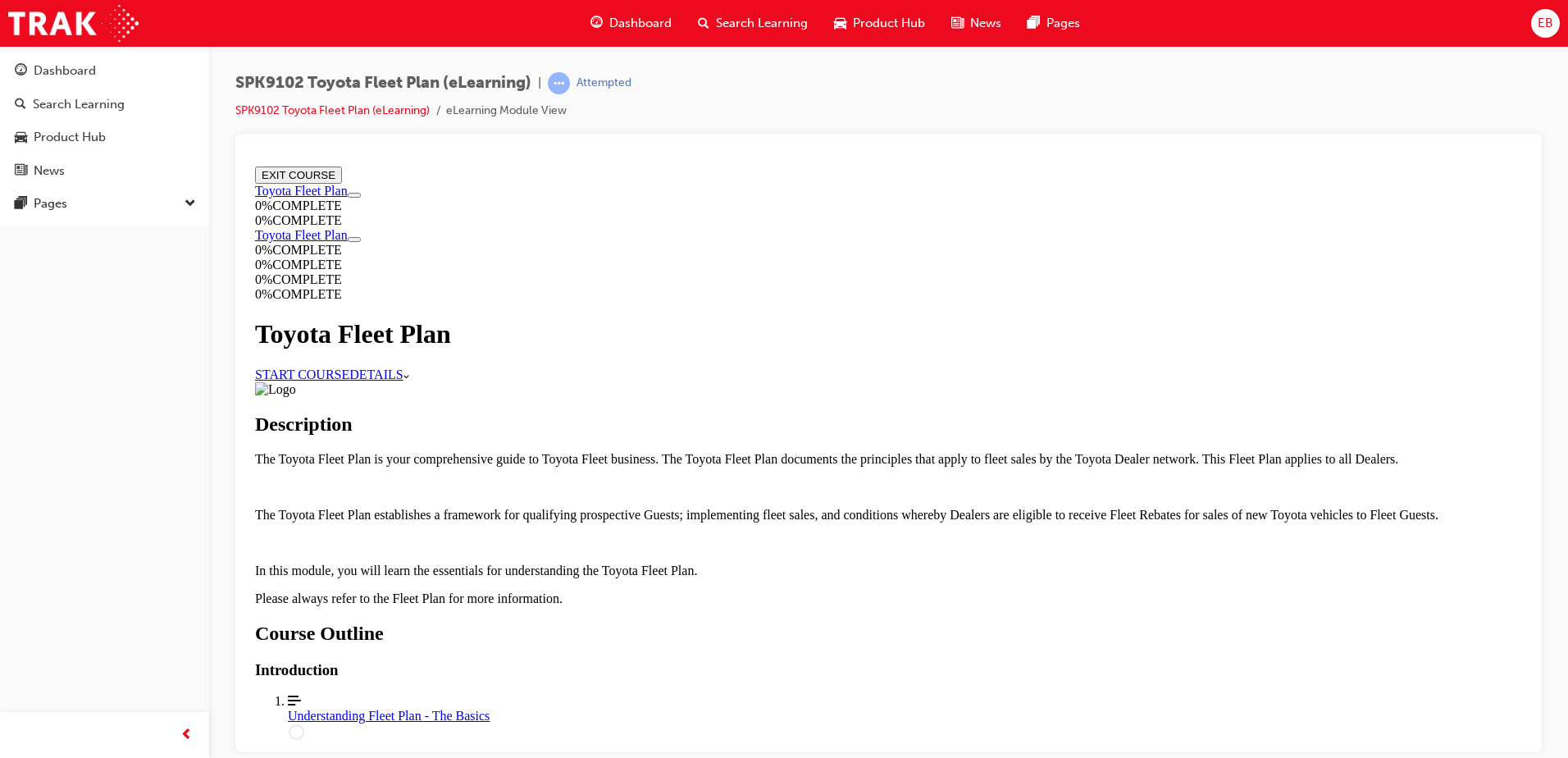
scroll to position [145, 0]
click at [349, 367] on link "START COURSE" at bounding box center [303, 373] width 95 height 14
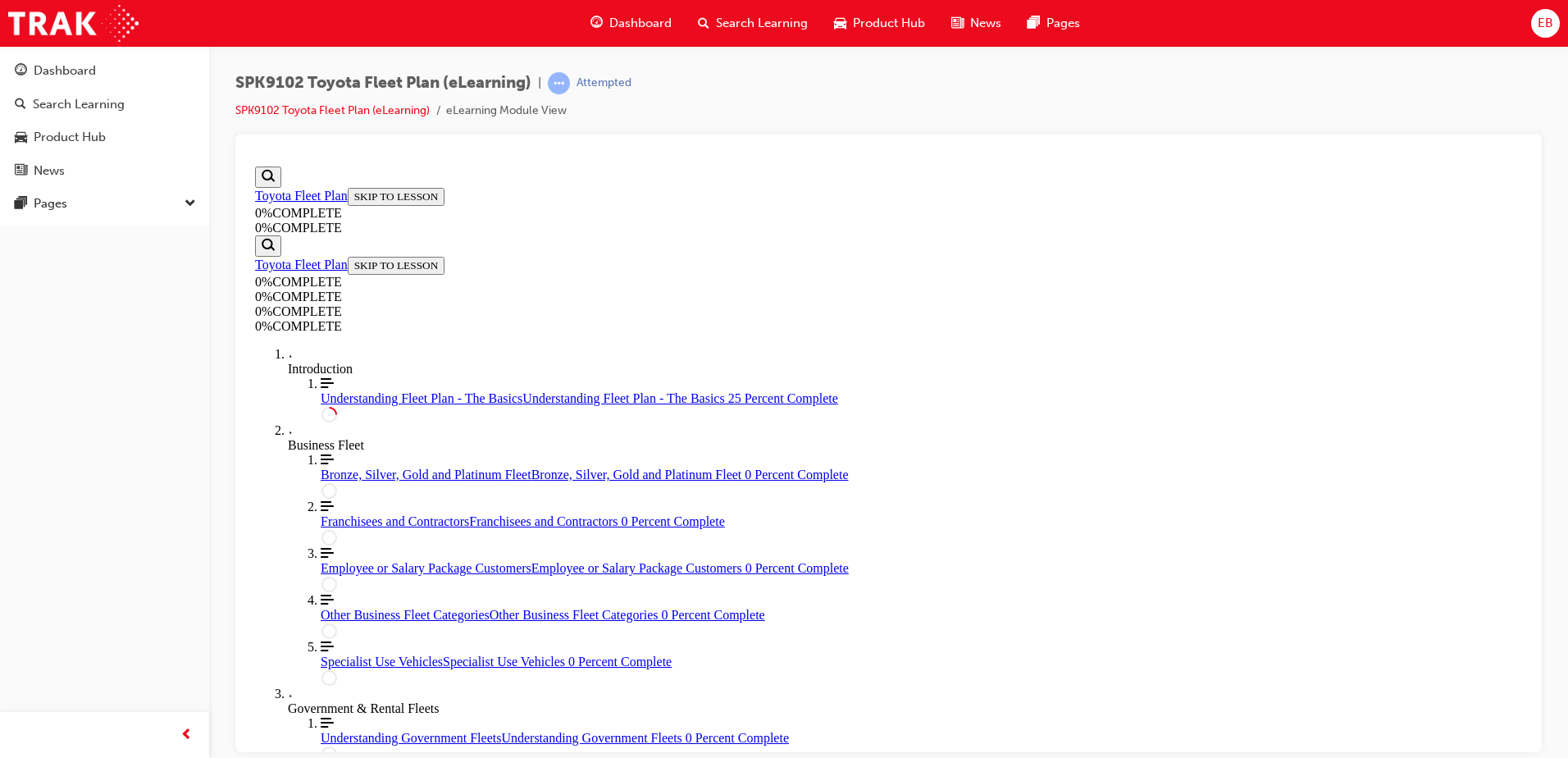
scroll to position [0, 0]
click at [121, 64] on div "Dashboard" at bounding box center [104, 71] width 180 height 21
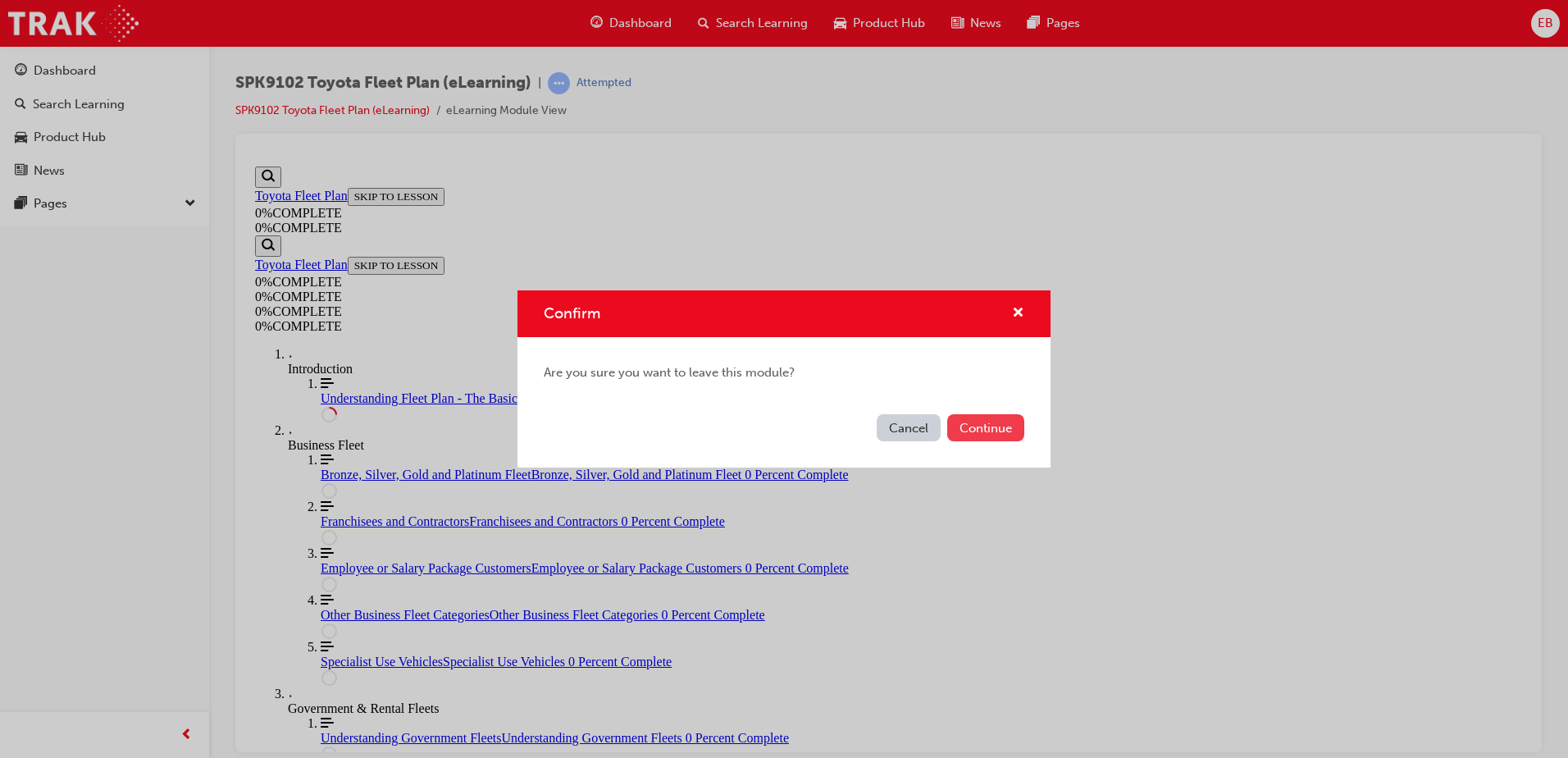
click at [972, 430] on button "Continue" at bounding box center [986, 428] width 77 height 27
